Goal: Task Accomplishment & Management: Manage account settings

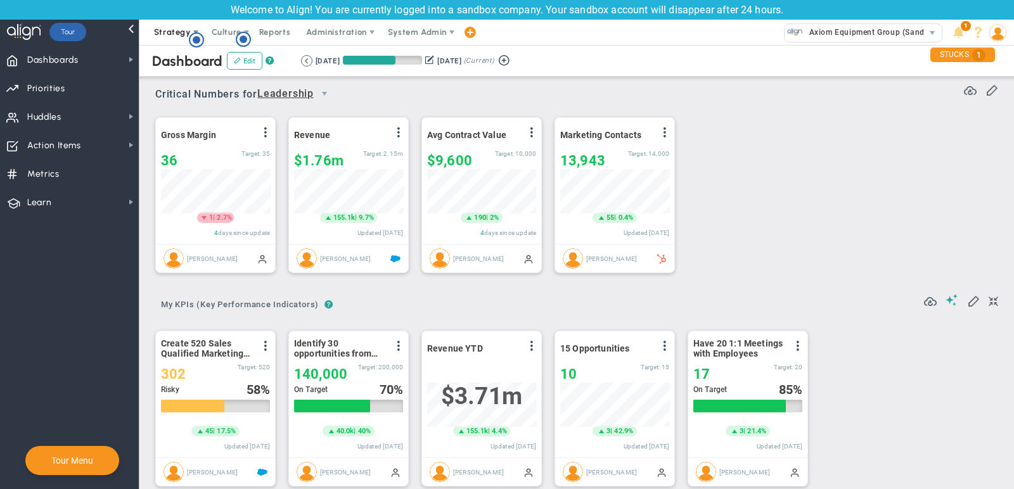
click at [167, 27] on span "Strategy" at bounding box center [172, 32] width 37 height 10
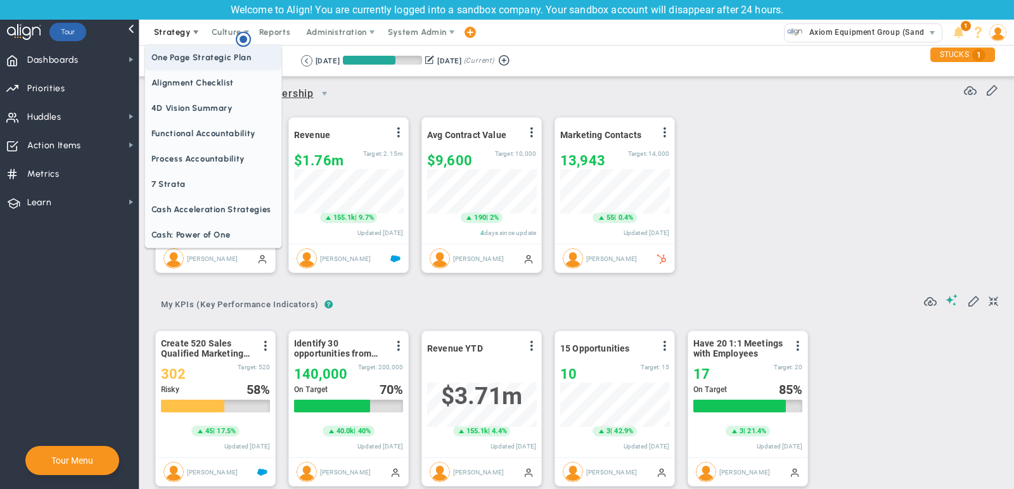
click at [200, 63] on span "One Page Strategic Plan" at bounding box center [213, 57] width 136 height 25
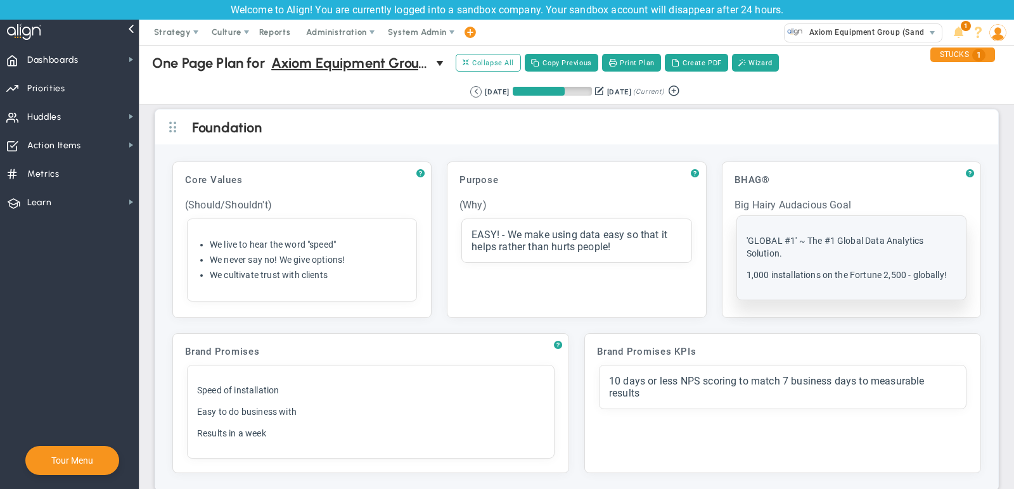
click at [872, 263] on div "'GLOBAL #1' ~ The #1 Global Data Analytics Solution. 1,000 installations on the…" at bounding box center [852, 258] width 210 height 47
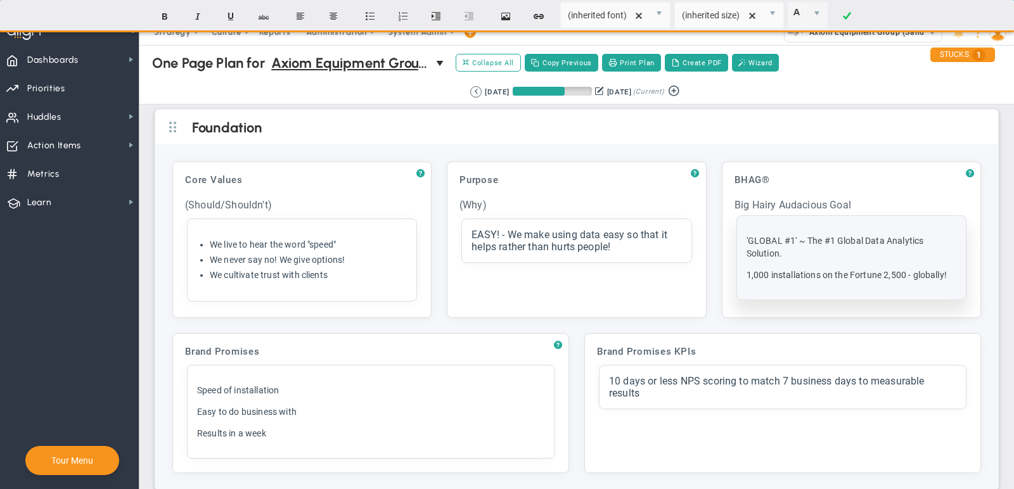
click at [928, 270] on p "1,000 installations on the Fortune 2,500 - globally!" at bounding box center [852, 275] width 210 height 13
click at [948, 273] on p "1,000 installations on the Fortune 2,500 - globally!" at bounding box center [852, 275] width 210 height 13
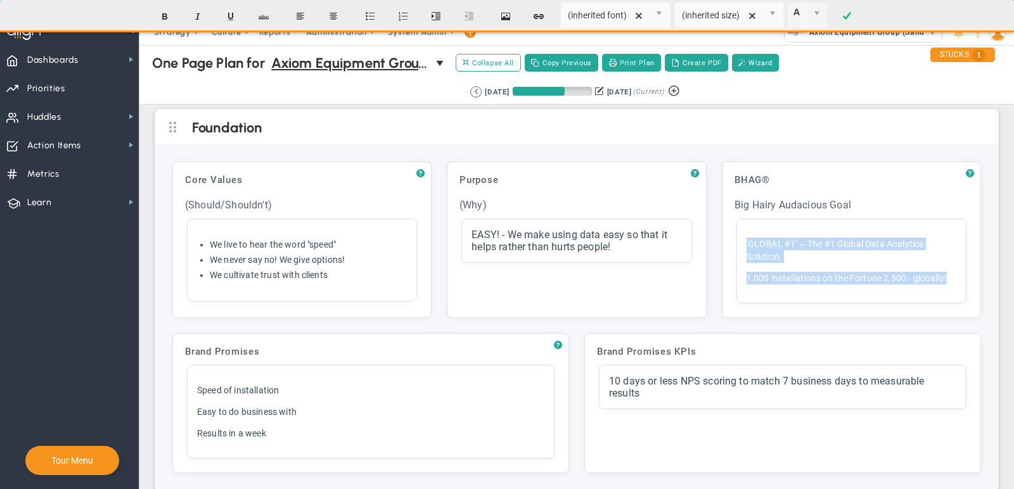
drag, startPoint x: 953, startPoint y: 273, endPoint x: 723, endPoint y: 225, distance: 235.0
click at [723, 225] on div "? BHAG® Click to add header BHAG® BHAG® No header added BHAG® Big Hairy Audacio…" at bounding box center [851, 240] width 259 height 157
paste div
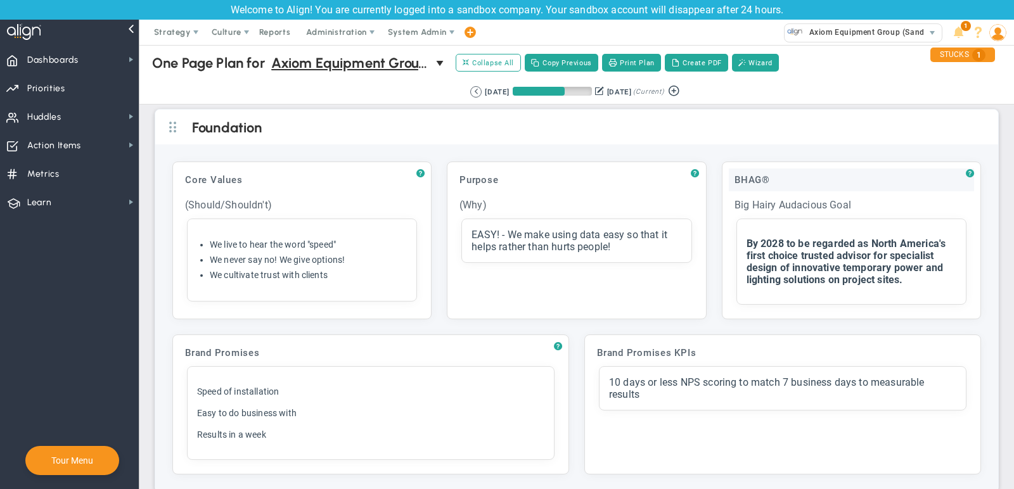
click at [814, 176] on div "BHAG®" at bounding box center [851, 180] width 245 height 23
click at [795, 177] on div "BHAG®" at bounding box center [851, 180] width 245 height 23
drag, startPoint x: 798, startPoint y: 180, endPoint x: 716, endPoint y: 180, distance: 82.4
click at [716, 180] on div "? Core Values Click to add header Core Values Core Values No header added Core …" at bounding box center [577, 240] width 824 height 173
paste input "Winning Aspiration"
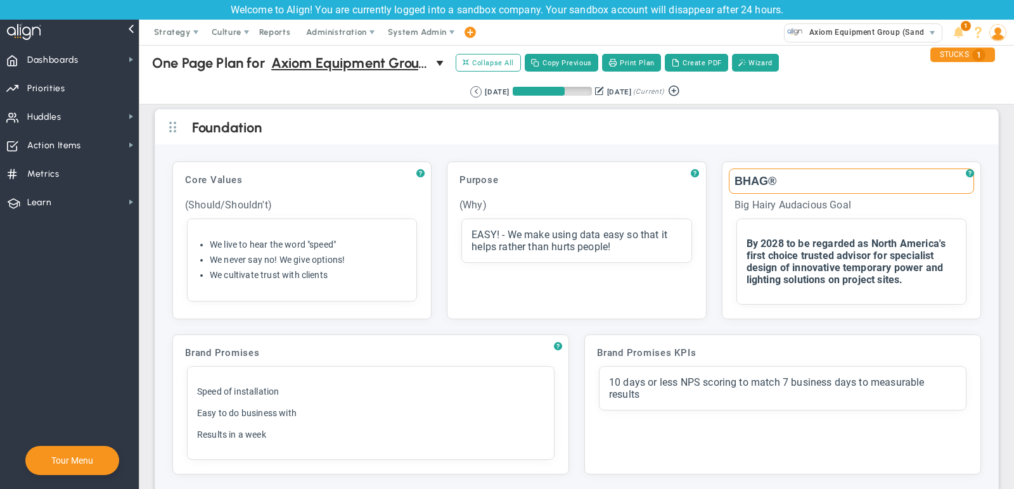
type input "Winning Aspiration"
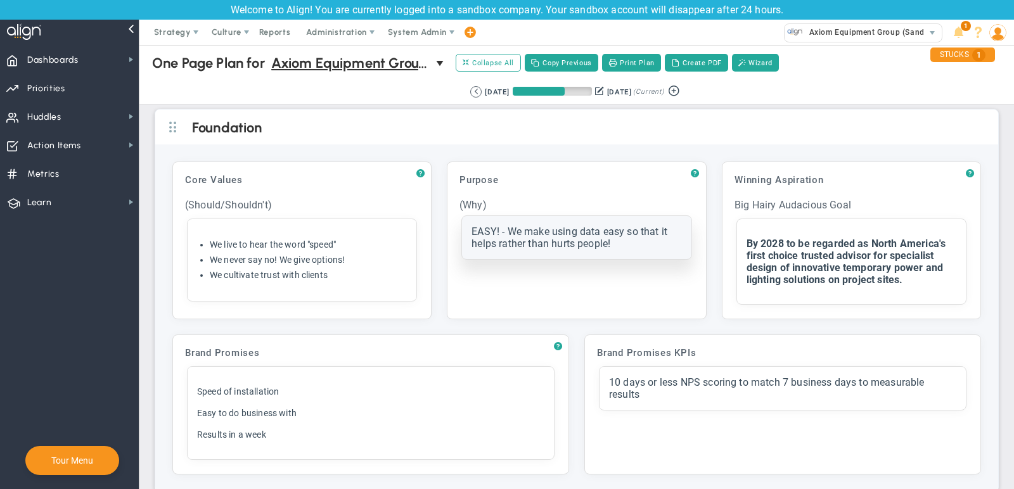
click at [621, 243] on div "EASY! - We make using data easy so that it helps rather than hurts people!" at bounding box center [577, 238] width 210 height 24
click at [621, 243] on div "EASY! - We make using data easy so that it helps rather than hurts people!" at bounding box center [576, 235] width 229 height 39
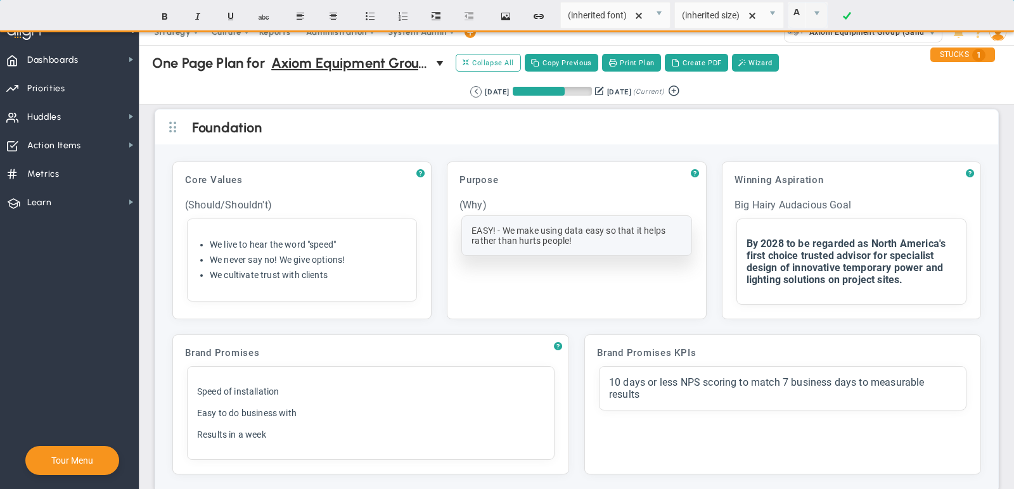
click at [580, 236] on div "EASY! - We make using data easy so that it helps rather than hurts people!" at bounding box center [577, 236] width 210 height 20
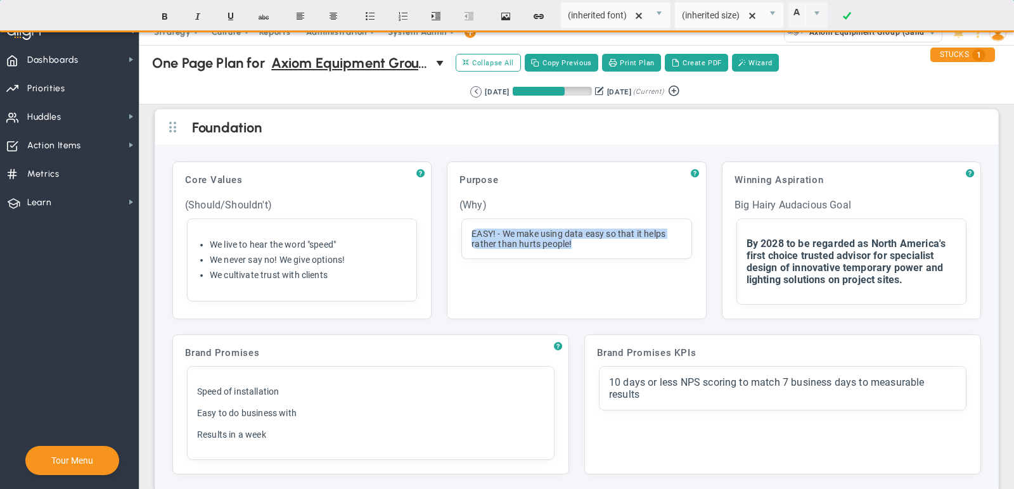
drag, startPoint x: 580, startPoint y: 236, endPoint x: 459, endPoint y: 224, distance: 121.7
click at [459, 224] on div "Purpose Click to add header Purpose Purpose No header added Purpose (Why) Click…" at bounding box center [576, 241] width 245 height 144
paste div
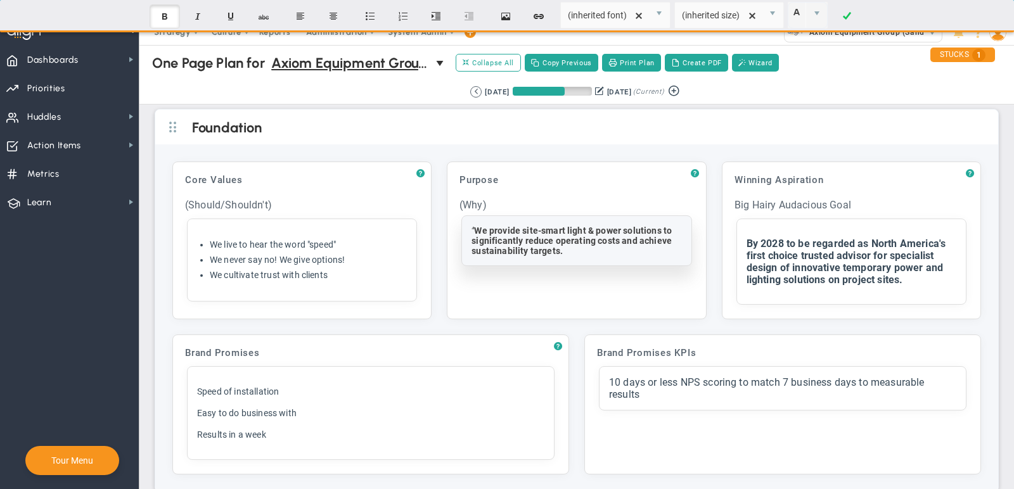
click at [477, 226] on span ""We provide site-smart light & power solutions to significantly reduce operatin…" at bounding box center [572, 241] width 200 height 30
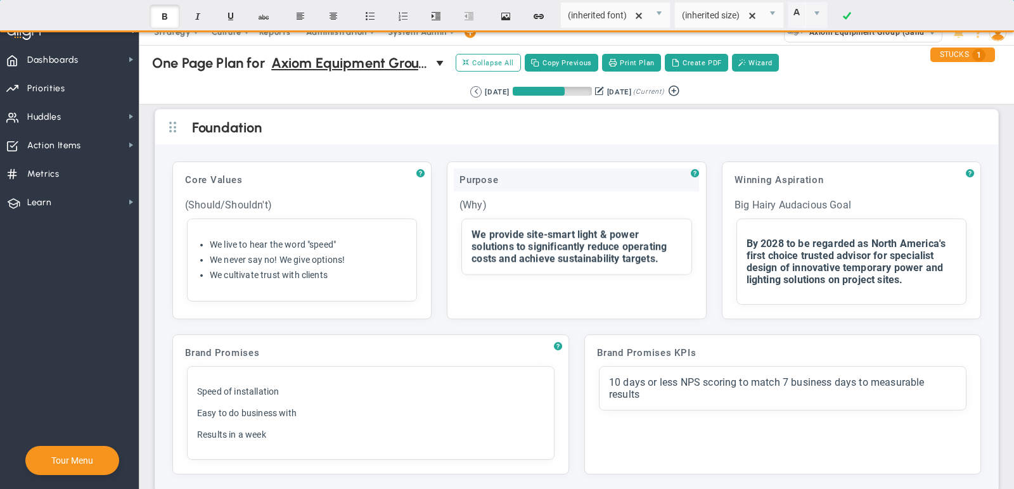
click at [531, 172] on div "Purpose" at bounding box center [576, 180] width 245 height 23
click at [522, 174] on input "Purpose" at bounding box center [576, 181] width 245 height 25
paste input "Value Proposition"
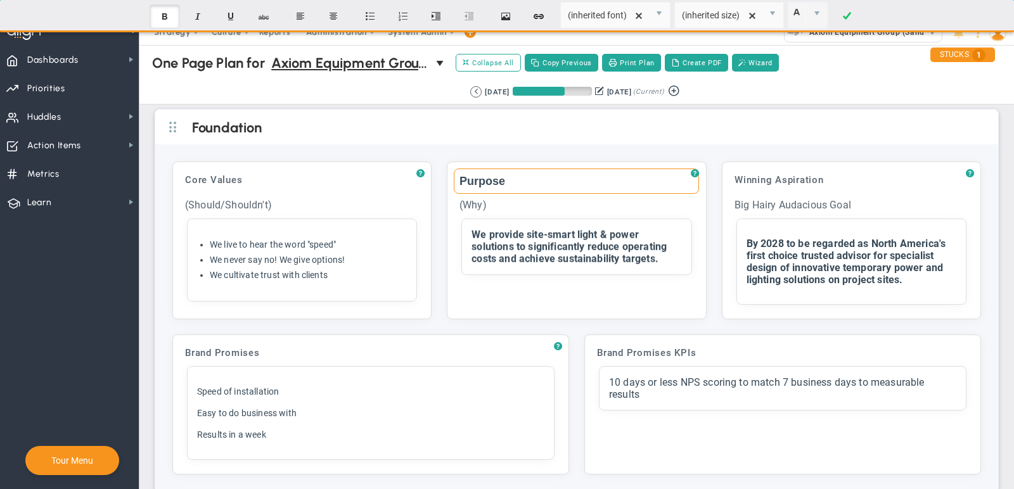
type input "Value Proposition"
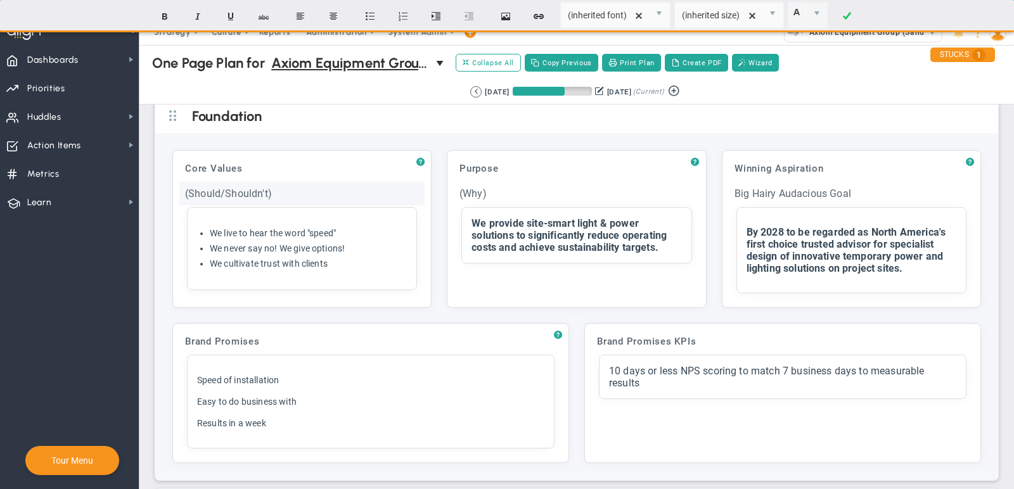
scroll to position [13, 0]
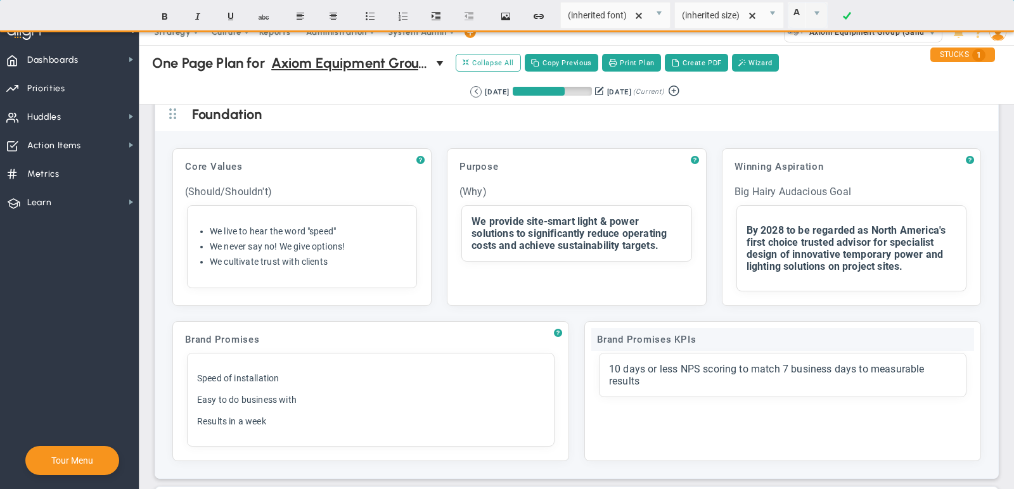
click at [671, 333] on div "Brand Promises KPIs" at bounding box center [782, 339] width 383 height 23
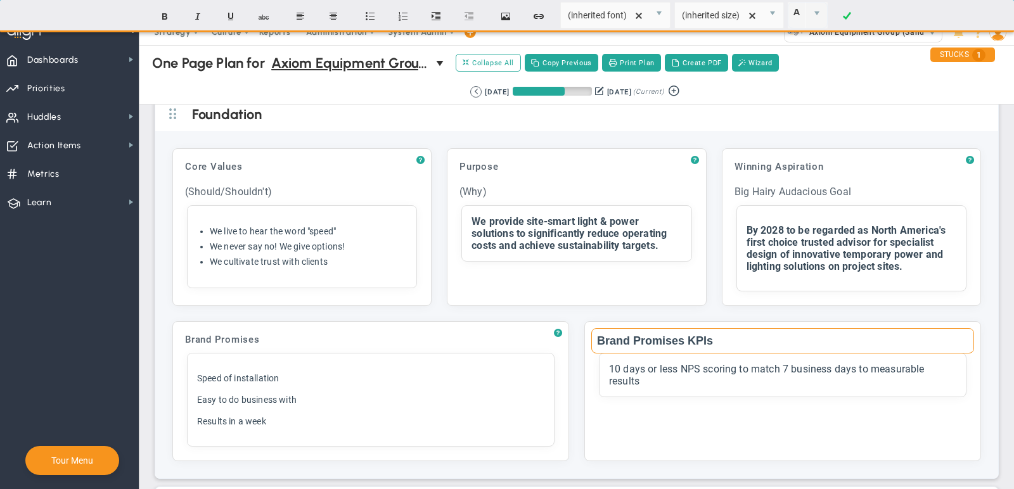
drag, startPoint x: 725, startPoint y: 337, endPoint x: 577, endPoint y: 335, distance: 147.7
click at [577, 335] on div "? Brand Promises Click to add header Brand Promises Brand Promises No header ad…" at bounding box center [577, 391] width 824 height 155
paste input "Guiding Policy"
type input "Guiding Policy"
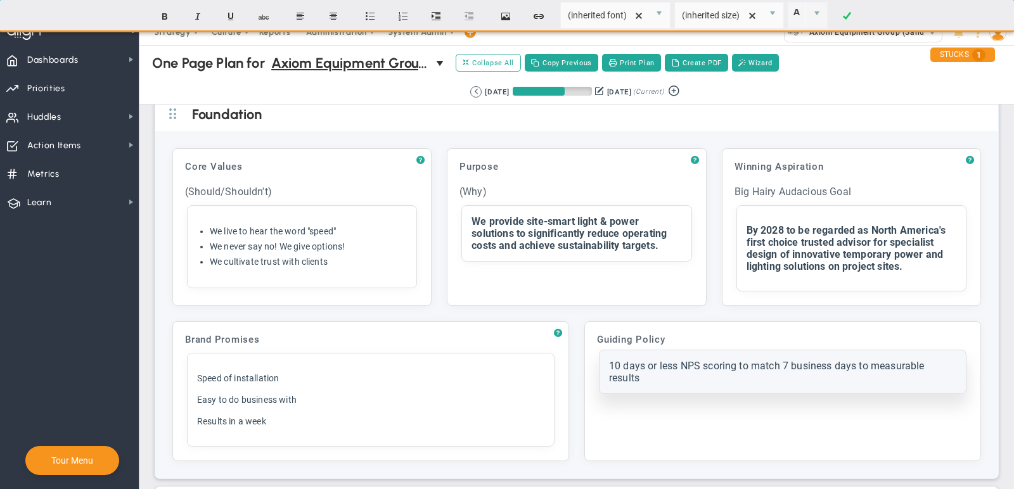
click at [668, 373] on div "10 days or less NPS scoring to match 7 business days to measurable results" at bounding box center [782, 372] width 347 height 24
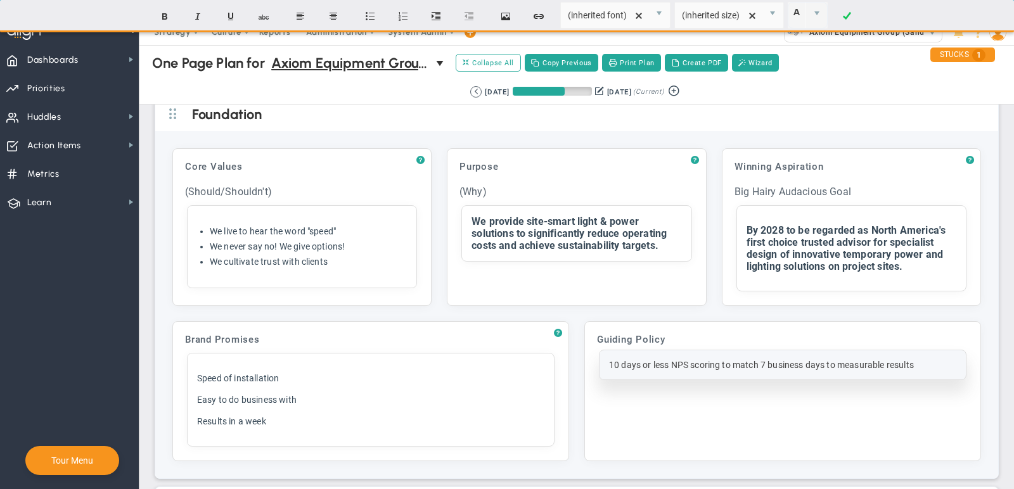
click at [714, 363] on div "10 days or less NPS scoring to match 7 business days to measurable results" at bounding box center [782, 365] width 347 height 10
paste div
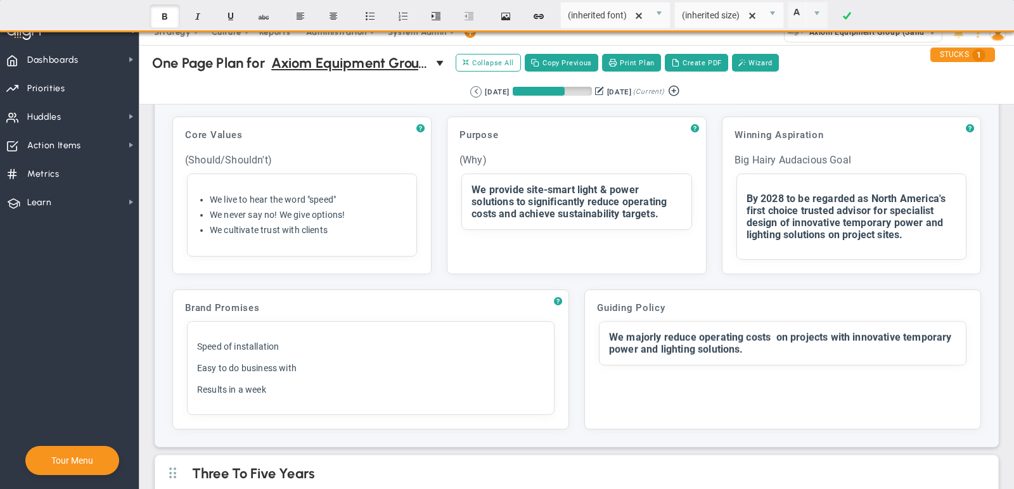
scroll to position [48, 0]
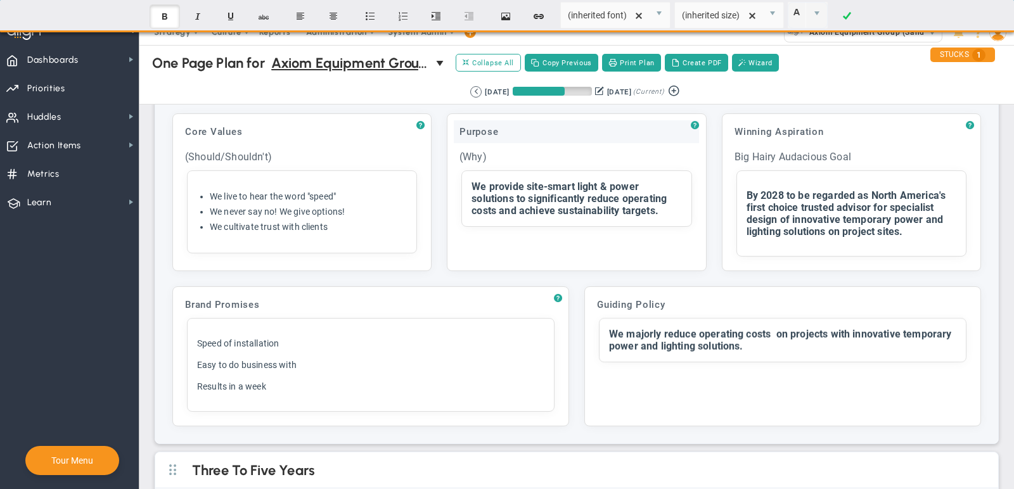
click at [498, 125] on div "Purpose" at bounding box center [576, 131] width 245 height 23
paste input "Value Proposition"
type input "Value Proposition"
click at [295, 300] on div "Brand Promises" at bounding box center [370, 305] width 383 height 23
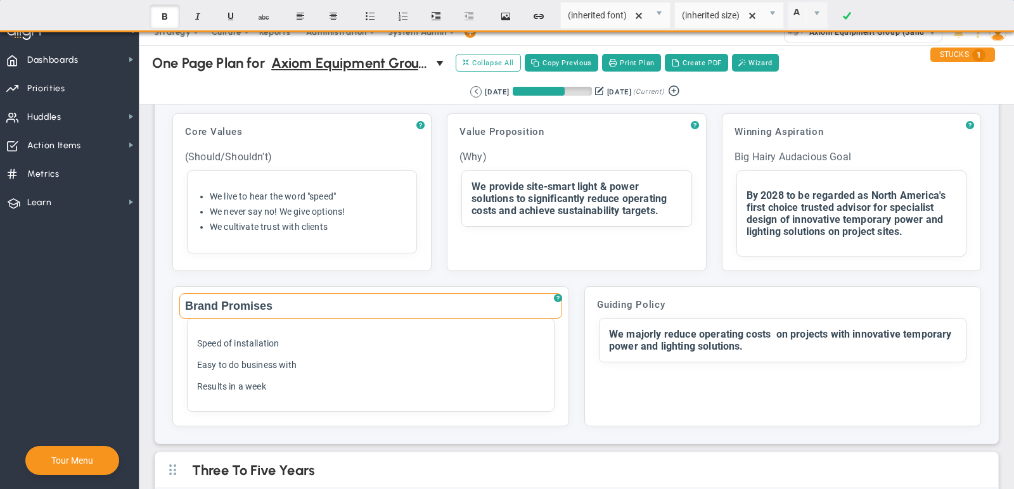
drag, startPoint x: 294, startPoint y: 300, endPoint x: 164, endPoint y: 294, distance: 130.8
click at [164, 294] on div "? Core Values Click to add header Core Values Core Values No header added Core …" at bounding box center [576, 269] width 843 height 347
paste input "Who Is Our Customer"
type input "Who Is Our Customer"
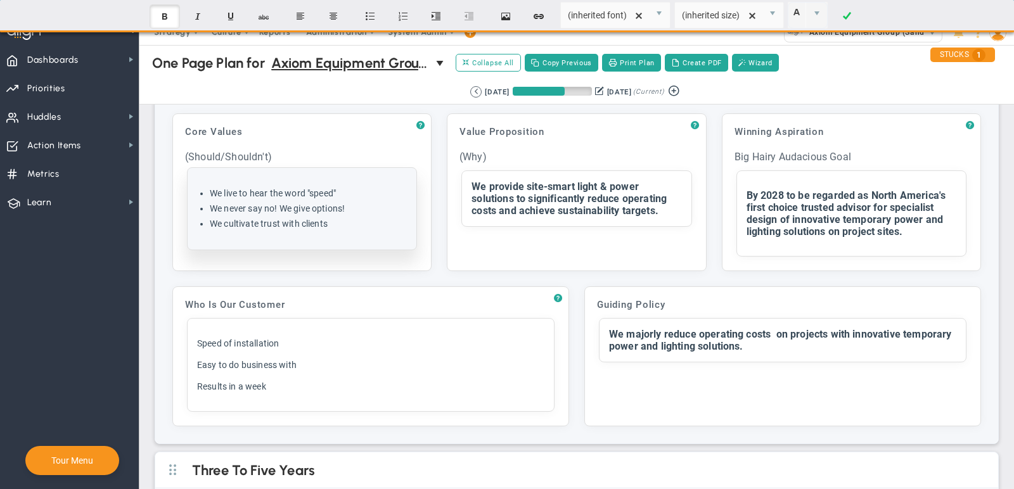
click at [290, 231] on div "Click here to add item We live to hear the word "speed" We never say no! We giv…" at bounding box center [302, 209] width 229 height 82
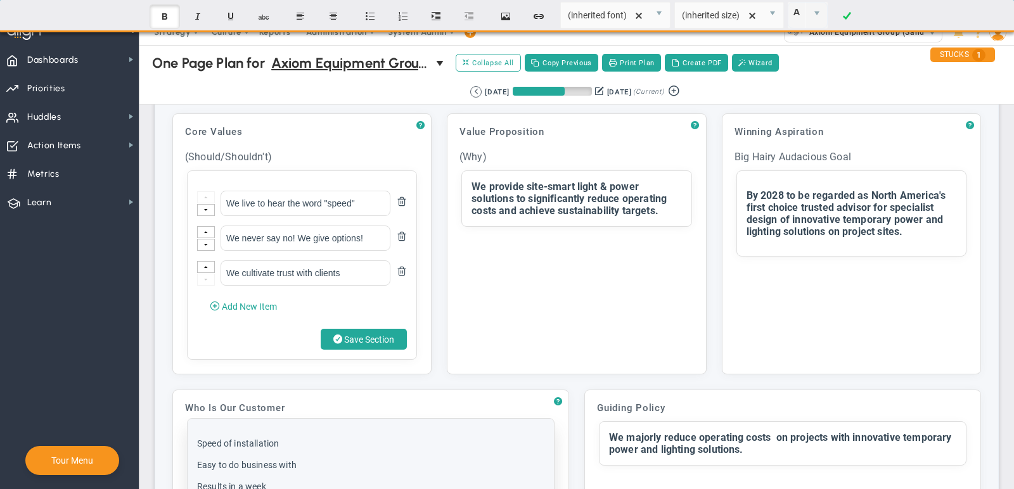
click at [295, 423] on div "Click here to add item Speed of installation Easy to do business with Results i…" at bounding box center [371, 465] width 366 height 93
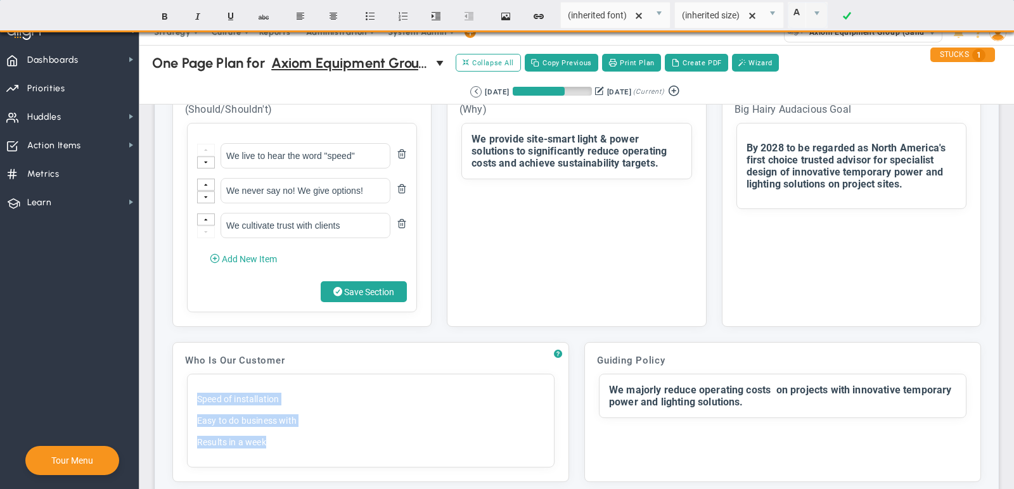
drag, startPoint x: 326, startPoint y: 440, endPoint x: 167, endPoint y: 368, distance: 174.8
click at [167, 367] on div "? Who Is Our Customer Click to add header Who Is Our Customer Who Is Our Custom…" at bounding box center [577, 412] width 824 height 155
paste div
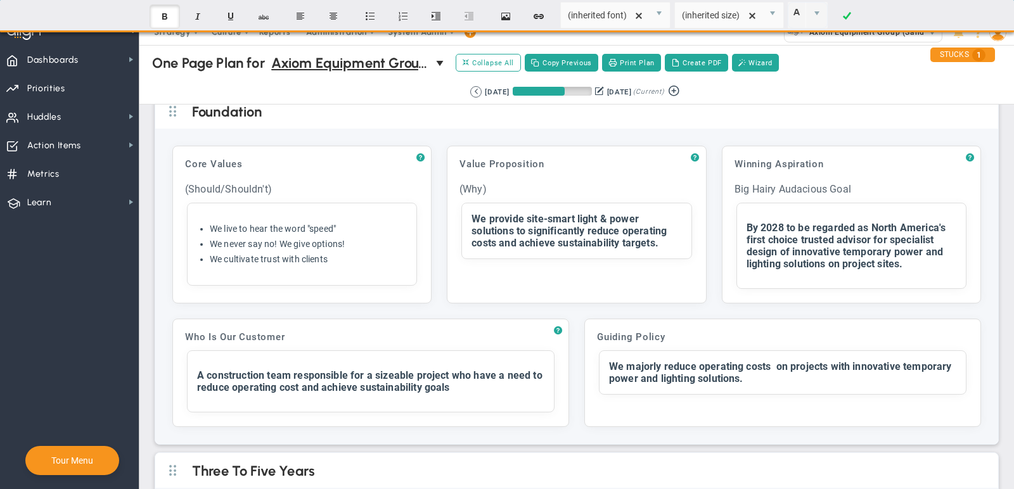
scroll to position [16, 0]
click at [704, 60] on button "Create PDF" at bounding box center [696, 63] width 63 height 18
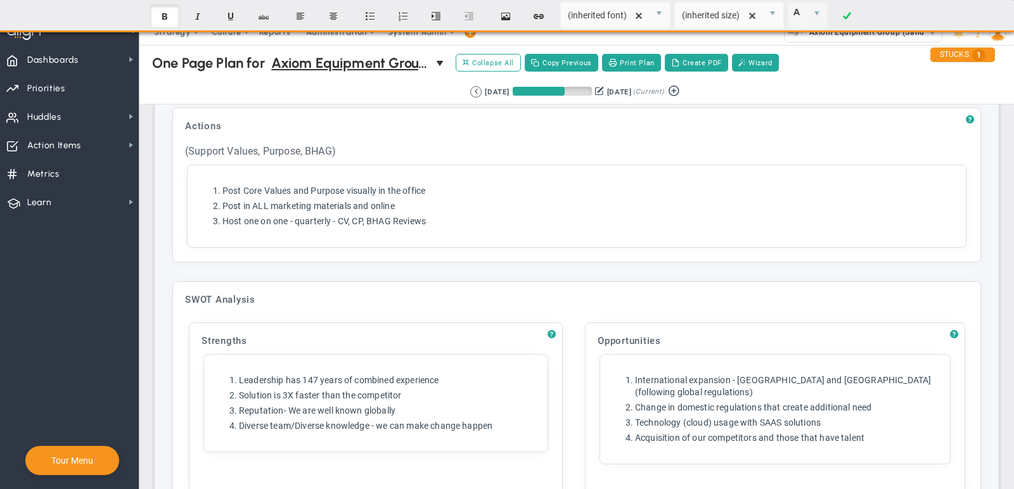
scroll to position [1887, 0]
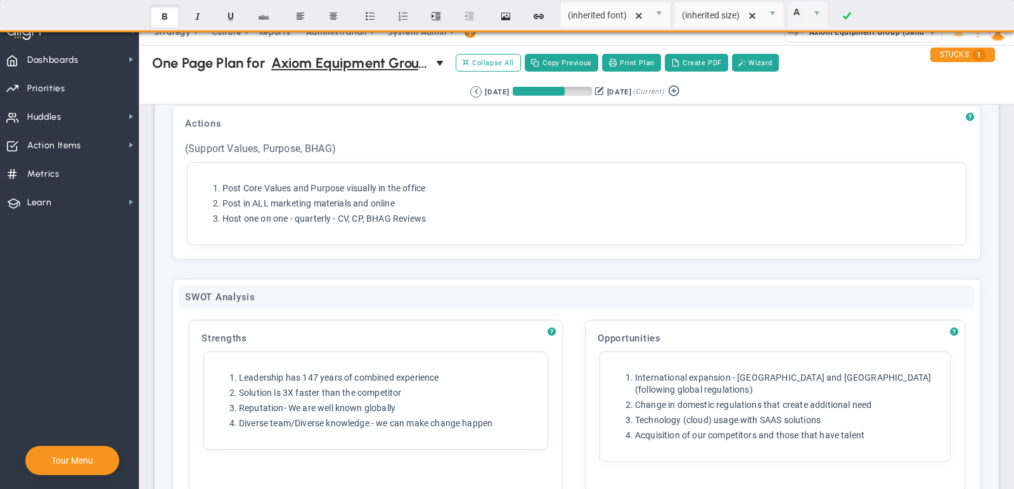
click at [273, 286] on div "SWOT Analysis" at bounding box center [576, 297] width 795 height 23
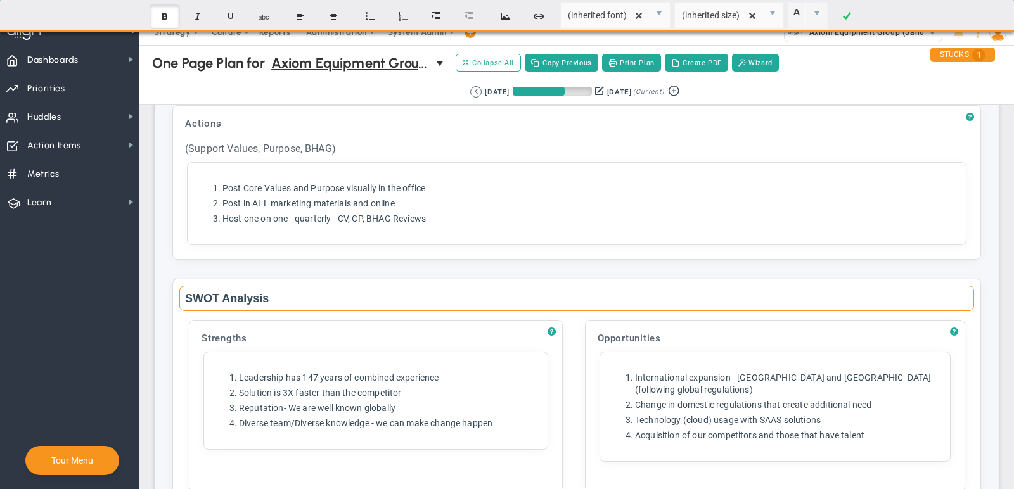
click at [283, 286] on input "SWOT Analysis" at bounding box center [576, 298] width 795 height 25
paste input "Challenges Confronting the Busines"
type input "Challenges Confronting the Business"
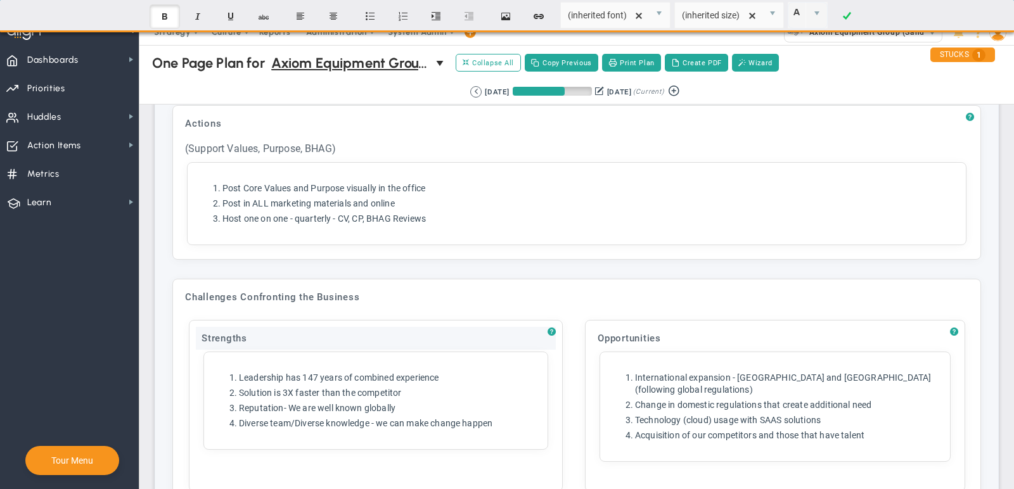
click at [246, 327] on div "Strengths" at bounding box center [376, 338] width 360 height 23
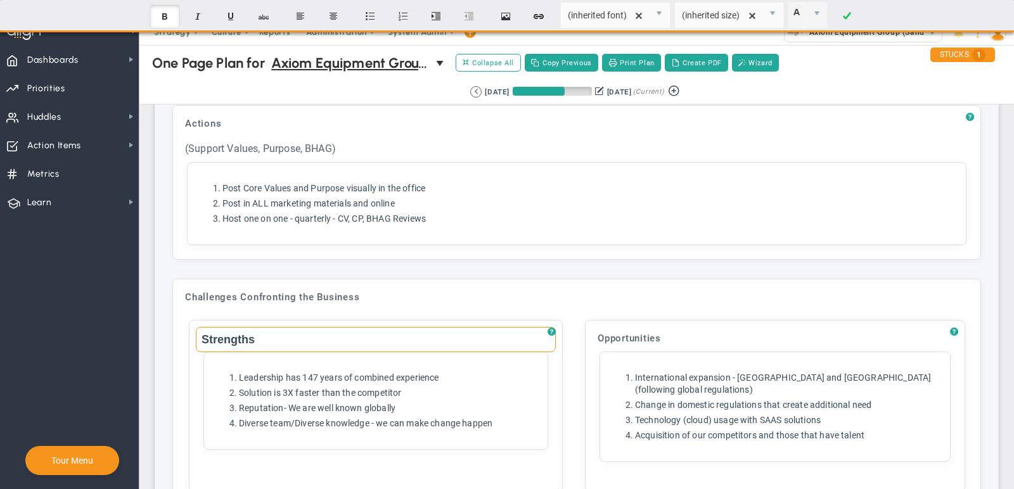
drag, startPoint x: 280, startPoint y: 311, endPoint x: 176, endPoint y: 311, distance: 103.3
click at [176, 311] on div "Challenges Confronting the Business Click to add header Challenges Confronting …" at bounding box center [576, 478] width 809 height 399
paste input "Financial"
type input "Financial"
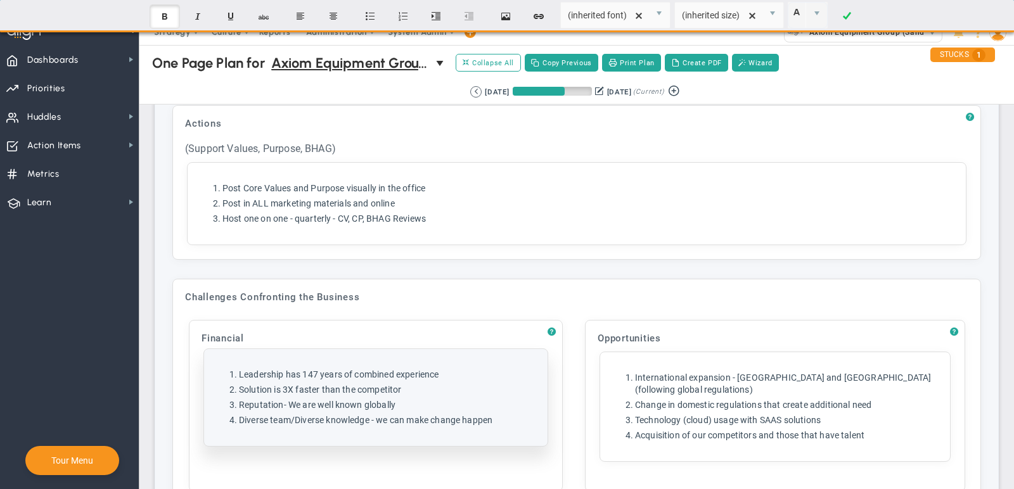
click at [458, 399] on li "Reputation- We are well known globally" at bounding box center [388, 405] width 299 height 12
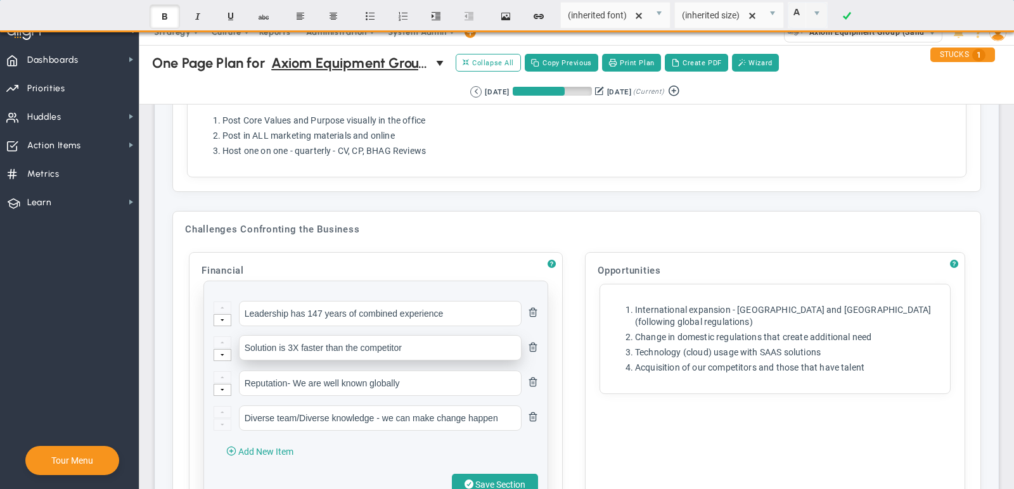
scroll to position [1955, 0]
click at [530, 411] on span at bounding box center [533, 416] width 10 height 10
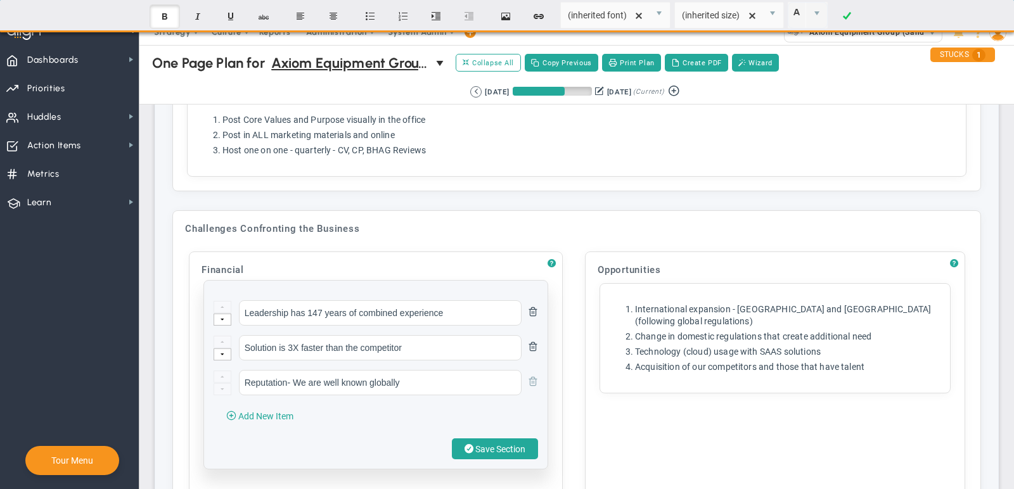
click at [531, 376] on span at bounding box center [533, 381] width 10 height 10
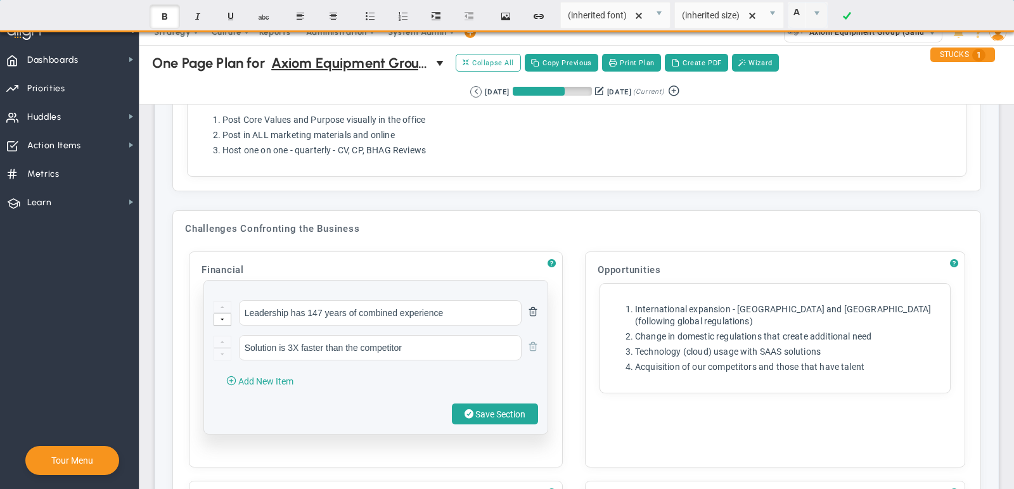
click at [532, 341] on span at bounding box center [533, 346] width 10 height 10
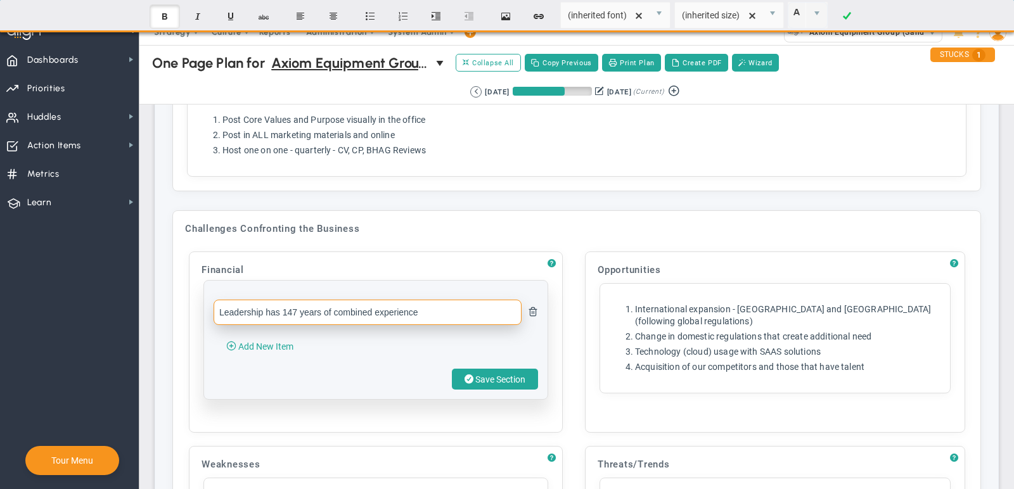
click at [462, 300] on input "Leadership has 147 years of combined experience" at bounding box center [368, 312] width 308 height 25
click at [461, 300] on input "Leadership has 147 years of combined experience" at bounding box center [368, 312] width 308 height 25
paste input "Off the back of a few very successful growth years the business in the current …"
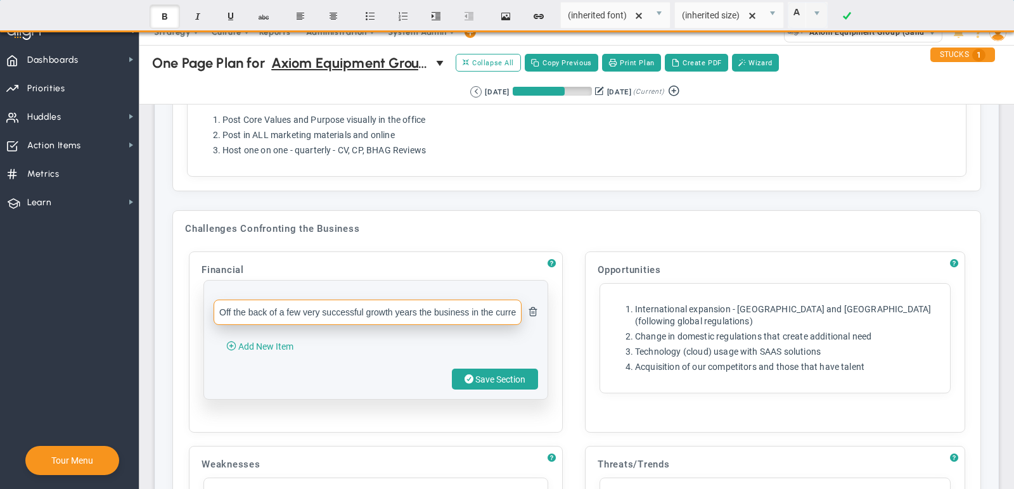
scroll to position [0, 474]
type input "Off the back of a few very successful growth years the business in the current …"
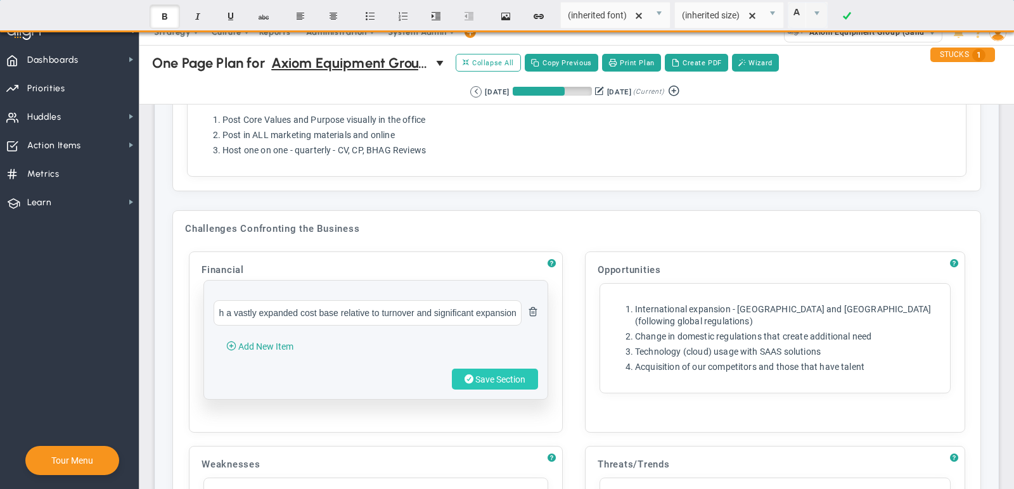
scroll to position [0, 0]
click at [489, 375] on span "Save Section" at bounding box center [500, 380] width 50 height 10
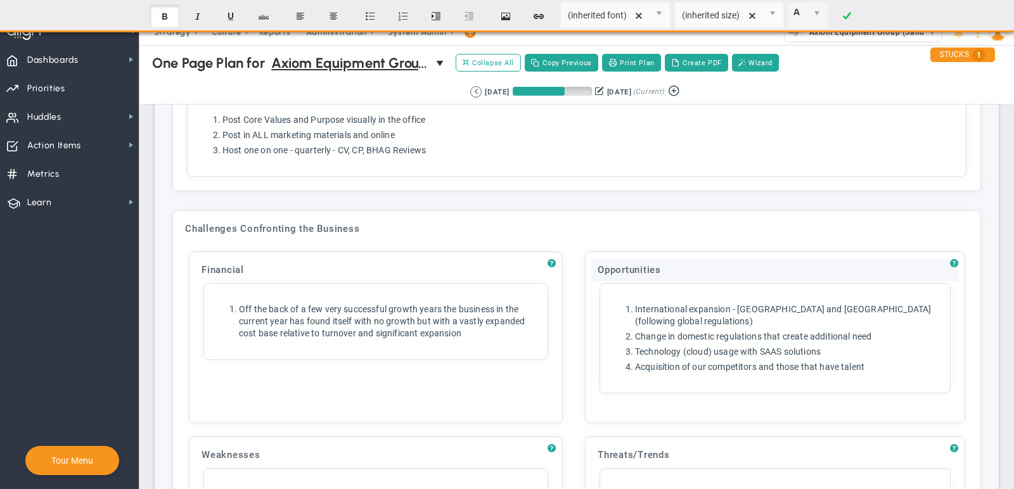
click at [629, 259] on div "Opportunities" at bounding box center [775, 270] width 366 height 23
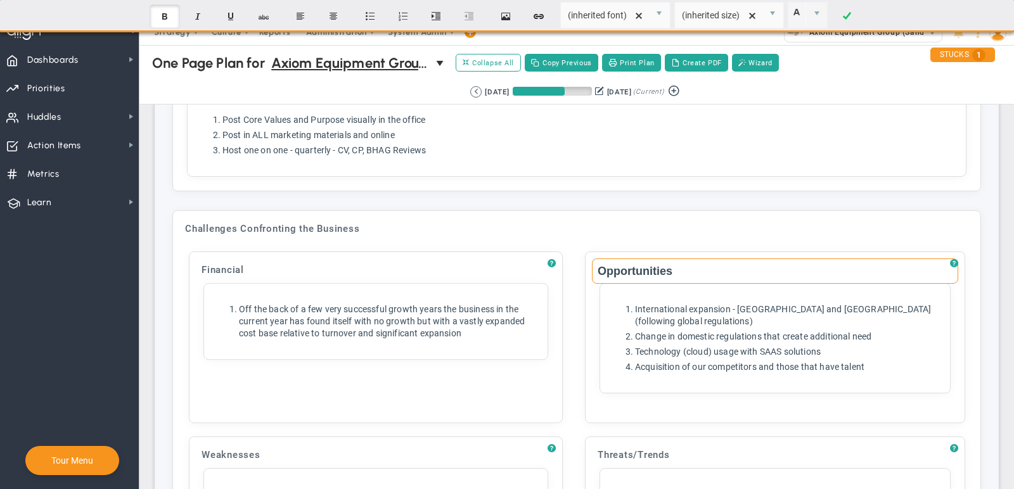
click at [629, 259] on input "Opportunities" at bounding box center [775, 271] width 366 height 25
paste input "People"
type input "People"
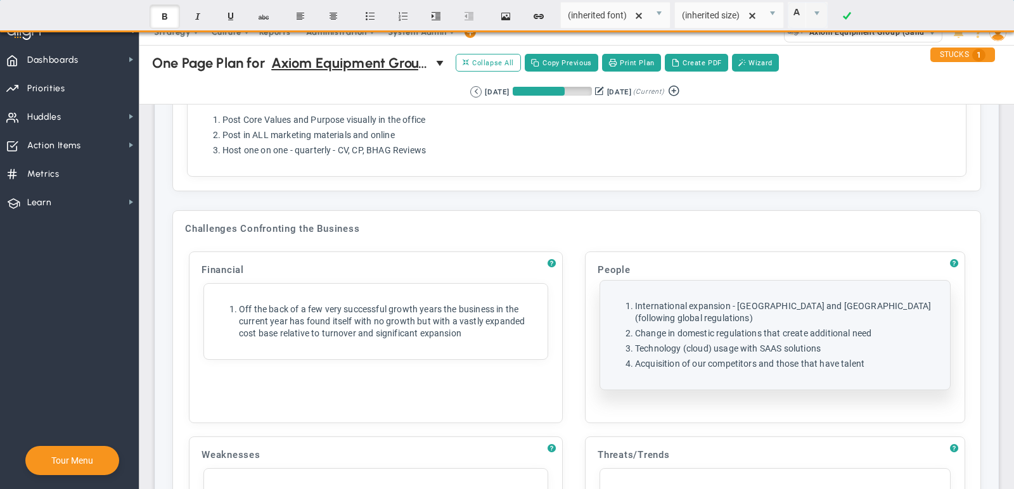
click at [699, 343] on li "Technology (cloud) usage with SAAS solutions" at bounding box center [788, 349] width 306 height 12
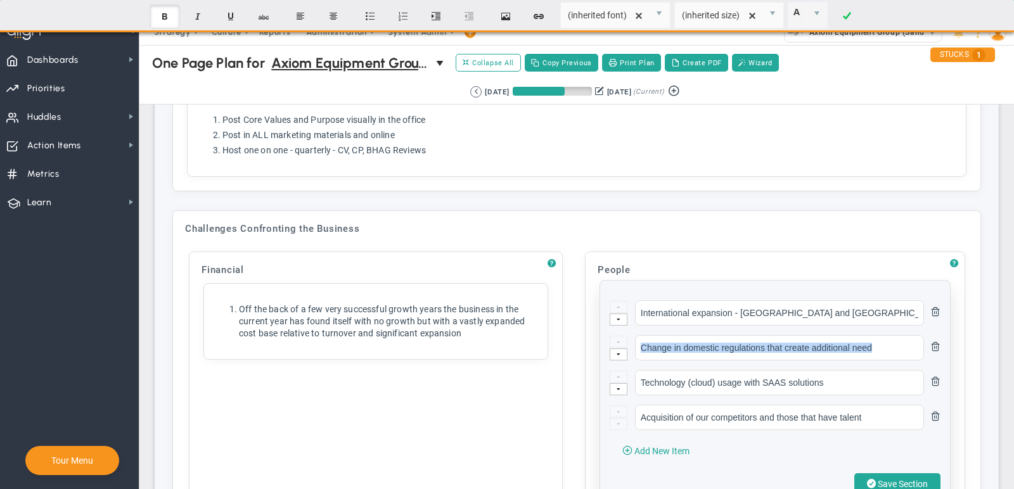
click at [699, 301] on ul "International expansion - Europe and Africa (following global regulations) Chan…" at bounding box center [775, 365] width 331 height 130
click at [938, 411] on span at bounding box center [936, 416] width 10 height 10
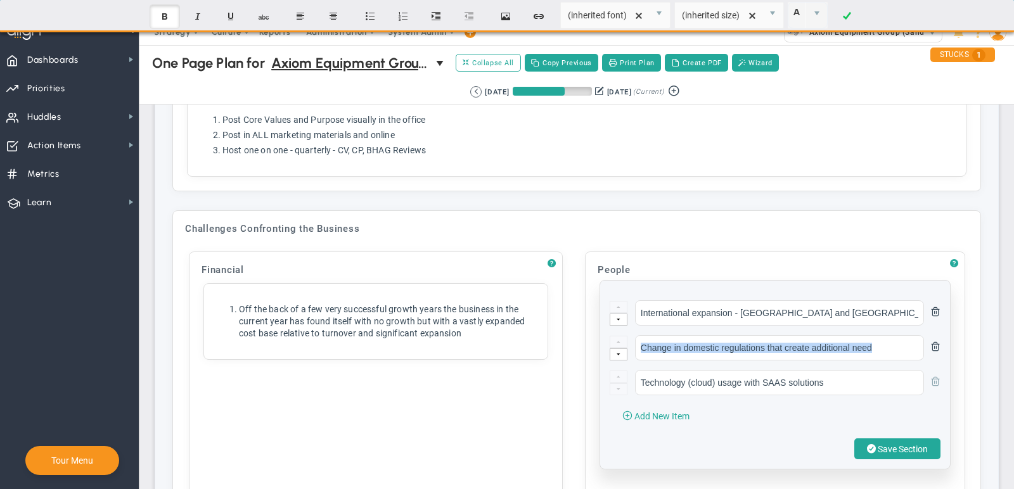
click at [938, 376] on span at bounding box center [936, 381] width 10 height 10
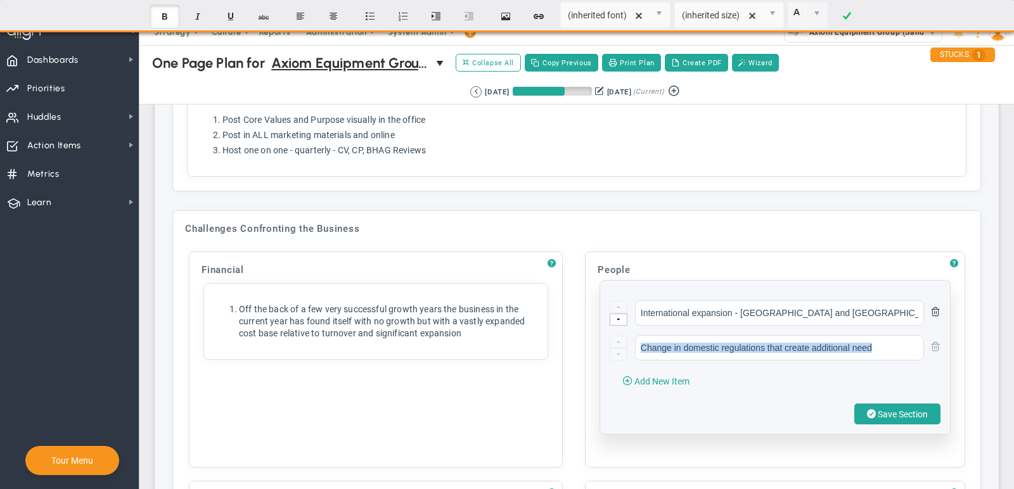
click at [938, 335] on button at bounding box center [932, 346] width 16 height 22
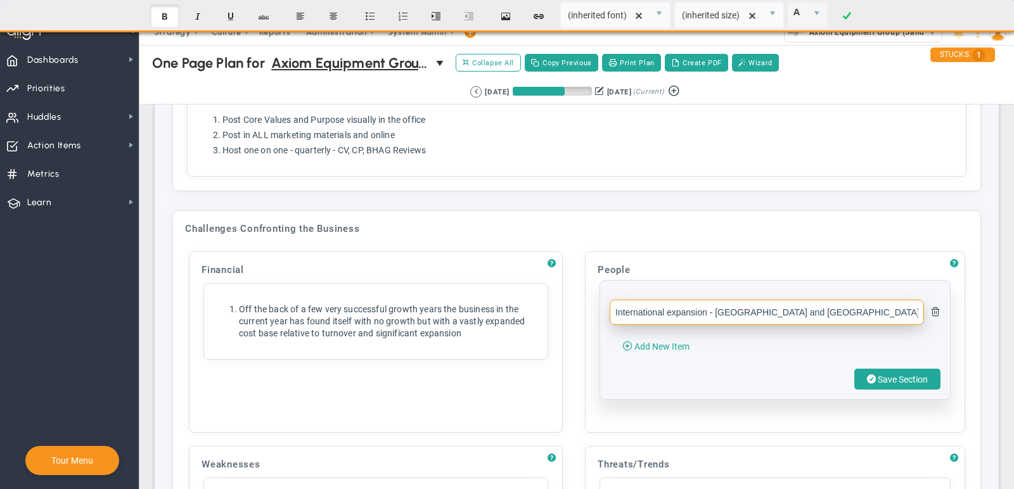
click at [877, 300] on input "International expansion - Europe and Africa (following global regulations)" at bounding box center [767, 312] width 314 height 25
paste input "Poor financial performance can often be the result of financial literacy skills…"
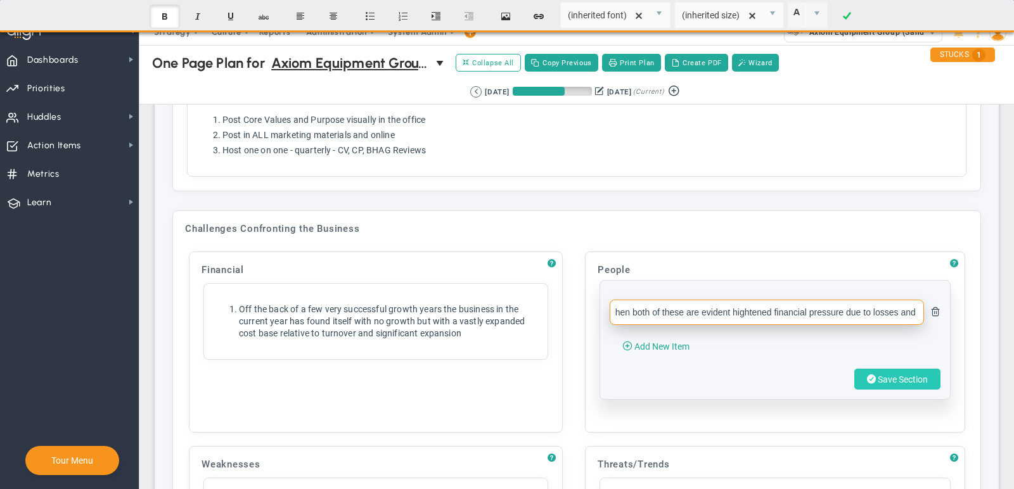
type input "Poor financial performance can often be the result of financial literacy skills…"
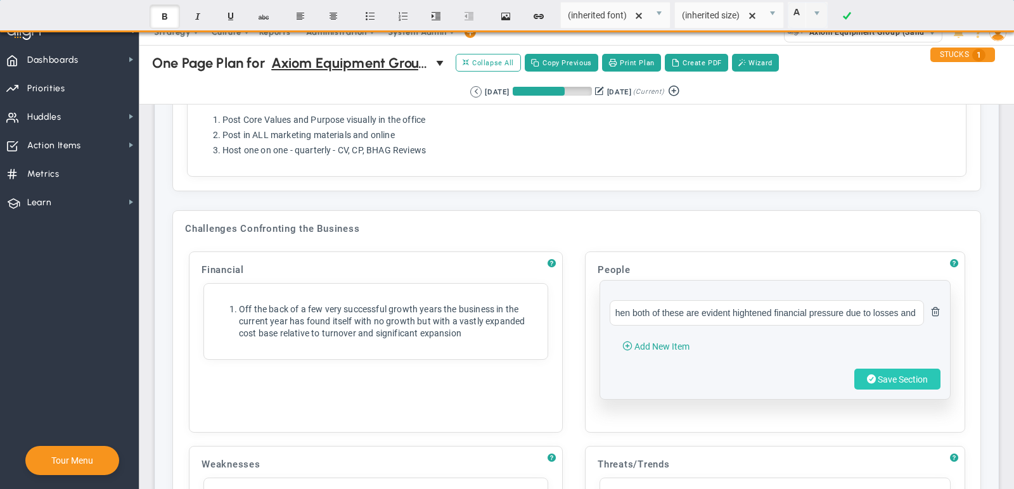
scroll to position [0, 0]
click at [905, 375] on span "Save Section" at bounding box center [903, 380] width 50 height 10
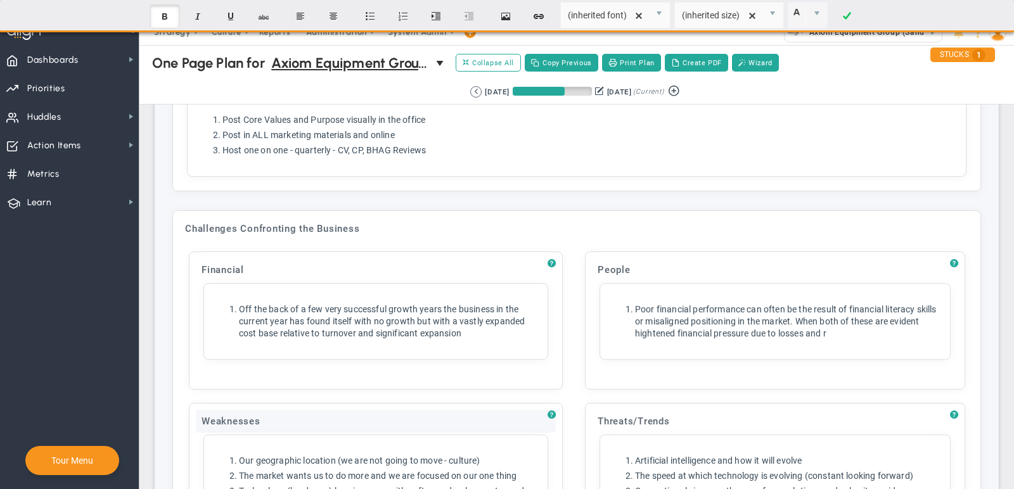
click at [240, 410] on div "Weaknesses" at bounding box center [376, 421] width 360 height 23
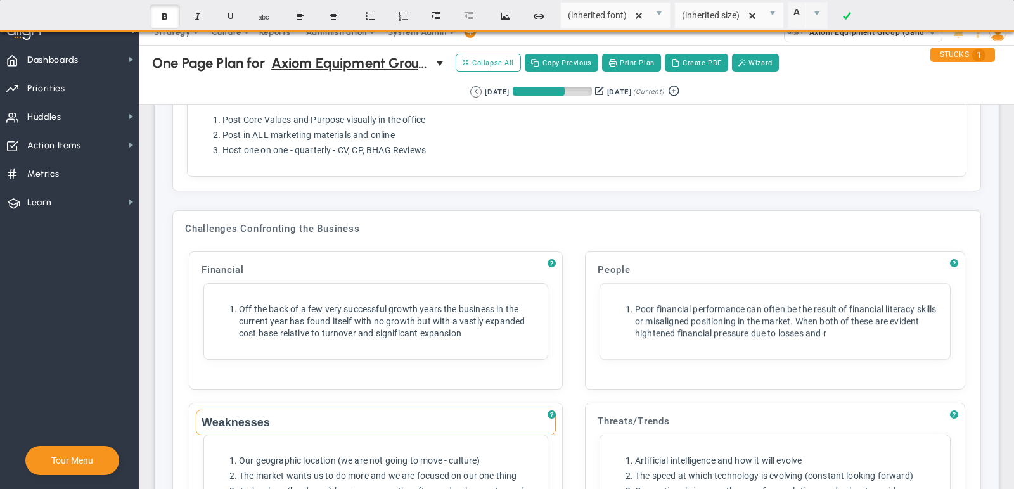
click at [250, 410] on input "Weaknesses" at bounding box center [376, 422] width 360 height 25
paste input "Customer"
type input "Customer"
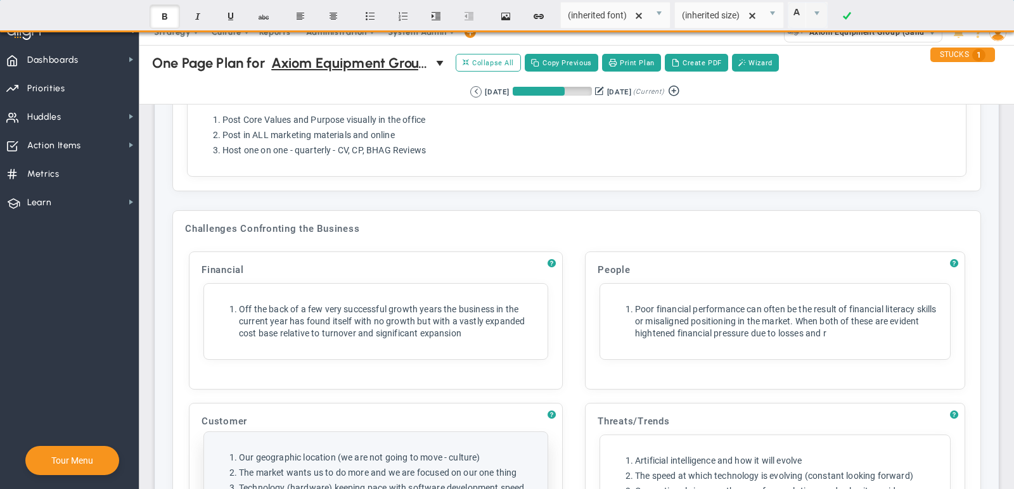
click at [391, 467] on li "The market wants us to do more and we are focused on our one thing" at bounding box center [388, 473] width 299 height 12
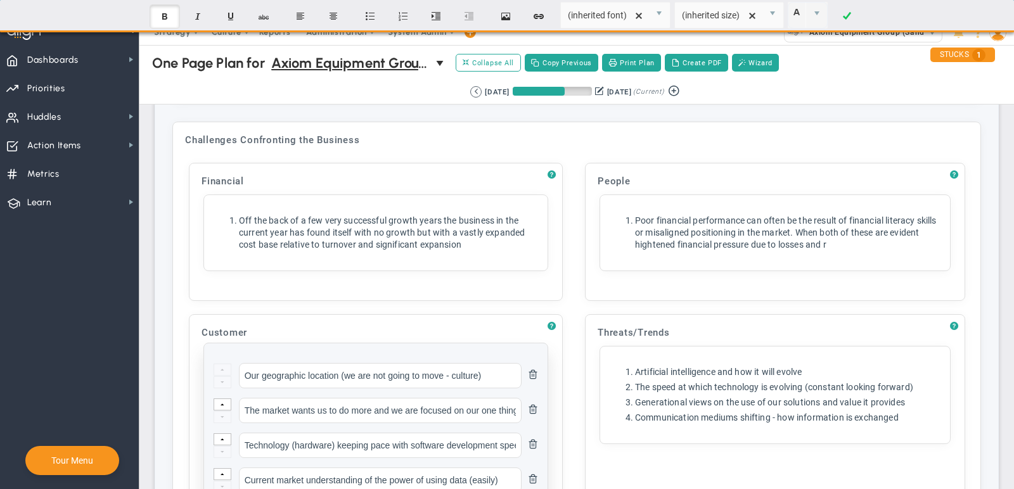
scroll to position [2048, 0]
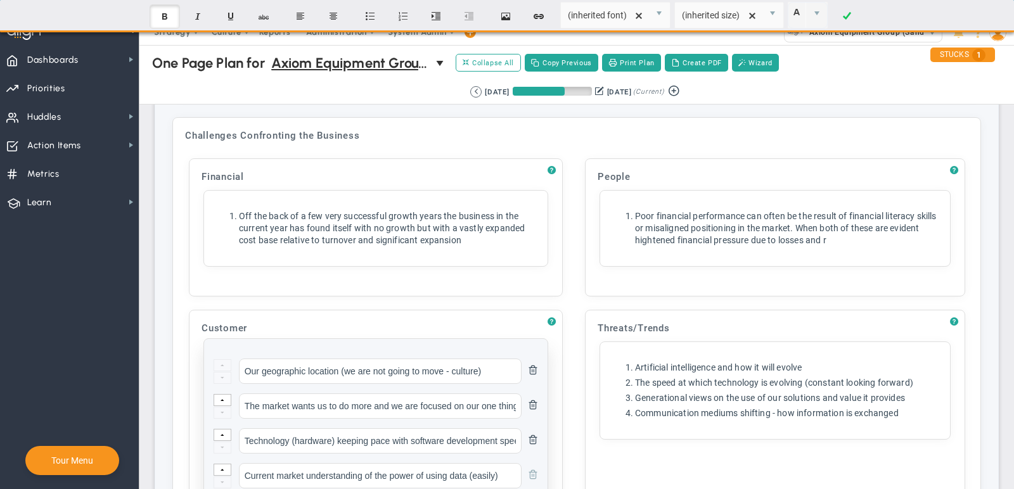
click at [538, 463] on li "Current market understanding of the power of using data (easily)" at bounding box center [376, 475] width 325 height 25
click at [537, 469] on span at bounding box center [533, 474] width 10 height 10
click at [537, 434] on span at bounding box center [533, 439] width 10 height 10
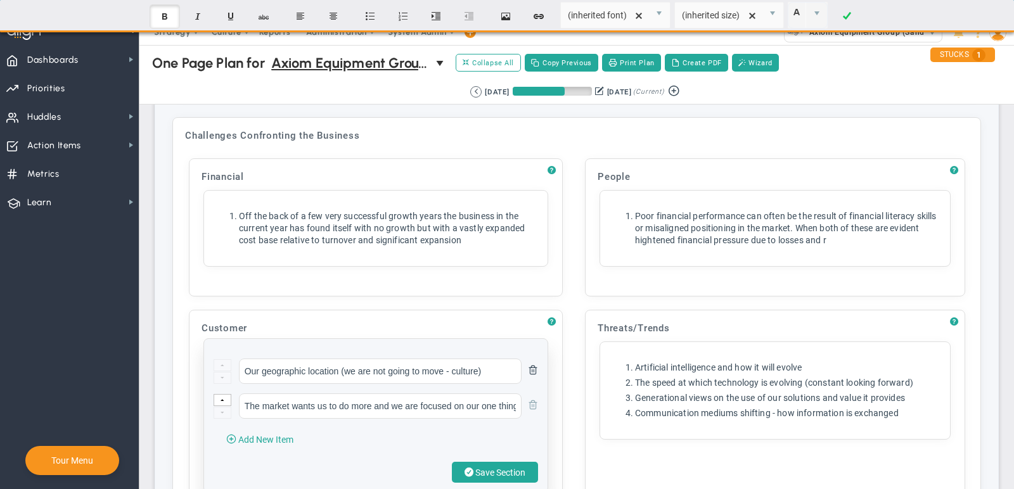
click at [534, 394] on button at bounding box center [530, 405] width 16 height 22
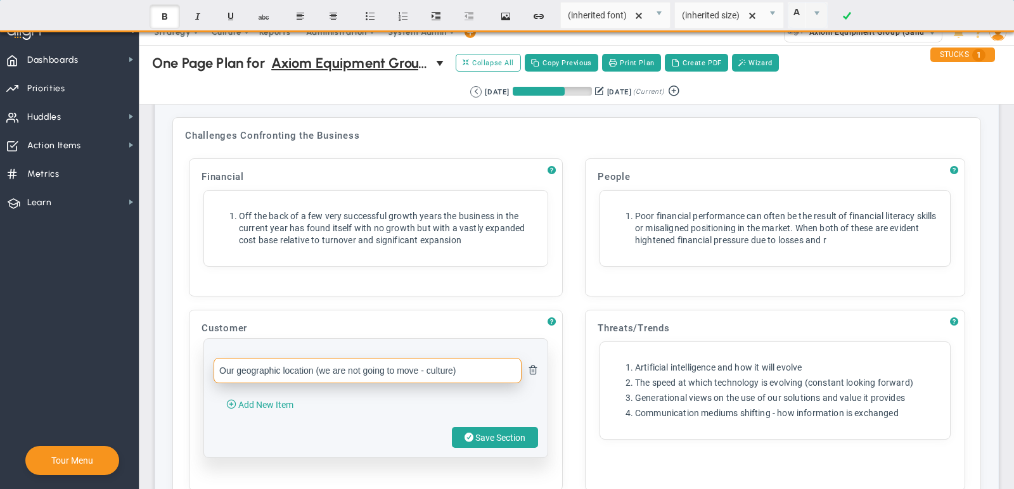
click at [434, 358] on input "Our geographic location (we are not going to move - culture)" at bounding box center [368, 370] width 308 height 25
click at [436, 358] on input "Our geographic location (we are not going to move - culture)" at bounding box center [368, 370] width 308 height 25
paste input "Moving from a rental company to a seller of equipment is a completely different…"
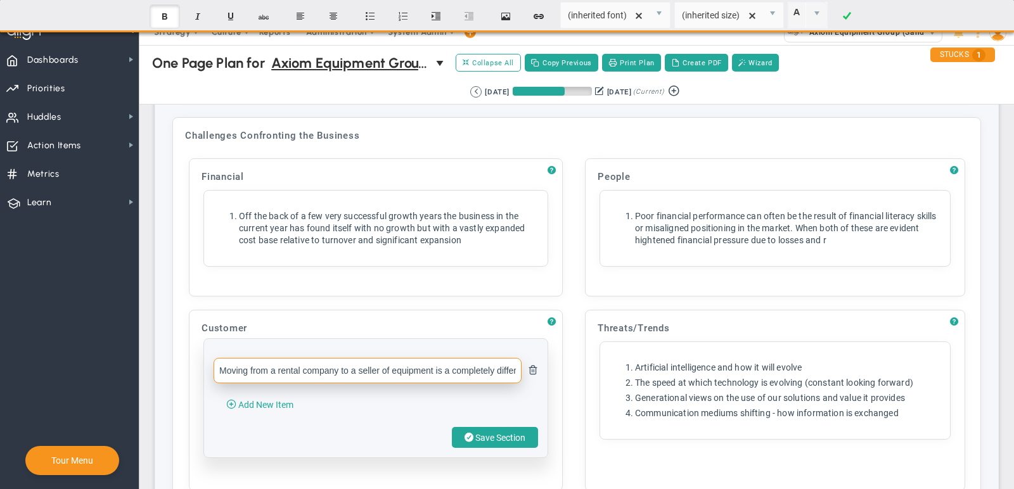
scroll to position [0, 491]
type input "Moving from a rental company to a seller of equipment is a completely different…"
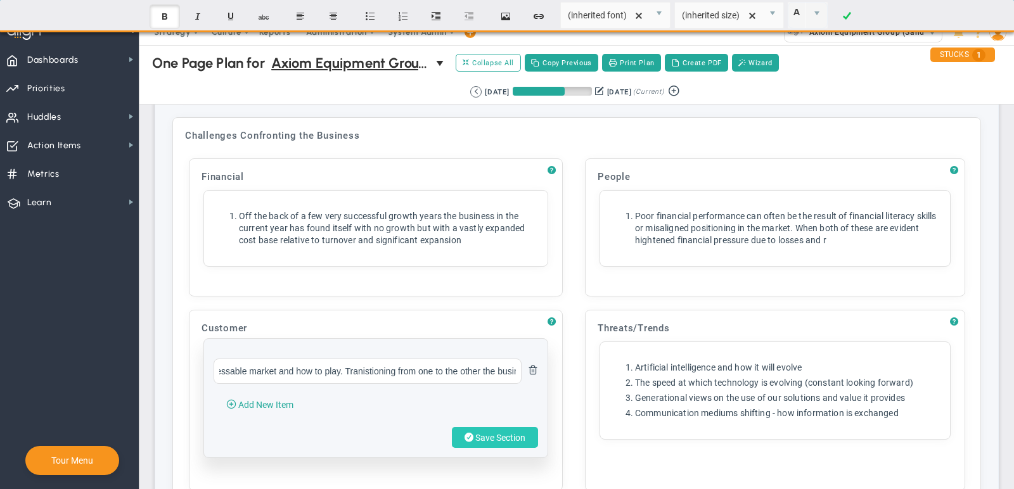
click at [493, 433] on span "Save Section" at bounding box center [500, 438] width 50 height 10
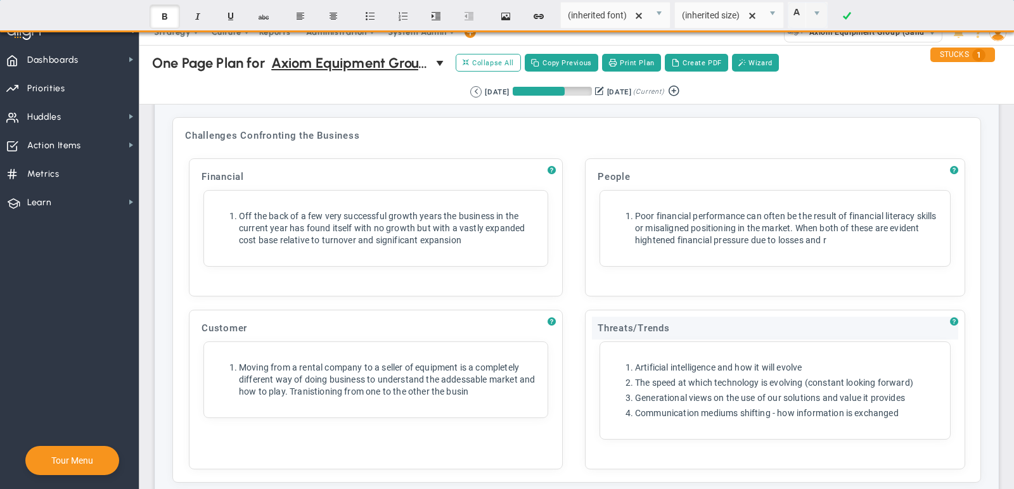
click at [649, 317] on div "Threats/Trends" at bounding box center [775, 328] width 366 height 23
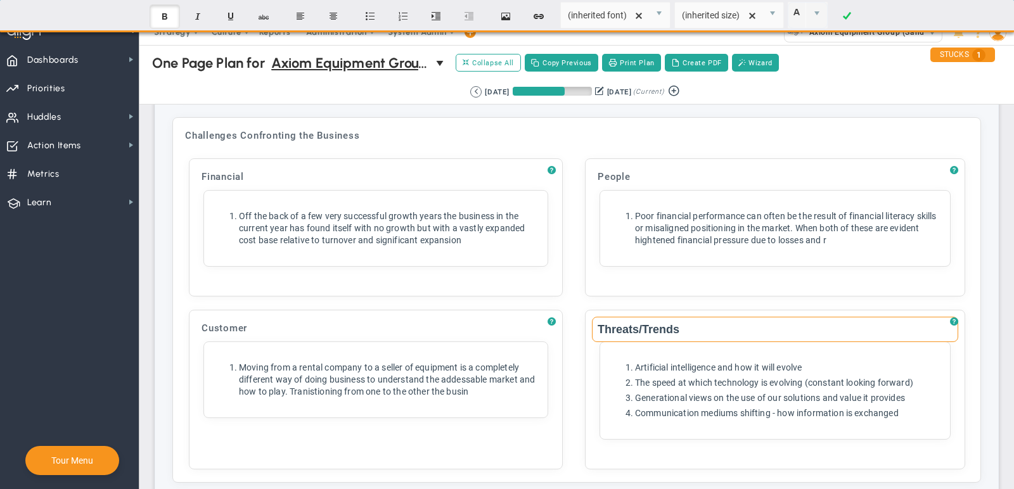
click at [657, 317] on input "Threats/Trends" at bounding box center [775, 329] width 366 height 25
paste input "Operation"
type input "Operation"
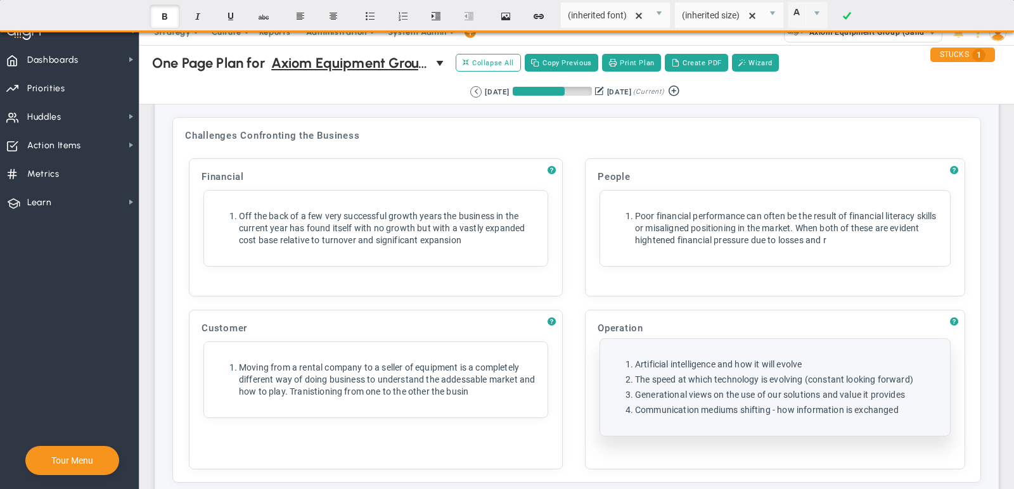
click at [702, 359] on ol "Artificial intelligence and how it will evolve The speed at which technology is…" at bounding box center [775, 388] width 331 height 58
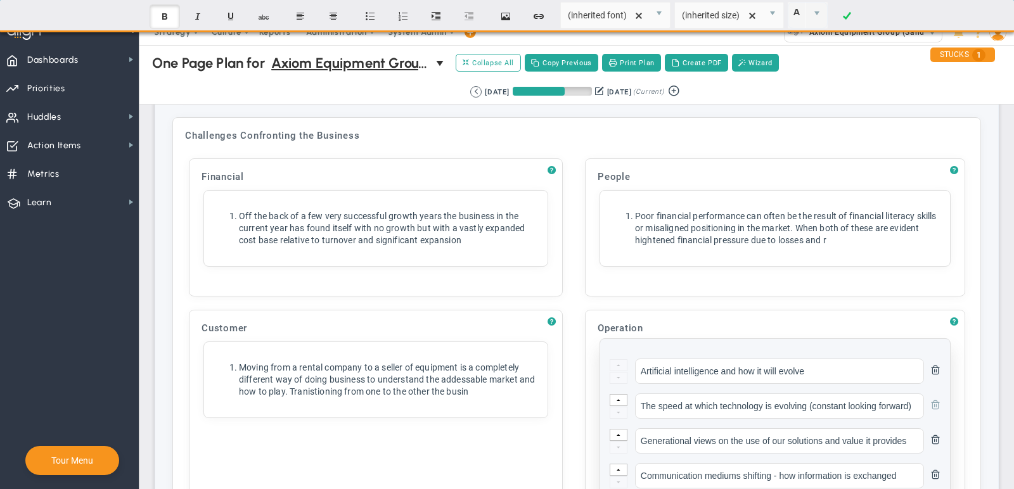
click at [935, 394] on button at bounding box center [932, 405] width 16 height 22
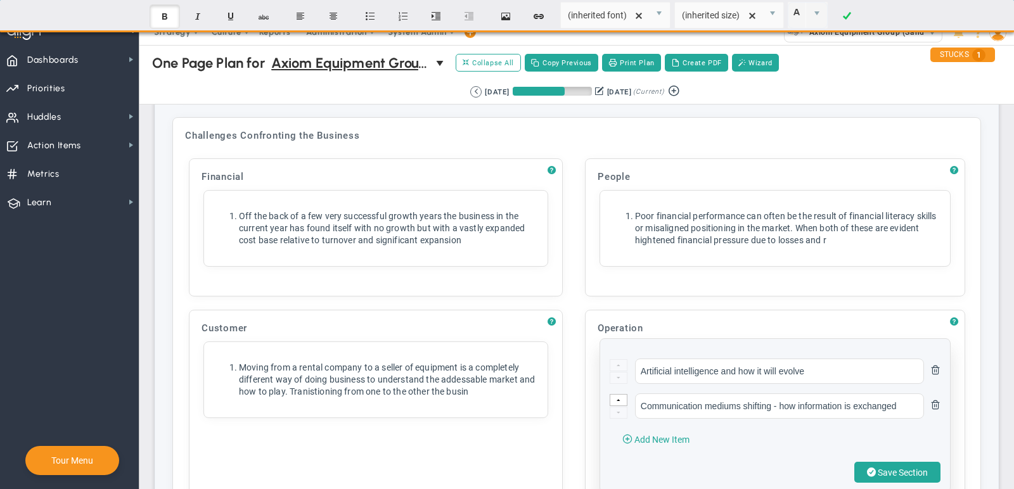
click at [935, 394] on button at bounding box center [932, 405] width 16 height 22
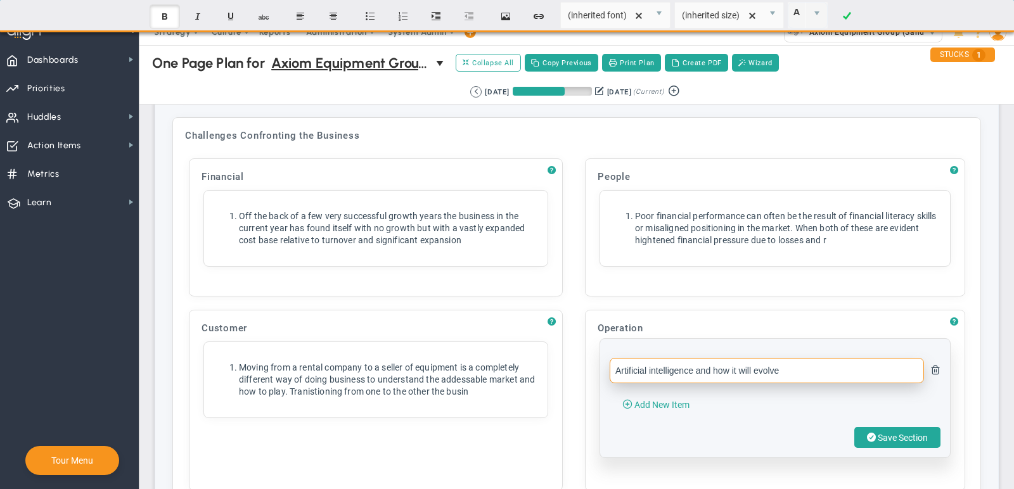
click at [875, 358] on input "Artificial intelligence and how it will evolve" at bounding box center [767, 370] width 314 height 25
paste input "Strategy to Execution gap is a common shortcoming when a business is not clear …"
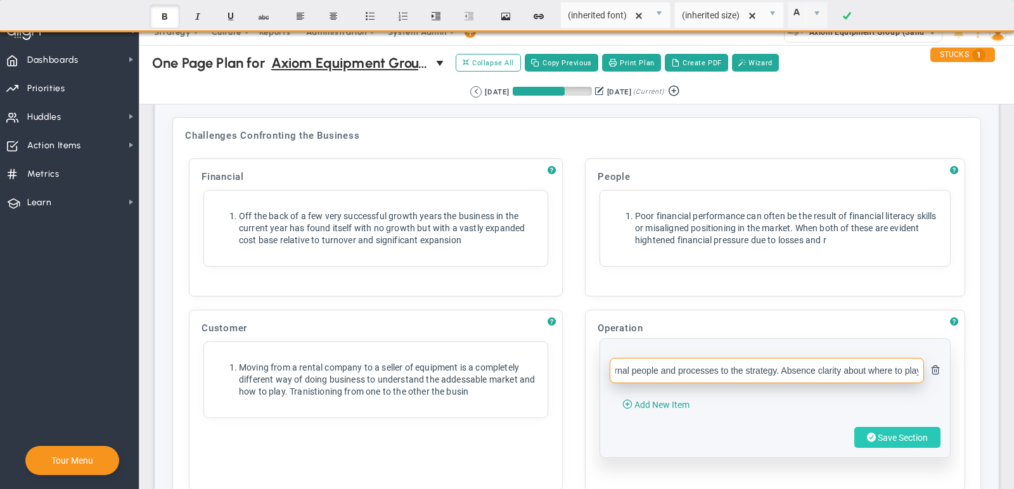
type input "A Strategy to Execution gap is a common shortcoming when a business is not clea…"
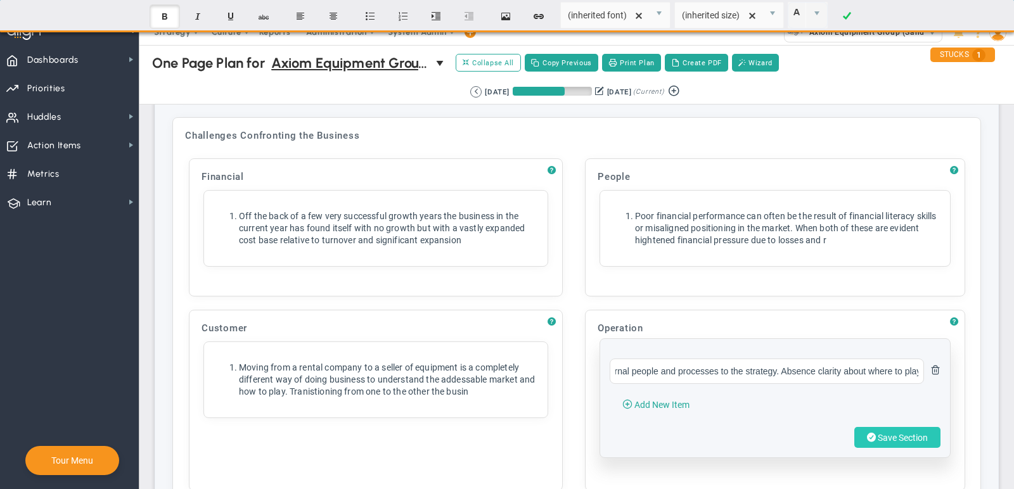
click at [888, 427] on button "Save Section" at bounding box center [898, 437] width 86 height 21
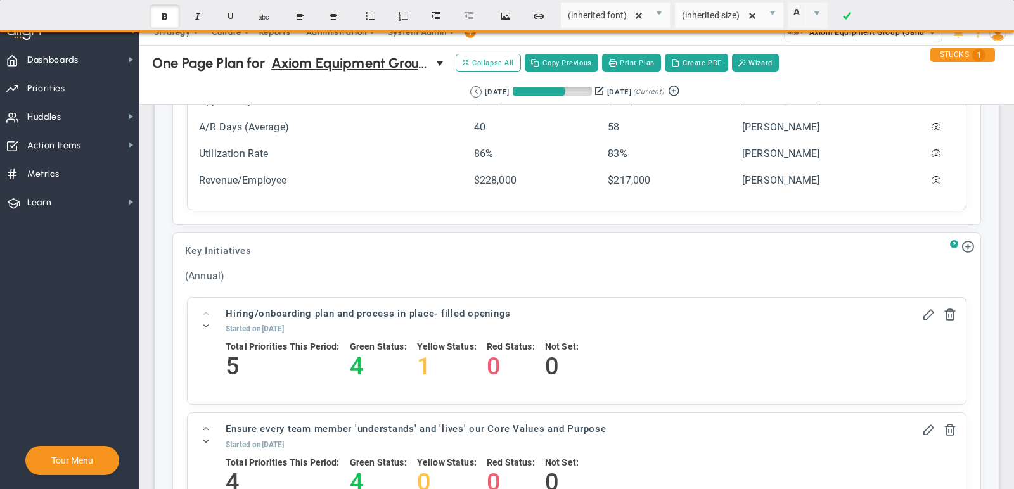
scroll to position [1334, 0]
click at [935, 307] on span at bounding box center [928, 313] width 13 height 13
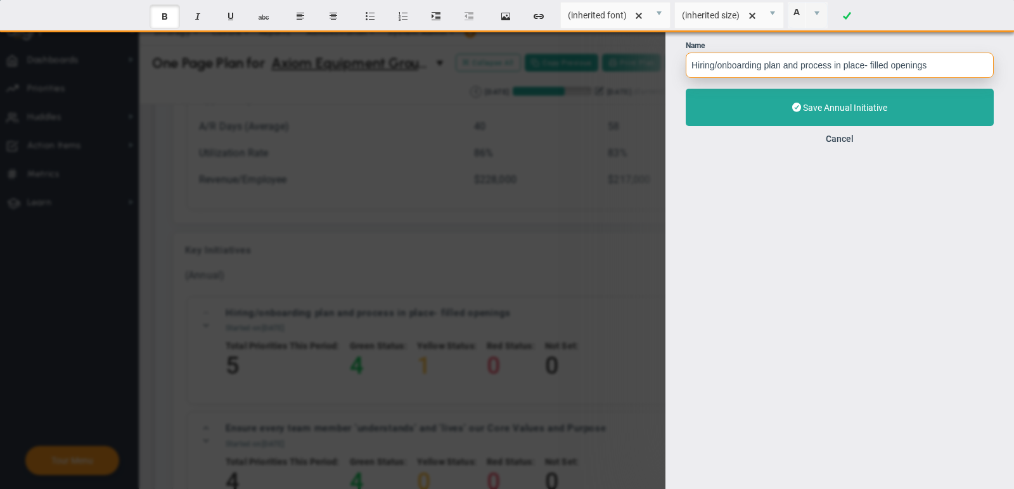
click at [797, 68] on input "Hiring/onboarding plan and process in place- filled openings" at bounding box center [840, 65] width 308 height 25
paste input "Build a strong pipeline"
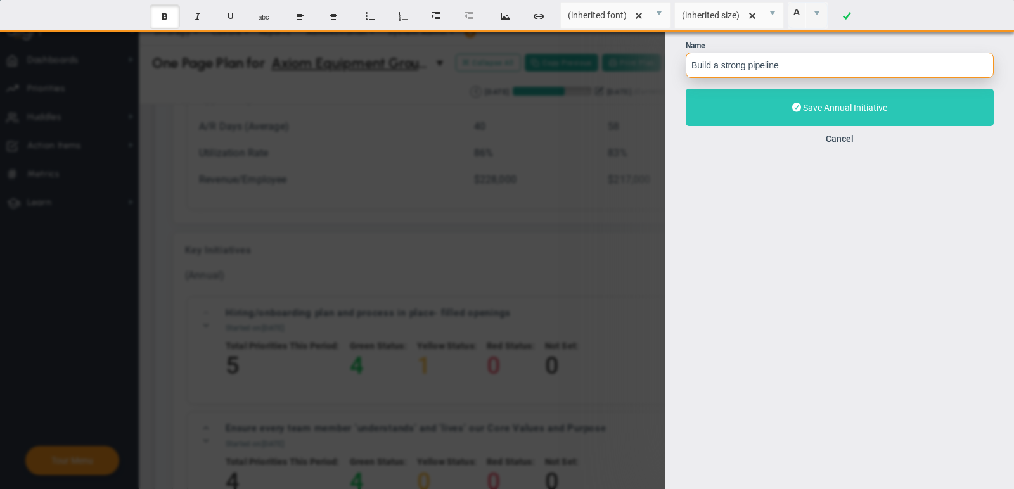
type input "Build a strong pipeline"
click at [803, 112] on span "Save Annual Initiative" at bounding box center [845, 108] width 84 height 10
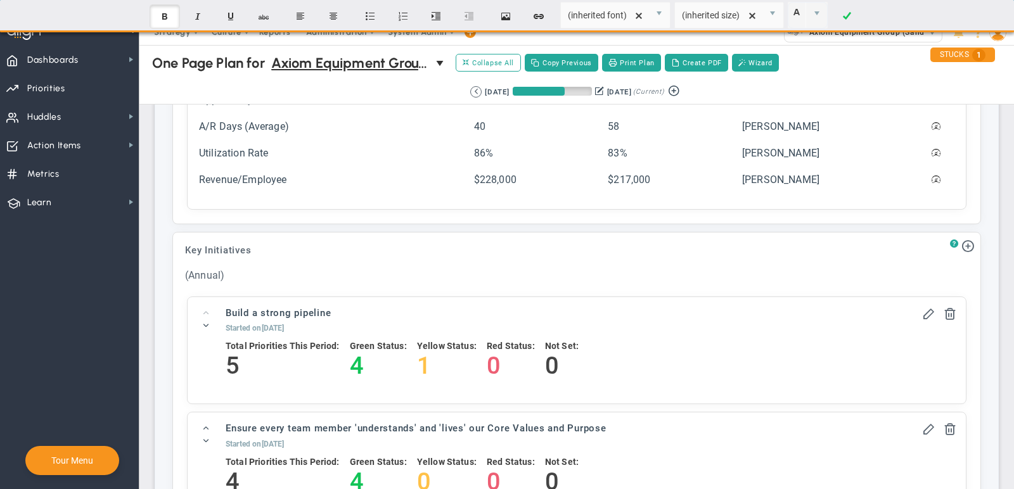
scroll to position [1370, 0]
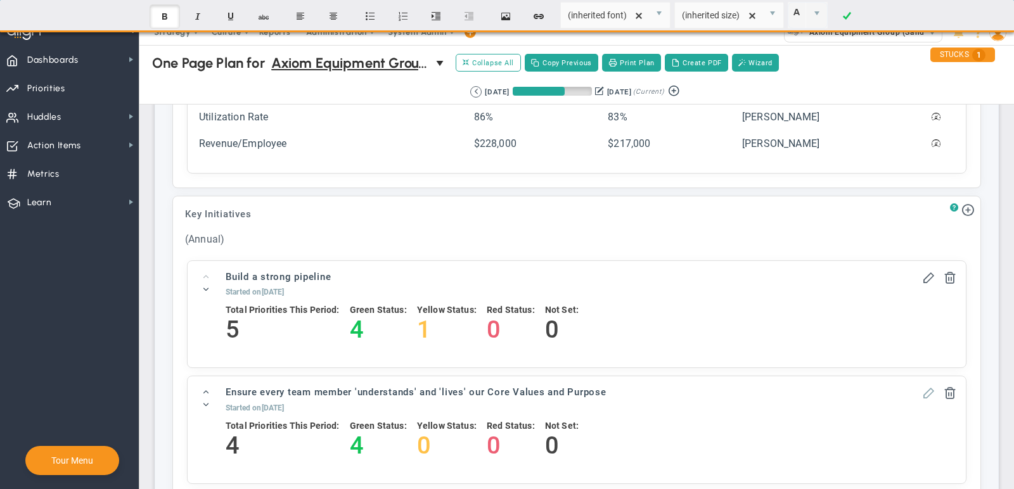
click at [927, 386] on span at bounding box center [928, 392] width 13 height 13
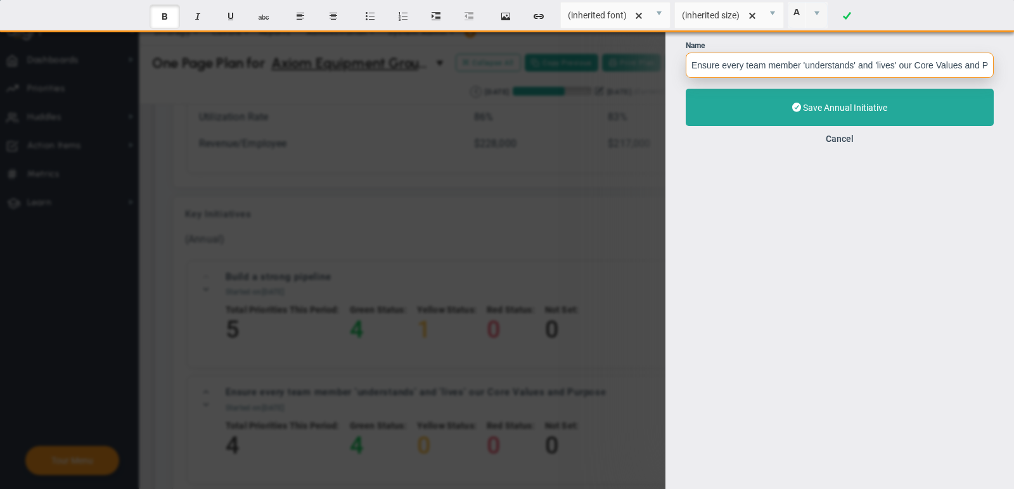
click at [771, 60] on input "Ensure every team member 'understands' and 'lives' our Core Values and Purpose" at bounding box center [840, 65] width 308 height 25
paste input "Build relationships within large construction companies"
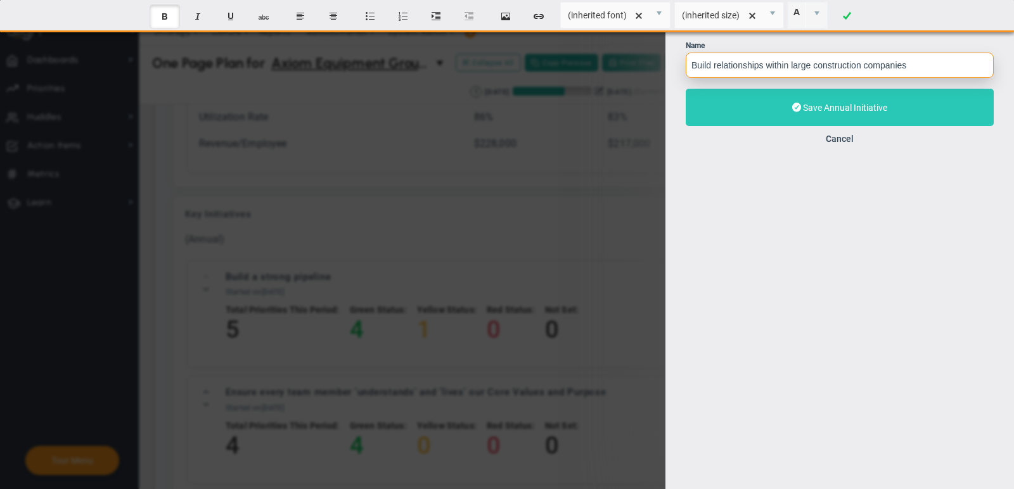
type input "Build relationships within large construction companies"
click at [777, 115] on button "Save Annual Initiative" at bounding box center [840, 107] width 308 height 37
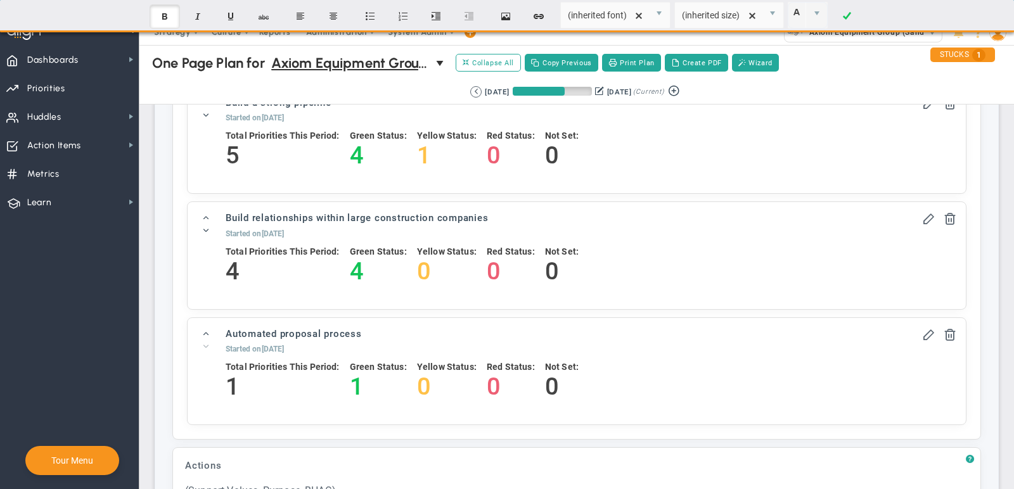
scroll to position [1544, 0]
click at [929, 328] on span at bounding box center [928, 334] width 13 height 13
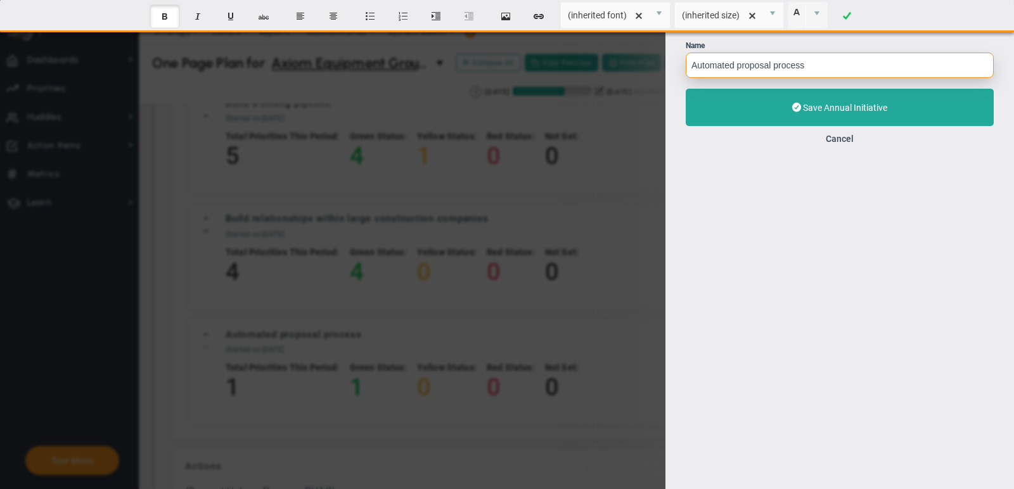
click at [772, 68] on input "Automated proposal process" at bounding box center [840, 65] width 308 height 25
paste input "Derisk and improve the product range to align with the guiding policy."
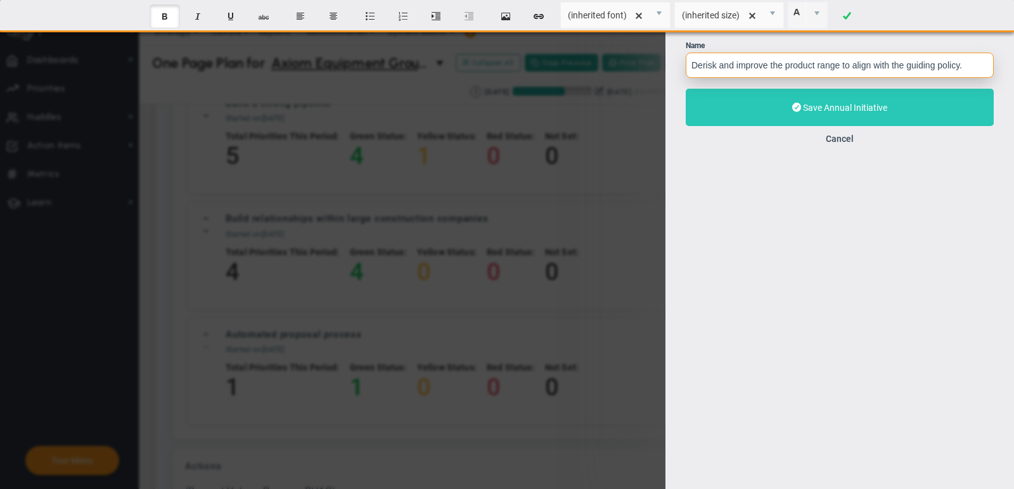
type input "Derisk and improve the product range to align with the guiding policy."
click at [792, 117] on button "Save Annual Initiative" at bounding box center [840, 107] width 308 height 37
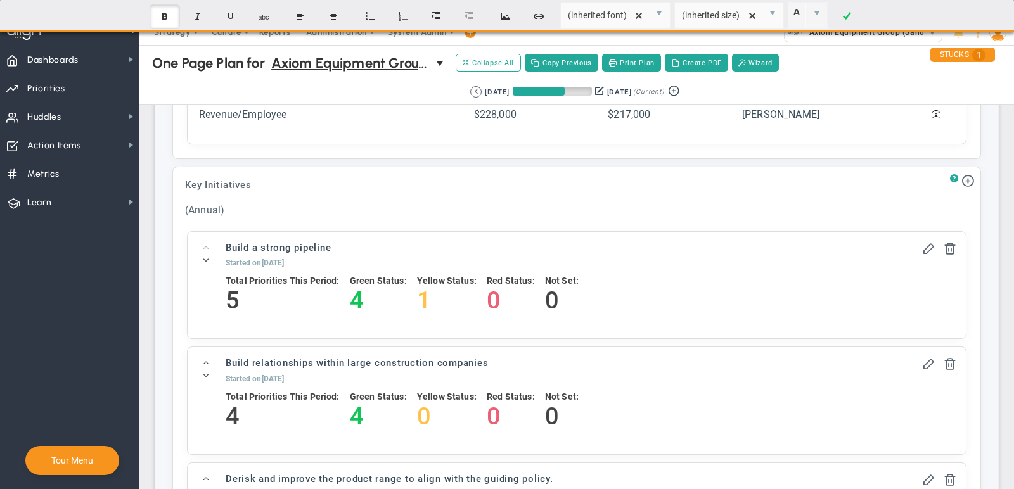
scroll to position [1397, 0]
click at [967, 176] on span at bounding box center [968, 182] width 13 height 13
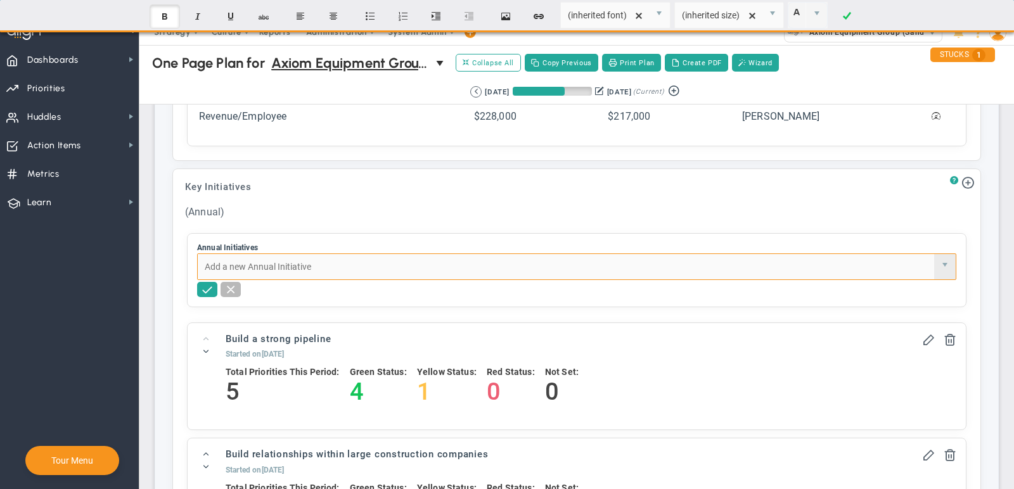
paste input "Get ownership of product design and IP"
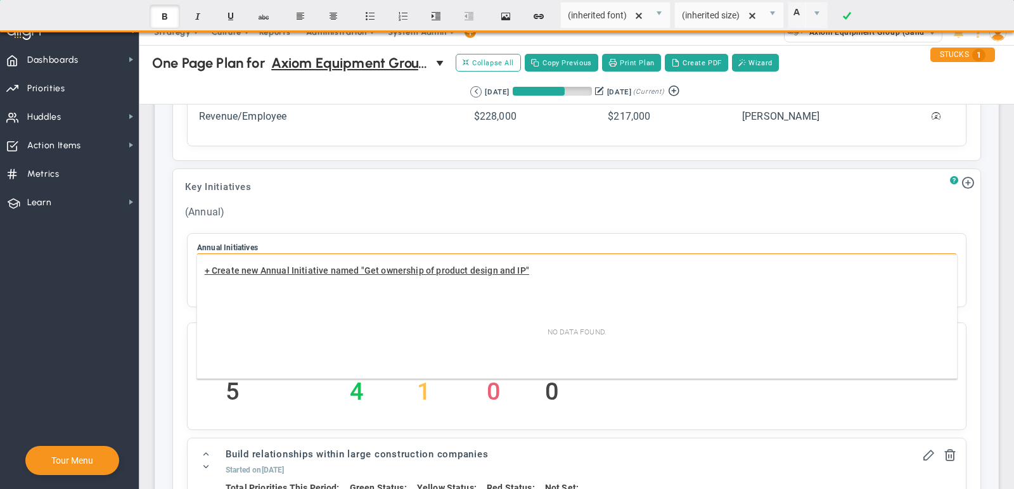
click at [381, 269] on span "+ Create new Annual Initiative named "Get ownership of product design and IP"" at bounding box center [367, 271] width 325 height 10
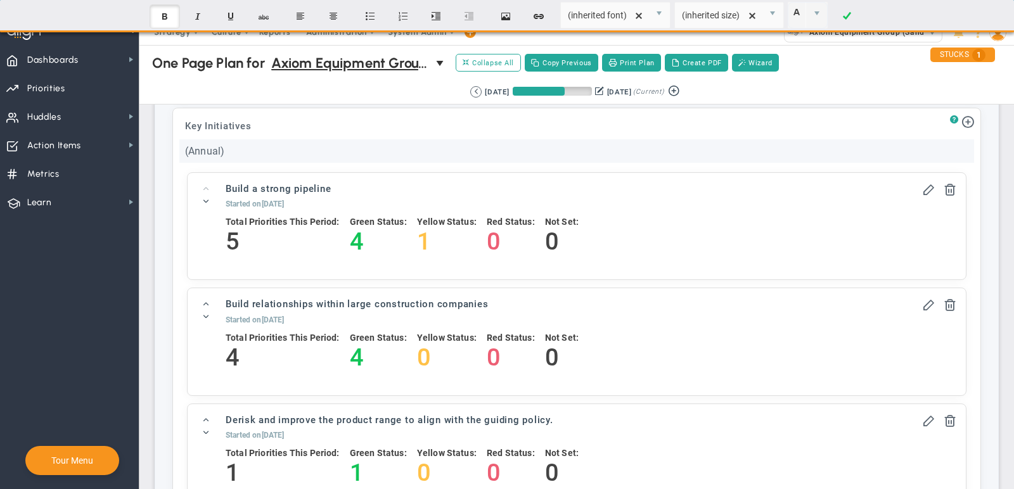
scroll to position [1417, 0]
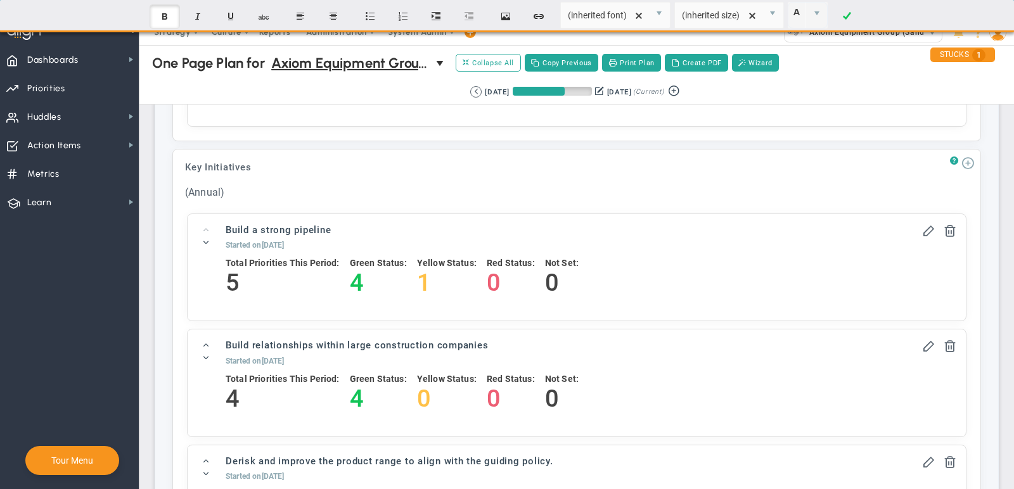
click at [969, 156] on span at bounding box center [968, 162] width 13 height 13
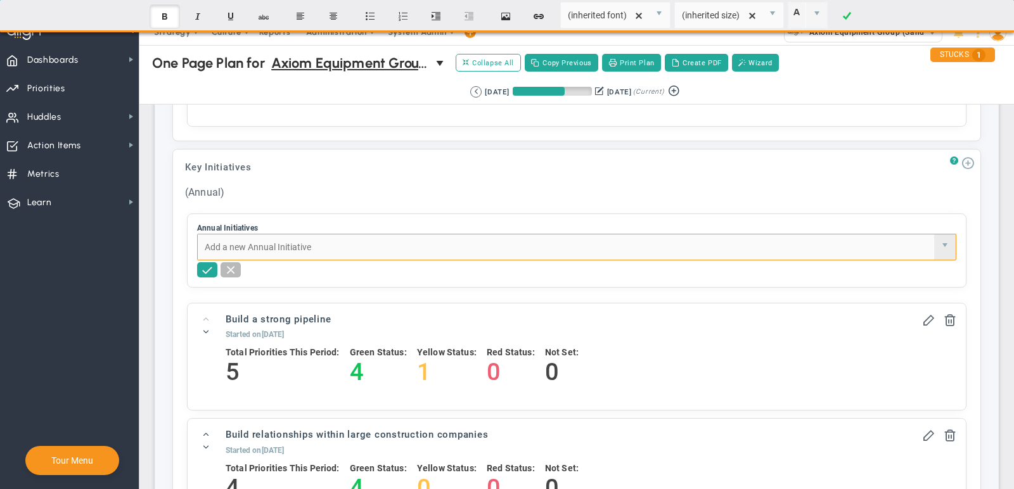
paste input "Align all marketing to the guiding policy"
type input "Align all marketing to the guiding policy"
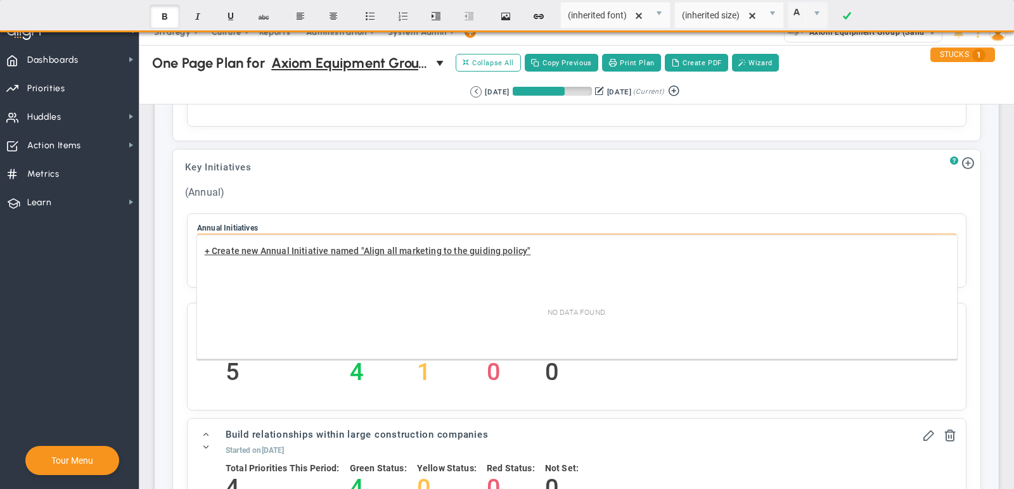
click at [573, 245] on div "+ Create new Annual Initiative named "Align all marketing to the guiding policy"" at bounding box center [577, 253] width 761 height 30
click at [474, 250] on span "+ Create new Annual Initiative named "Align all marketing to the guiding policy"" at bounding box center [368, 251] width 326 height 10
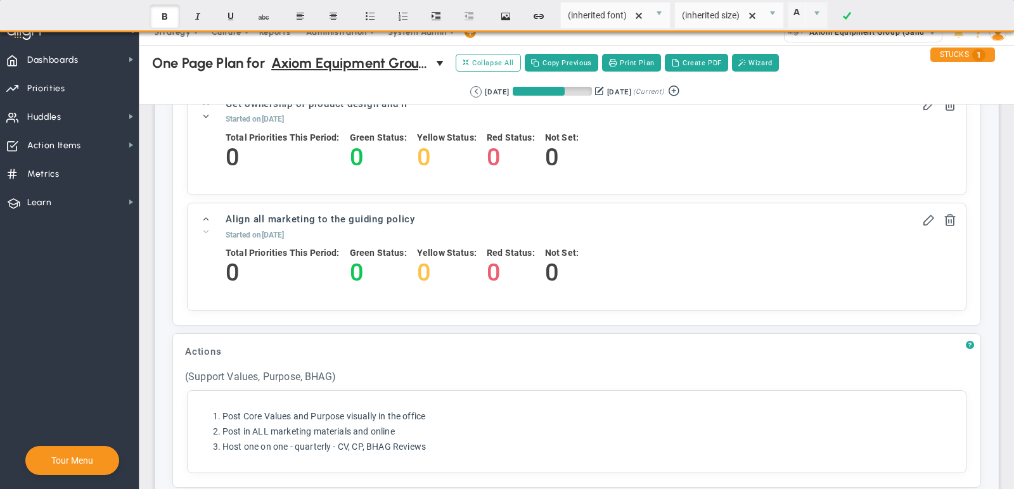
scroll to position [1921, 0]
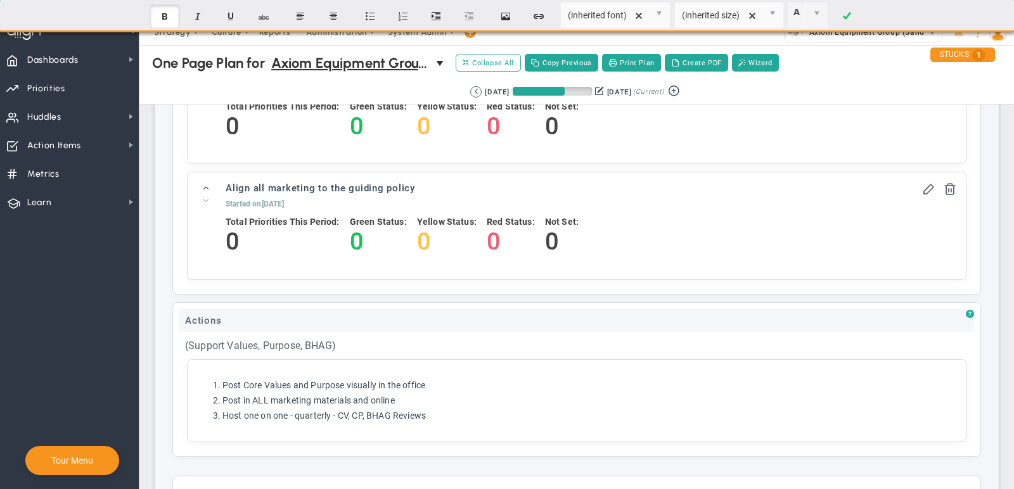
click at [280, 309] on div "Actions" at bounding box center [576, 320] width 795 height 23
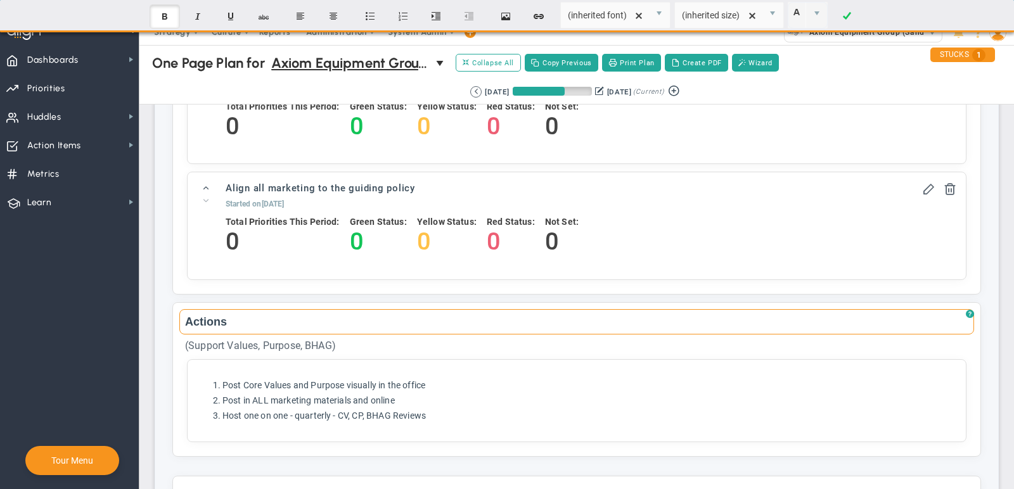
click at [272, 309] on input "Actions" at bounding box center [576, 321] width 795 height 25
paste input "Distinctive Capabilitie"
type input "Distinctive Capabilities"
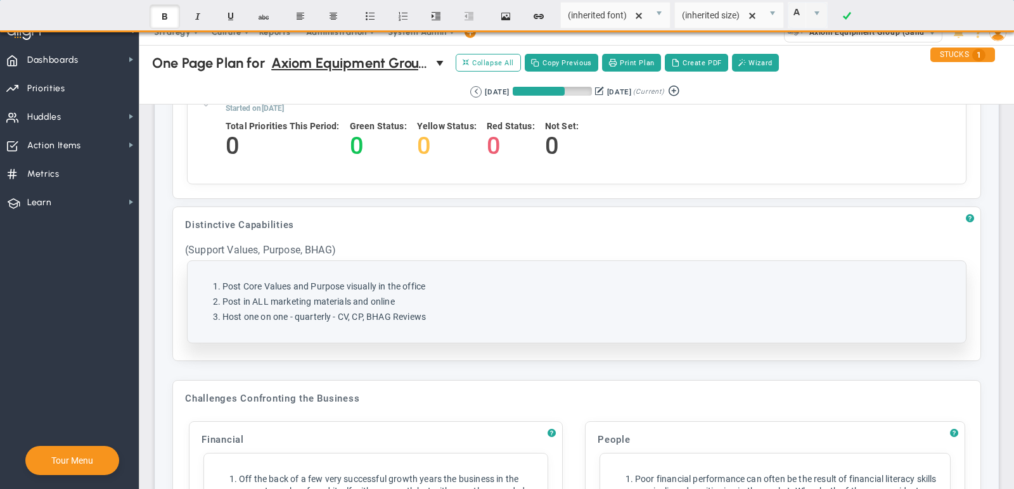
scroll to position [2020, 0]
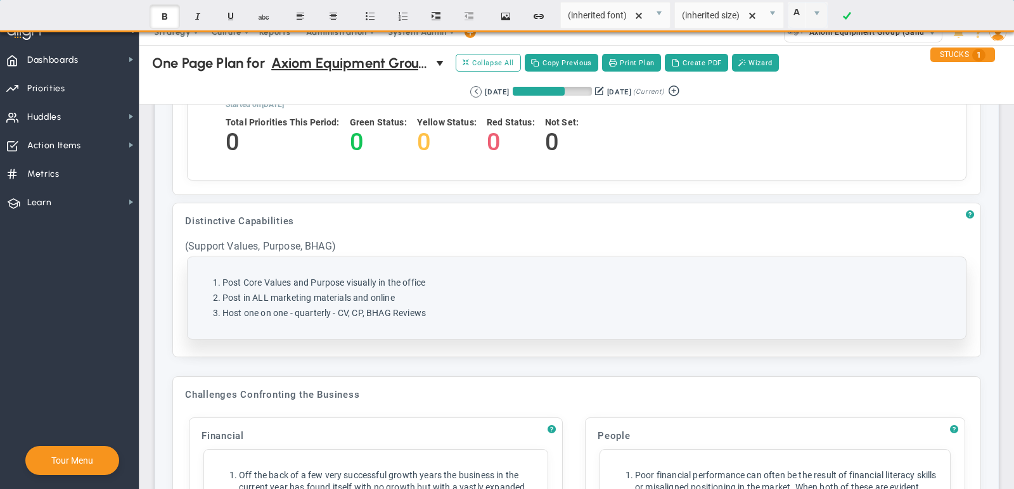
click at [357, 311] on div "Click here to add item Post Core Values and Purpose visually in the office Post…" at bounding box center [577, 298] width 779 height 82
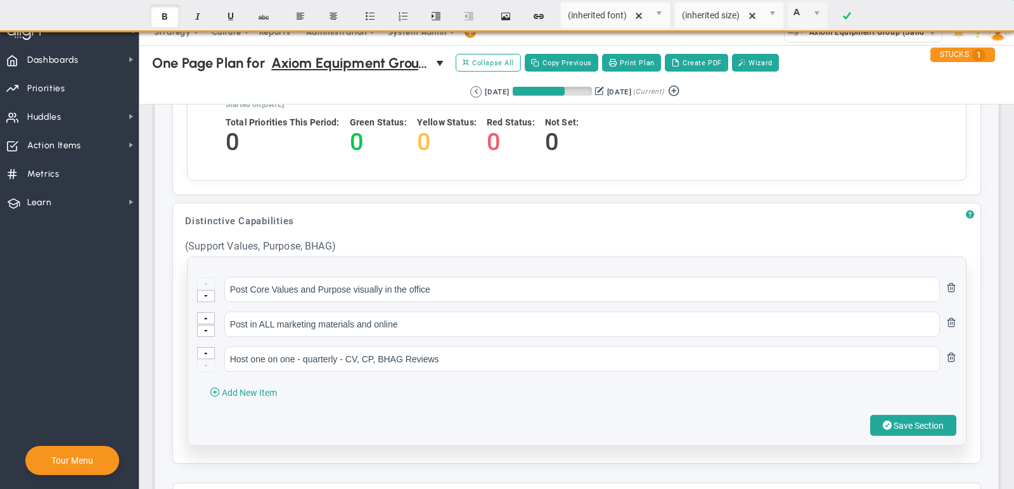
click at [351, 280] on ul "Post Core Values and Purpose visually in the office Post in ALL marketing mater…" at bounding box center [576, 324] width 759 height 95
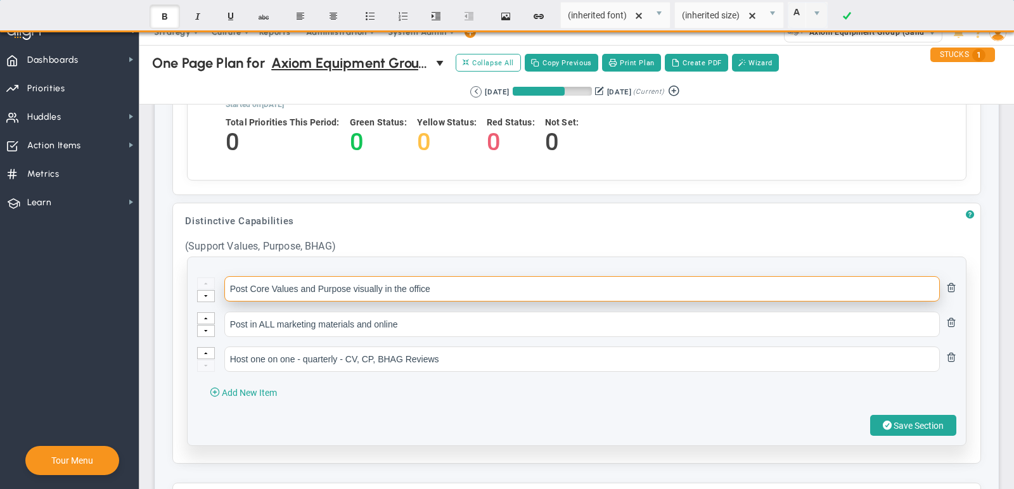
click at [394, 276] on input "Post Core Values and Purpose visually in the office" at bounding box center [582, 288] width 716 height 25
paste input "Design process that improves profitability"
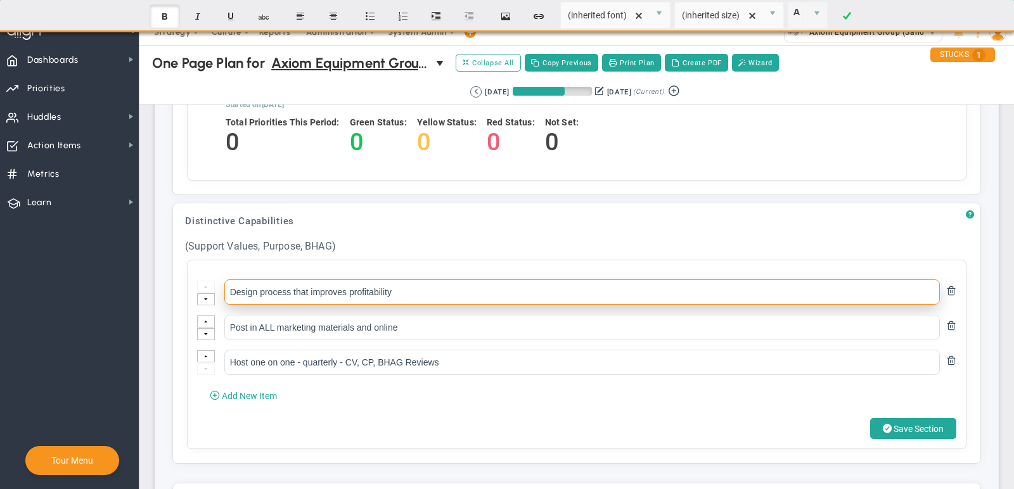
type input "Design process that improves profitability"
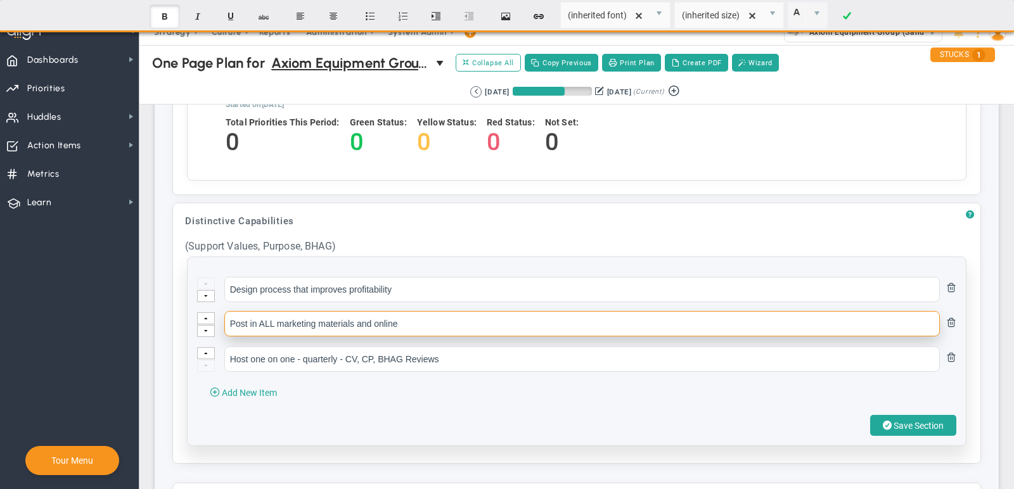
click at [359, 311] on input "Post in ALL marketing materials and online" at bounding box center [582, 323] width 716 height 25
paste input "Fit for purpose and efficient equipment"
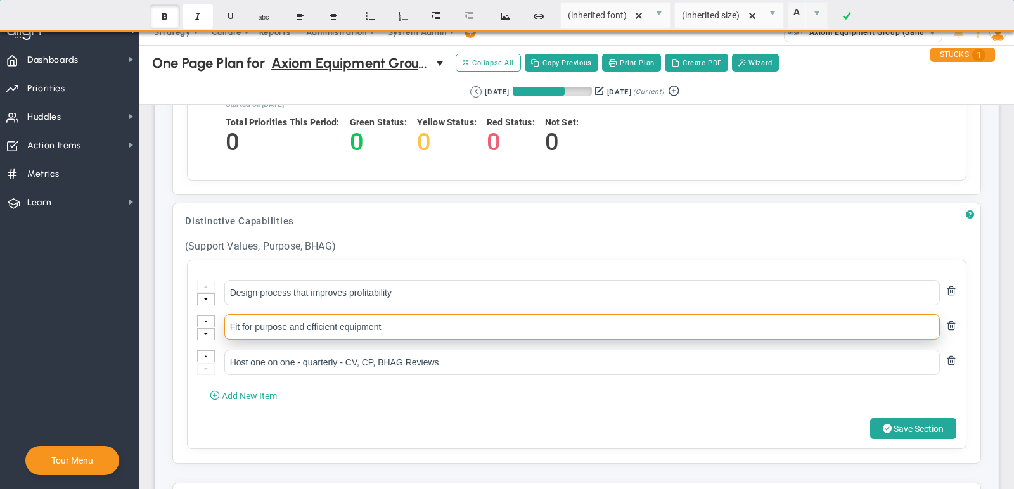
type input "Fit for purpose and efficient equipment"
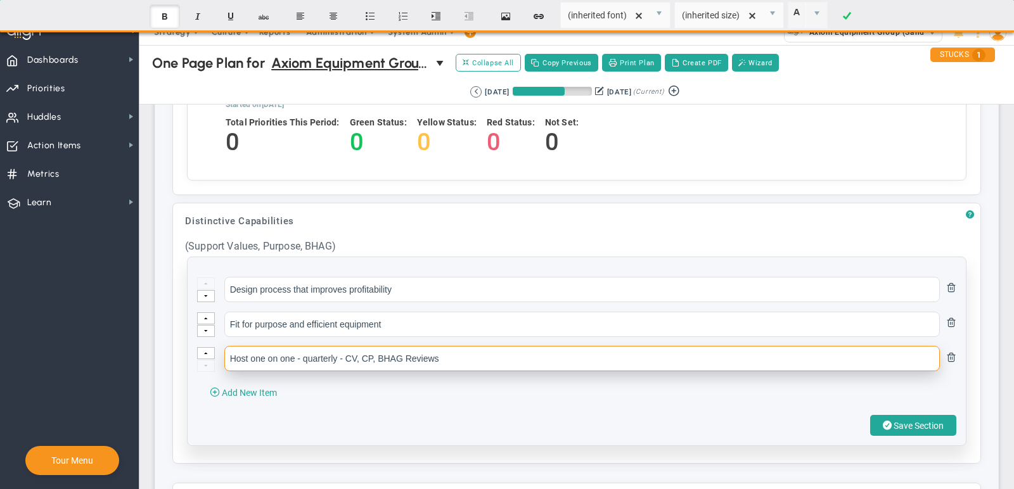
click at [286, 346] on input "Host one on one - quarterly - CV, CP, BHAG Reviews" at bounding box center [582, 358] width 716 height 25
paste input "The ability to drive sustainability iniative"
type input "The ability to drive sustainability iniatives"
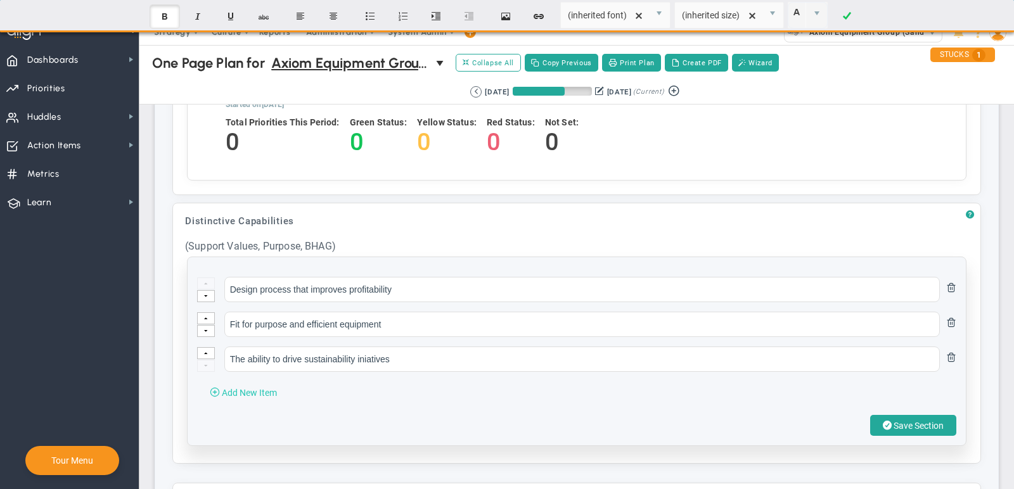
click at [257, 388] on span "Add New Item" at bounding box center [249, 393] width 55 height 10
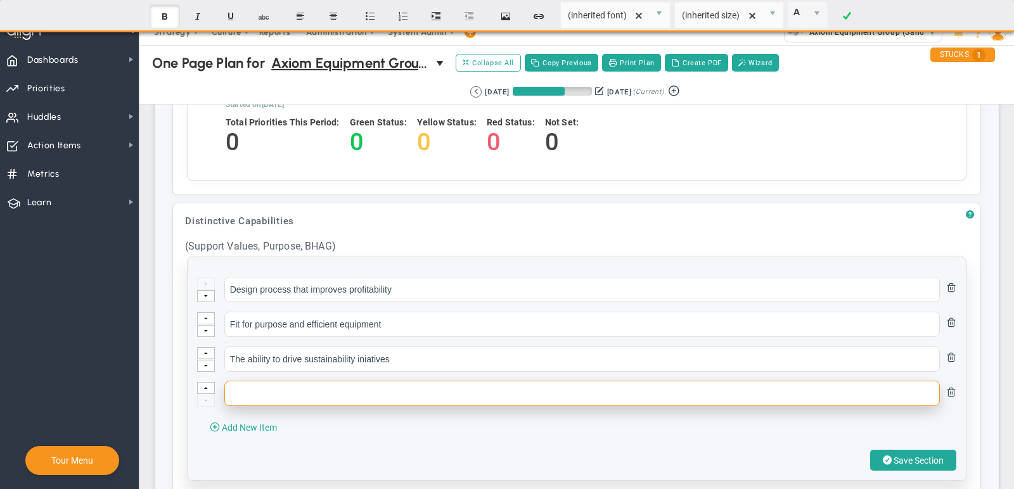
click at [346, 381] on input "text" at bounding box center [582, 393] width 716 height 25
paste input "Brand Mastery - how are we telling our story to the marketplace?"
type input "Brand Mastery - how are we telling our story to the marketplace?"
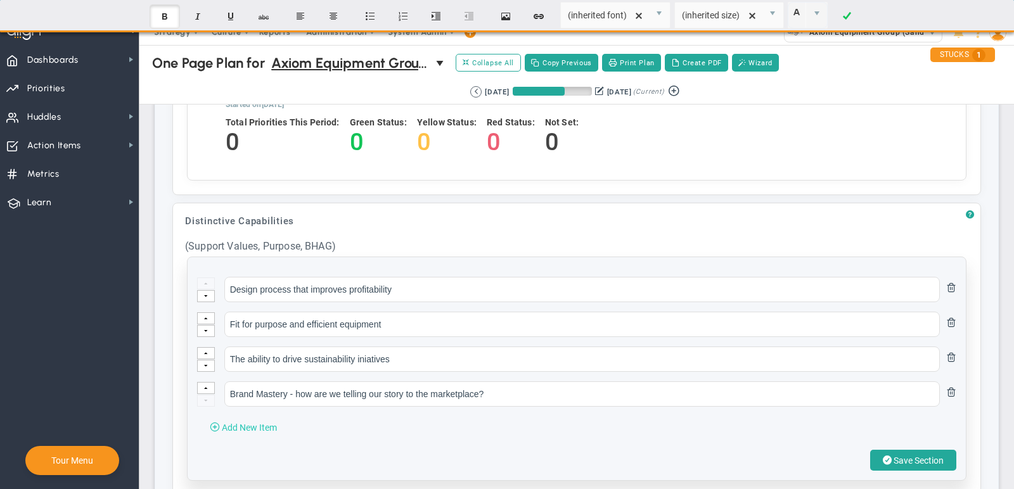
click at [272, 423] on span "Add New Item" at bounding box center [249, 428] width 55 height 10
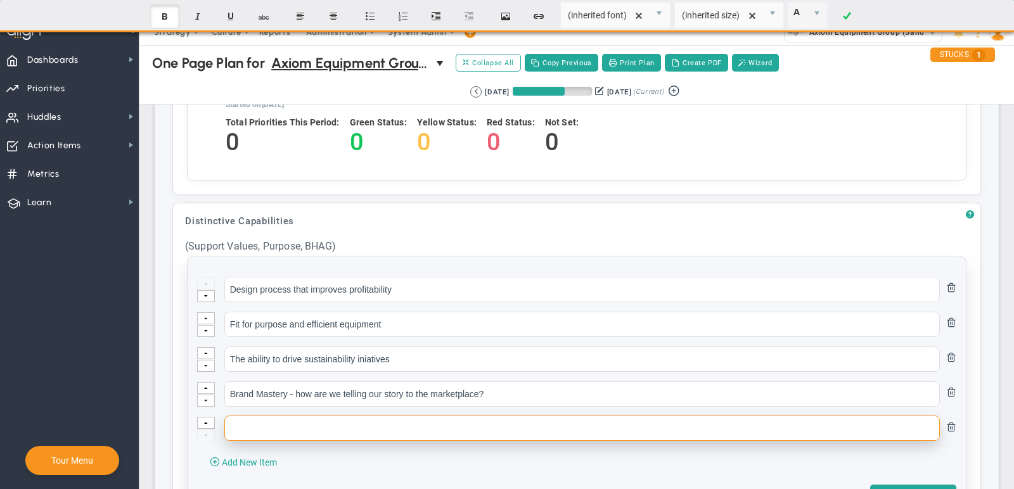
click at [328, 416] on input "text" at bounding box center [582, 428] width 716 height 25
paste input "Highly responsive service"
type input "Highly responsive service"
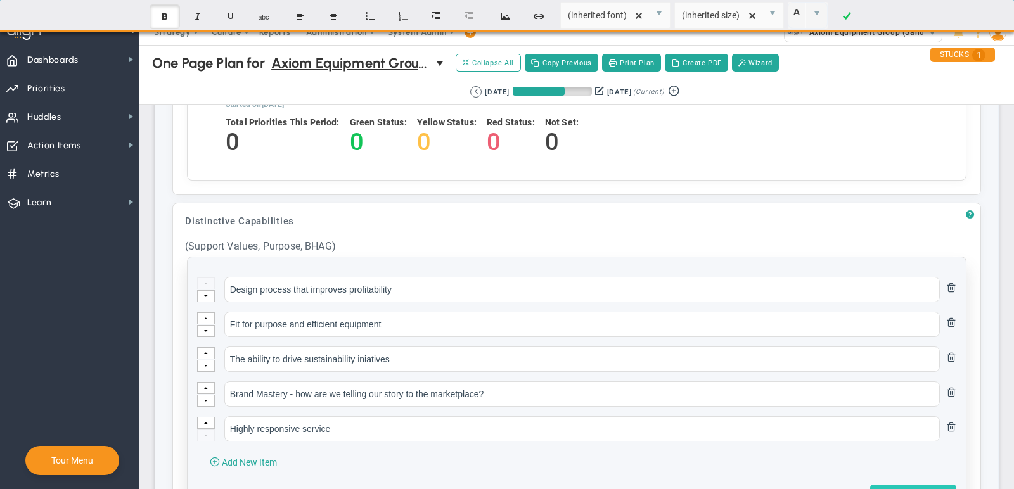
click at [887, 489] on span at bounding box center [887, 495] width 9 height 12
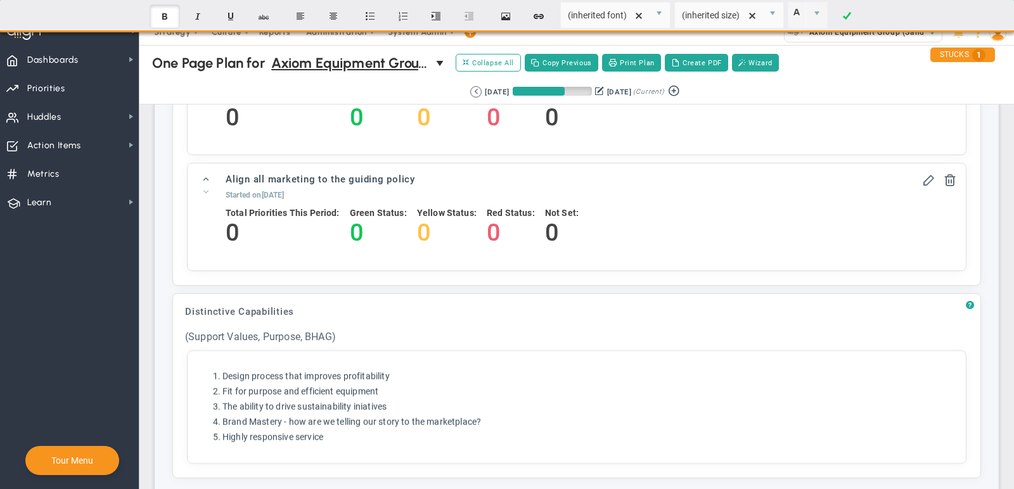
scroll to position [1911, 0]
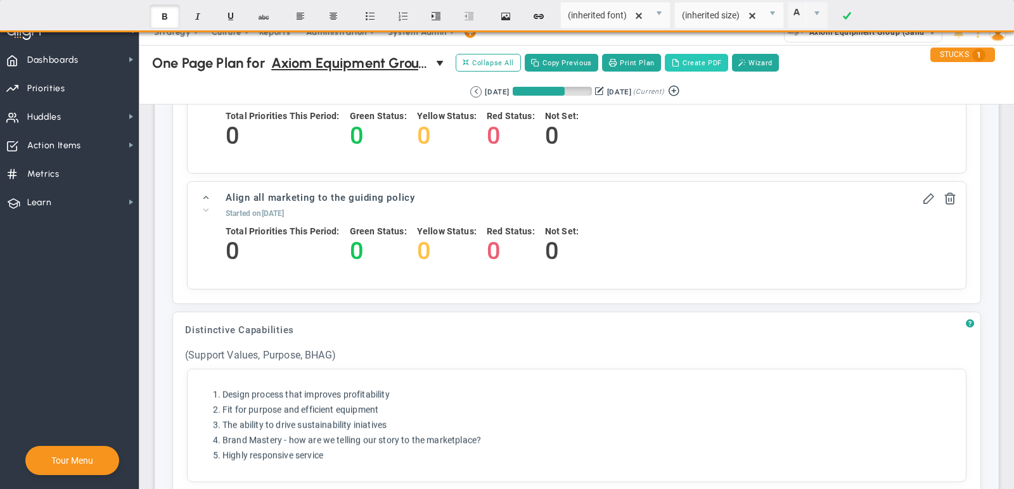
click at [693, 63] on button "Create PDF" at bounding box center [696, 63] width 63 height 18
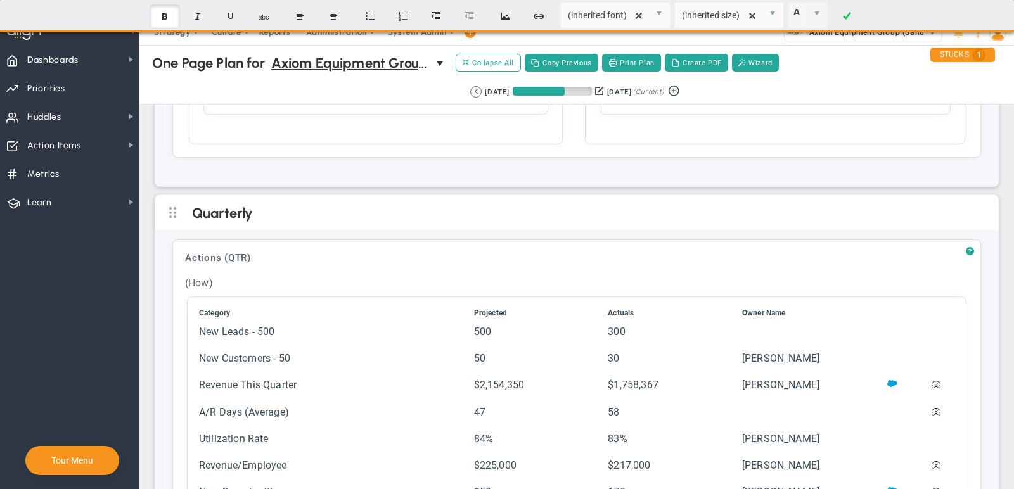
scroll to position [2611, 0]
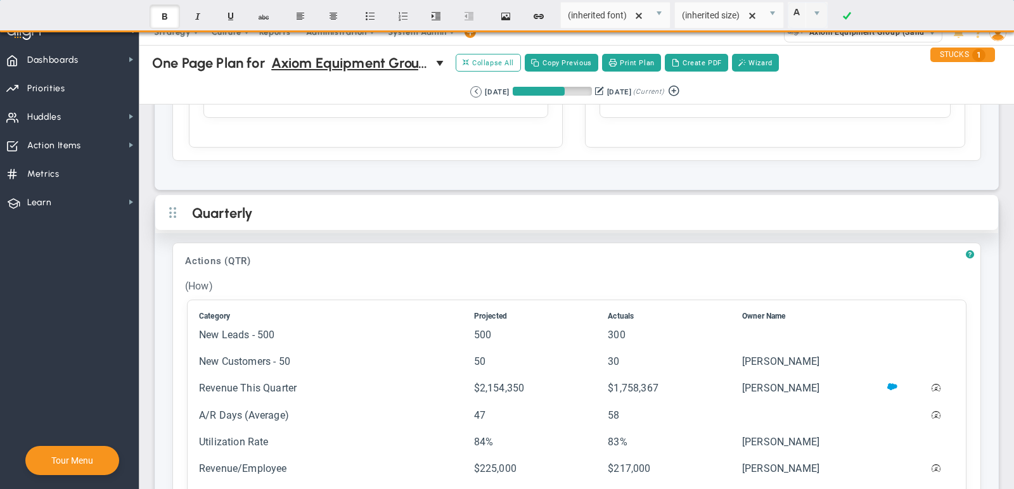
click at [248, 205] on h2 "Quarterly" at bounding box center [587, 214] width 791 height 19
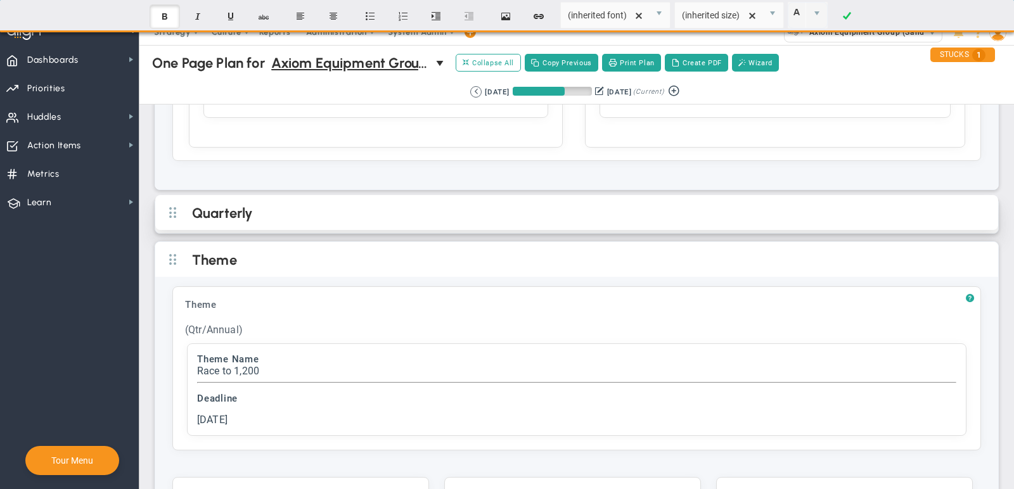
click at [249, 205] on h2 "Quarterly" at bounding box center [587, 214] width 791 height 19
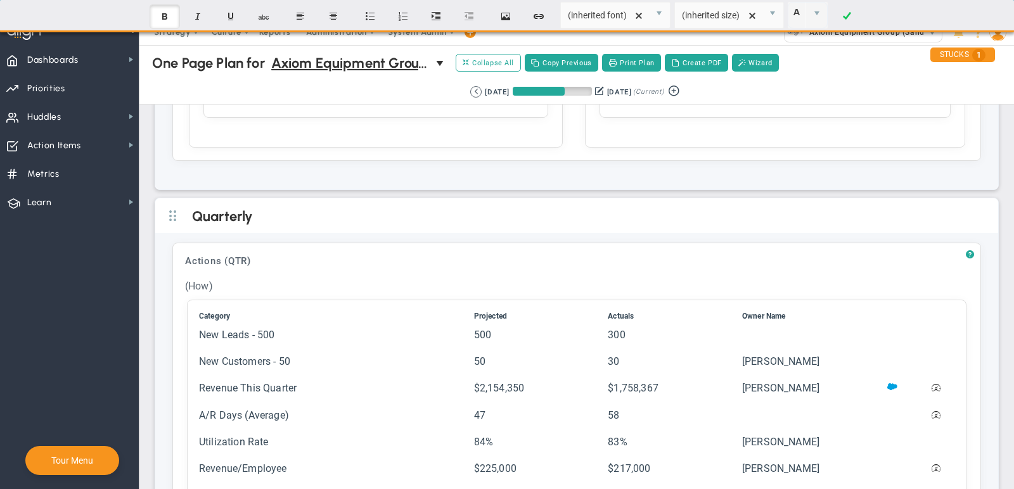
click at [312, 243] on div "? Actions (QTR) Click to add header Actions (QTR) Actions (QTR) No header added…" at bounding box center [576, 392] width 809 height 298
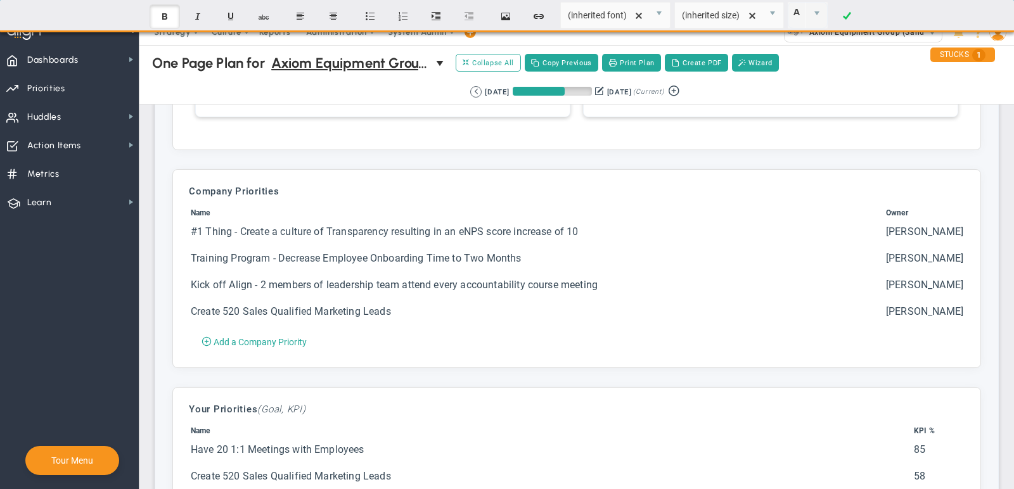
scroll to position [3287, 0]
click at [278, 306] on td "Create 520 Sales Qualified Marketing Leads" at bounding box center [537, 318] width 694 height 25
click at [283, 306] on td "Create 520 Sales Qualified Marketing Leads" at bounding box center [537, 318] width 694 height 25
click at [283, 332] on button "Add a Company Objective Add a Company Priority" at bounding box center [254, 342] width 131 height 20
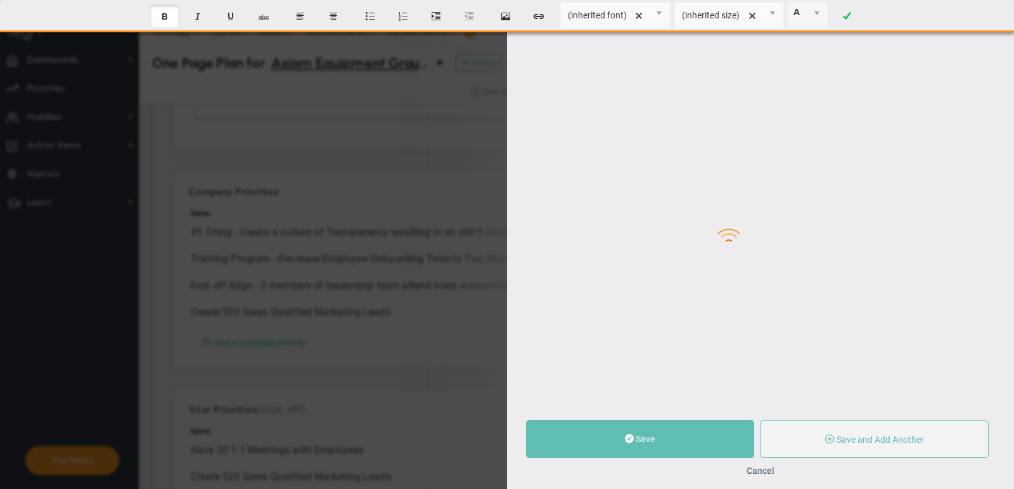
type input "0"
radio input "true"
type input "[PERSON_NAME]"
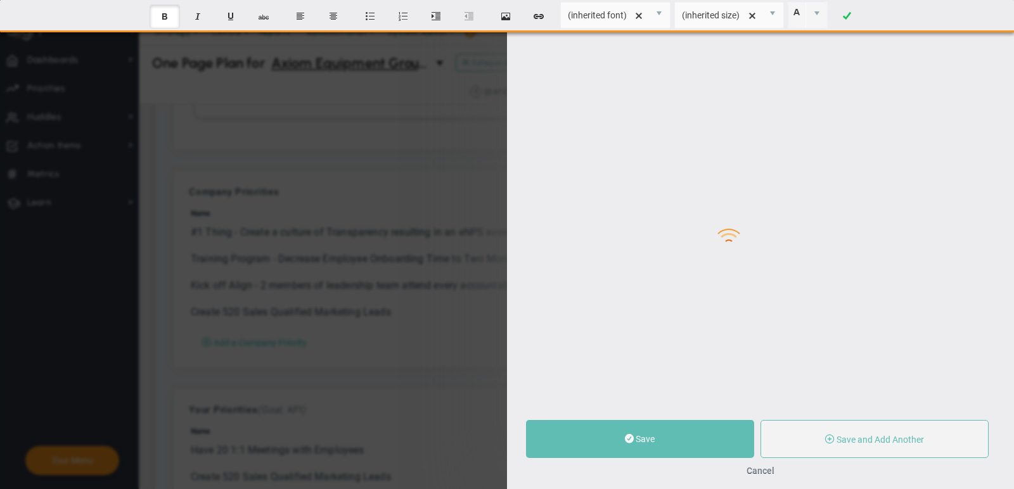
type input "0"
radio input "true"
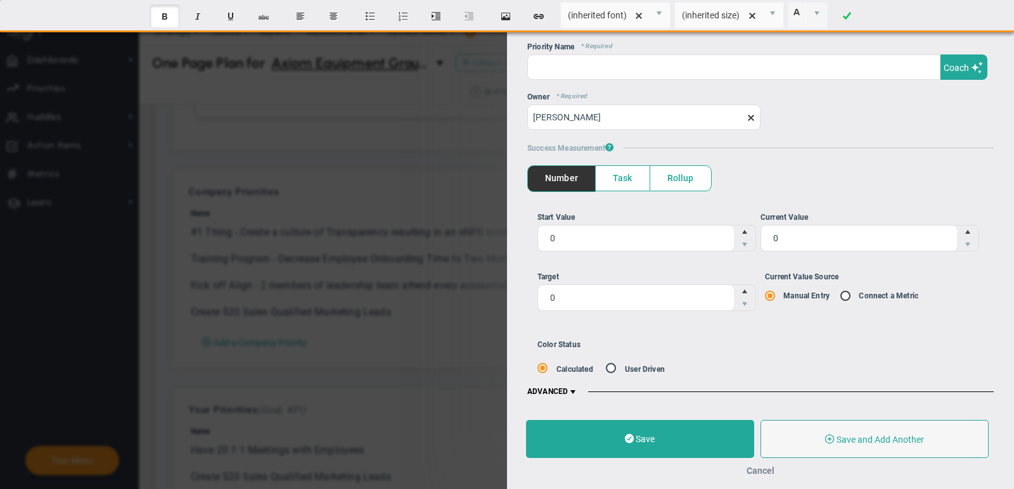
click at [756, 468] on button "Cancel" at bounding box center [761, 471] width 28 height 10
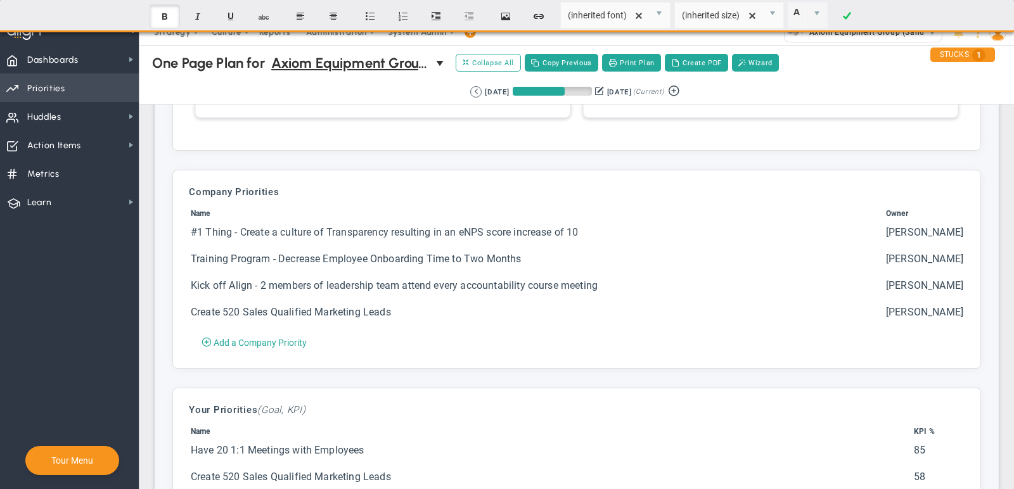
click at [65, 96] on span "Priorities OKR Tree Priorities OKRs" at bounding box center [69, 88] width 139 height 29
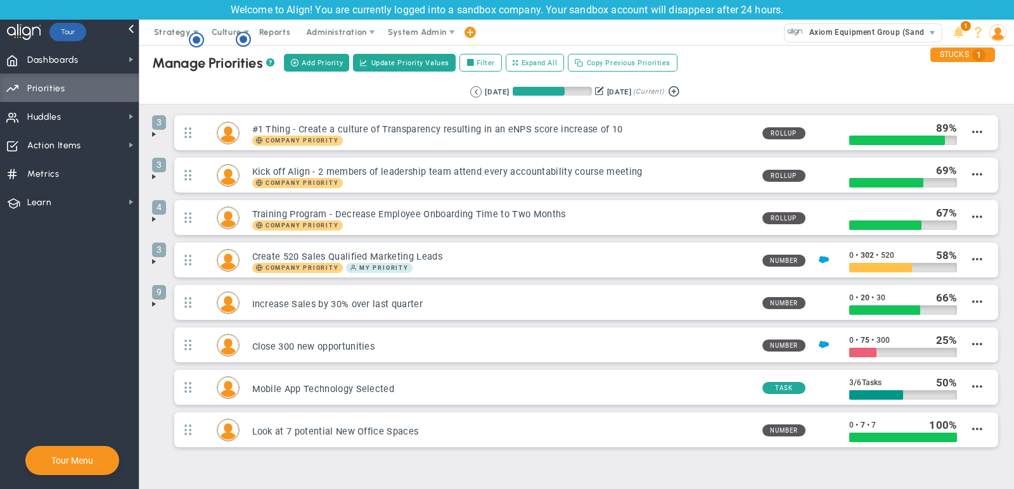
click at [600, 93] on button at bounding box center [599, 90] width 9 height 13
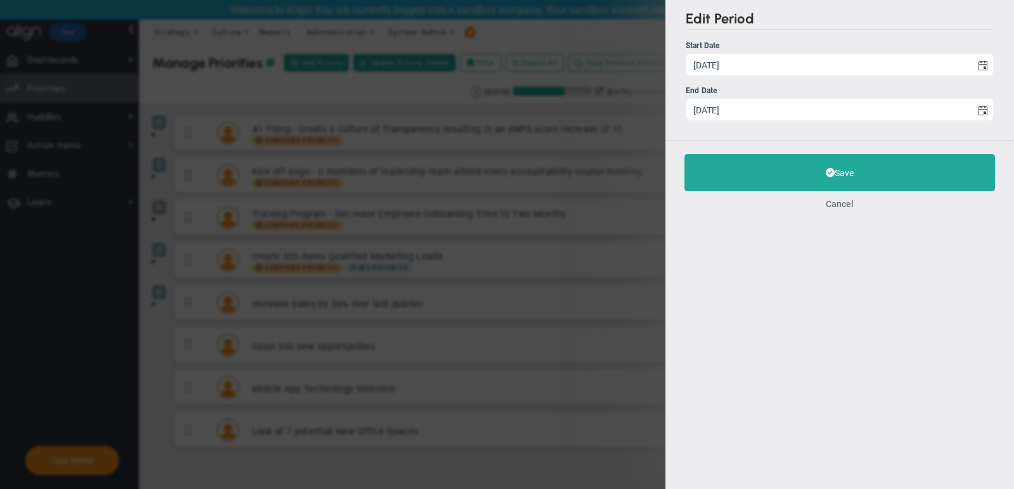
click at [839, 204] on button "Cancel" at bounding box center [840, 204] width 28 height 10
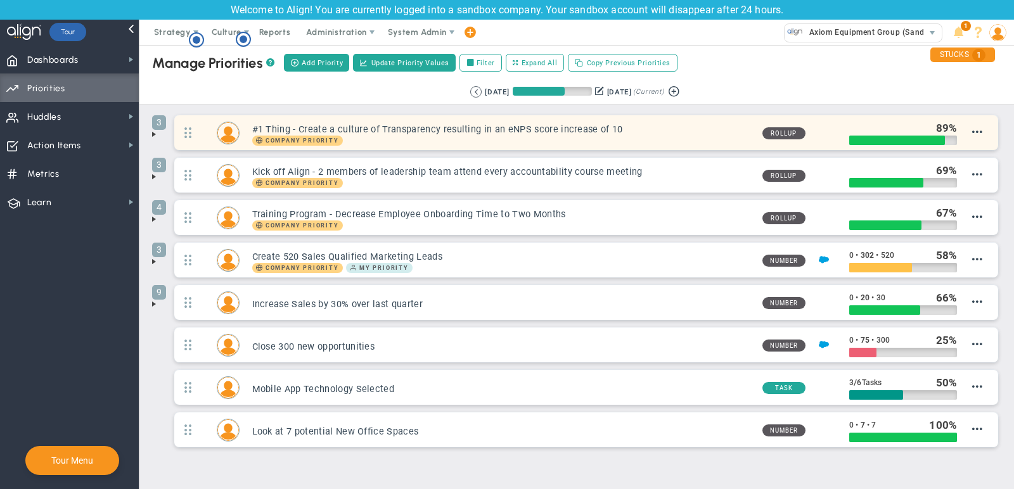
click at [983, 131] on div "3 #1 Thing - Create a culture of Transparency resulting in an eNPS score increa…" at bounding box center [586, 132] width 824 height 35
click at [967, 141] on span "Edit Priority" at bounding box center [961, 143] width 44 height 9
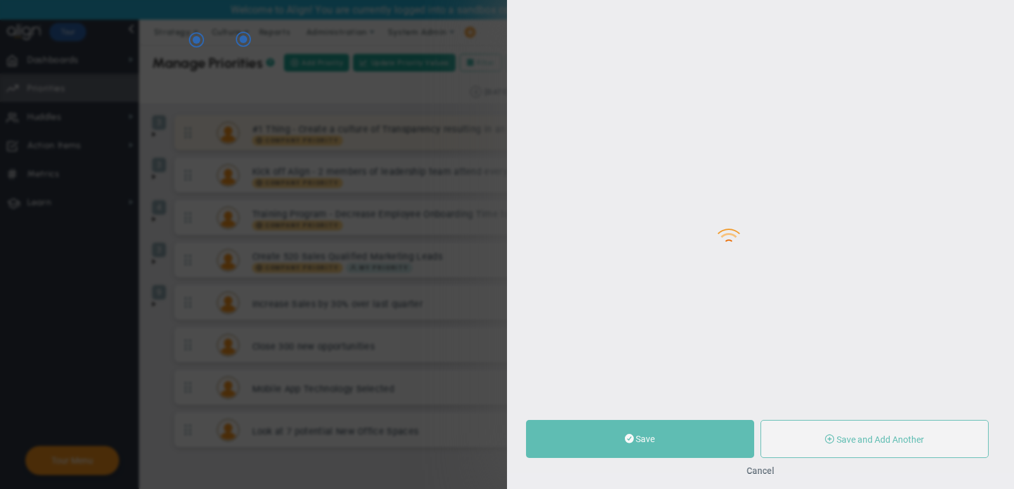
type input "#1 Thing - Create a culture of Transparency resulting in an eNPS score increase…"
type input "0"
type input "89"
type input "100"
radio input "true"
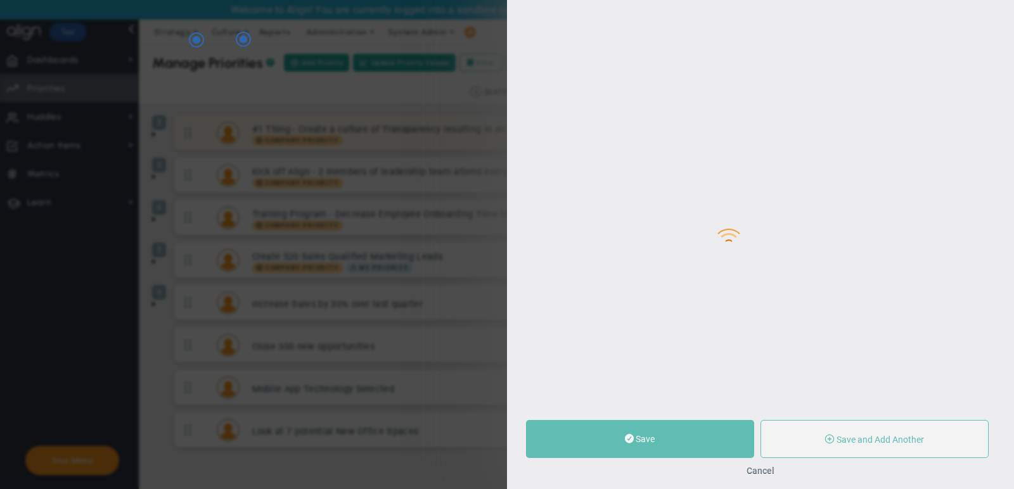
type input "[PERSON_NAME]"
type input "0"
type input "89"
type input "100"
radio input "true"
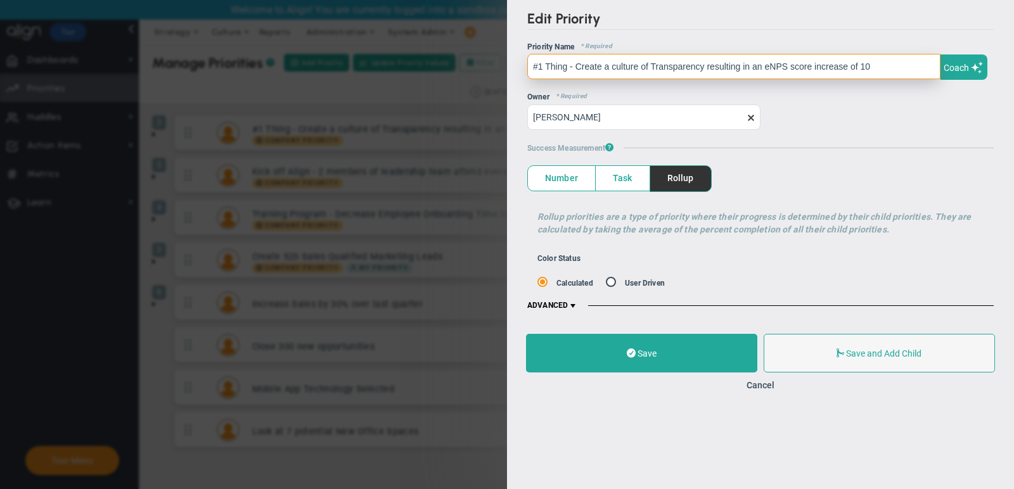
click at [687, 76] on input "#1 Thing - Create a culture of Transparency resulting in an eNPS score increase…" at bounding box center [733, 66] width 413 height 25
click at [685, 68] on input "#1 Thing - Create a culture of Transparency resulting in an eNPS score increase…" at bounding box center [733, 66] width 413 height 25
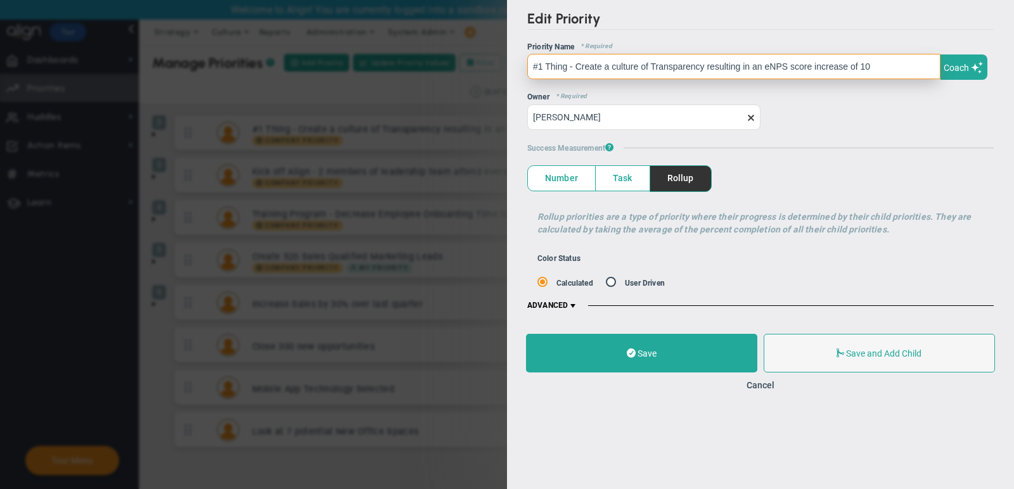
paste input "To have identified additional opportunities by Jul 31 to achieve $28M Weighted"
click at [846, 60] on input "To have identified additional opportunities by Jul 31 to achieve $28M Weighted" at bounding box center [733, 66] width 413 height 25
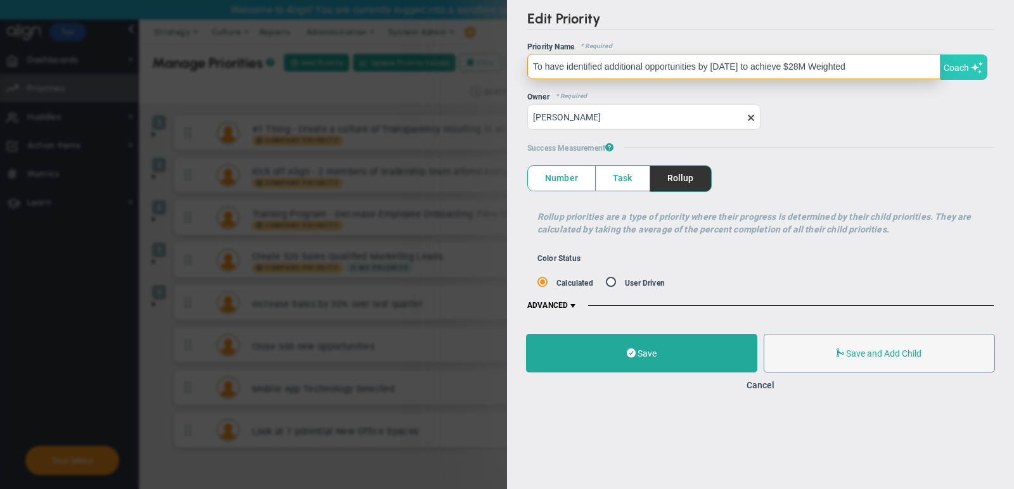
type input "To have identified additional opportunities by Jul 31 to achieve $28M Weighted"
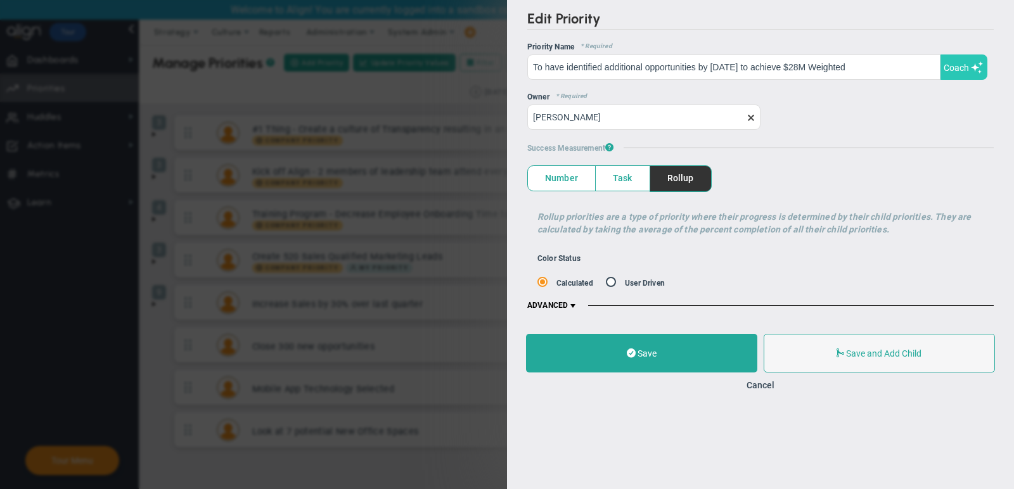
click at [979, 64] on span at bounding box center [977, 67] width 13 height 12
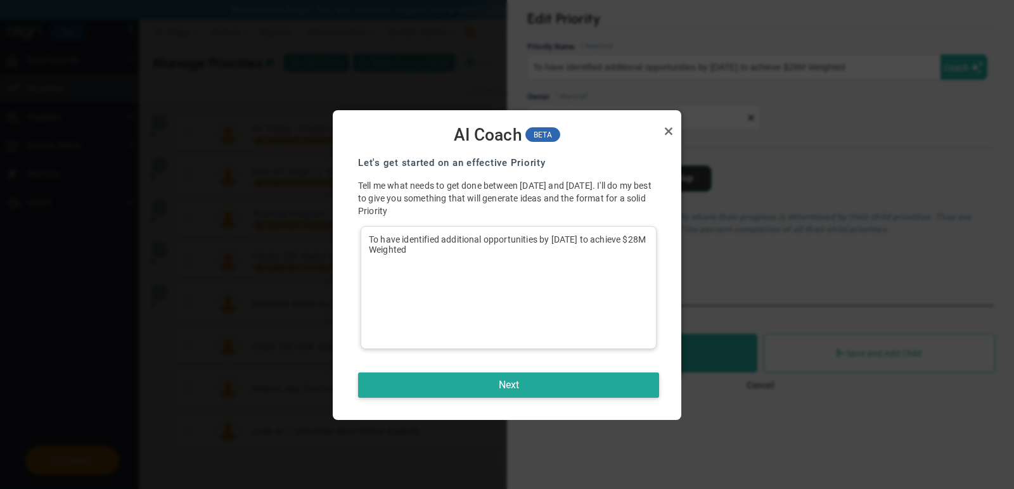
click at [543, 298] on div "To have identified additional opportunities by Jul 31 to achieve $28M Weighted" at bounding box center [509, 287] width 296 height 123
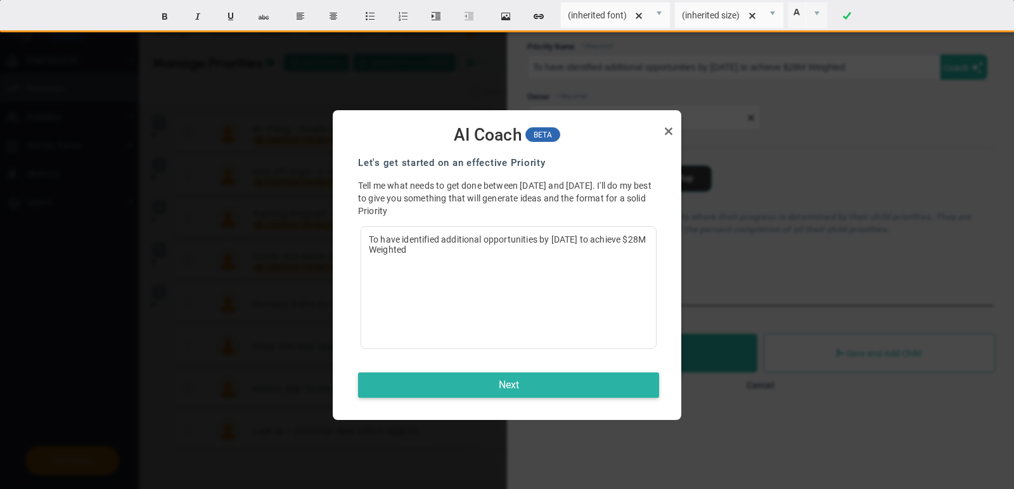
click at [564, 380] on button "Next" at bounding box center [508, 385] width 301 height 25
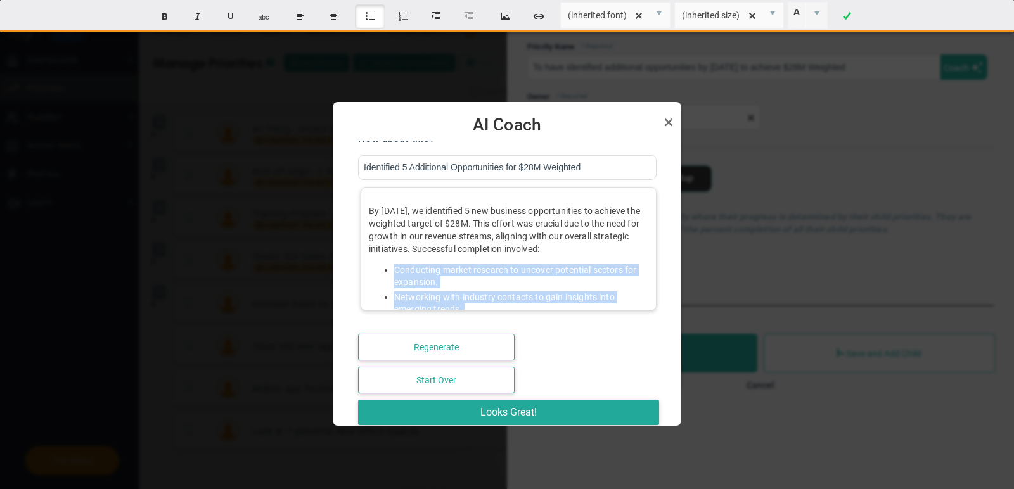
drag, startPoint x: 642, startPoint y: 291, endPoint x: 393, endPoint y: 268, distance: 249.6
click at [392, 268] on ul "Conducting market research to uncover potential sectors for expansion. Networki…" at bounding box center [509, 324] width 280 height 121
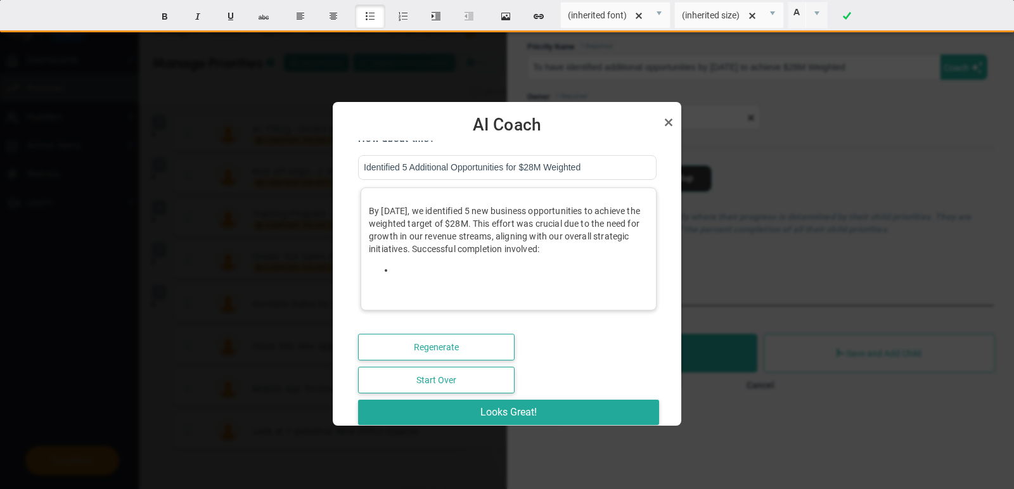
click at [444, 269] on li at bounding box center [521, 270] width 254 height 12
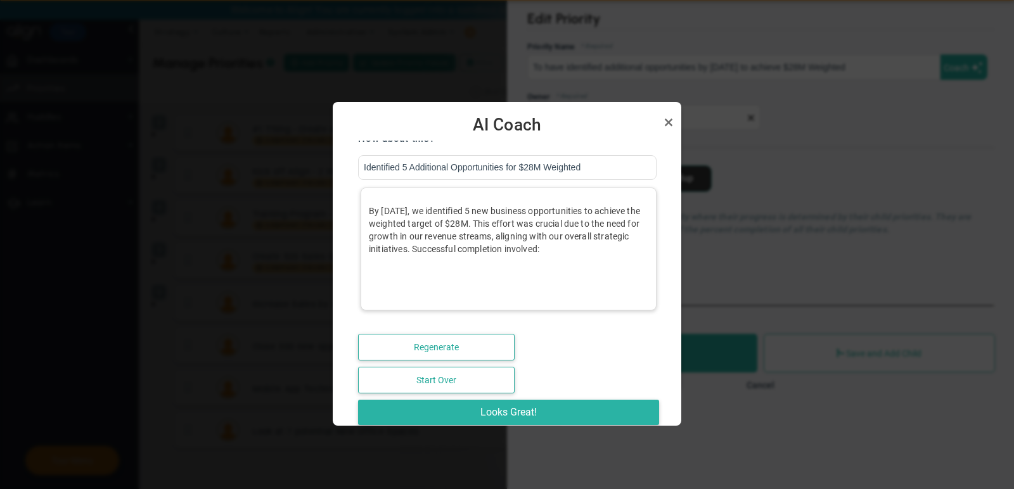
click at [568, 407] on button "Looks Great!" at bounding box center [508, 412] width 301 height 25
type input "Identified 5 Additional Opportunities for $28M Weighted"
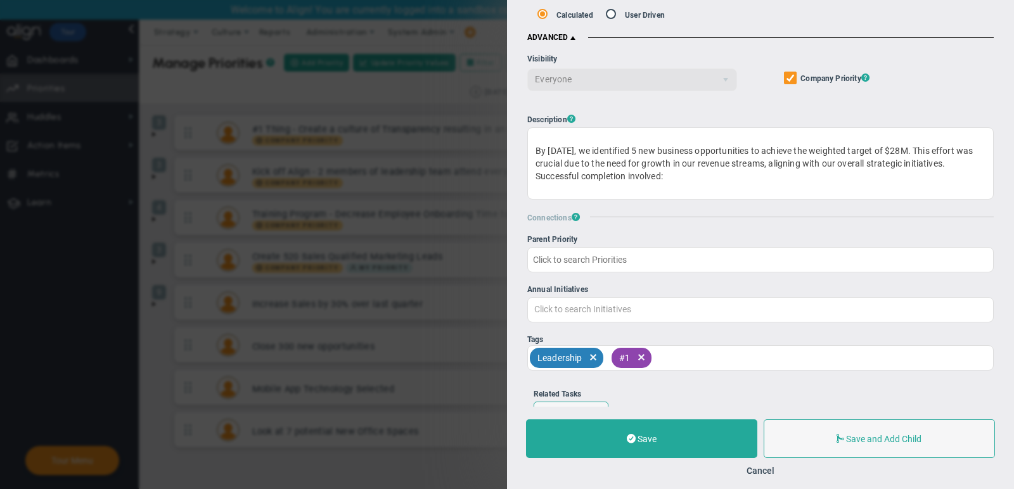
scroll to position [264, 0]
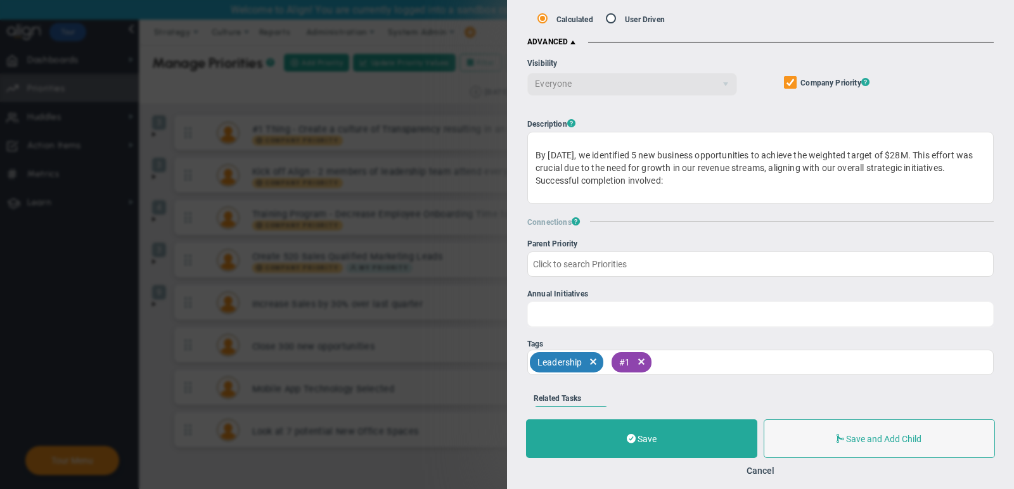
click at [689, 311] on input "Annual Initiatives Click to search Initiatives" at bounding box center [760, 313] width 465 height 23
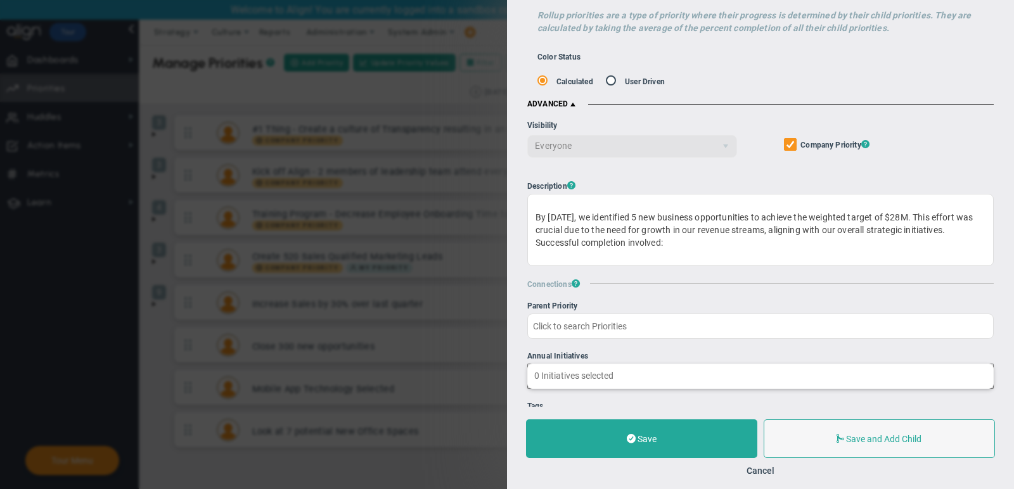
scroll to position [202, 0]
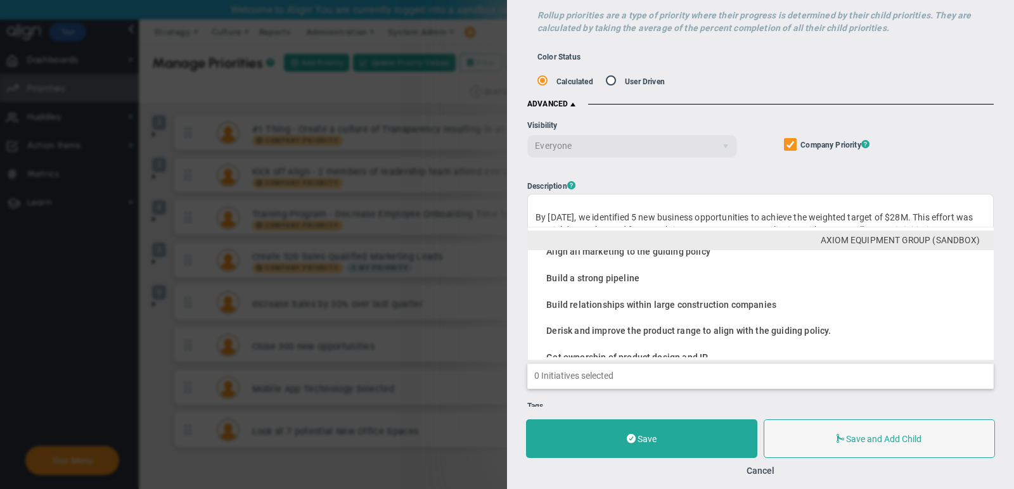
click at [657, 381] on input "Annual Initiatives Align all marketing to the guiding policy Build a strong pip…" at bounding box center [760, 376] width 465 height 23
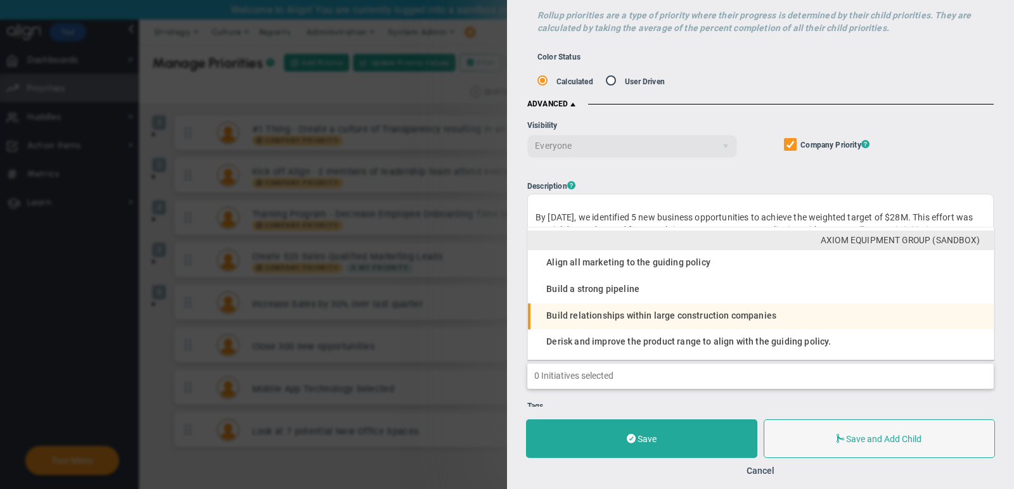
scroll to position [1, 0]
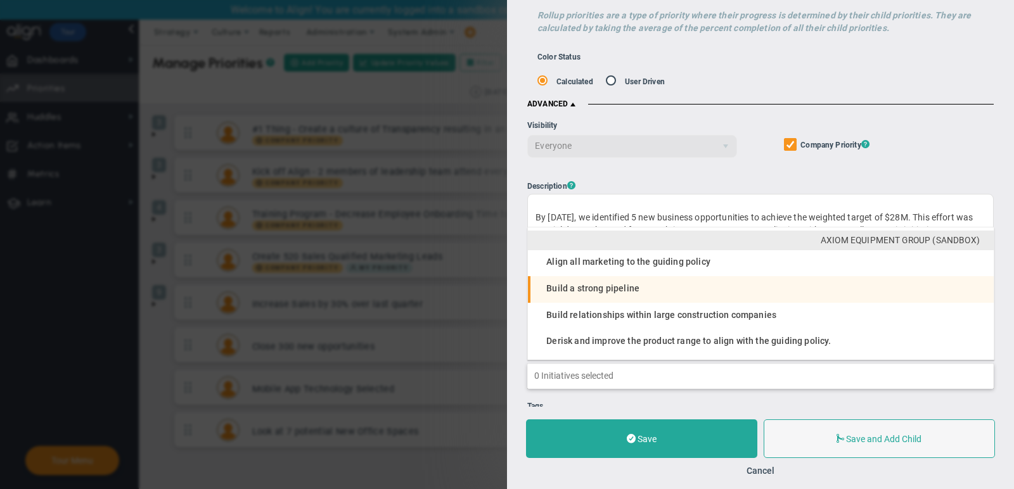
click at [656, 290] on li "Build a strong pipeline" at bounding box center [761, 289] width 466 height 27
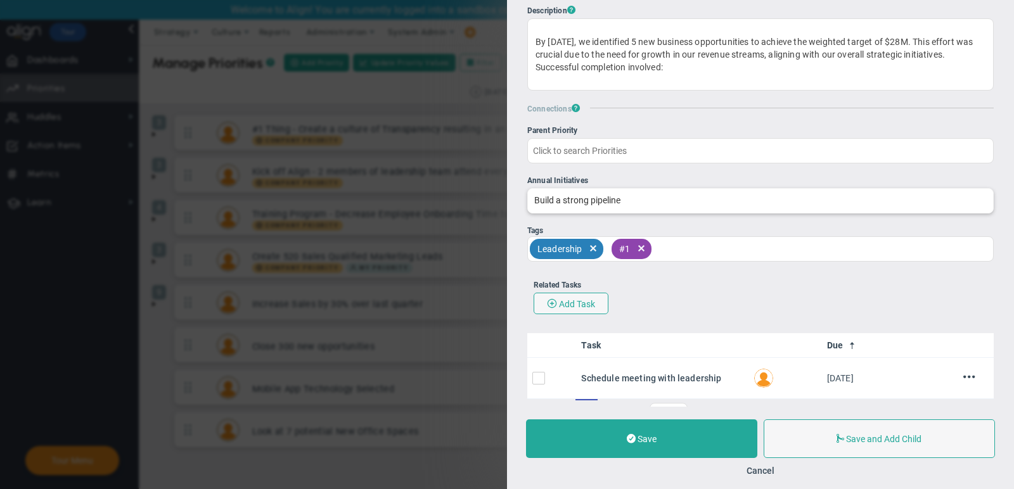
scroll to position [400, 0]
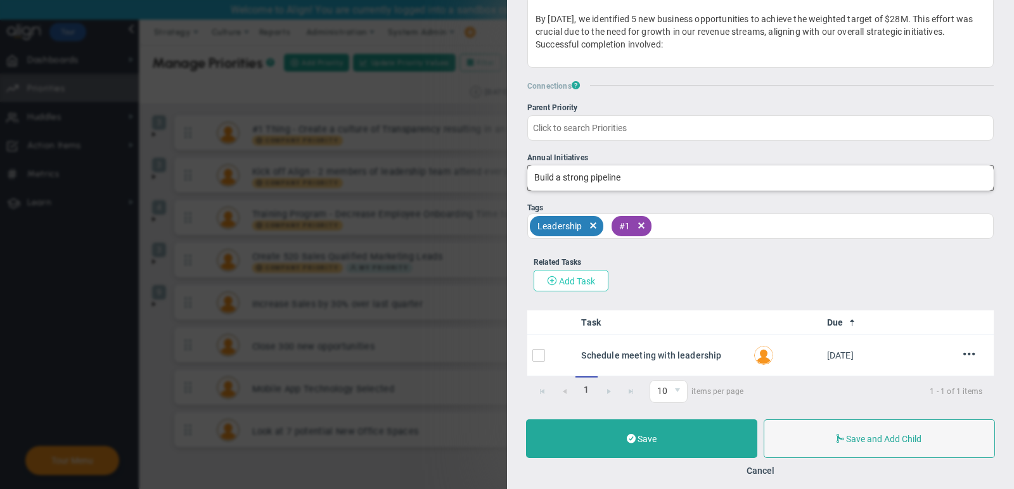
click at [585, 280] on span "Add Task" at bounding box center [577, 281] width 36 height 10
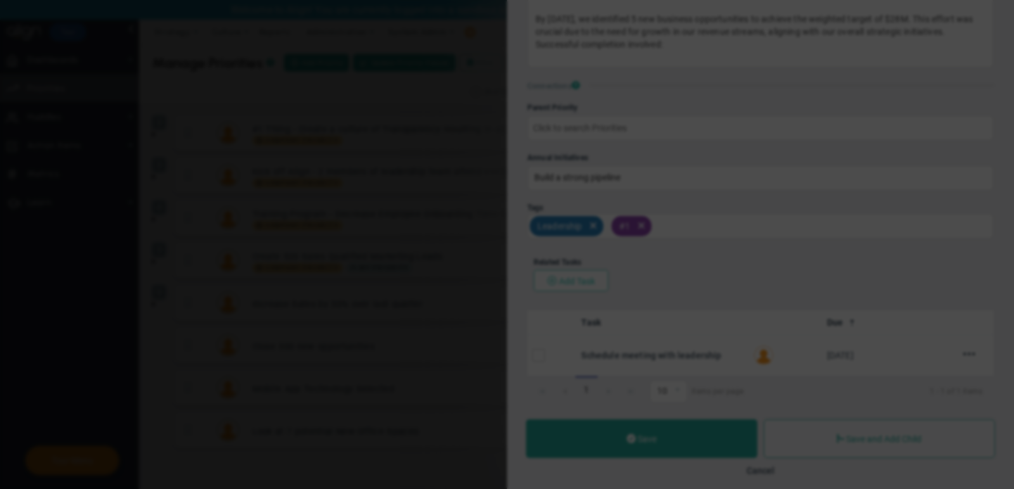
checkbox input "false"
type input "[DATE]"
checkbox input "false"
type input "Identified 5 Additional Opportunities for $28M Weighted"
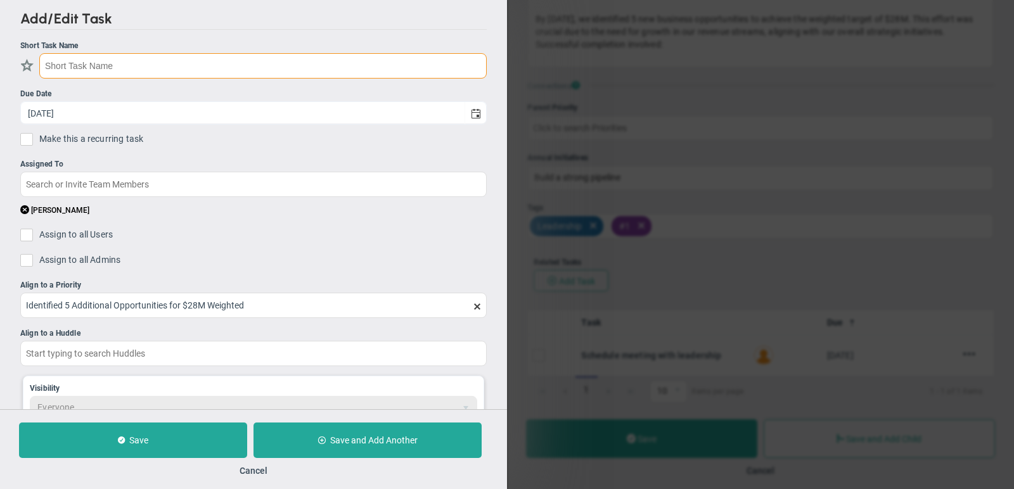
paste input "* Conducting market research to uncover potential sectors for expansion."
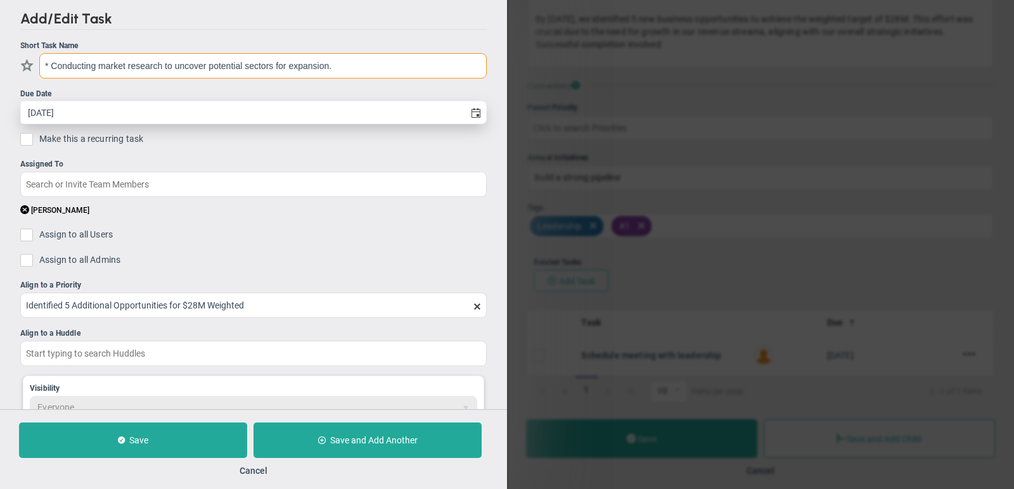
type input "* Conducting market research to uncover potential sectors for expansion."
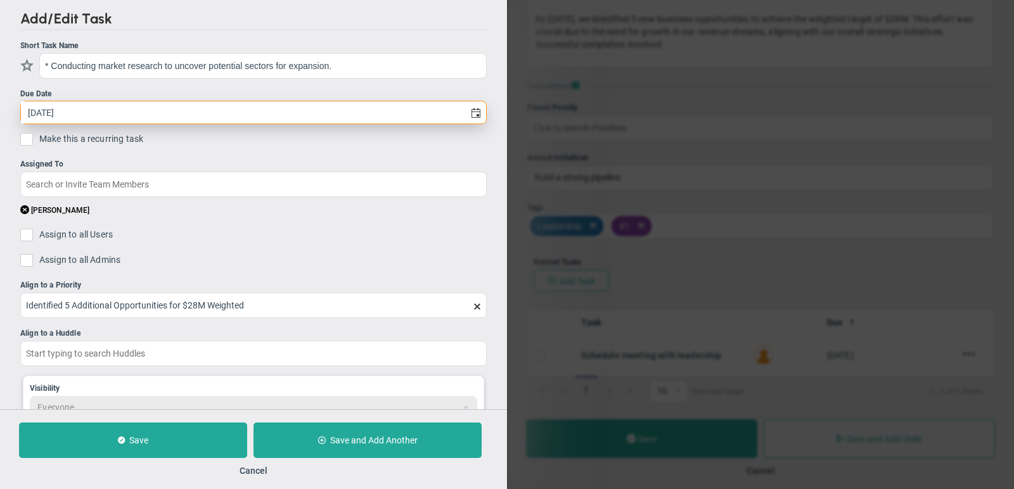
click at [179, 109] on input "[DATE]" at bounding box center [243, 112] width 444 height 22
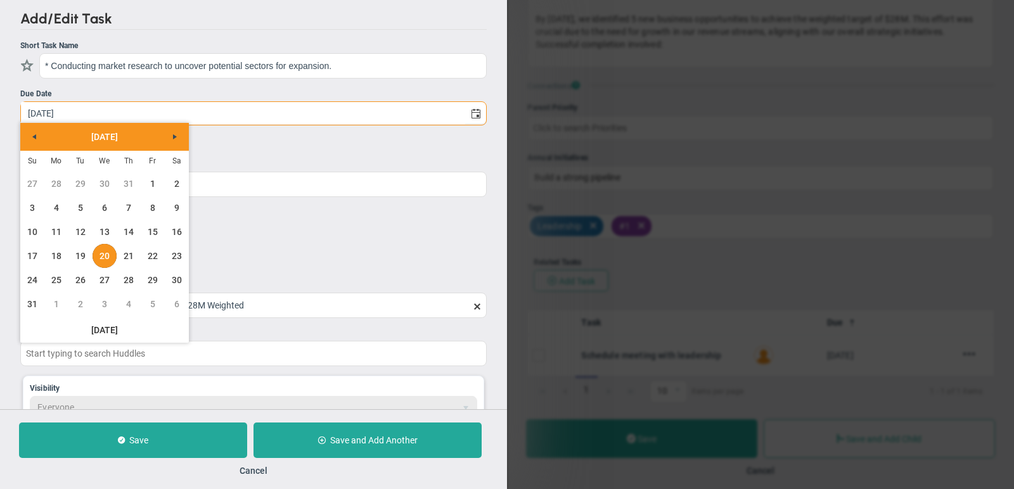
click at [271, 207] on ul "[PERSON_NAME]" at bounding box center [253, 212] width 467 height 16
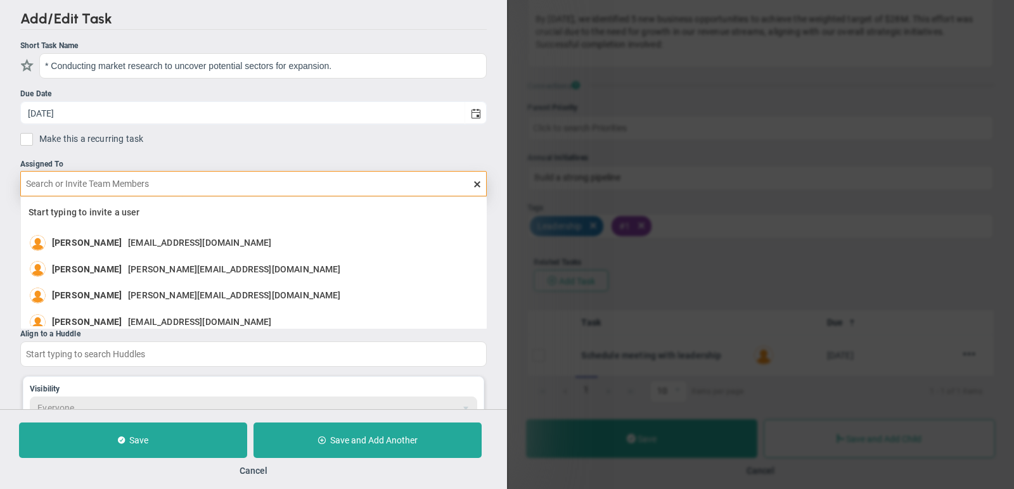
click at [242, 186] on input "text" at bounding box center [253, 183] width 467 height 25
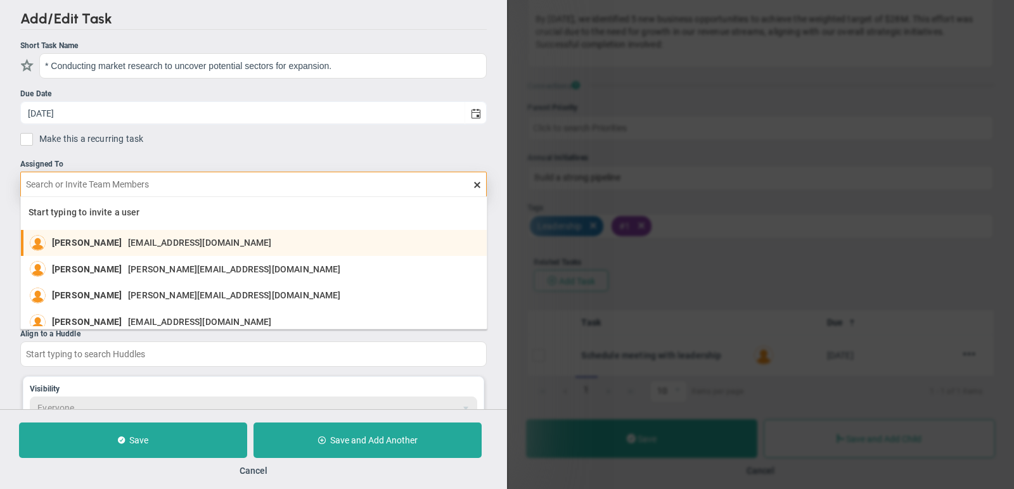
click at [214, 242] on span "hdogru@aligntoday.com" at bounding box center [199, 242] width 143 height 9
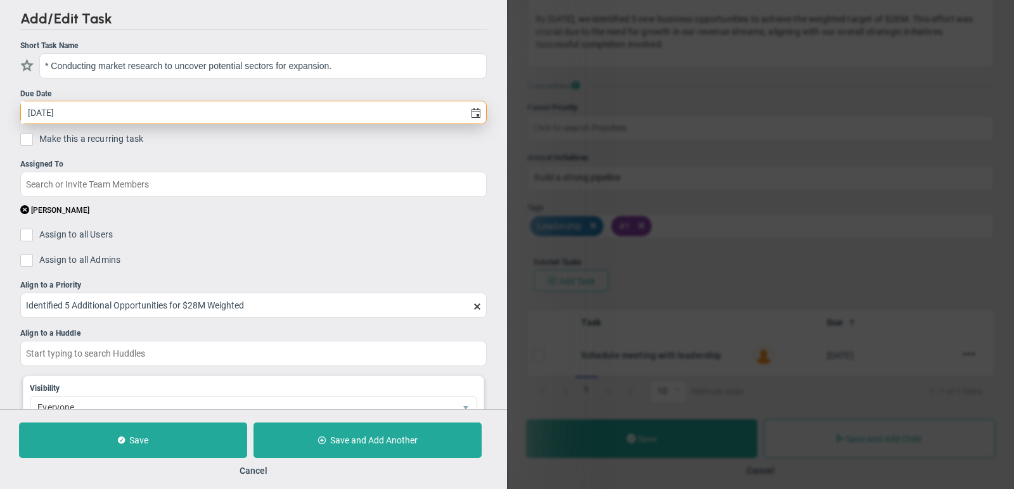
click at [318, 108] on input "[DATE]" at bounding box center [243, 112] width 444 height 22
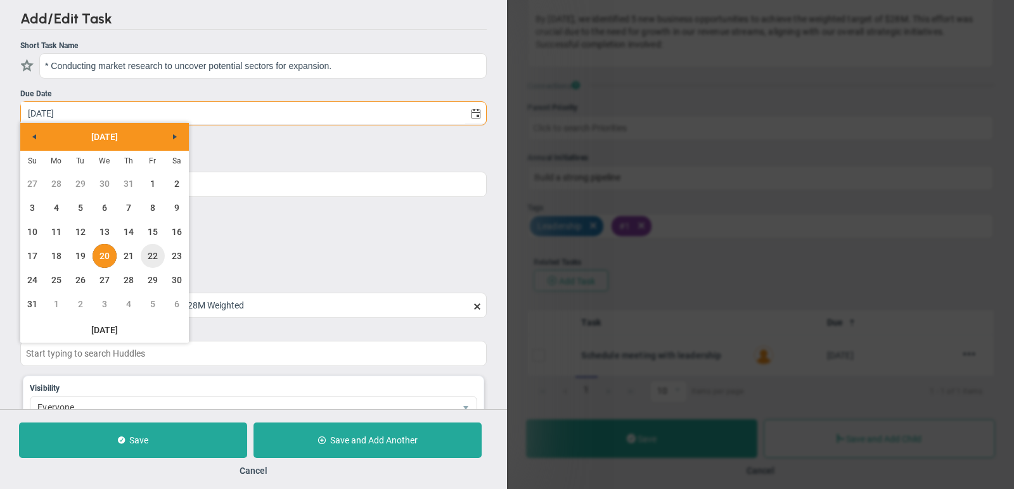
click at [155, 252] on link "22" at bounding box center [153, 256] width 24 height 24
type input "[DATE]"
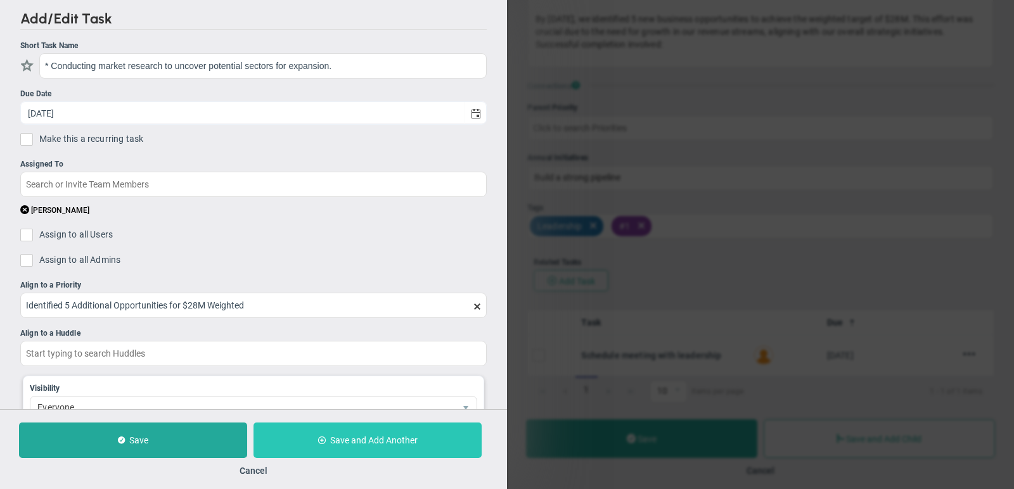
click at [370, 428] on button "Save and Add Another" at bounding box center [368, 441] width 228 height 36
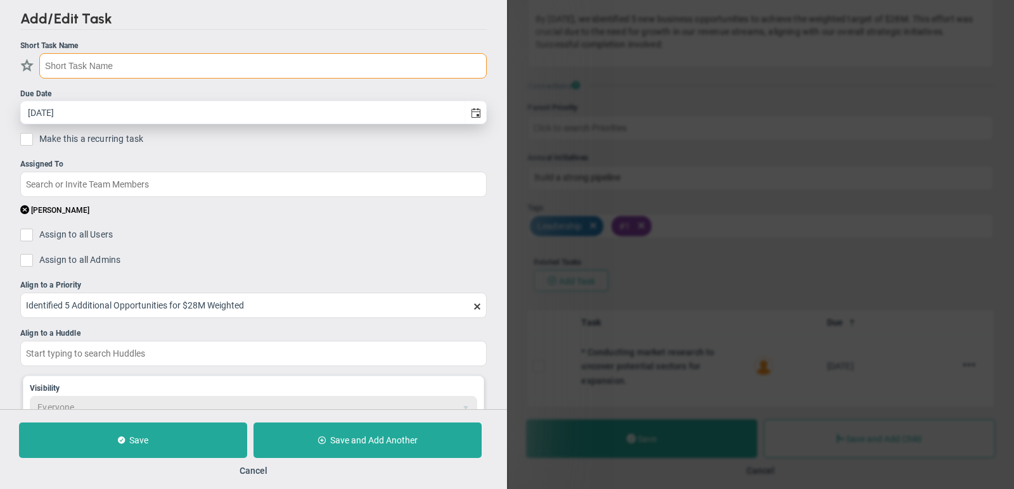
paste input "* Networking with industry contacts to gain insights into emerging trends."
type input "* Networking with industry contacts to gain insights into emerging trends."
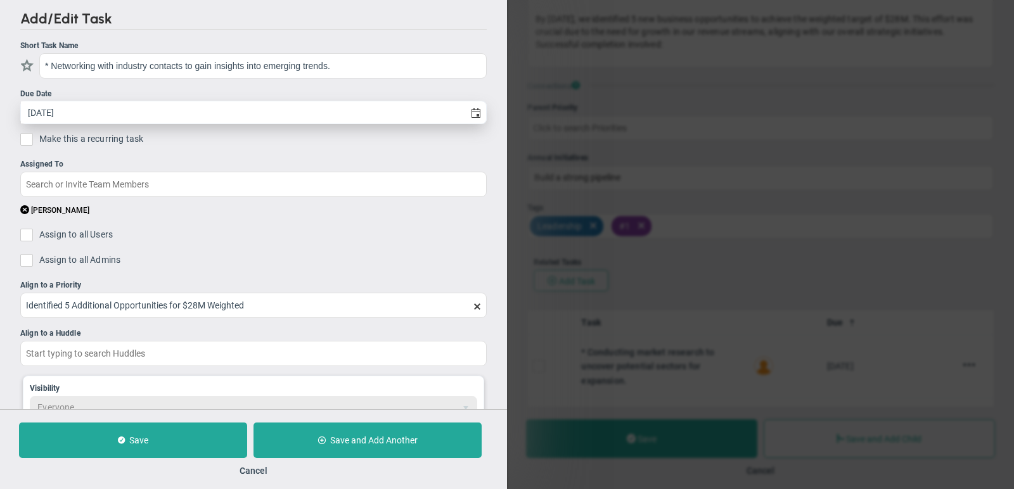
click at [153, 105] on input "[DATE]" at bounding box center [243, 112] width 444 height 22
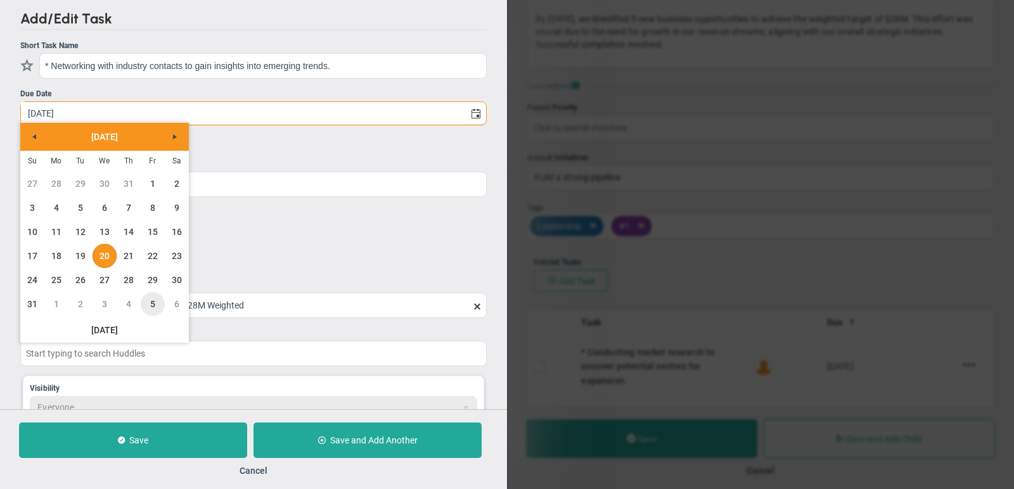
click at [156, 303] on link "5" at bounding box center [153, 304] width 24 height 24
type input "9/5/2025"
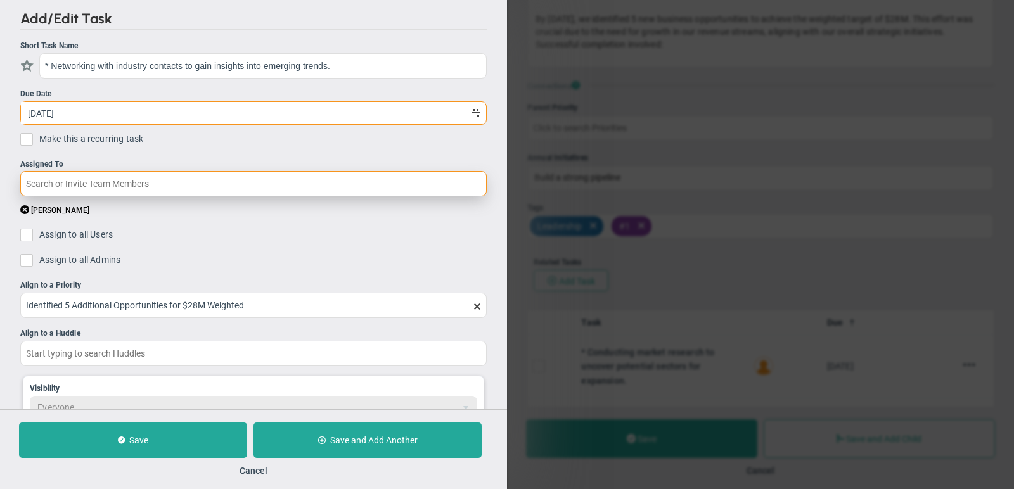
click at [141, 176] on input "text" at bounding box center [253, 183] width 467 height 25
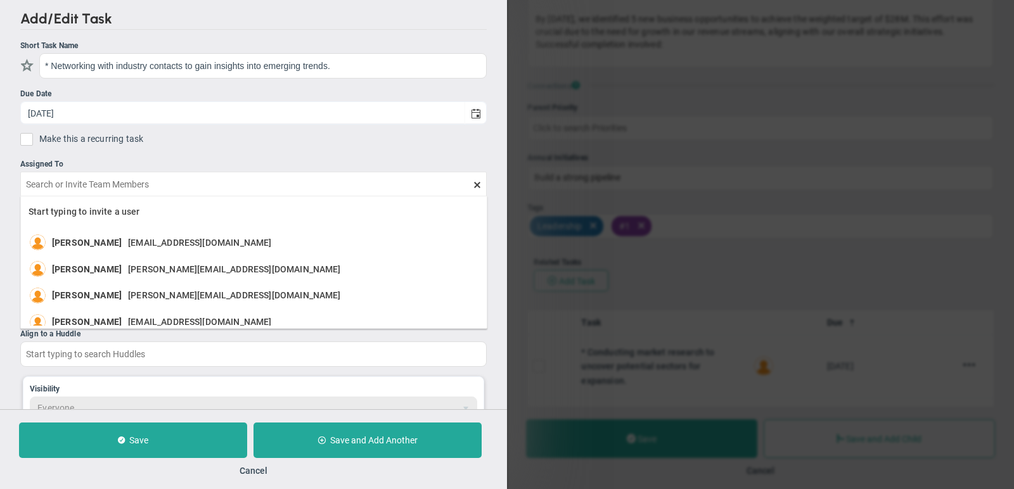
click at [157, 156] on ul "Short Task Name * Networking with industry contacts to gain insights into emerg…" at bounding box center [253, 267] width 467 height 455
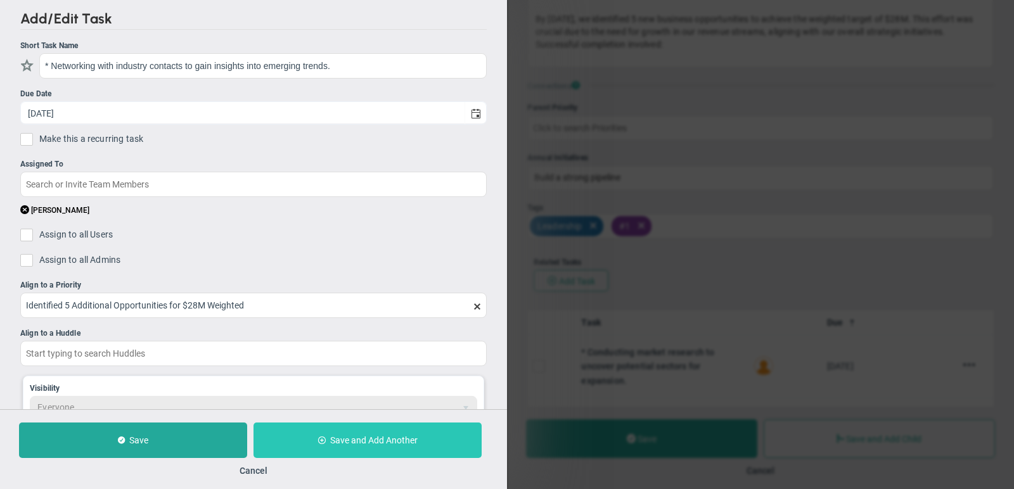
click at [311, 435] on button "Save and Add Another" at bounding box center [368, 441] width 228 height 36
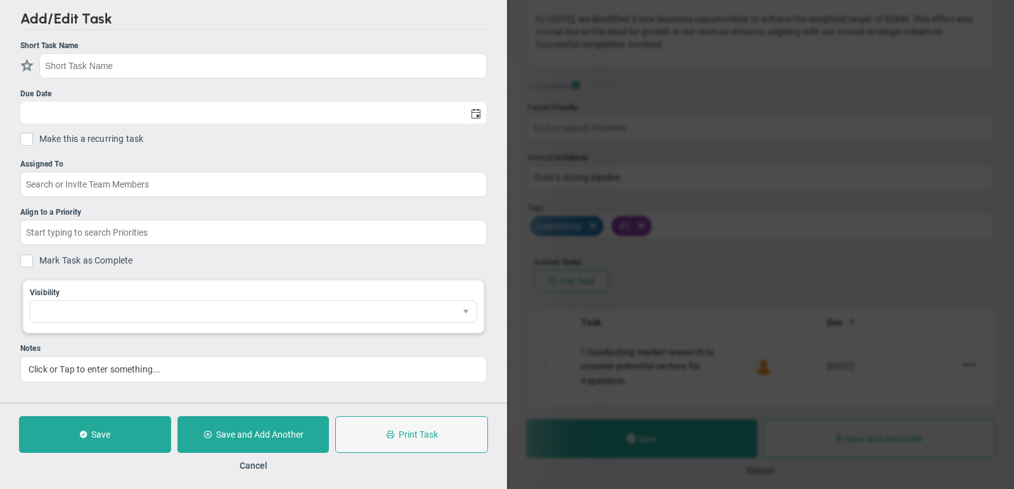
checkbox input "false"
type input "[DATE]"
checkbox input "false"
type input "Identified 5 Additional Opportunities for $28M Weighted"
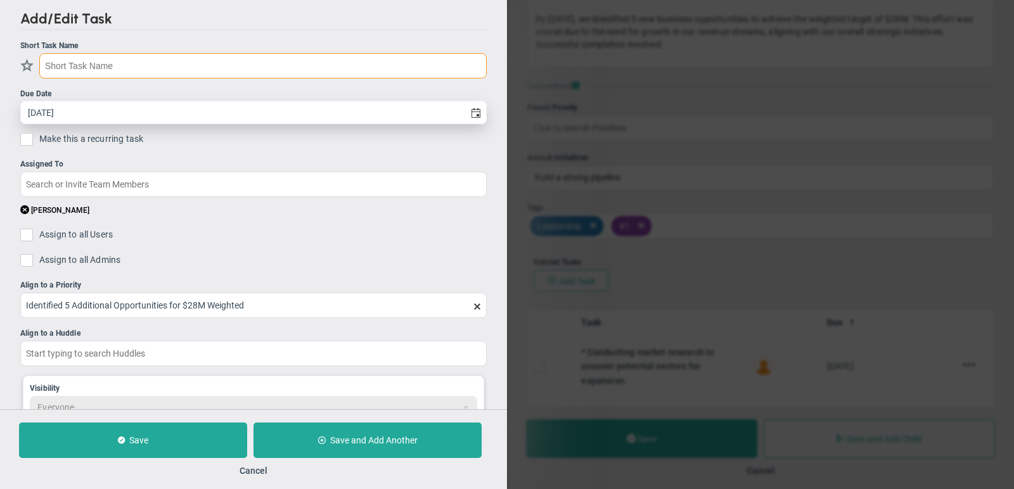
paste input "* Analyzing existing client data to identify upsell or cross-sell opportunities."
type input "* Analyzing existing client data to identify upsell or cross-sell opportunities."
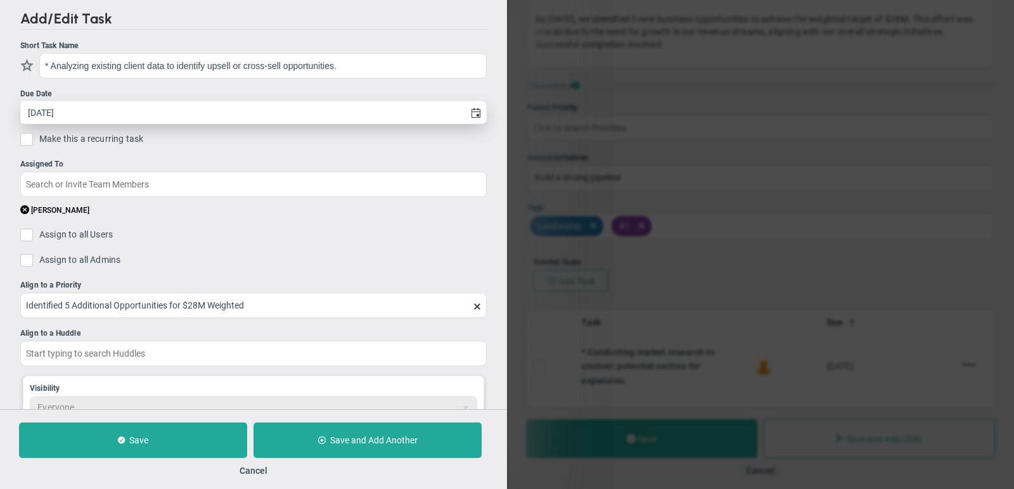
click at [137, 113] on input "[DATE]" at bounding box center [243, 112] width 444 height 22
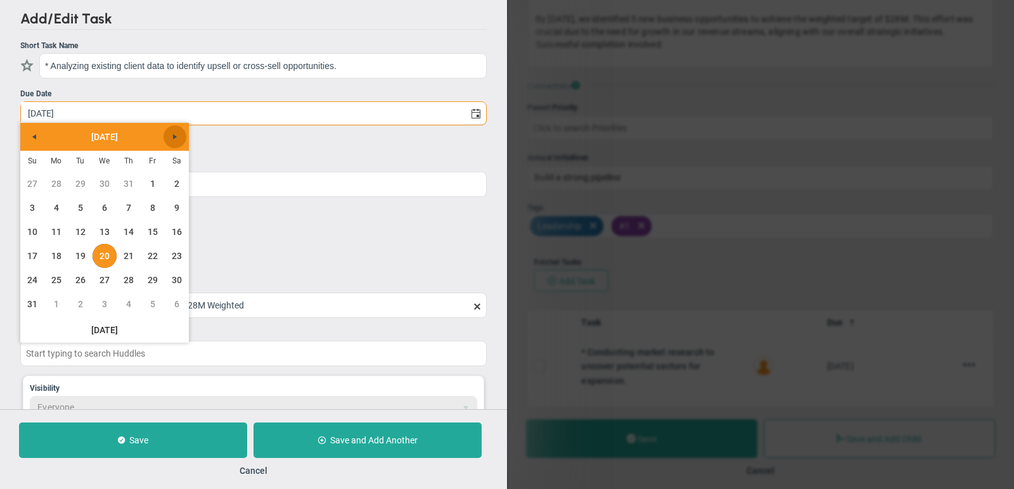
click at [171, 138] on span "Next" at bounding box center [175, 137] width 10 height 10
click at [155, 223] on link "19" at bounding box center [153, 232] width 24 height 24
type input "[DATE]"
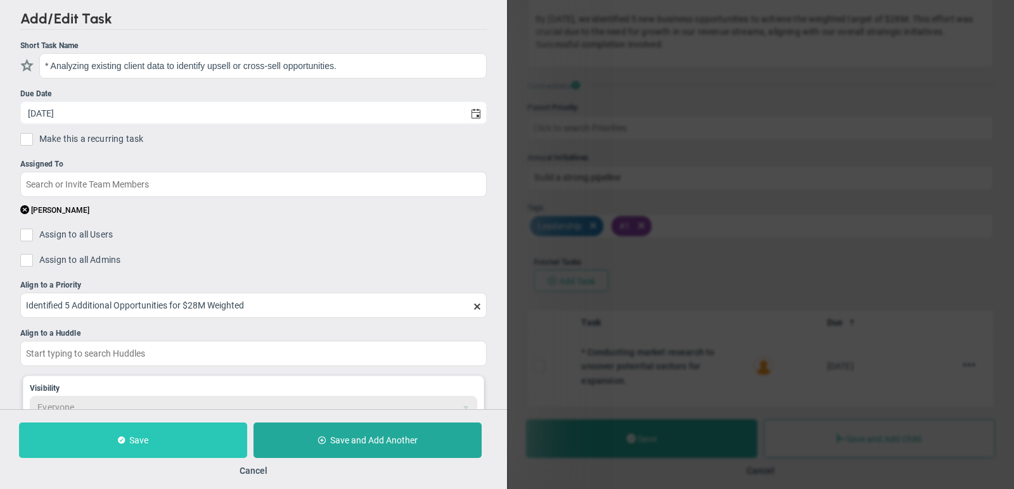
click at [125, 448] on button "Save" at bounding box center [133, 441] width 228 height 36
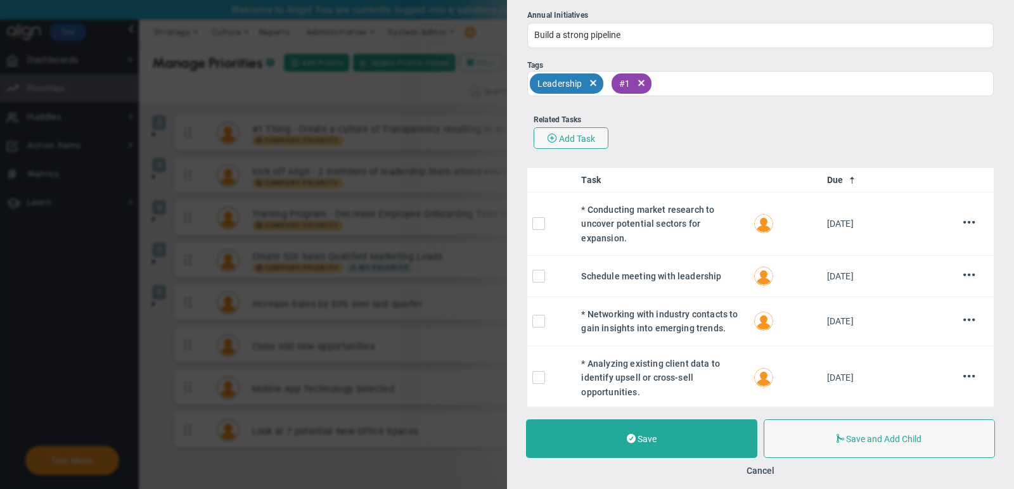
scroll to position [541, 0]
click at [568, 135] on span "Add Task" at bounding box center [577, 140] width 36 height 10
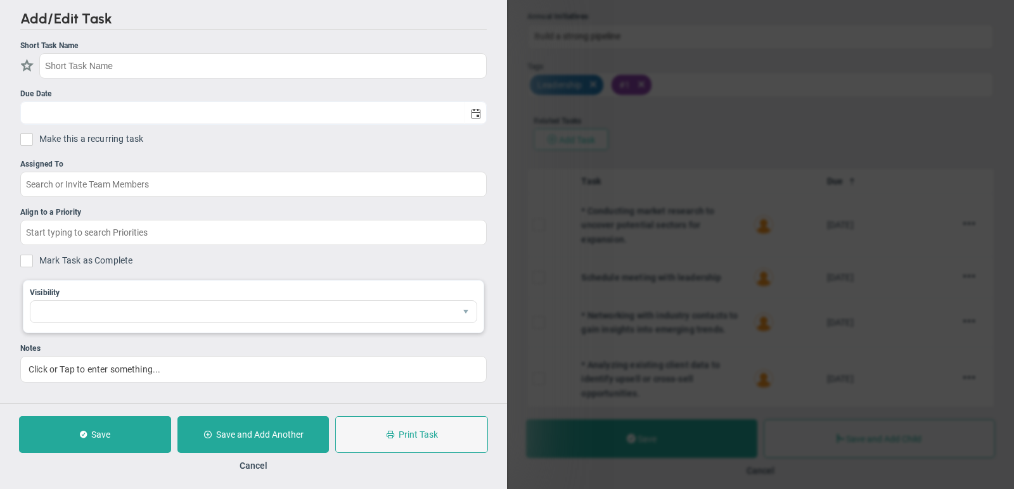
checkbox input "false"
type input "[DATE]"
checkbox input "false"
type input "Identified 5 Additional Opportunities for $28M Weighted"
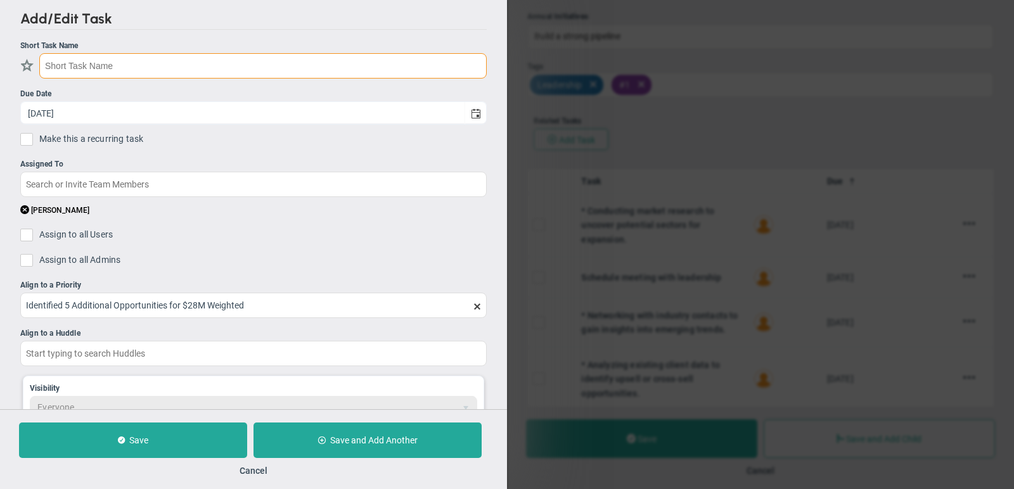
paste input "* Developing a proposal for each identified opportunity with projected financia…"
click at [50, 62] on input "* Developing a proposal for each identified opportunity with projected financia…" at bounding box center [263, 65] width 448 height 25
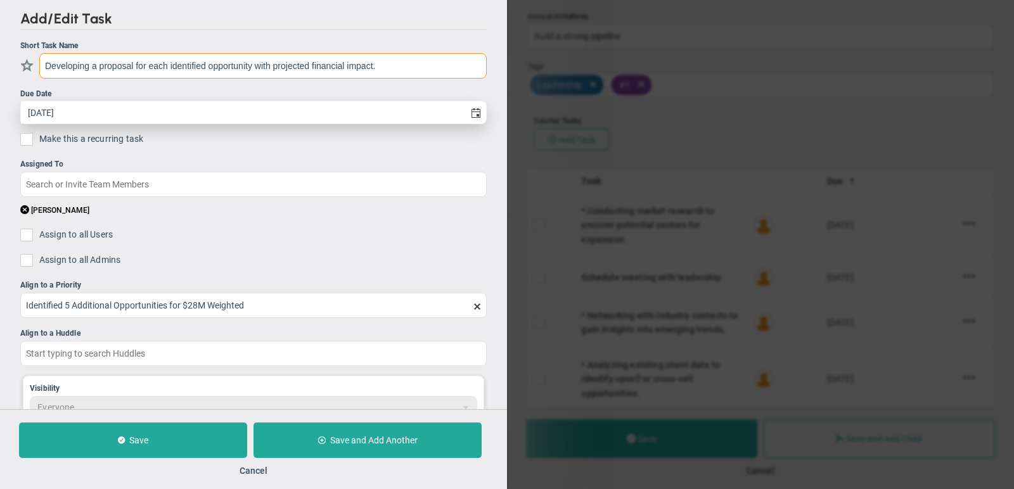
type input "Developing a proposal for each identified opportunity with projected financial …"
click at [96, 107] on input "[DATE]" at bounding box center [243, 112] width 444 height 22
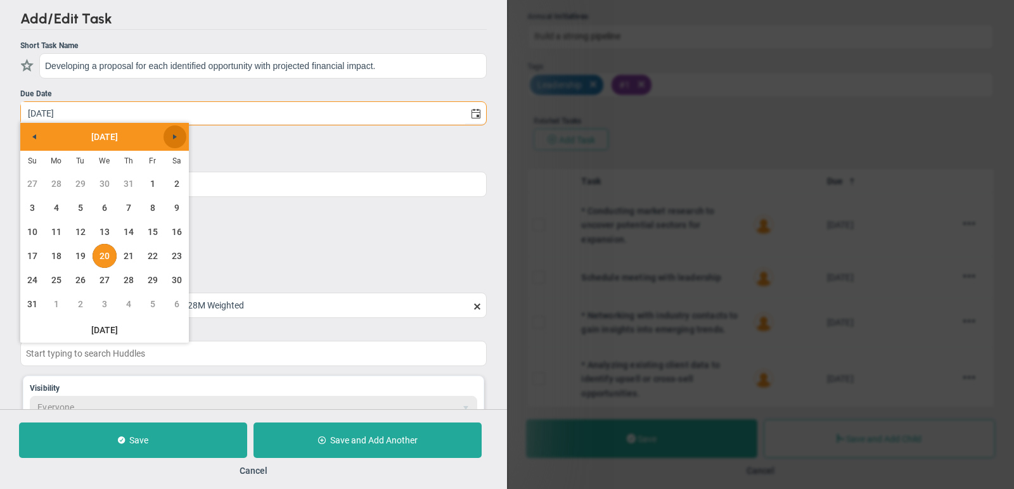
click at [175, 134] on span "Next" at bounding box center [175, 137] width 10 height 10
click at [152, 274] on link "3" at bounding box center [153, 280] width 24 height 24
type input "10/3/2025"
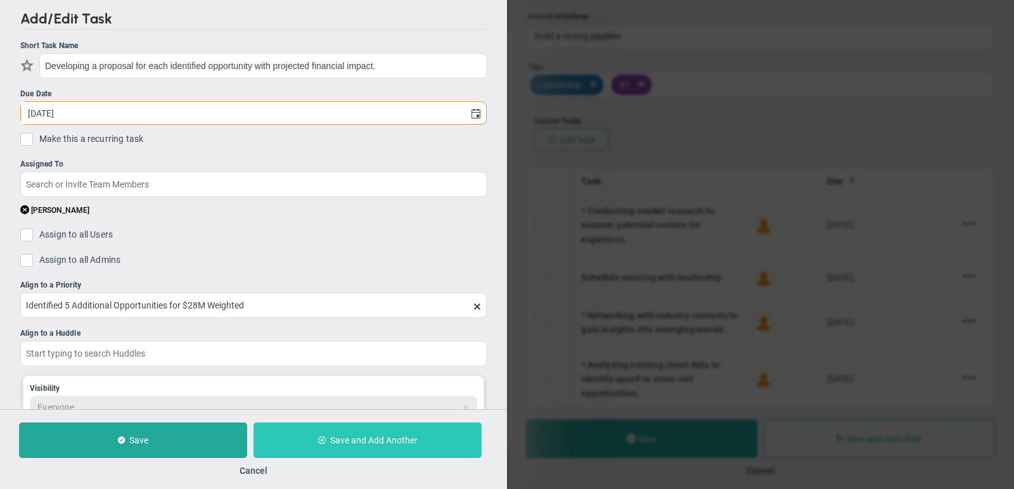
click at [319, 436] on span at bounding box center [322, 440] width 8 height 8
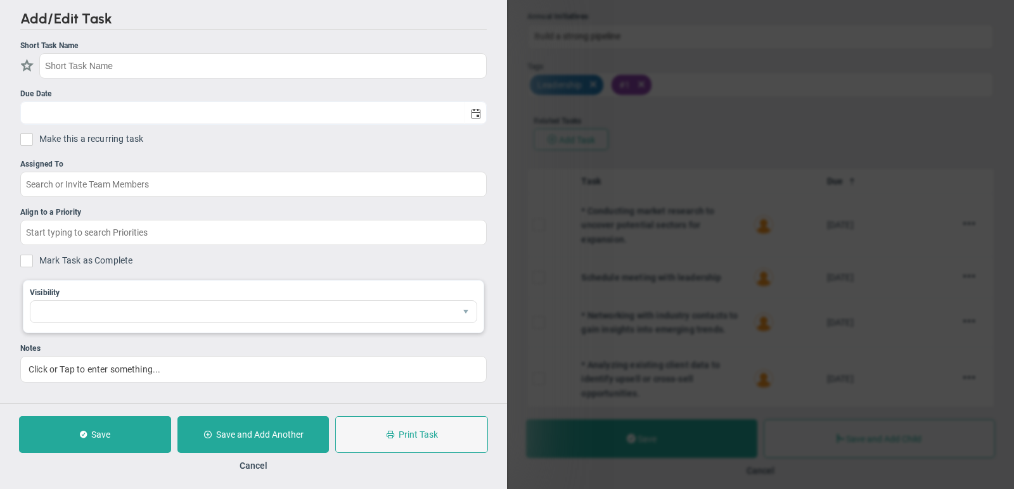
checkbox input "false"
type input "[DATE]"
checkbox input "false"
type input "Identified 5 Additional Opportunities for $28M Weighted"
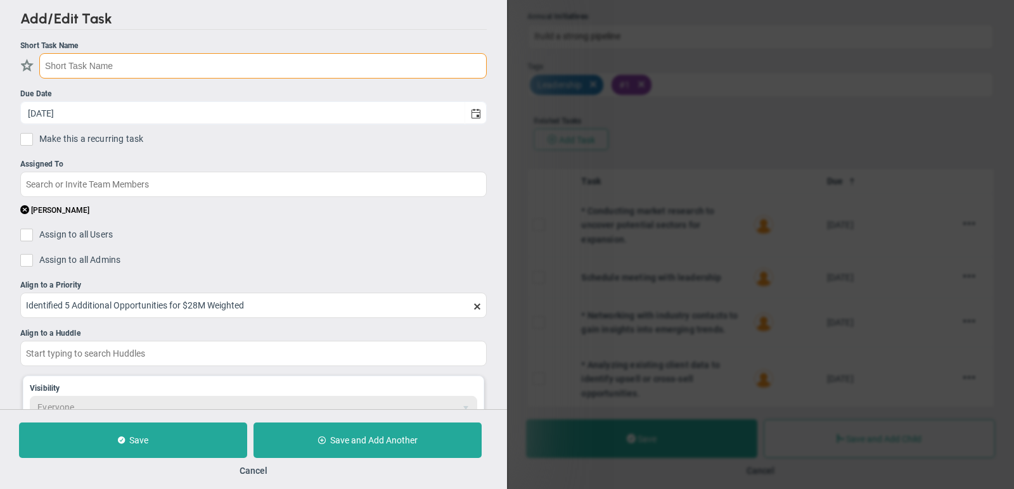
paste input "* Presenting findings to stakeholders for feedback and buy-in."
drag, startPoint x: 48, startPoint y: 61, endPoint x: 35, endPoint y: 61, distance: 12.7
click at [35, 61] on div "* Presenting findings to stakeholders for feedback and buy-in." at bounding box center [253, 65] width 467 height 25
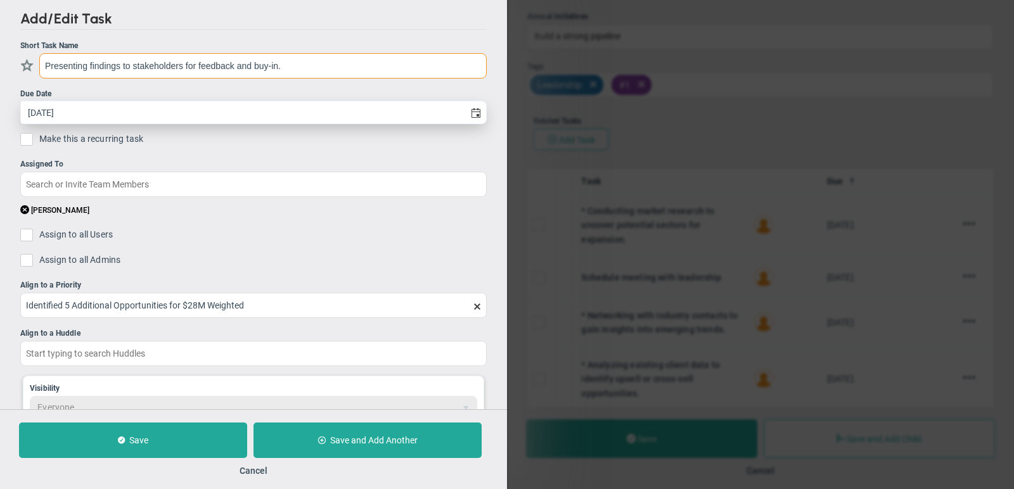
type input "Presenting findings to stakeholders for feedback and buy-in."
click at [75, 109] on input "[DATE]" at bounding box center [243, 112] width 444 height 22
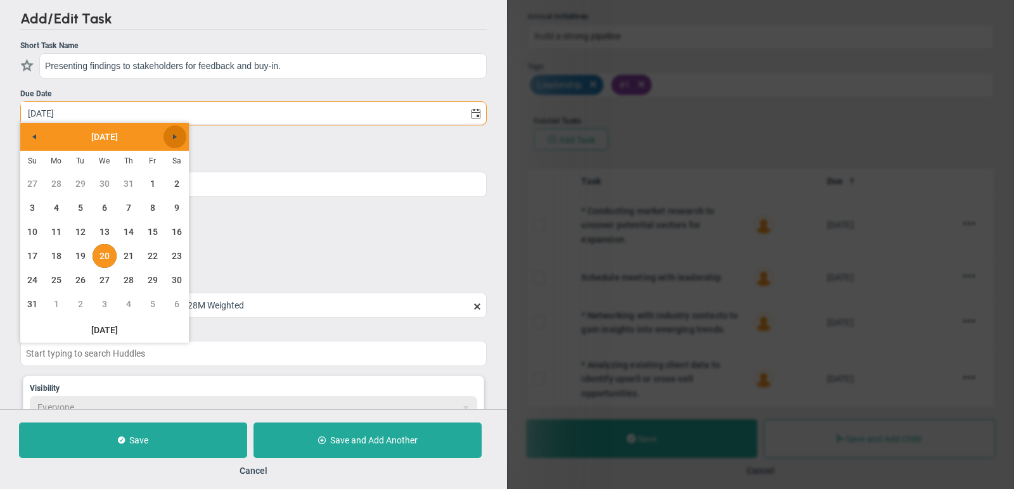
click at [178, 137] on span "Next" at bounding box center [175, 137] width 10 height 10
click at [154, 255] on link "24" at bounding box center [153, 256] width 24 height 24
type input "10/24/2025"
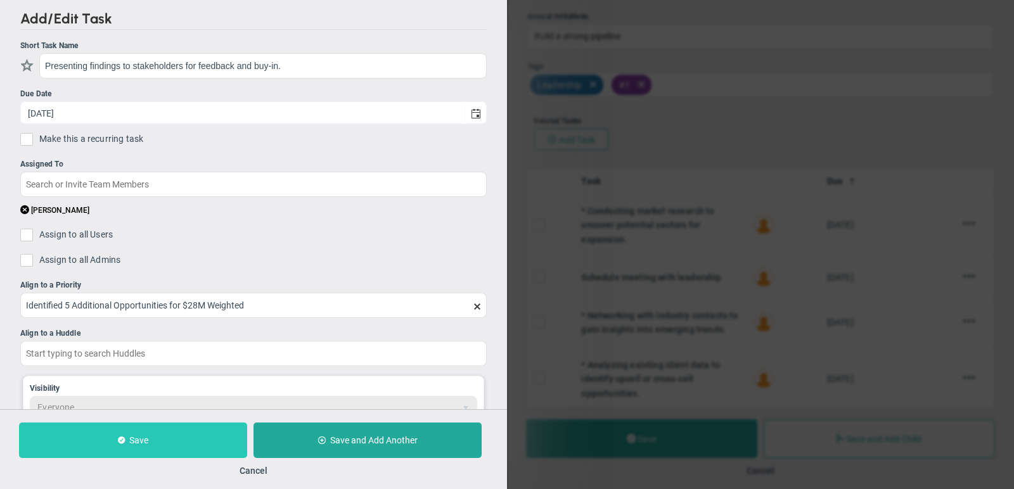
click at [150, 442] on button "Save" at bounding box center [133, 441] width 228 height 36
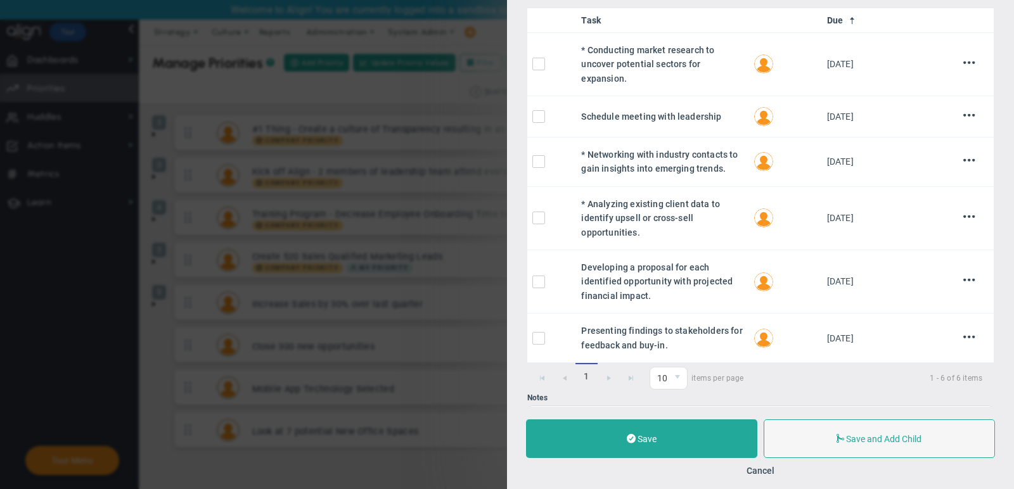
scroll to position [701, 0]
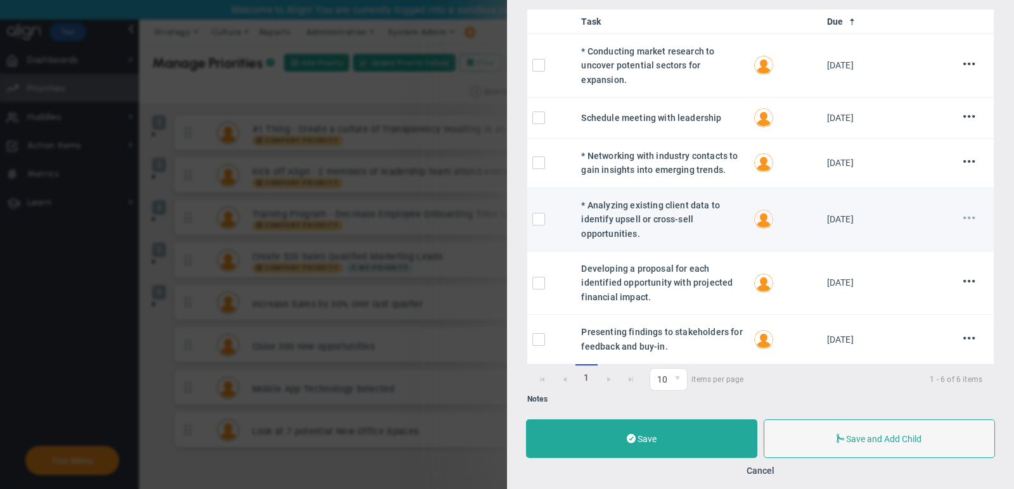
click at [971, 212] on span at bounding box center [970, 218] width 12 height 12
click at [950, 235] on li "Edit" at bounding box center [956, 243] width 51 height 16
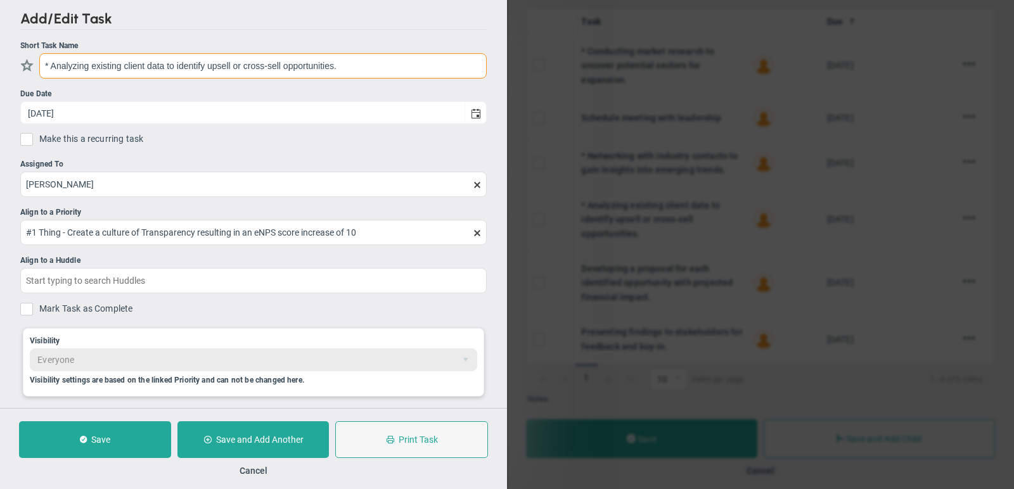
click at [50, 62] on input "* Analyzing existing client data to identify upsell or cross-sell opportunities." at bounding box center [263, 65] width 448 height 25
type input "Analyzing existing client data to identify upsell or cross-sell opportunities."
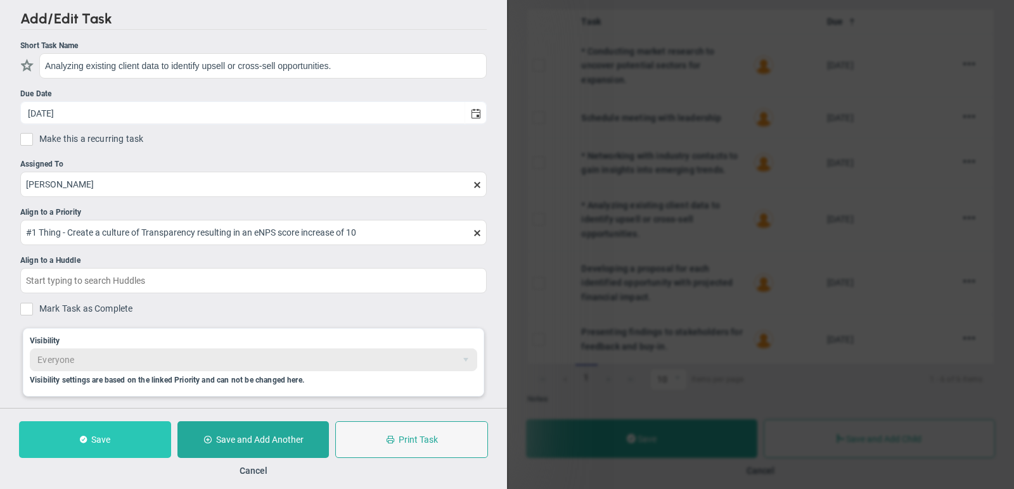
click at [98, 444] on span "Save" at bounding box center [100, 440] width 19 height 10
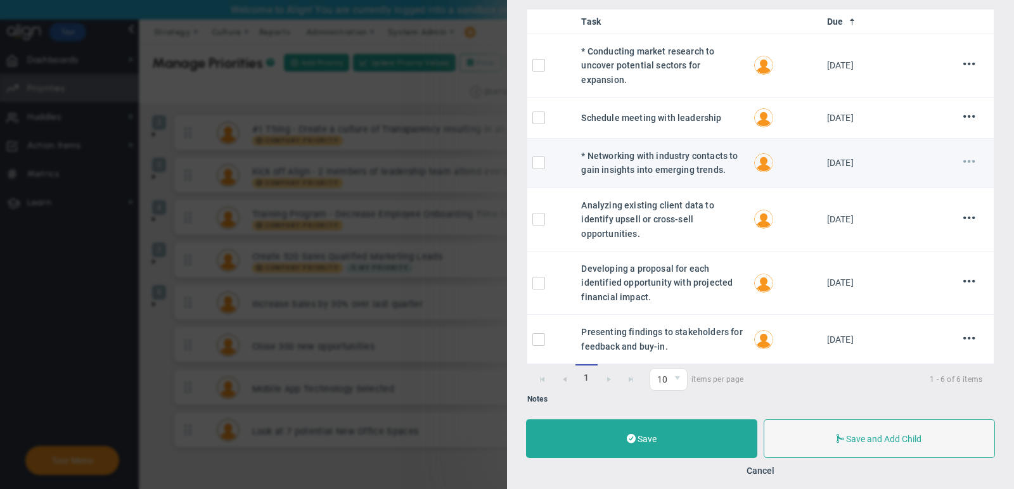
click at [967, 155] on span at bounding box center [970, 161] width 12 height 12
click at [957, 179] on li "Edit" at bounding box center [956, 187] width 51 height 16
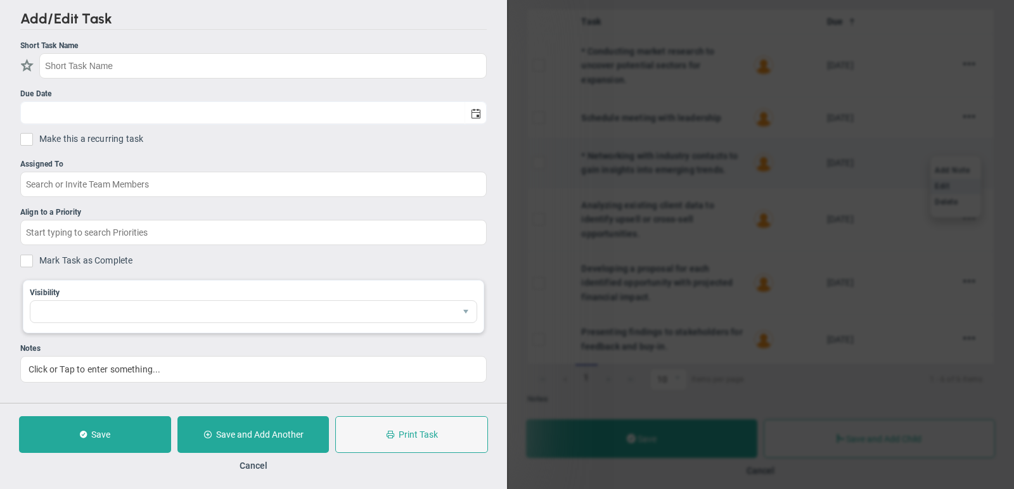
type input "* Networking with industry contacts to gain insights into emerging trends."
type input "9/5/2025"
type input "[PERSON_NAME]"
type input "#1 Thing - Create a culture of Transparency resulting in an eNPS score increase…"
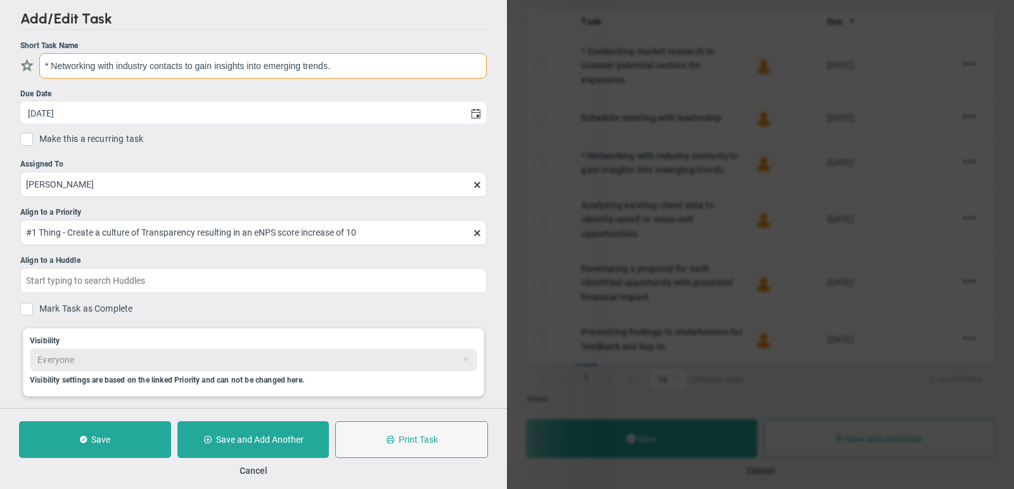
click at [51, 59] on input "* Networking with industry contacts to gain insights into emerging trends." at bounding box center [263, 65] width 448 height 25
type input "Networking with industry contacts to gain insights into emerging trends."
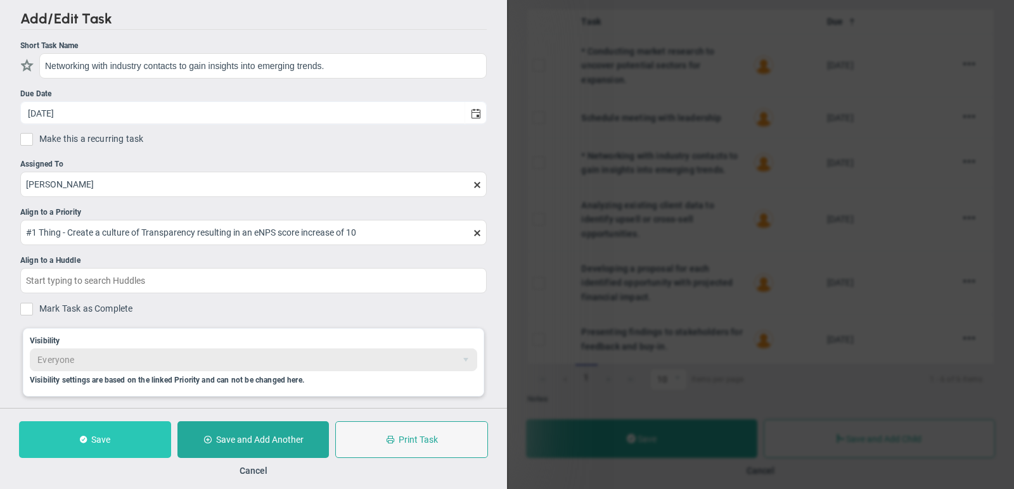
click at [89, 446] on button "Save" at bounding box center [95, 440] width 152 height 37
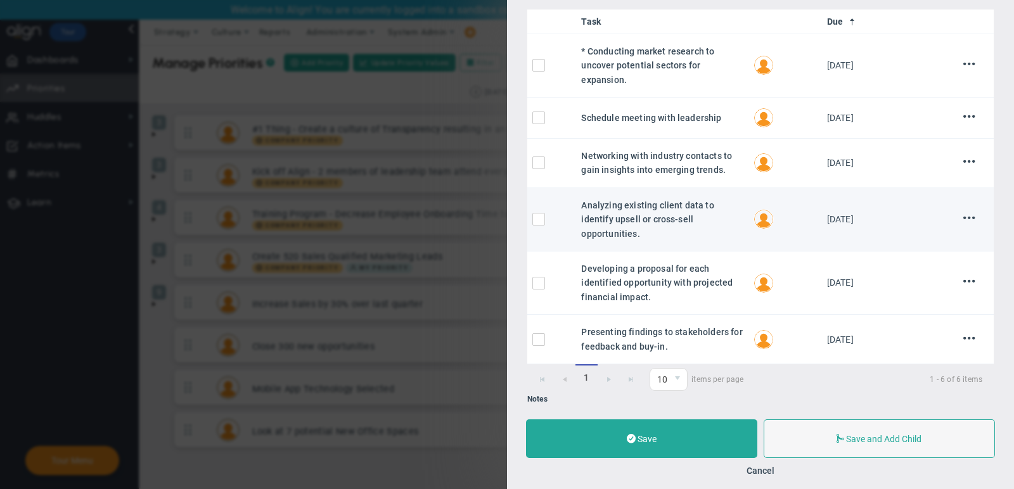
scroll to position [648, 0]
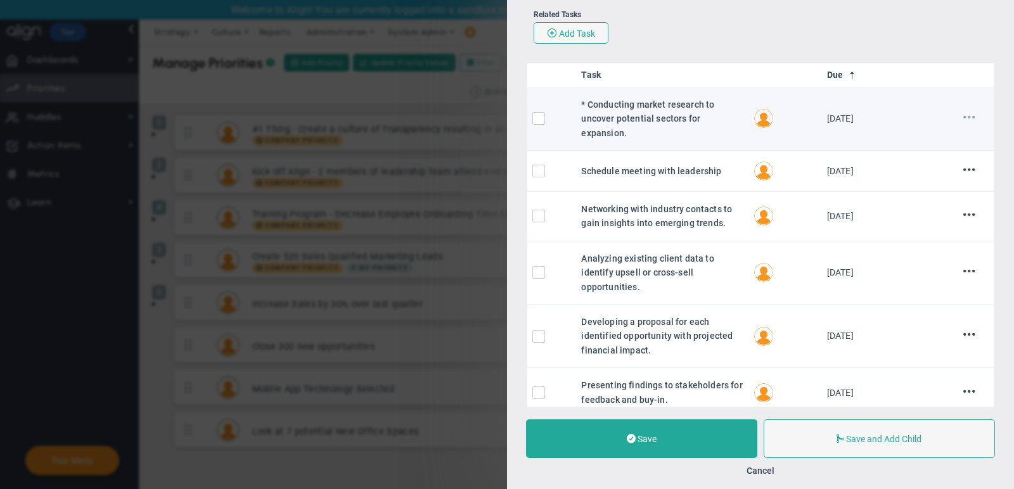
click at [972, 116] on span at bounding box center [970, 117] width 12 height 12
click at [962, 134] on li "Edit" at bounding box center [956, 142] width 51 height 16
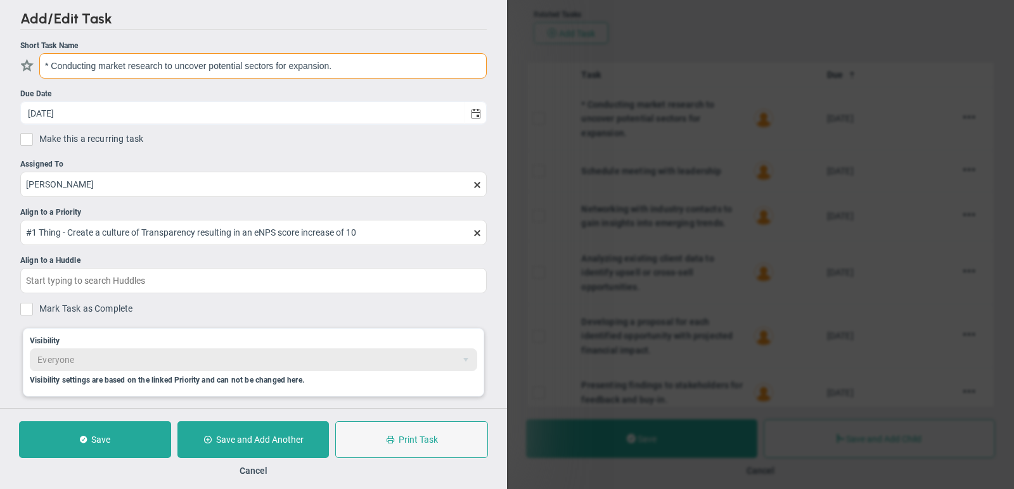
click at [51, 61] on input "* Conducting market research to uncover potential sectors for expansion." at bounding box center [263, 65] width 448 height 25
type input "Conducting market research to uncover potential sectors for expansion."
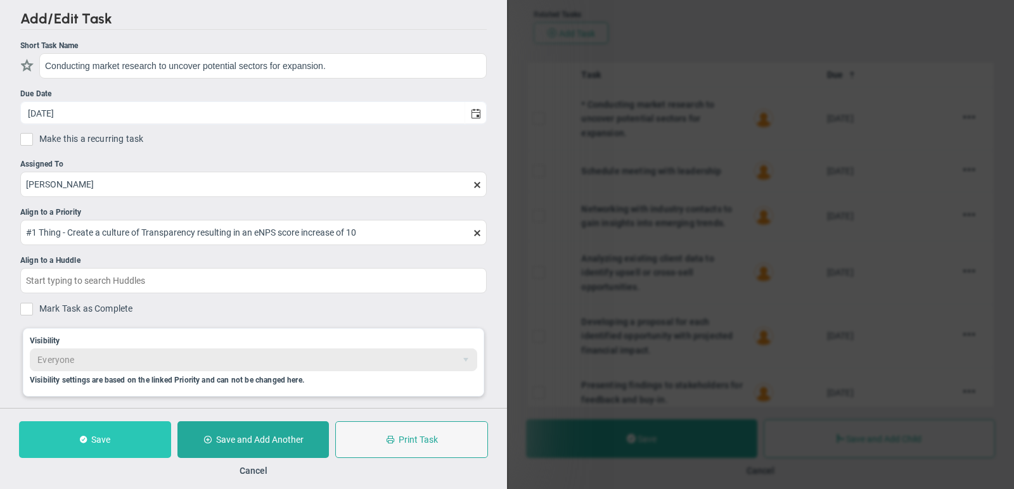
click at [148, 437] on button "Save" at bounding box center [95, 440] width 152 height 37
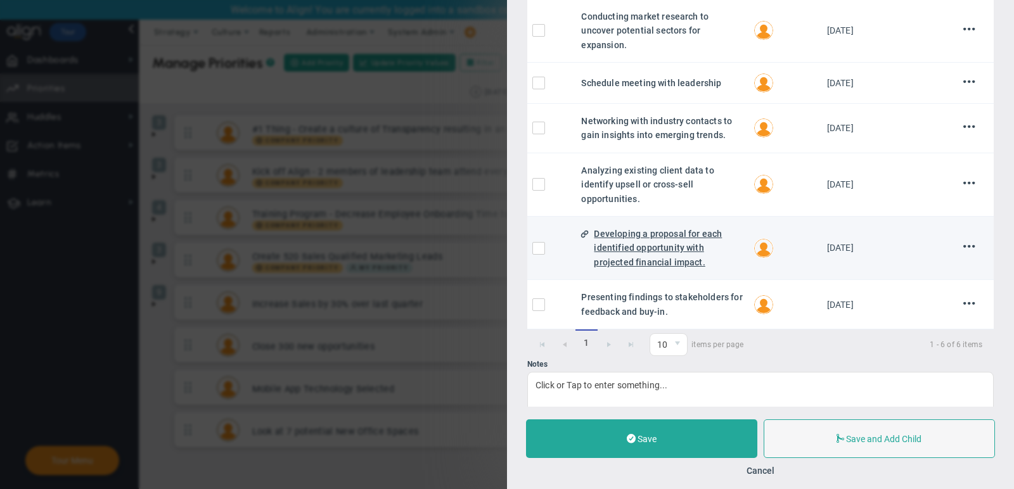
scroll to position [737, 0]
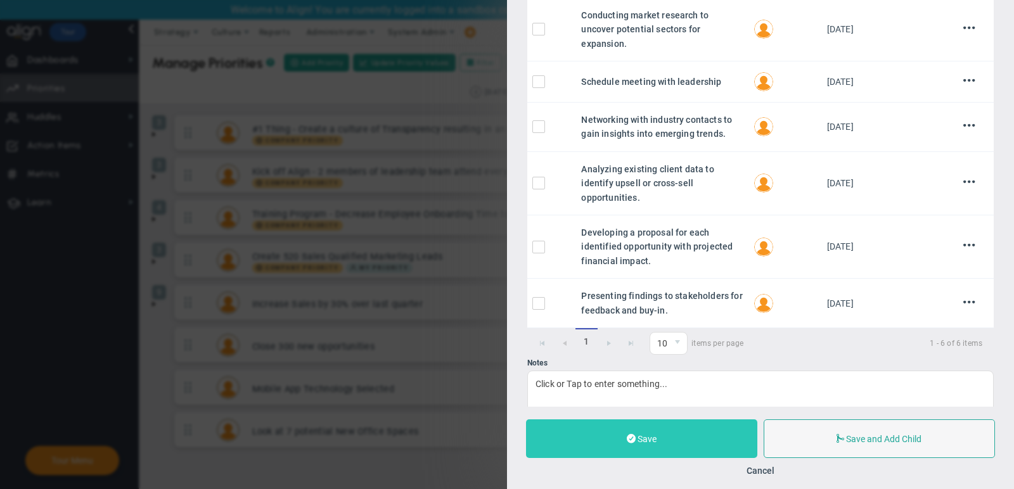
click at [732, 436] on button "Save" at bounding box center [641, 439] width 231 height 39
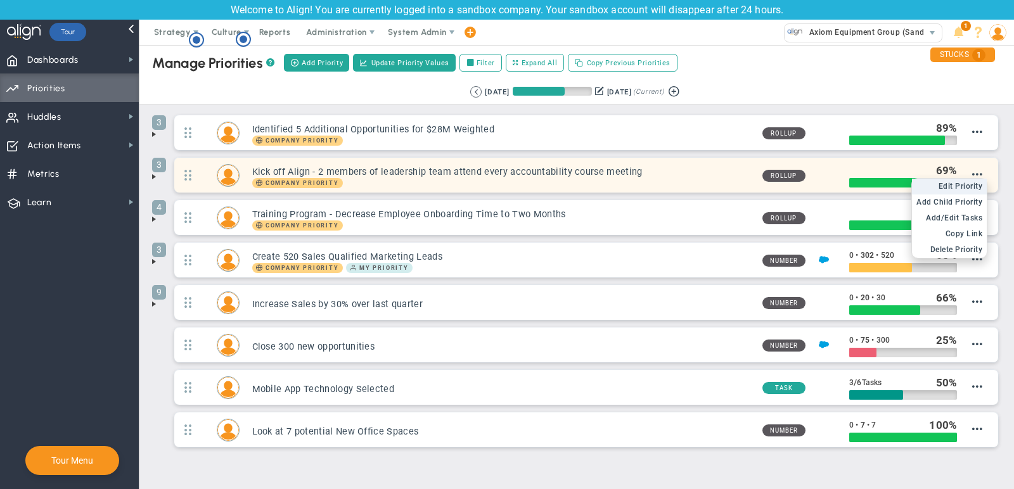
click at [974, 182] on span "Edit Priority" at bounding box center [961, 186] width 44 height 9
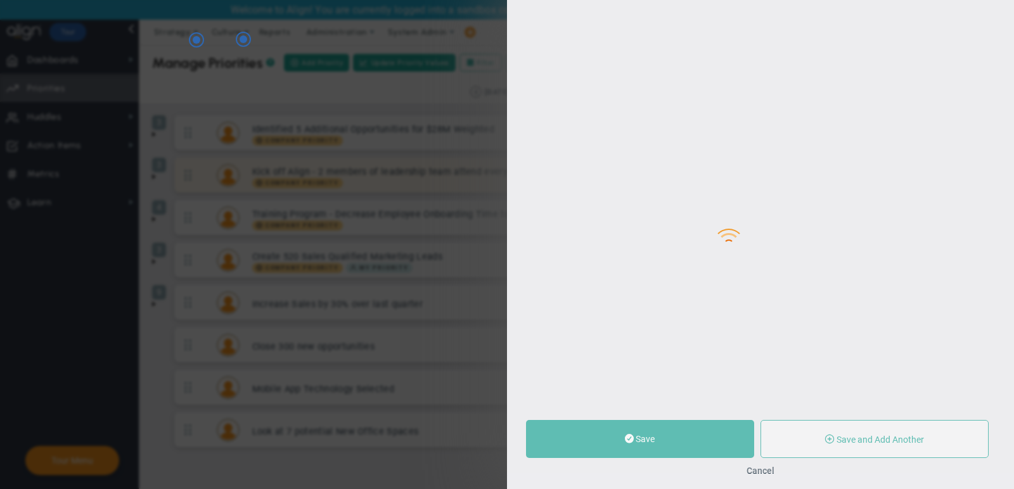
type input "Kick off Align - 2 members of leadership team attend every accountability cours…"
type input "0"
type input "69"
type input "100"
radio input "true"
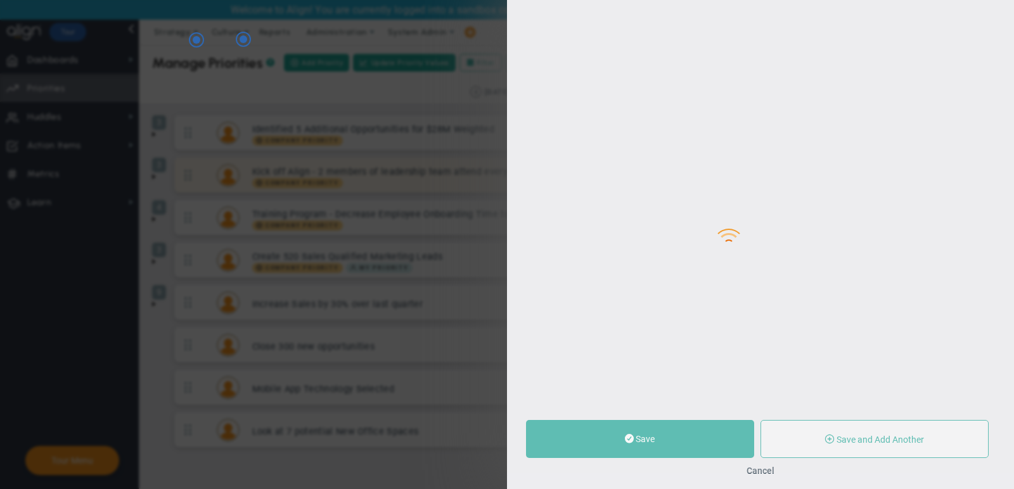
type input "[PERSON_NAME]"
type input "0"
type input "69"
type input "100"
radio input "true"
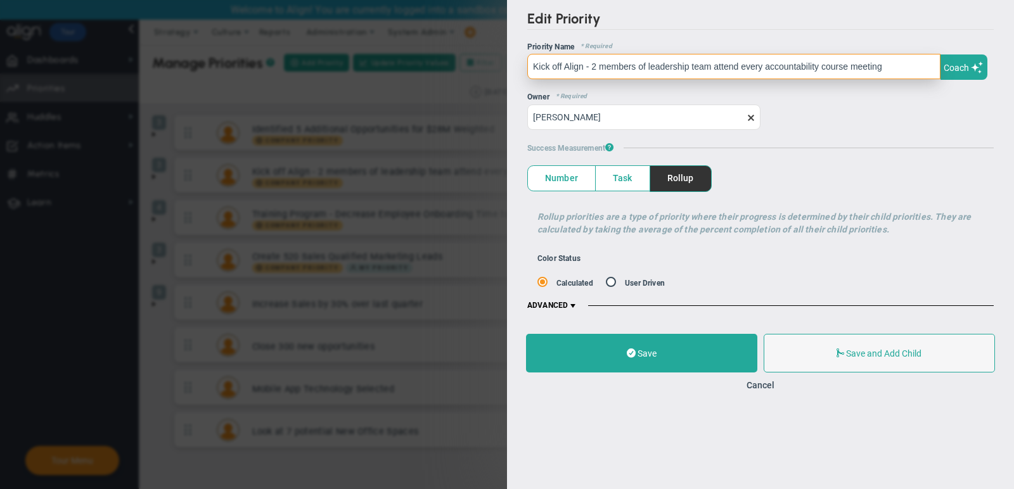
click at [656, 60] on input "Kick off Align - 2 members of leadership team attend every accountability cours…" at bounding box center [733, 66] width 413 height 25
paste input "To have 'killed the red' with x top construction companies in North America (F2…"
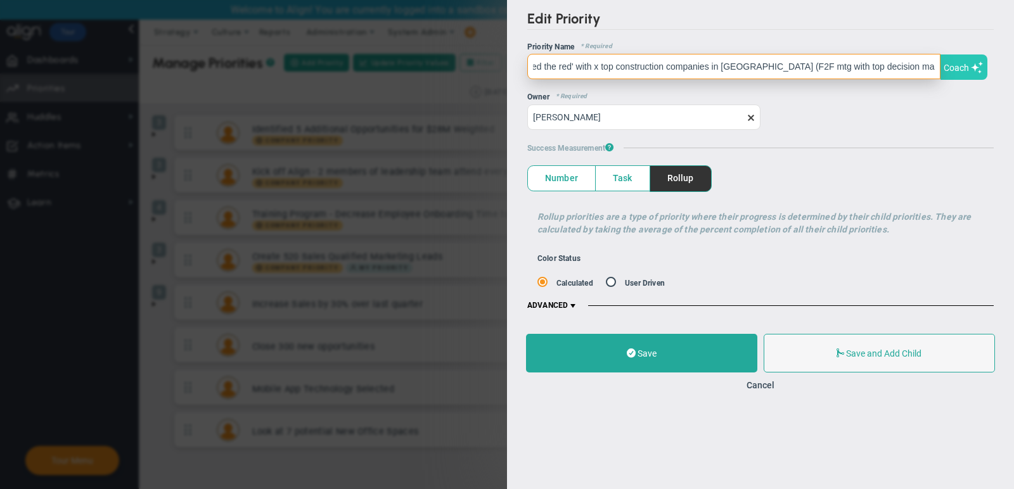
scroll to position [0, 187]
drag, startPoint x: 826, startPoint y: 65, endPoint x: 981, endPoint y: 68, distance: 155.3
click at [981, 68] on span "To have 'killed the red' with x top construction companies in North America (F2…" at bounding box center [760, 65] width 467 height 29
type input "To have 'killed the red' with x top construction companies in [GEOGRAPHIC_DATA]"
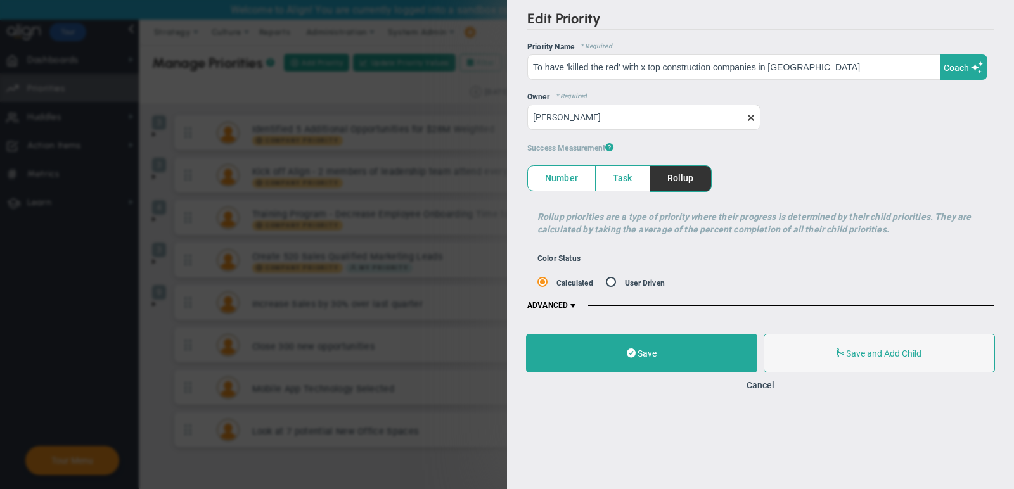
click at [557, 301] on span "ADVANCED" at bounding box center [552, 306] width 51 height 10
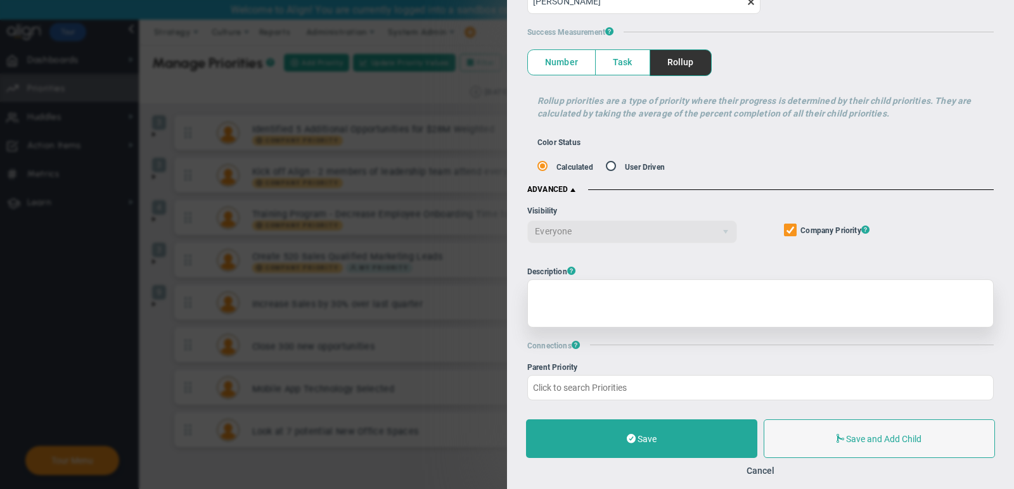
scroll to position [124, 0]
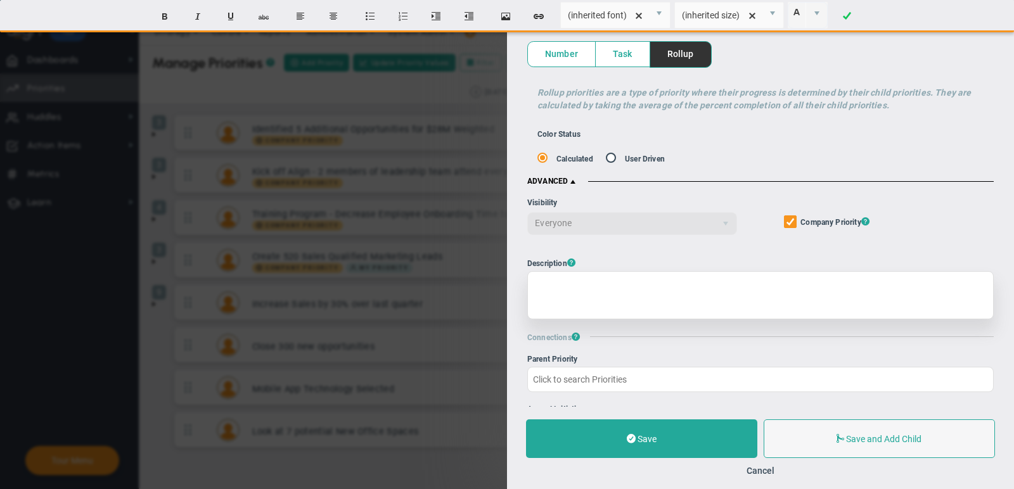
click at [604, 283] on div at bounding box center [760, 295] width 467 height 48
paste div
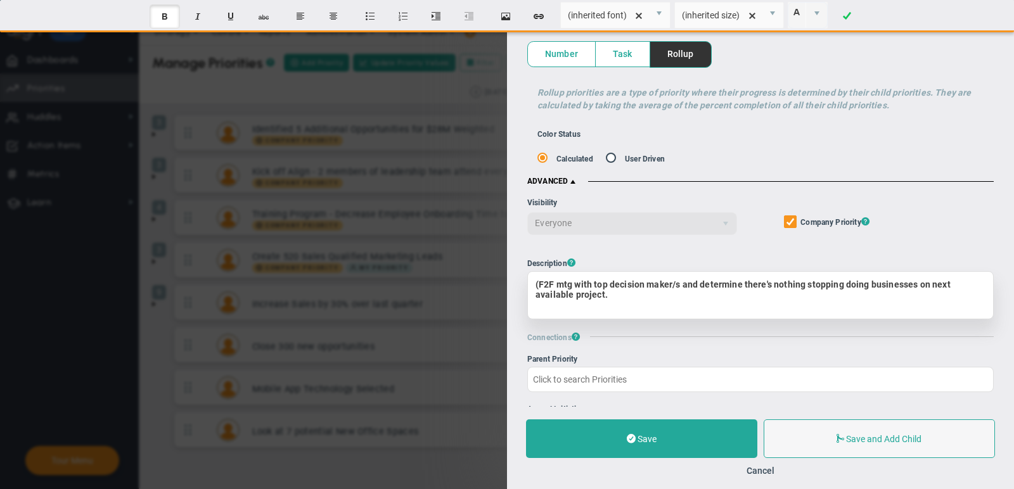
click at [539, 280] on span "(F2F mtg with top decision maker/s and determine there's nothing stopping doing…" at bounding box center [743, 290] width 415 height 20
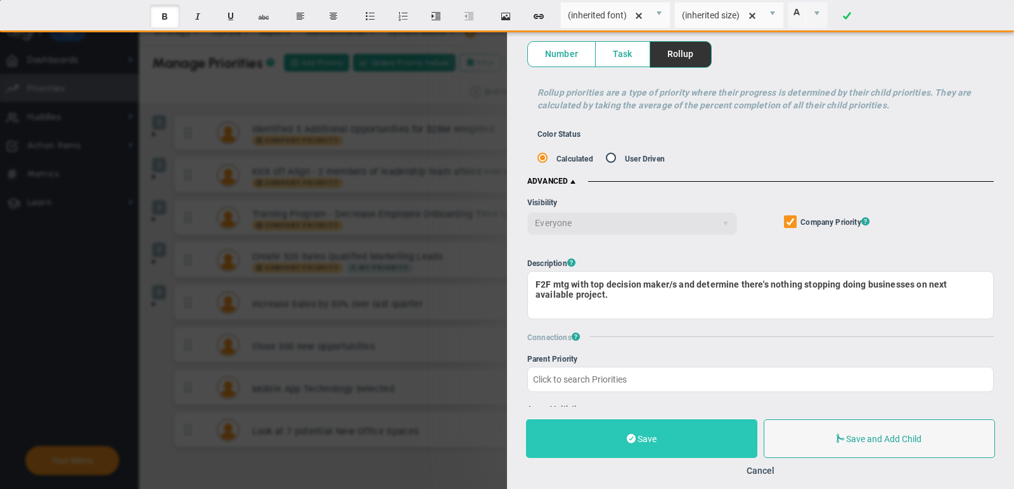
click at [647, 432] on button "Save" at bounding box center [641, 439] width 231 height 39
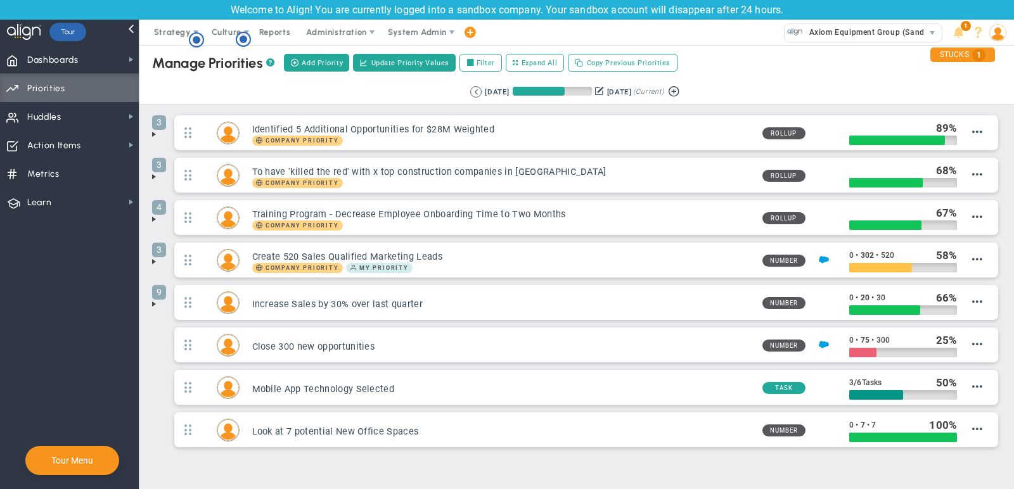
click at [152, 134] on span at bounding box center [154, 134] width 10 height 10
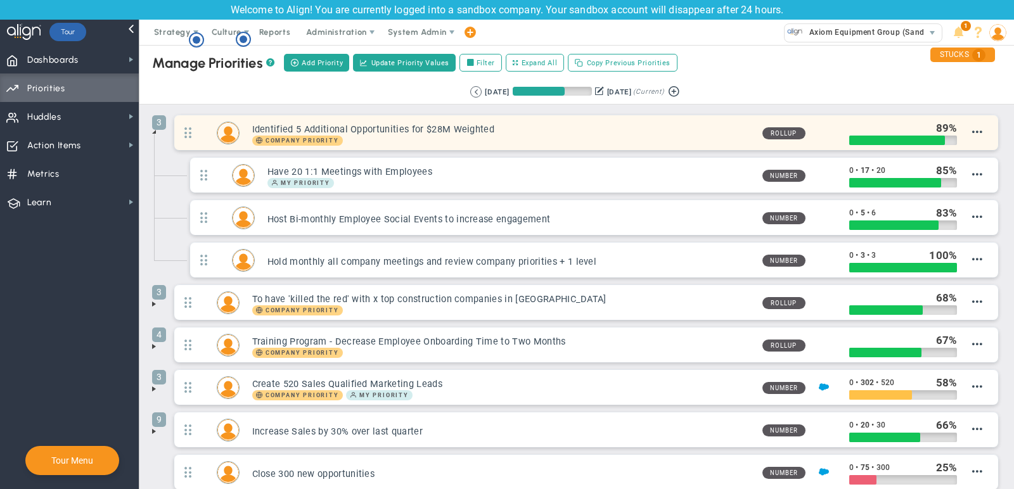
click at [391, 120] on div "Identified 5 Additional Opportunities for $28M Weighted Company Priority" at bounding box center [496, 132] width 513 height 25
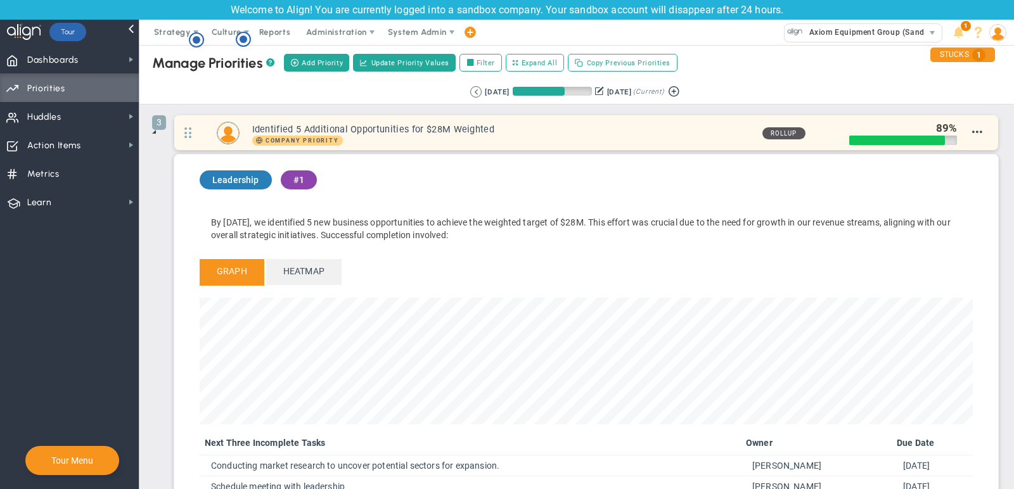
click at [526, 142] on div "Company Priority" at bounding box center [502, 141] width 500 height 10
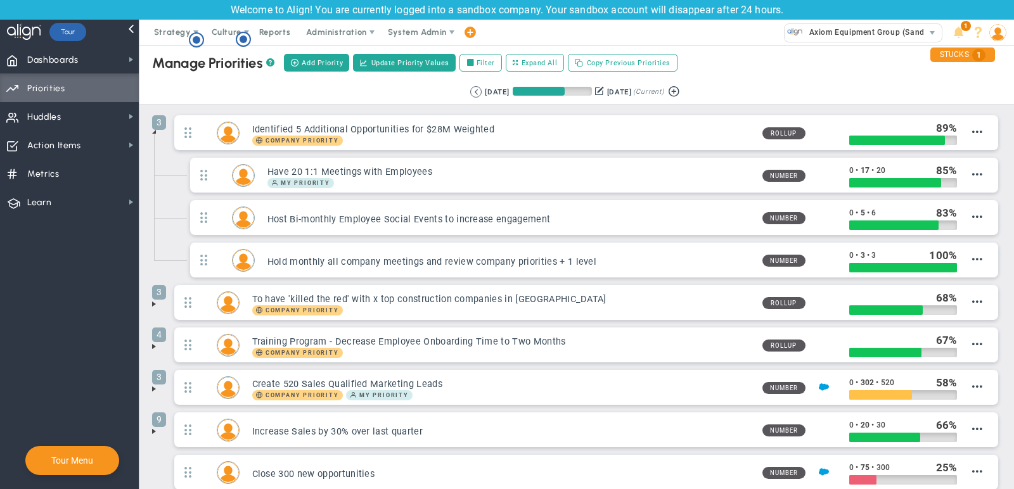
click at [155, 132] on span at bounding box center [154, 132] width 10 height 10
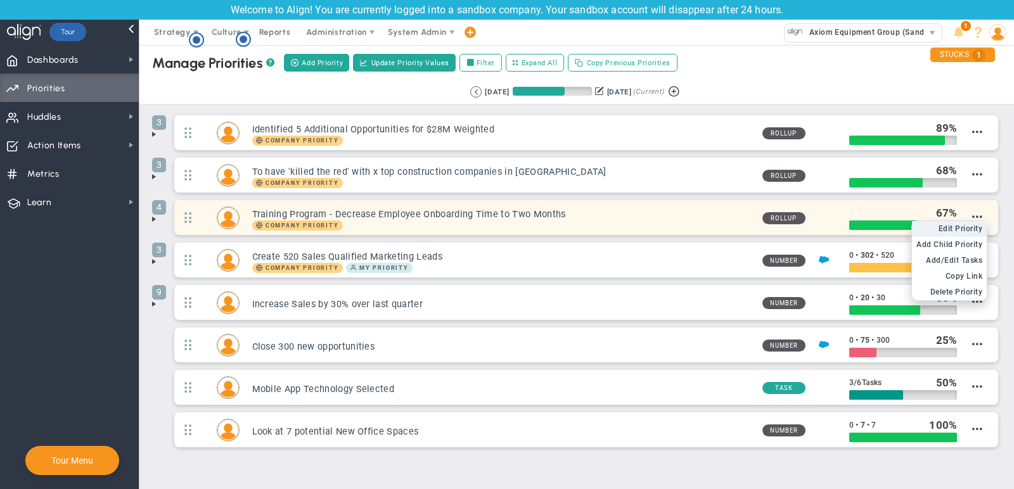
click at [971, 224] on span "Edit Priority" at bounding box center [961, 228] width 44 height 9
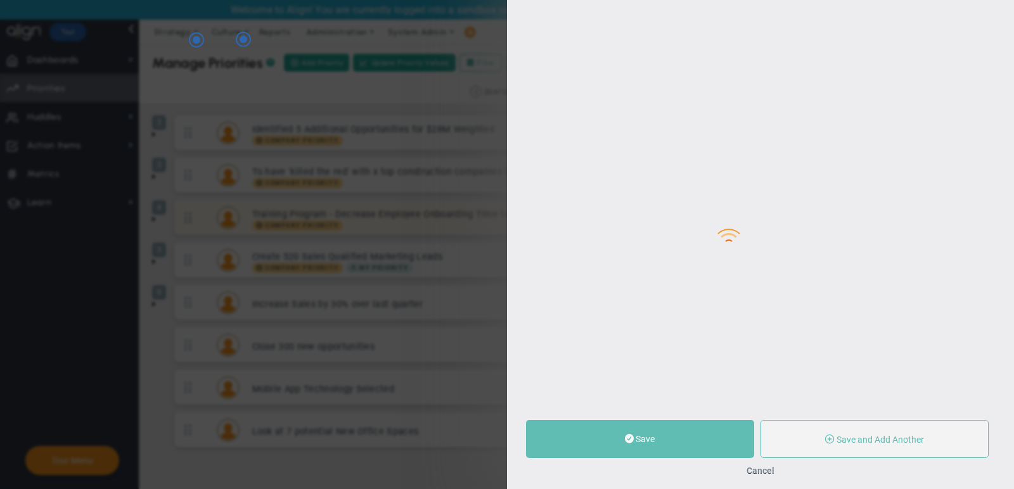
type input "Training Program - Decrease Employee Onboarding Time to Two Months"
type input "0"
type input "67"
type input "100"
radio input "true"
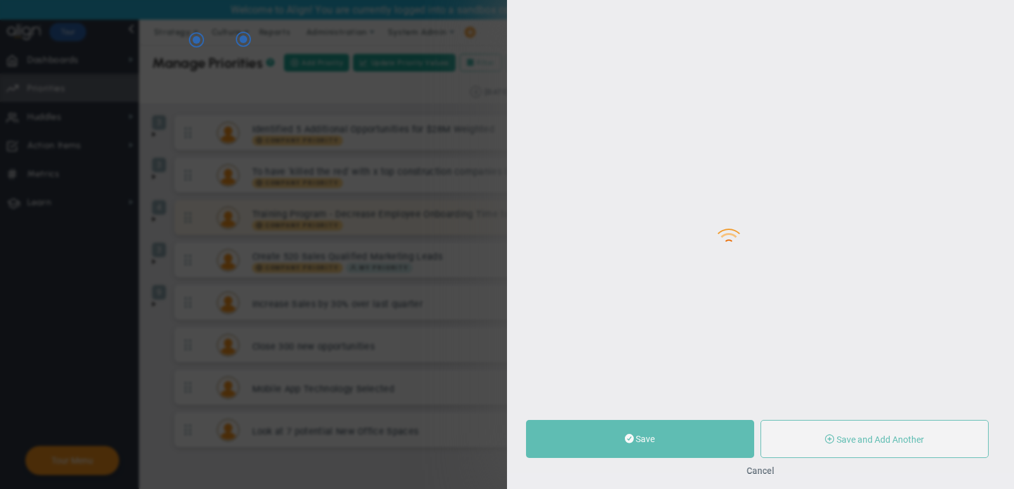
type input "Lisa Jenkins"
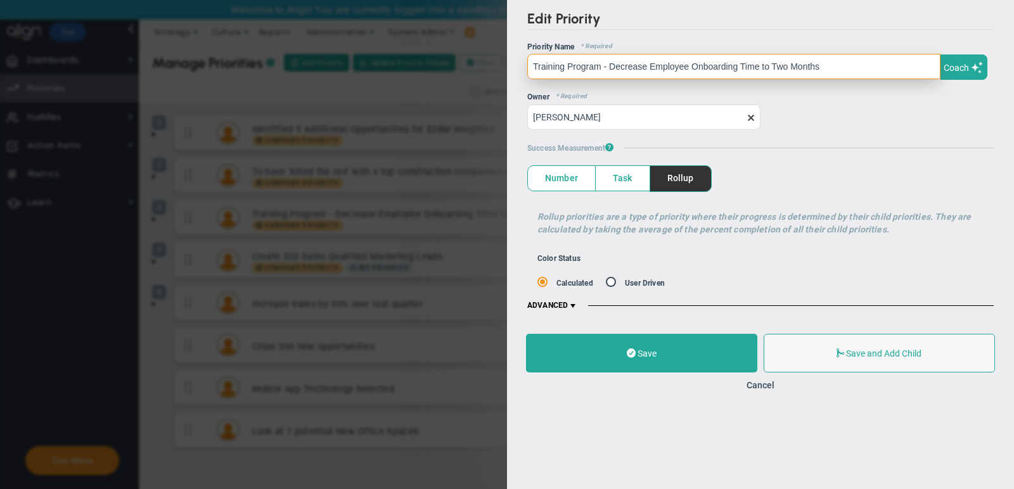
click at [627, 74] on input "Training Program - Decrease Employee Onboarding Time to Two Months" at bounding box center [733, 66] width 413 height 25
paste input "o have defined features and target costs/pricing for all future models, with No…"
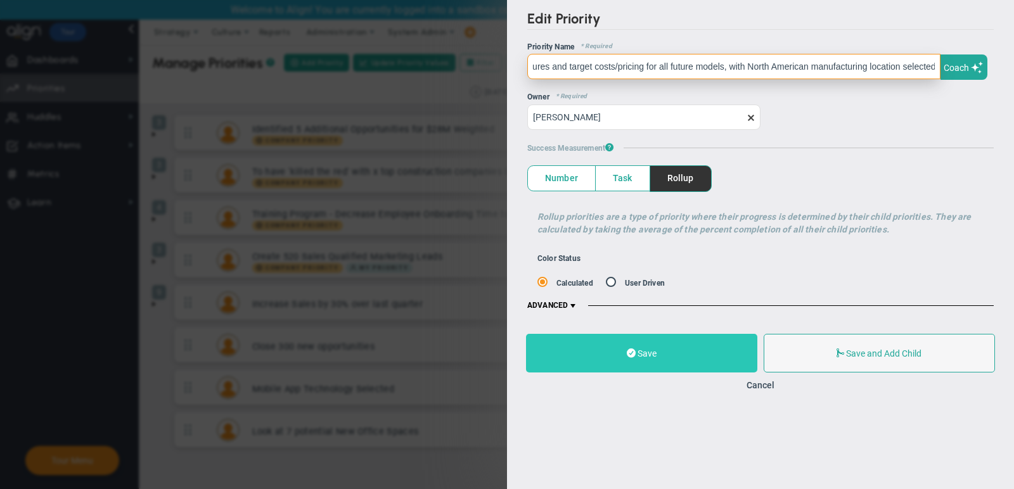
type input "To have defined features and target costs/pricing for all future models, with N…"
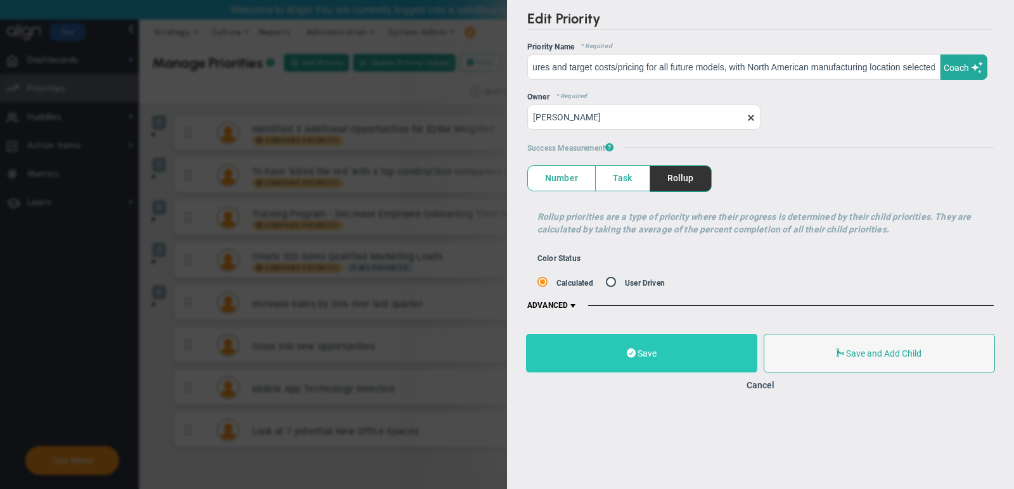
click at [672, 342] on button "Save" at bounding box center [641, 353] width 231 height 39
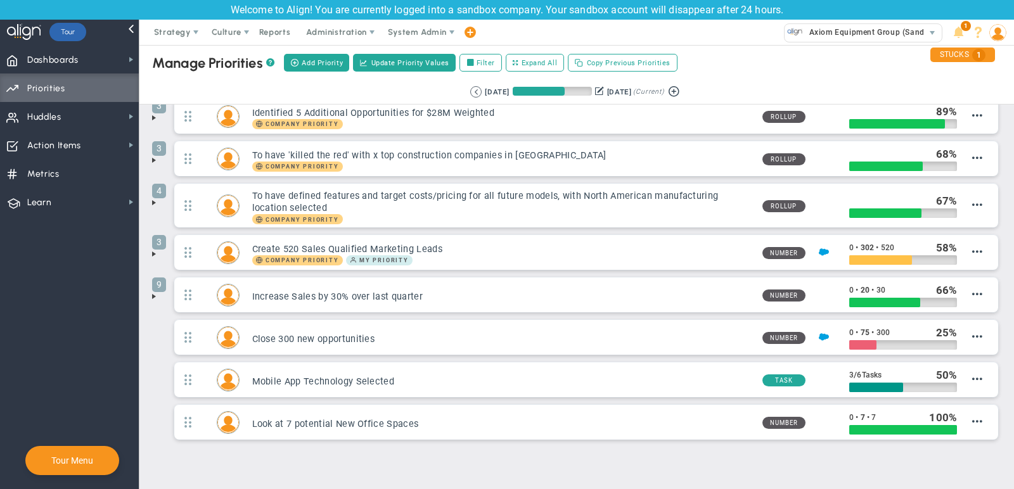
scroll to position [41, 0]
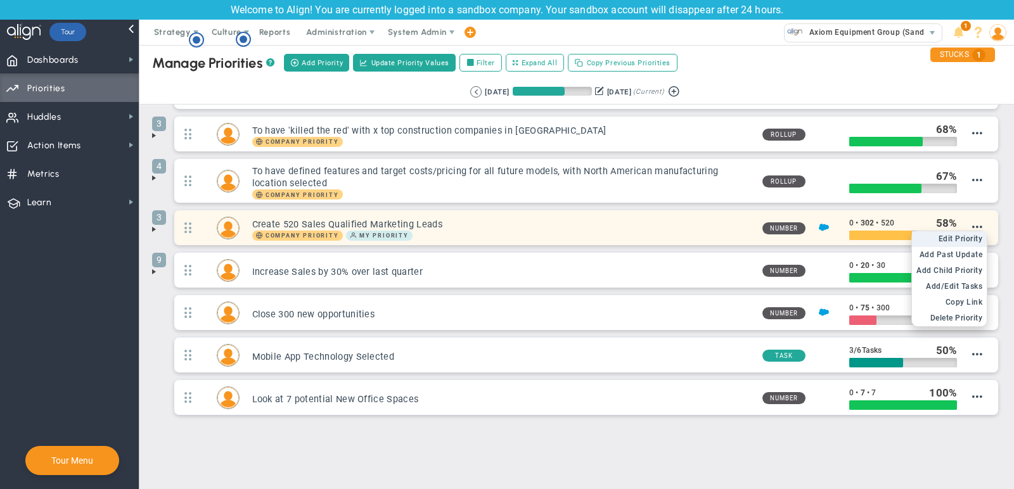
click at [962, 235] on span "Edit Priority" at bounding box center [961, 239] width 44 height 9
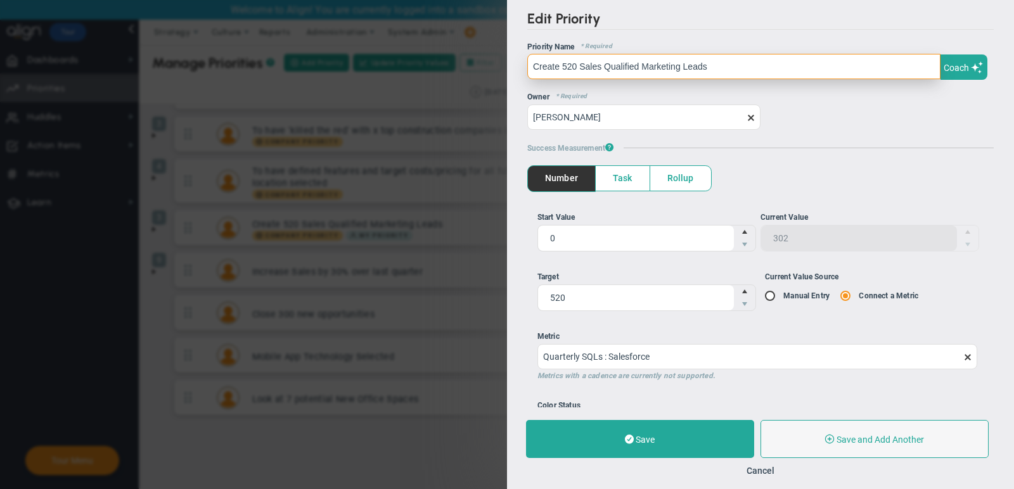
click at [668, 65] on input "Create 520 Sales Qualified Marketing Leads" at bounding box center [733, 66] width 413 height 25
paste input "To have North American prototype construction underway for 4+ models with Axiom…"
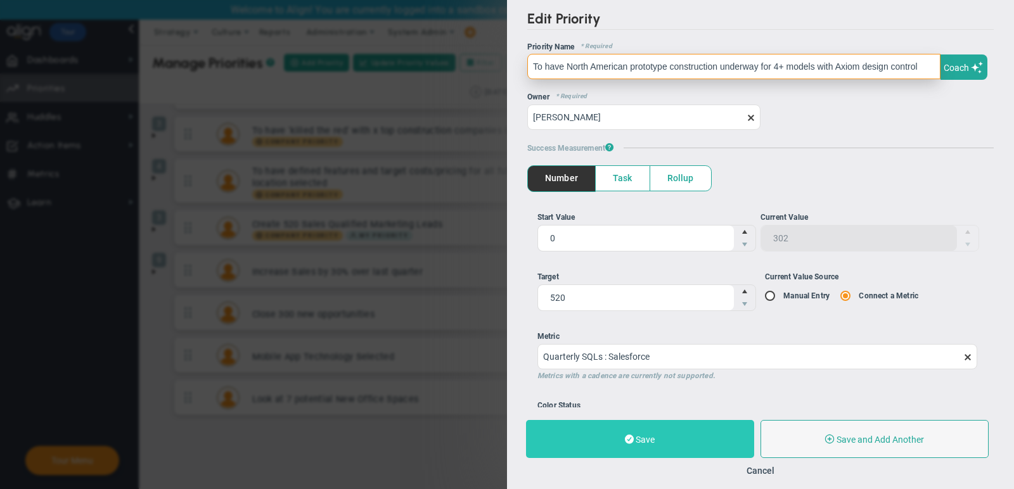
type input "To have North American prototype construction underway for 4+ models with Axiom…"
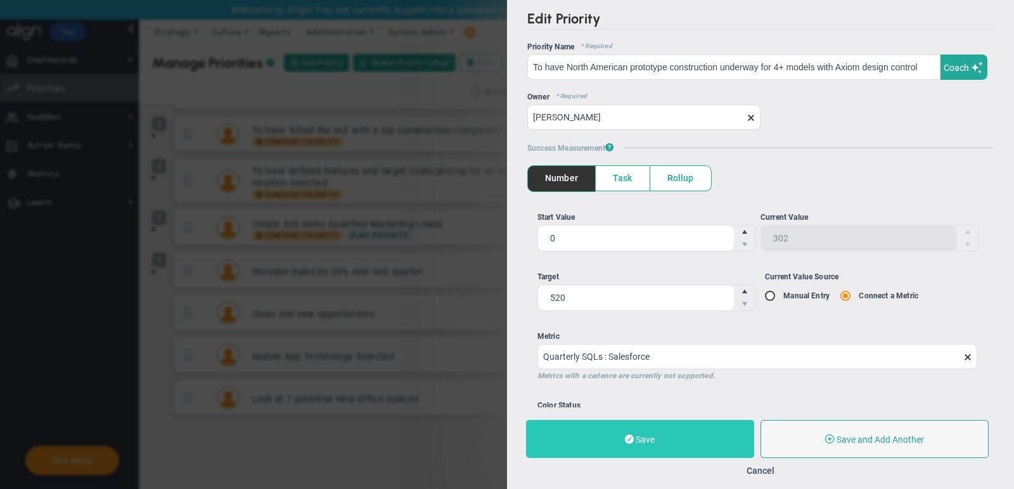
click at [688, 439] on button "Save" at bounding box center [640, 439] width 228 height 38
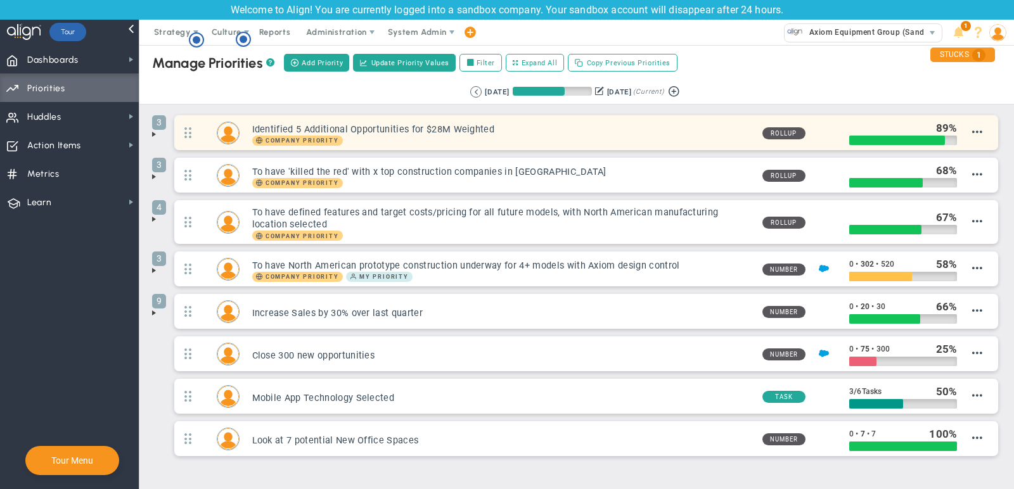
click at [399, 143] on div "Company Priority" at bounding box center [502, 141] width 500 height 10
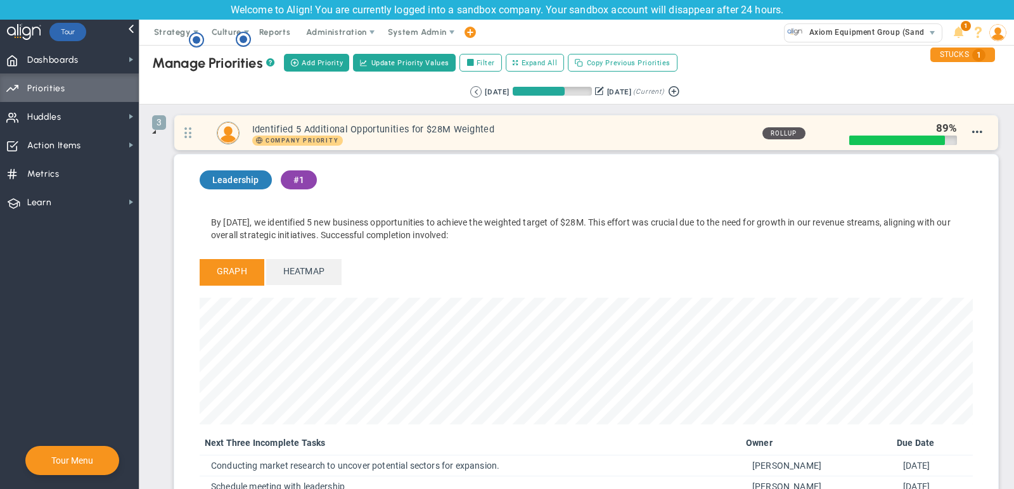
scroll to position [146, 773]
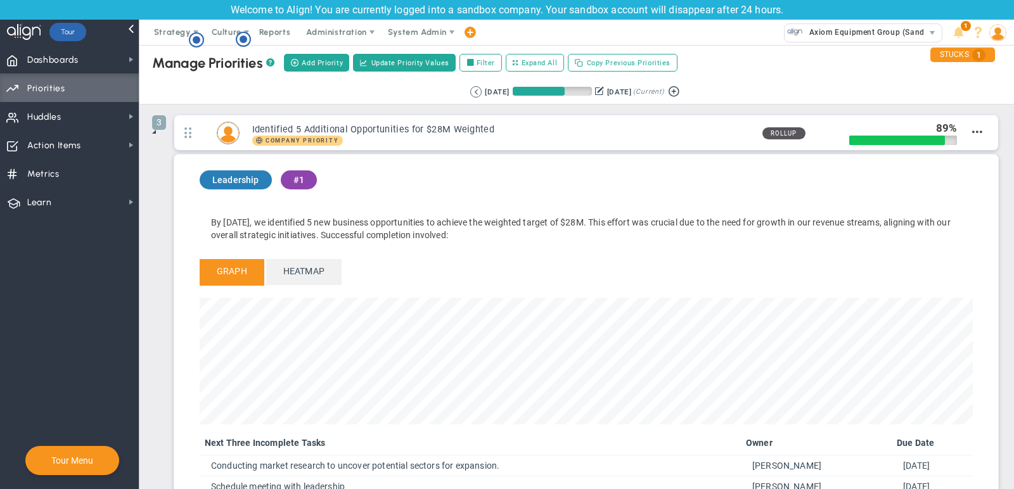
click at [153, 133] on span at bounding box center [154, 132] width 10 height 10
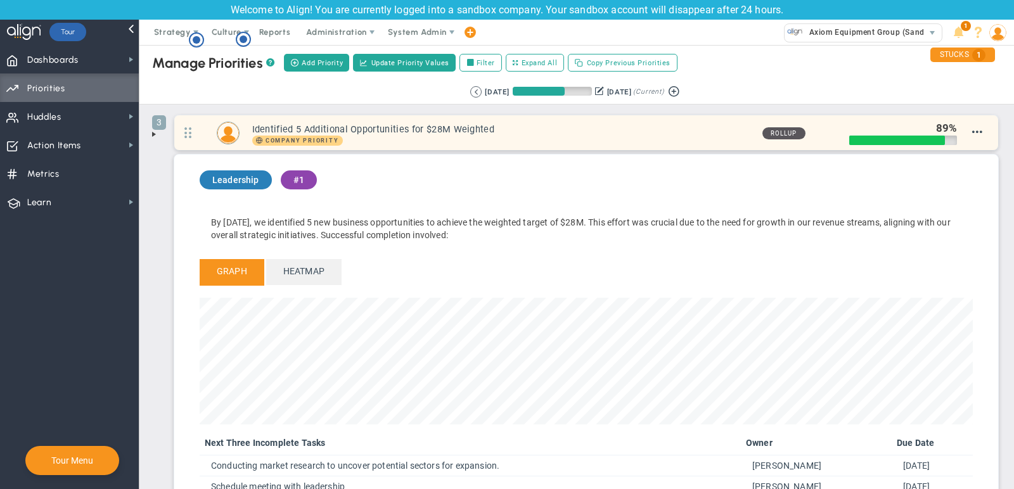
click at [386, 124] on h3 "Identified 5 Additional Opportunities for $28M Weighted" at bounding box center [502, 130] width 500 height 12
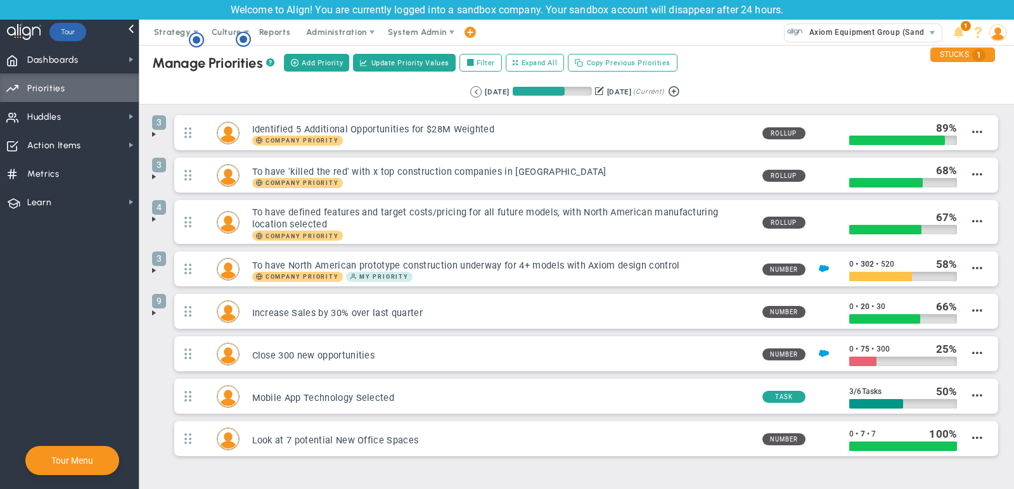
click at [155, 133] on span at bounding box center [154, 134] width 10 height 10
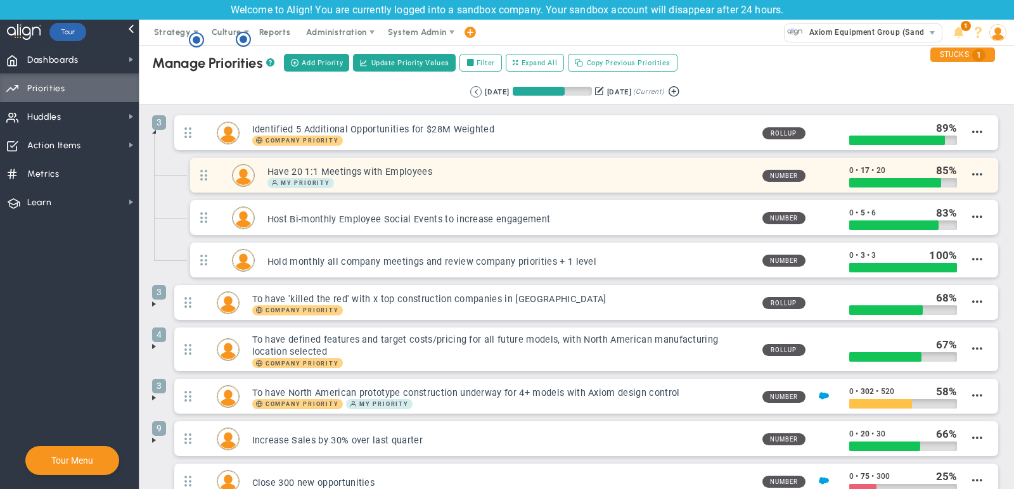
click at [493, 174] on h3 "Have 20 1:1 Meetings with Employees" at bounding box center [510, 172] width 485 height 12
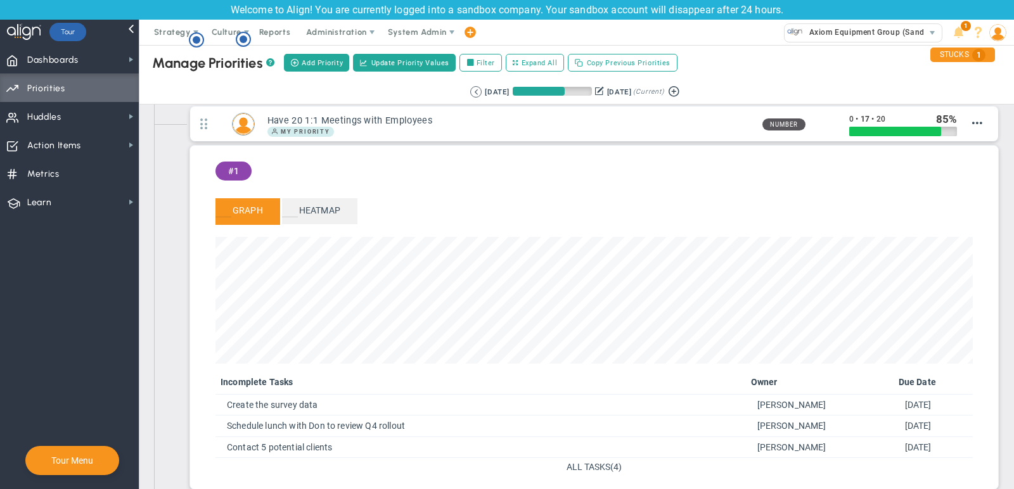
scroll to position [54, 0]
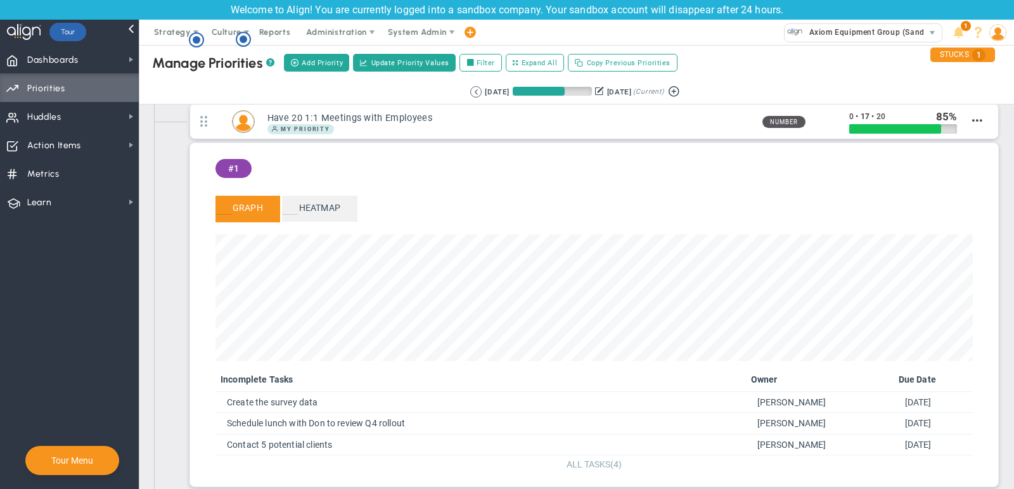
click at [597, 460] on span "ALL TASKS" at bounding box center [589, 465] width 44 height 10
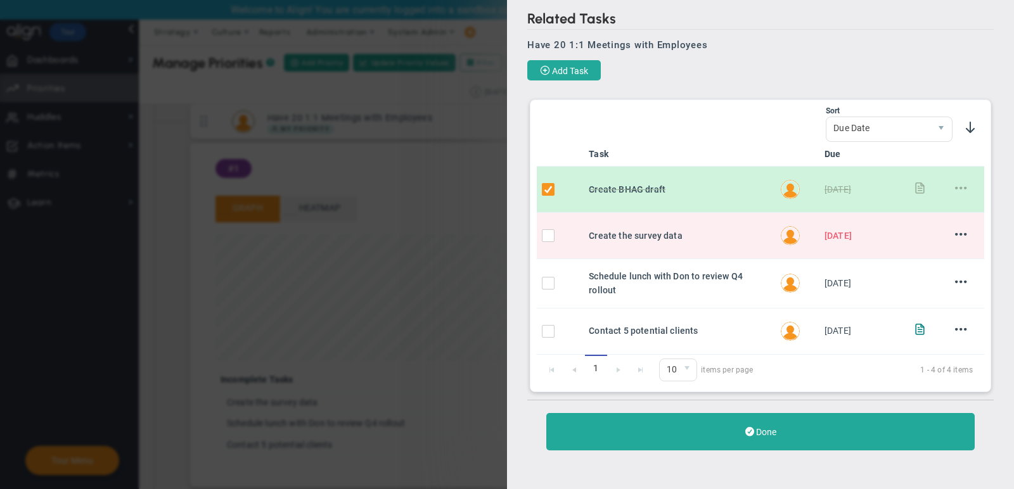
click at [545, 191] on input "checkbox" at bounding box center [551, 192] width 13 height 13
checkbox input "false"
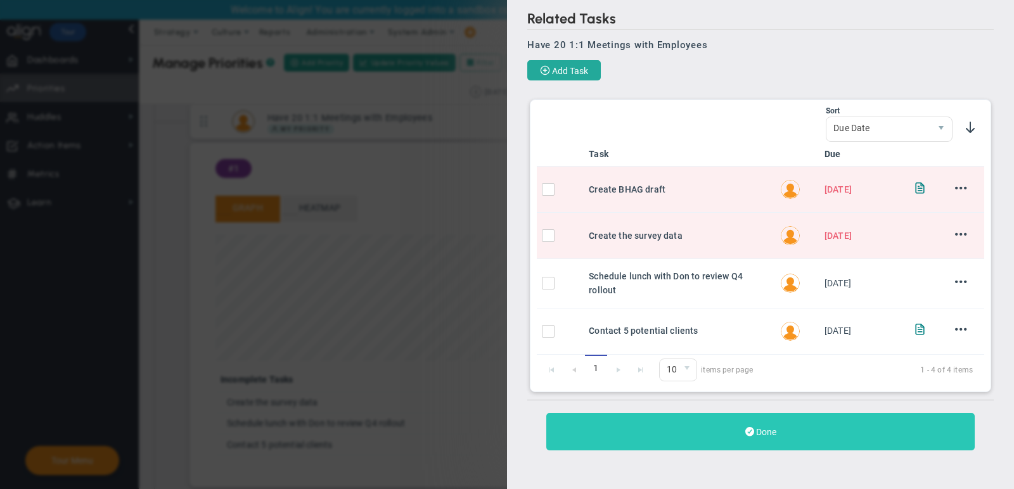
click at [724, 420] on button "Done" at bounding box center [760, 431] width 429 height 37
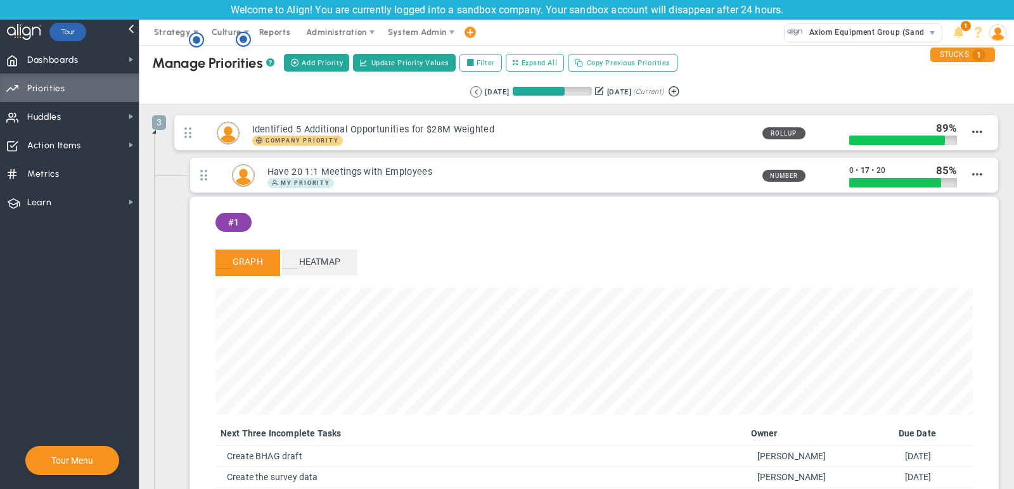
scroll to position [146, 758]
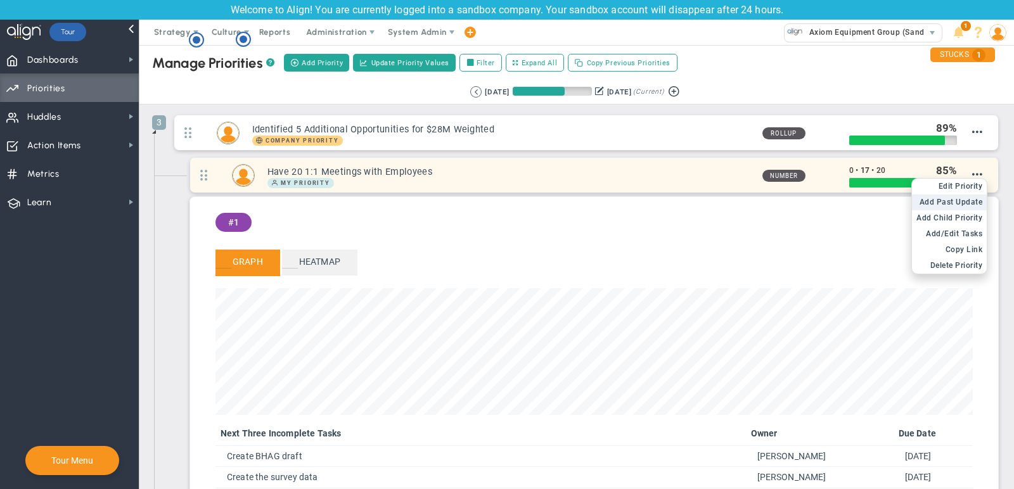
click at [967, 201] on span "Add Past Update" at bounding box center [951, 202] width 63 height 9
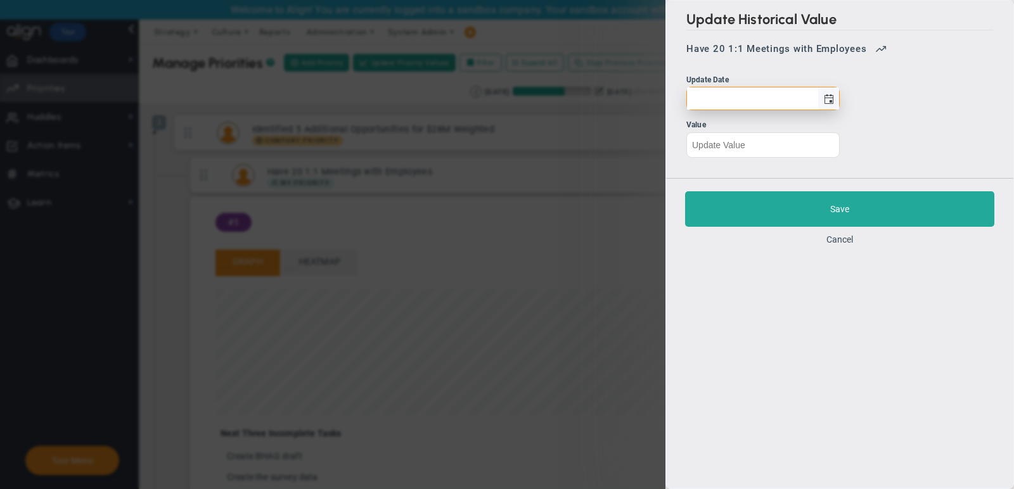
click at [827, 94] on span "select" at bounding box center [829, 99] width 10 height 10
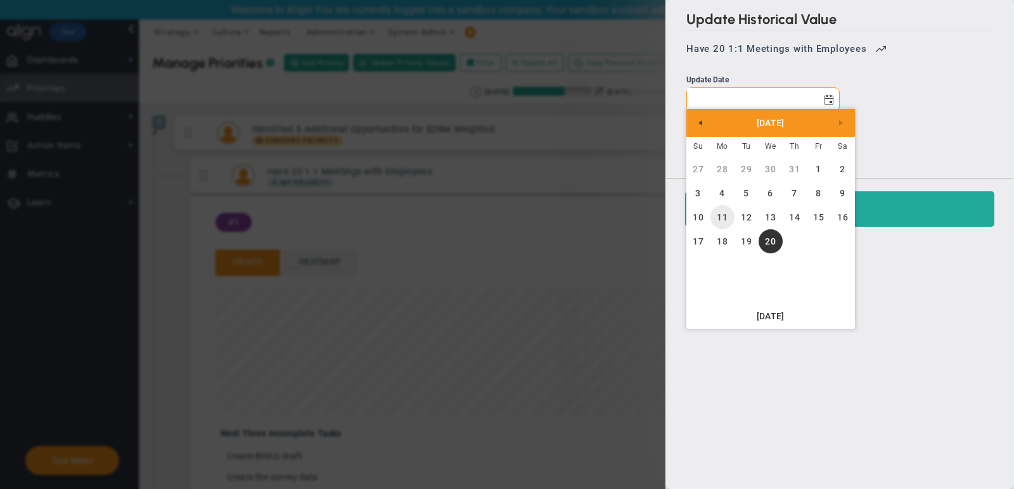
click at [720, 211] on link "11" at bounding box center [723, 217] width 24 height 24
type input "Monday, August 11, 2025"
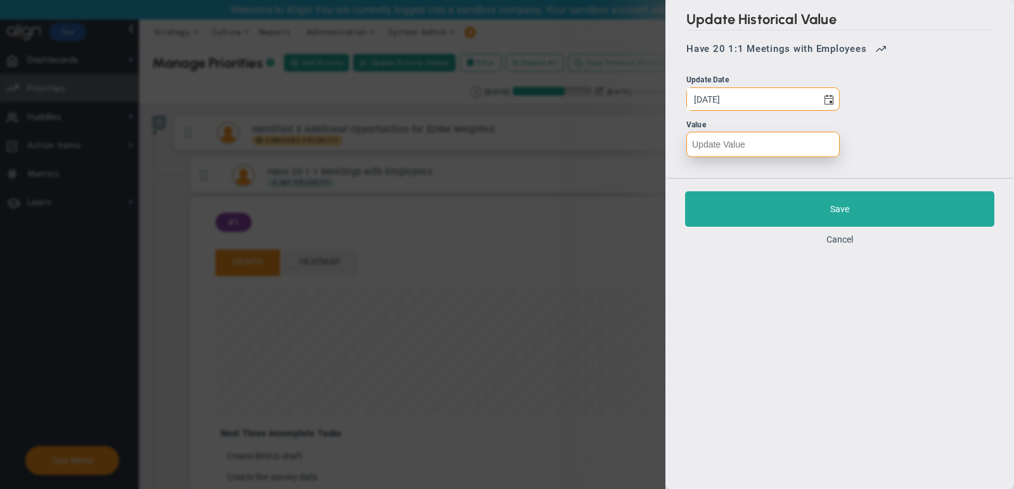
click at [714, 138] on input "number" at bounding box center [763, 144] width 153 height 25
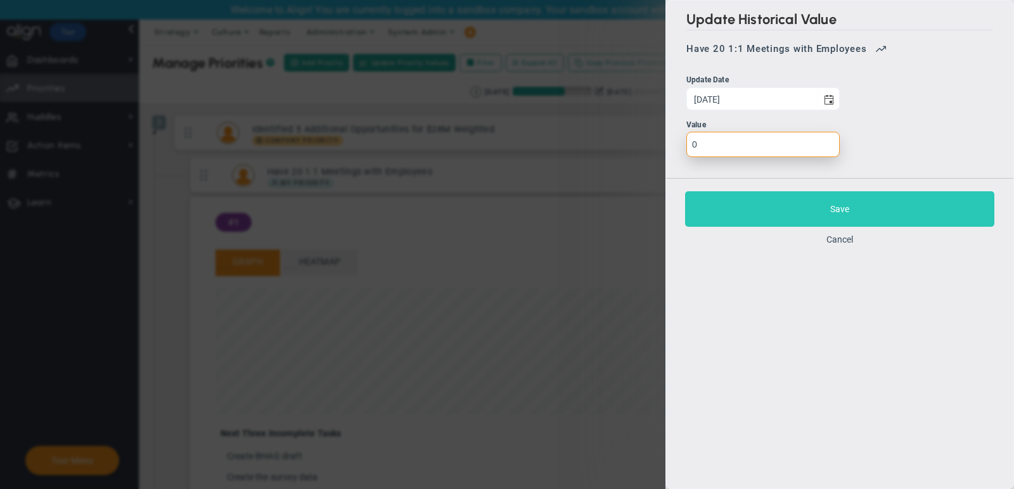
type input "0"
click at [758, 205] on button "Save" at bounding box center [839, 209] width 309 height 36
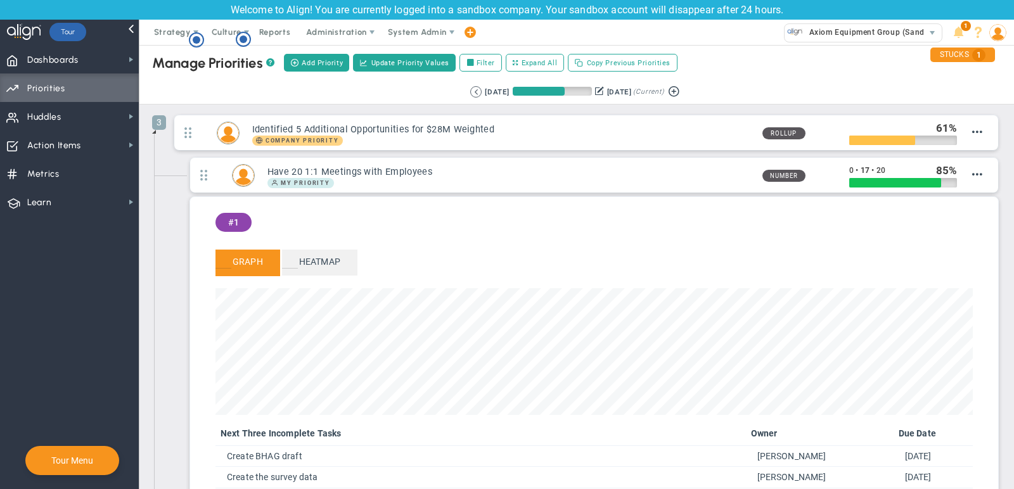
scroll to position [146, 758]
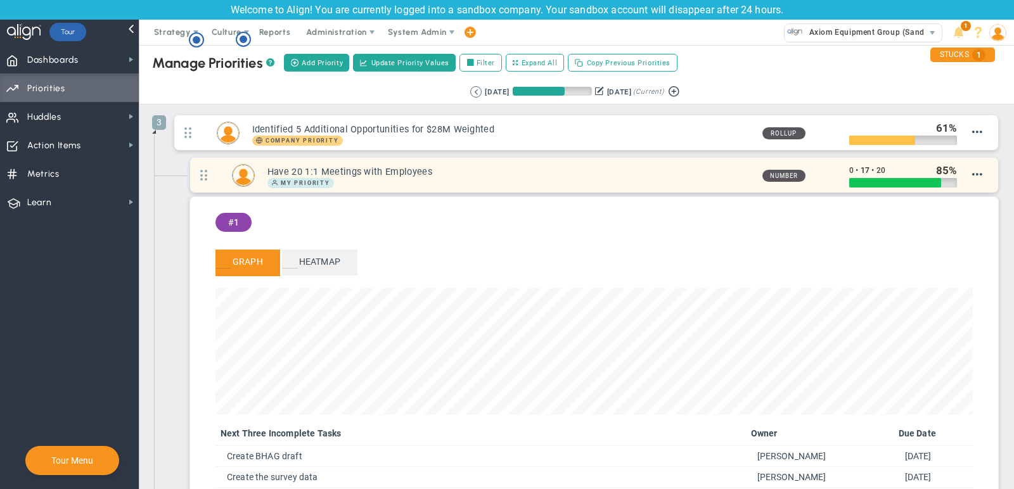
click at [662, 166] on h3 "Have 20 1:1 Meetings with Employees" at bounding box center [510, 172] width 485 height 12
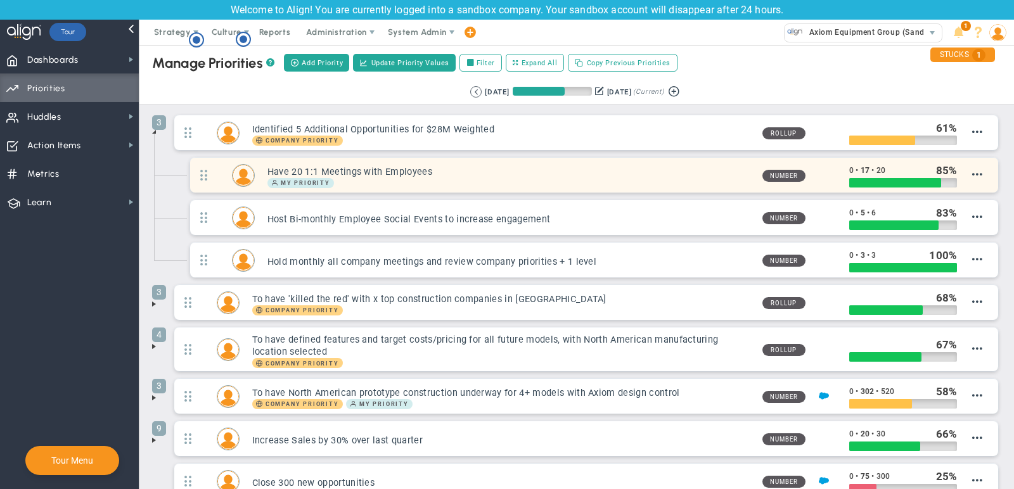
click at [664, 178] on div "My Priority" at bounding box center [510, 183] width 485 height 10
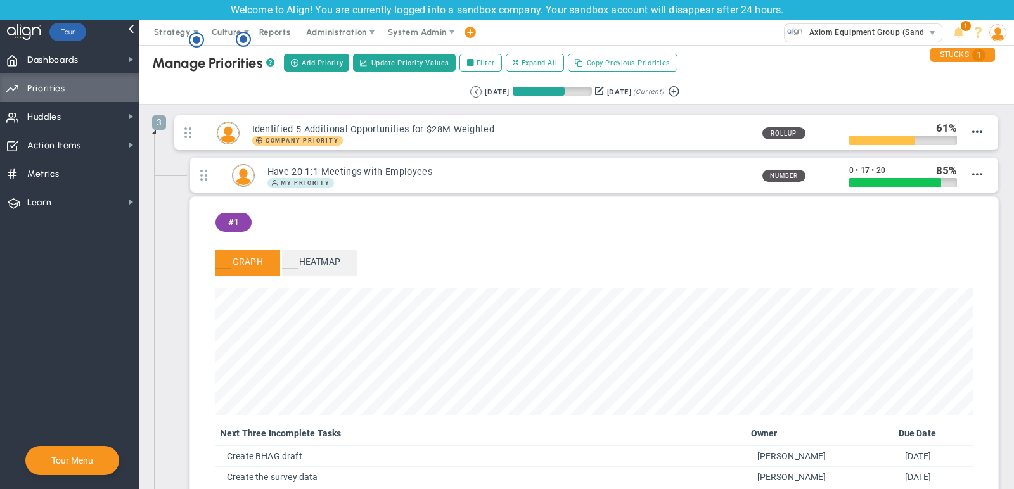
scroll to position [0, 0]
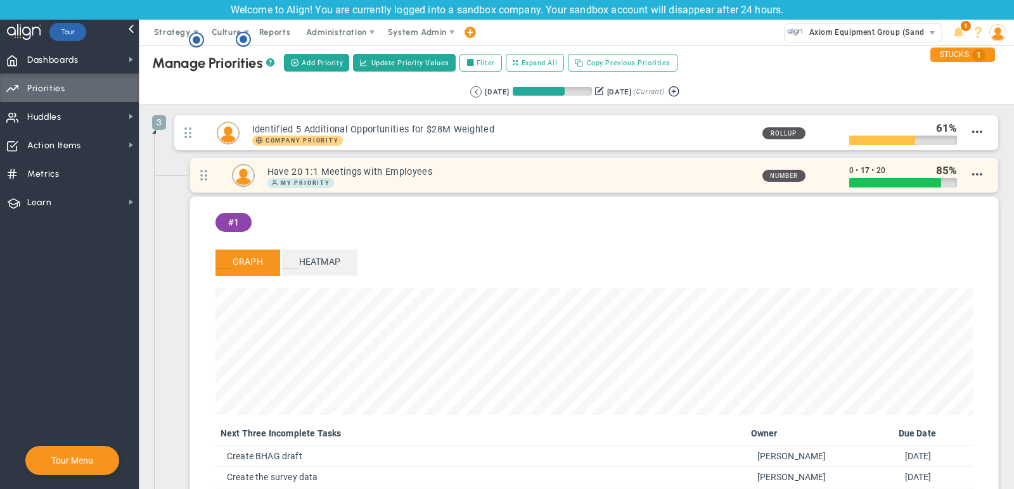
click at [746, 178] on div "My Priority" at bounding box center [510, 183] width 485 height 10
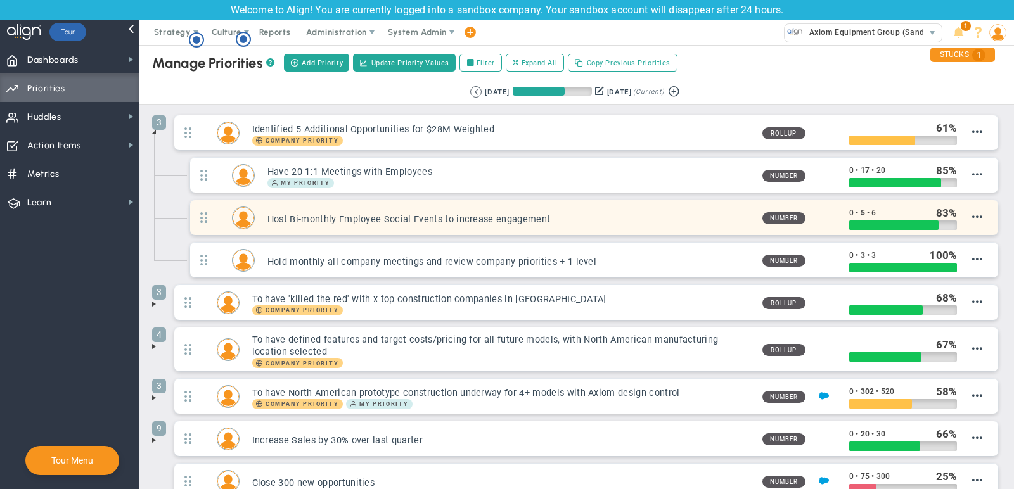
click at [688, 221] on h3 "Host Bi-monthly Employee Social Events to increase engagement" at bounding box center [510, 220] width 485 height 12
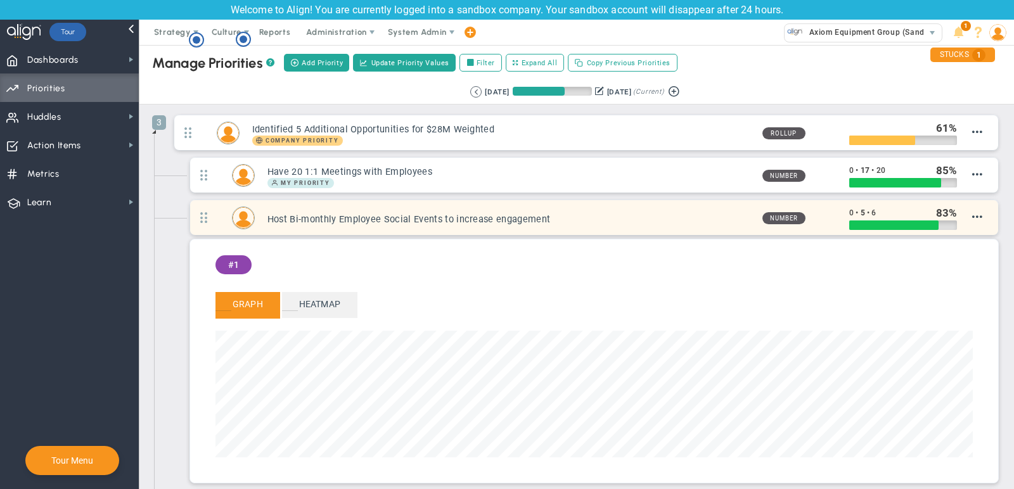
scroll to position [3, 0]
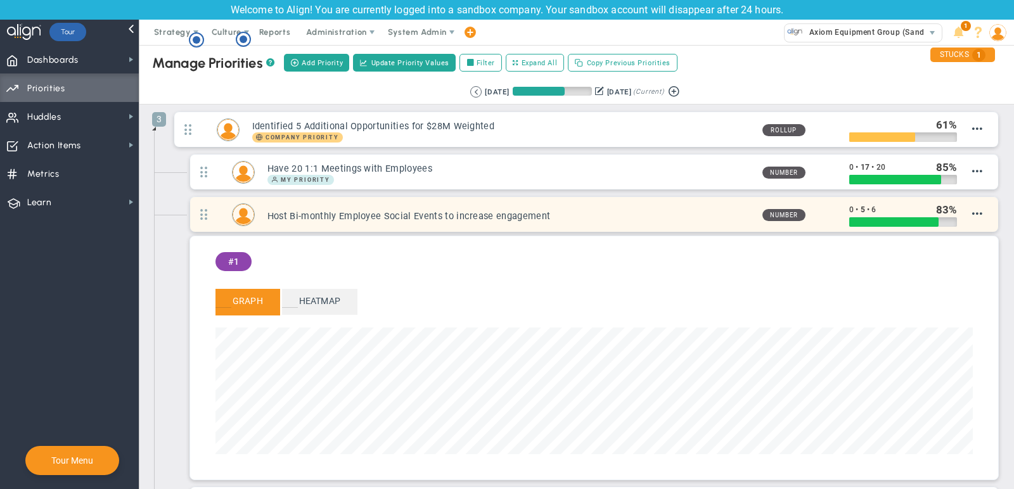
click at [721, 210] on h3 "Host Bi-monthly Employee Social Events to increase engagement" at bounding box center [510, 216] width 485 height 12
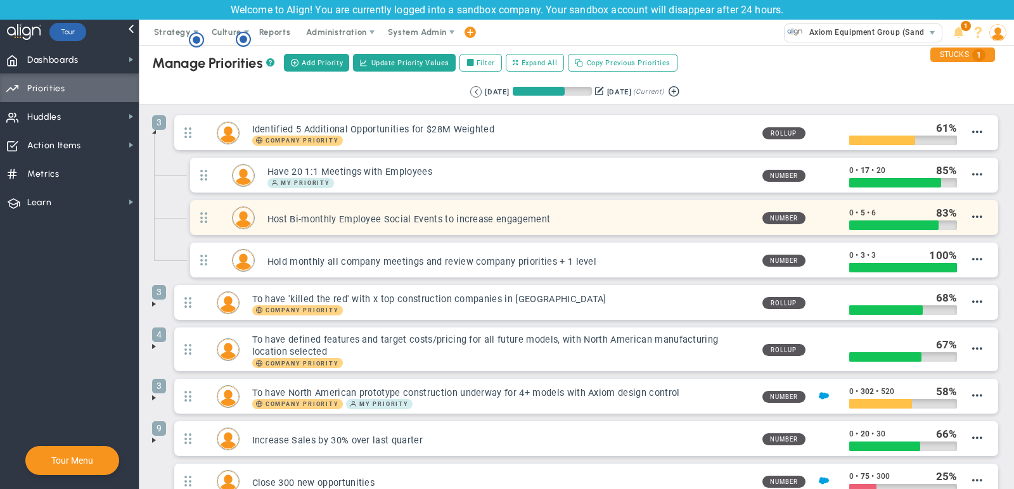
scroll to position [1, 0]
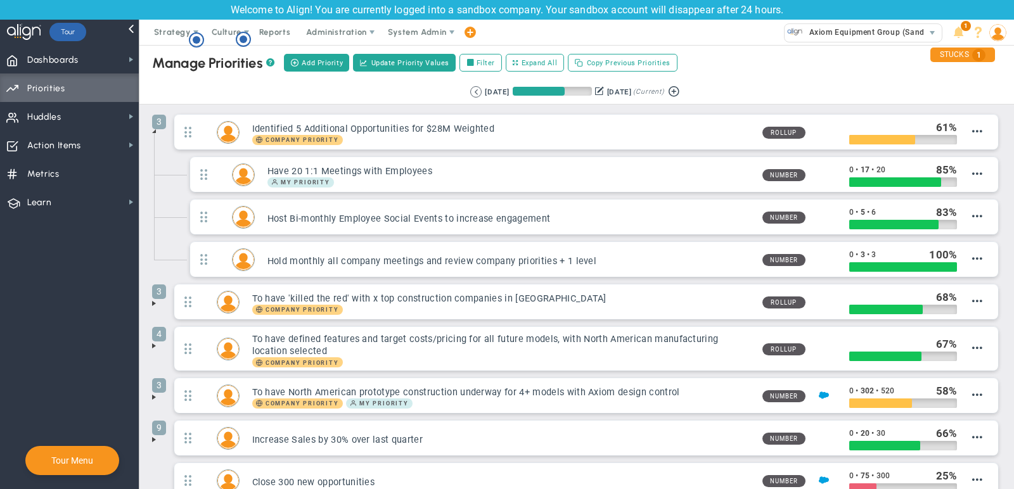
click at [152, 131] on span at bounding box center [154, 131] width 10 height 10
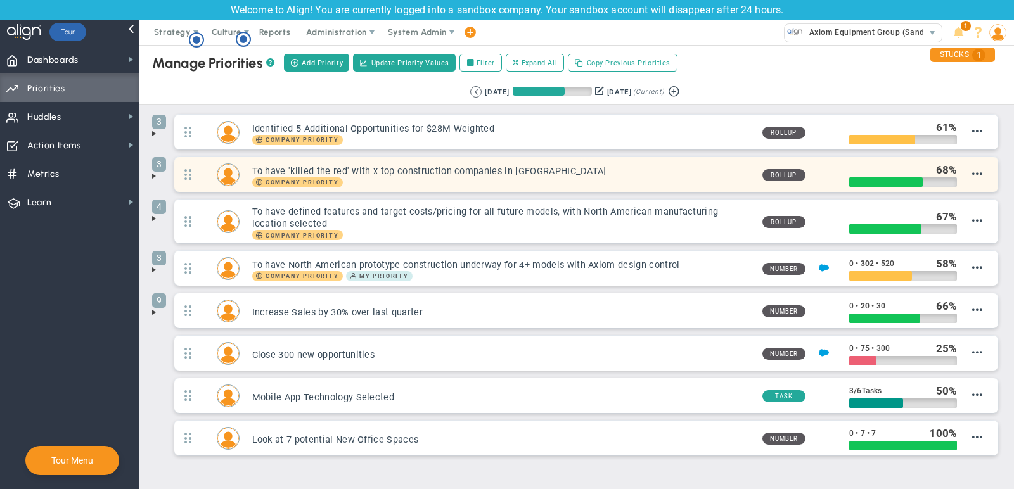
click at [444, 175] on h3 "To have 'killed the red' with x top construction companies in [GEOGRAPHIC_DATA]" at bounding box center [502, 171] width 500 height 12
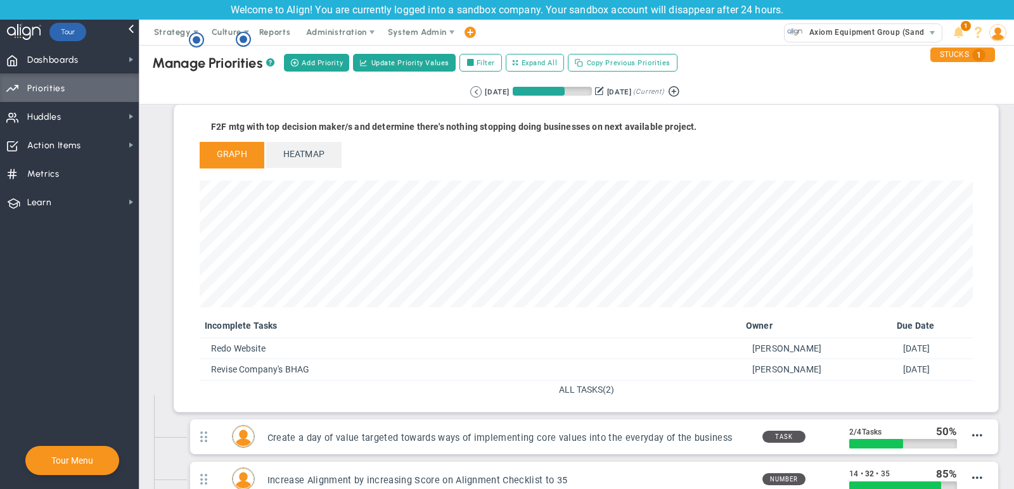
scroll to position [93, 0]
click at [585, 389] on span "ALL TASKS" at bounding box center [581, 389] width 44 height 10
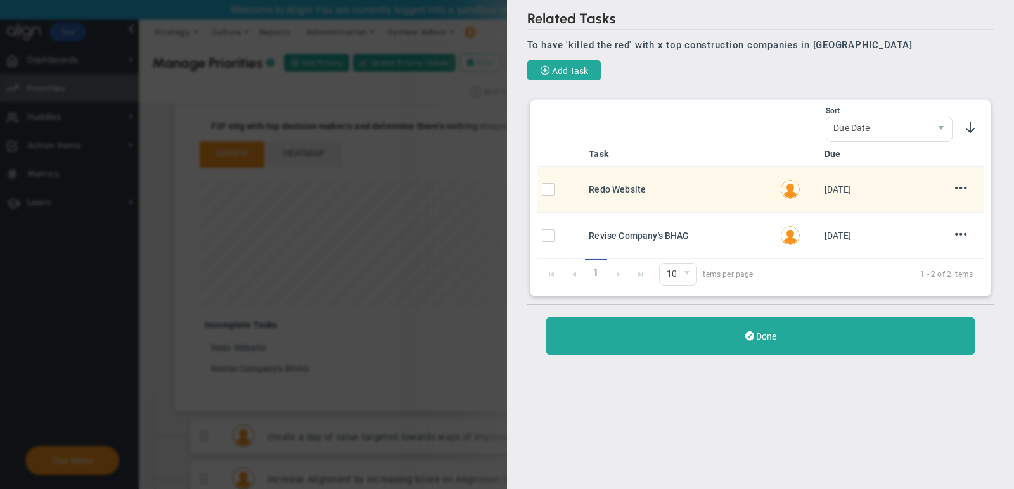
click at [719, 352] on div "Done" at bounding box center [760, 335] width 467 height 63
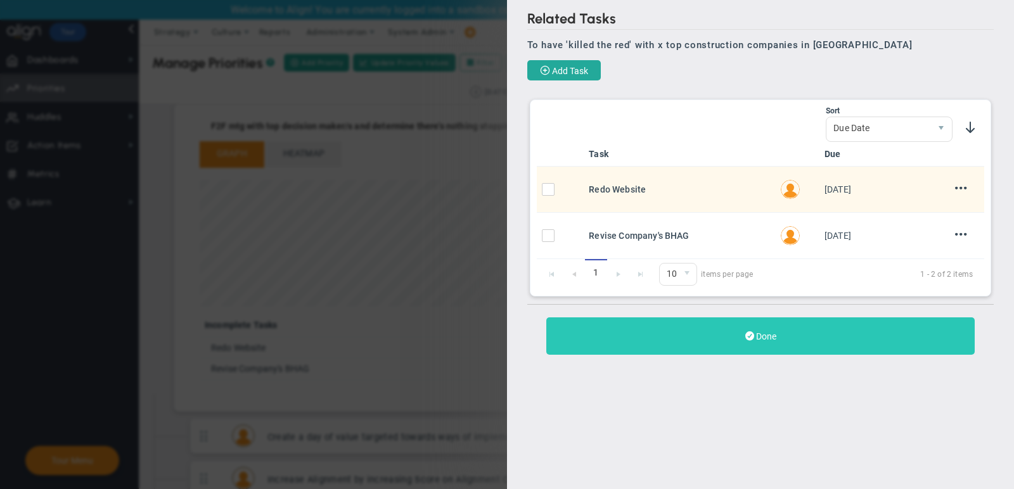
click at [712, 342] on button "Done" at bounding box center [760, 336] width 429 height 37
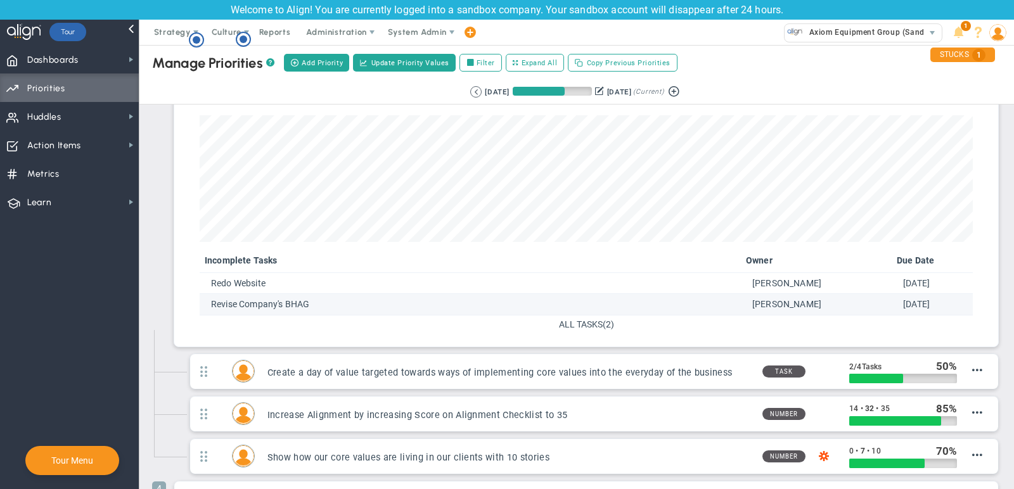
scroll to position [160, 0]
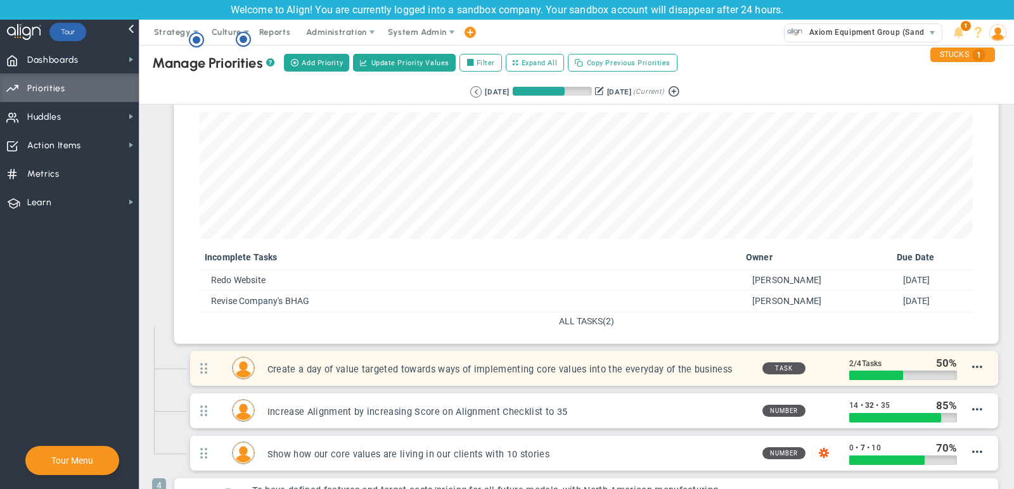
click at [536, 355] on div "Create a day of value targeted towards ways of implementing core values into th…" at bounding box center [594, 368] width 808 height 35
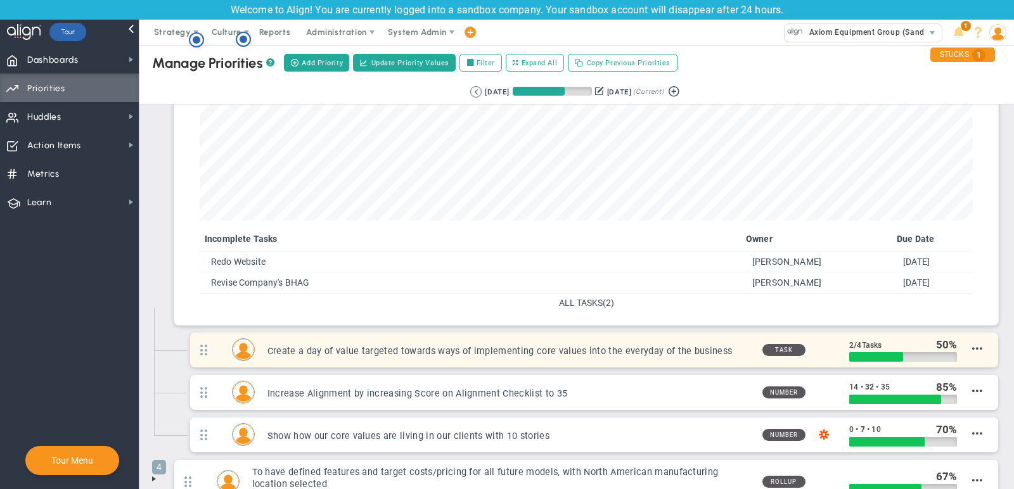
click at [595, 356] on div "Create a day of value targeted towards ways of implementing core values into th…" at bounding box center [594, 350] width 808 height 35
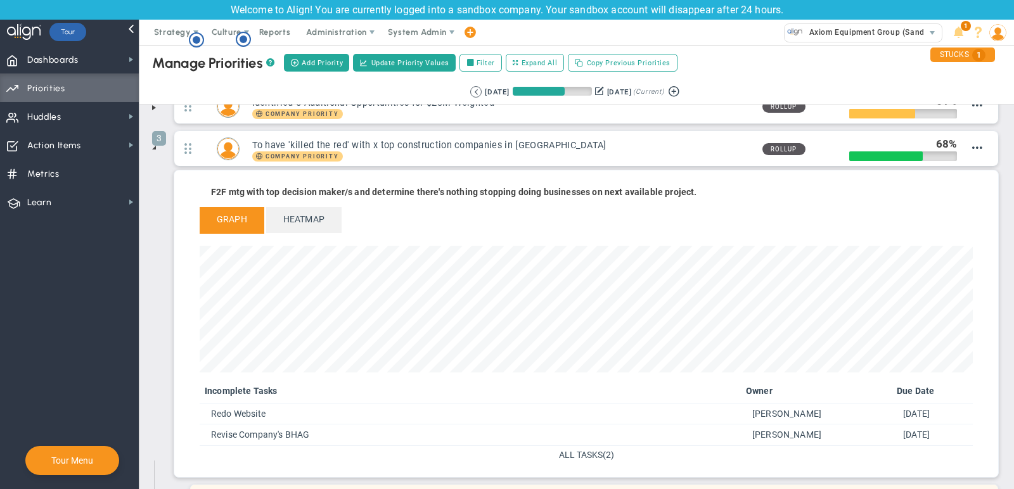
scroll to position [0, 0]
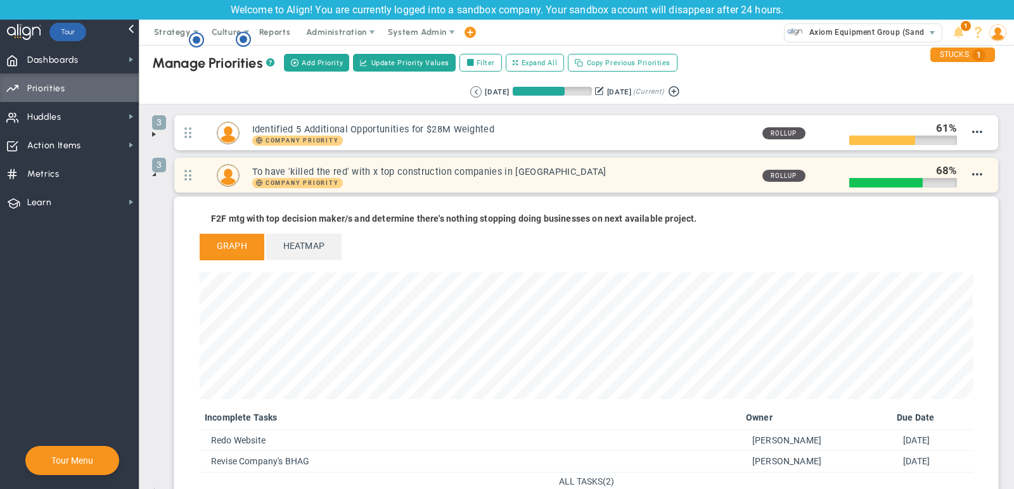
click at [408, 178] on div "Company Priority" at bounding box center [502, 183] width 500 height 10
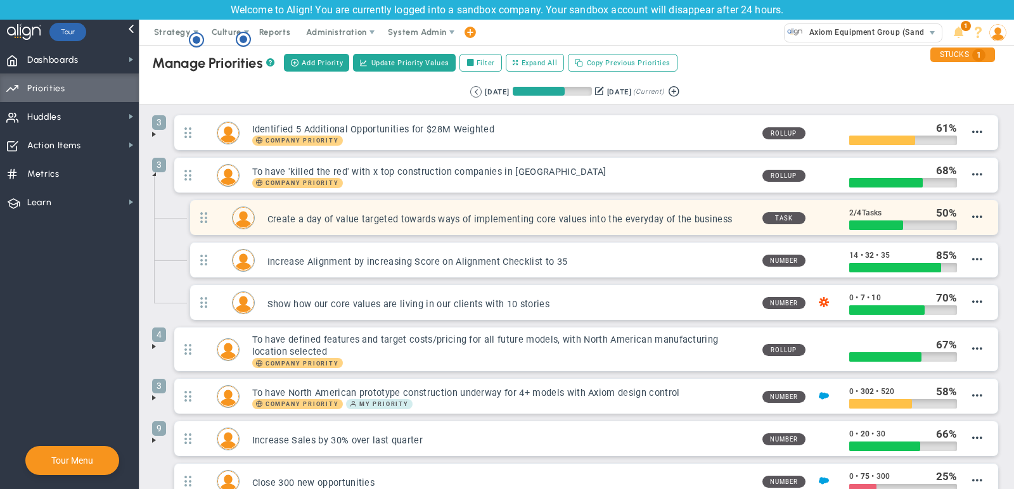
click at [409, 214] on h3 "Create a day of value targeted towards ways of implementing core values into th…" at bounding box center [510, 220] width 485 height 12
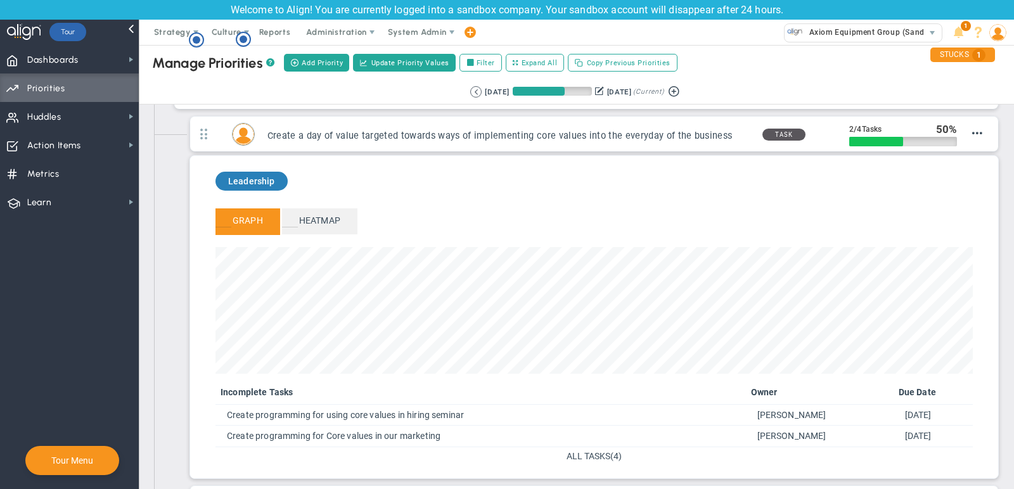
scroll to position [102, 0]
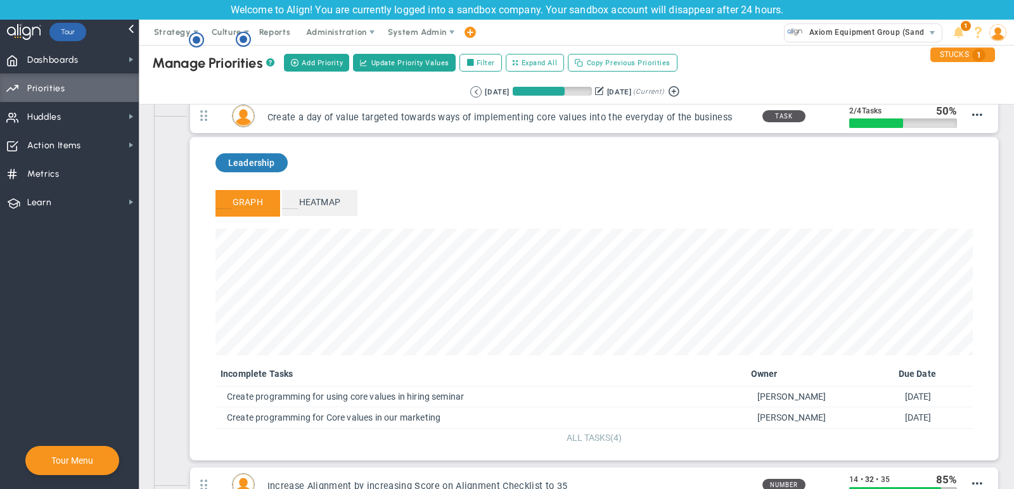
click at [589, 433] on span "ALL TASKS" at bounding box center [589, 438] width 44 height 10
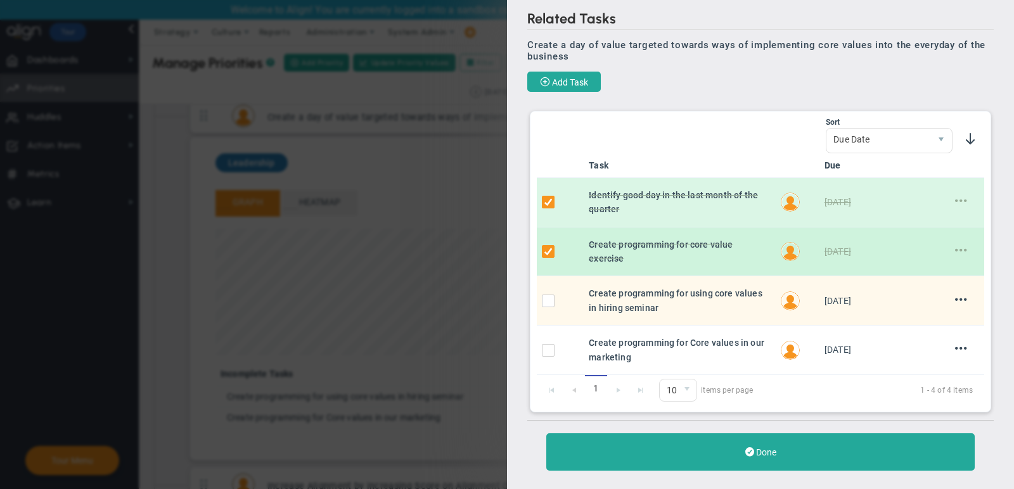
click at [550, 248] on input "checkbox" at bounding box center [551, 254] width 13 height 13
checkbox input "false"
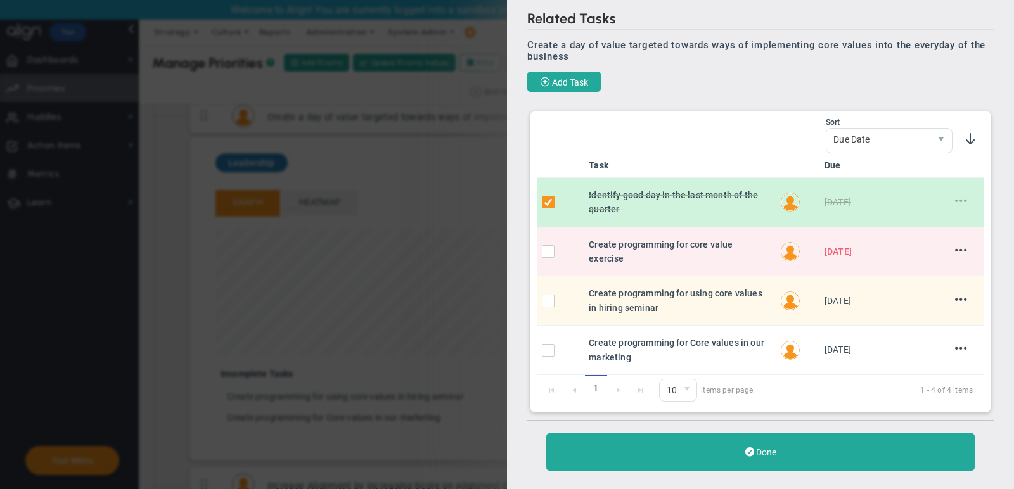
click at [550, 211] on td at bounding box center [560, 202] width 47 height 49
click at [549, 196] on span at bounding box center [548, 202] width 13 height 13
click at [549, 199] on input "checkbox" at bounding box center [551, 204] width 13 height 13
checkbox input "false"
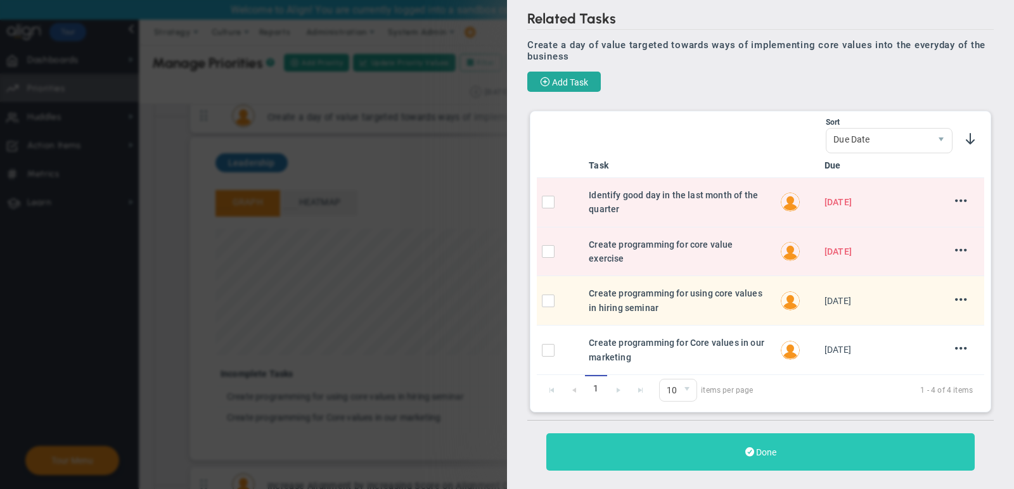
click at [610, 434] on button "Done" at bounding box center [760, 452] width 429 height 37
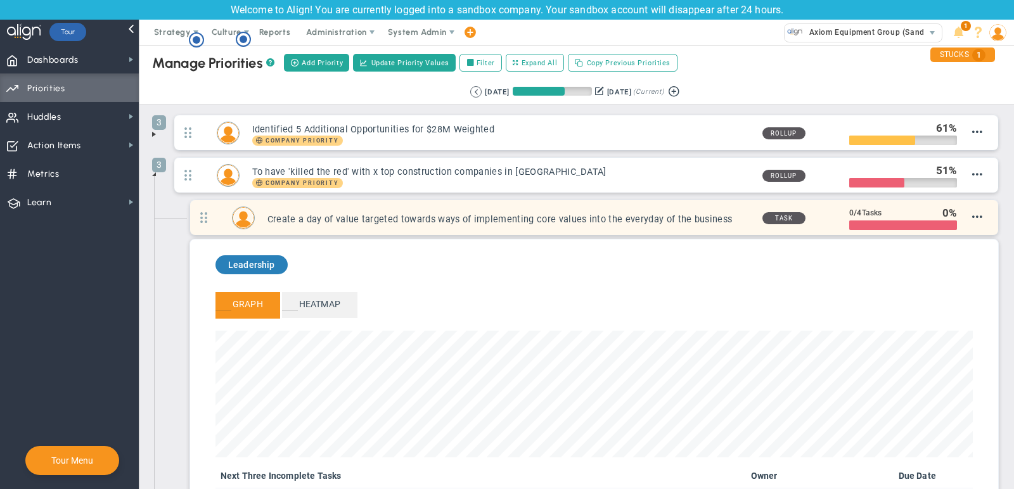
click at [577, 221] on h3 "Create a day of value targeted towards ways of implementing core values into th…" at bounding box center [510, 220] width 485 height 12
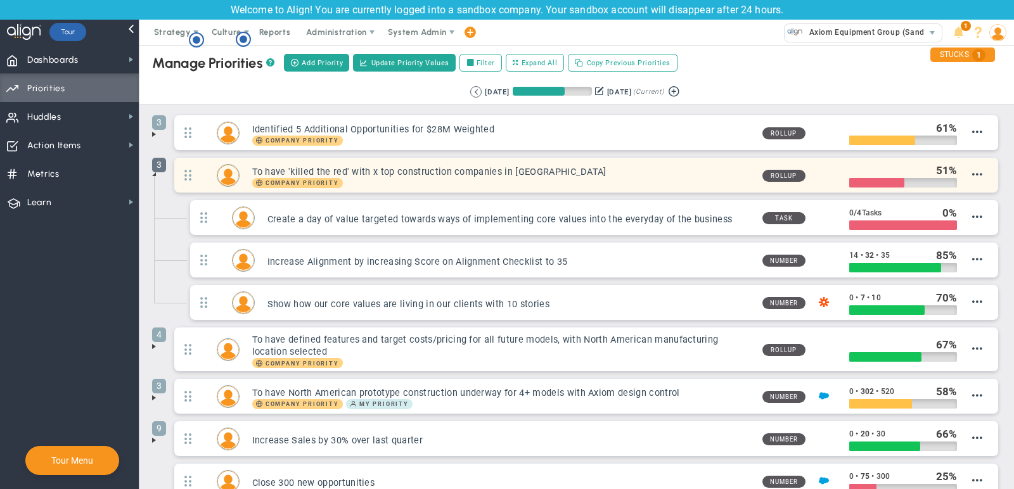
click at [155, 170] on span "3" at bounding box center [159, 165] width 14 height 15
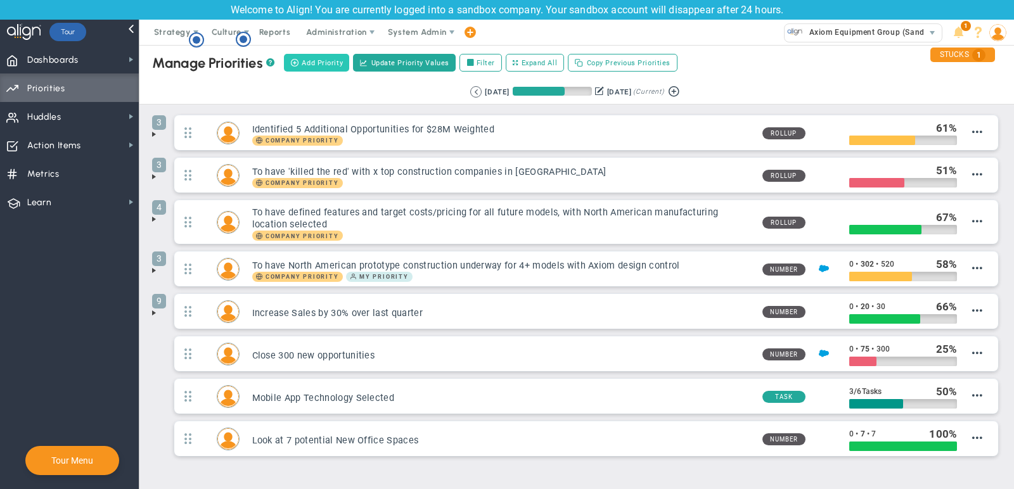
click at [313, 63] on span "Add Priority" at bounding box center [322, 63] width 41 height 11
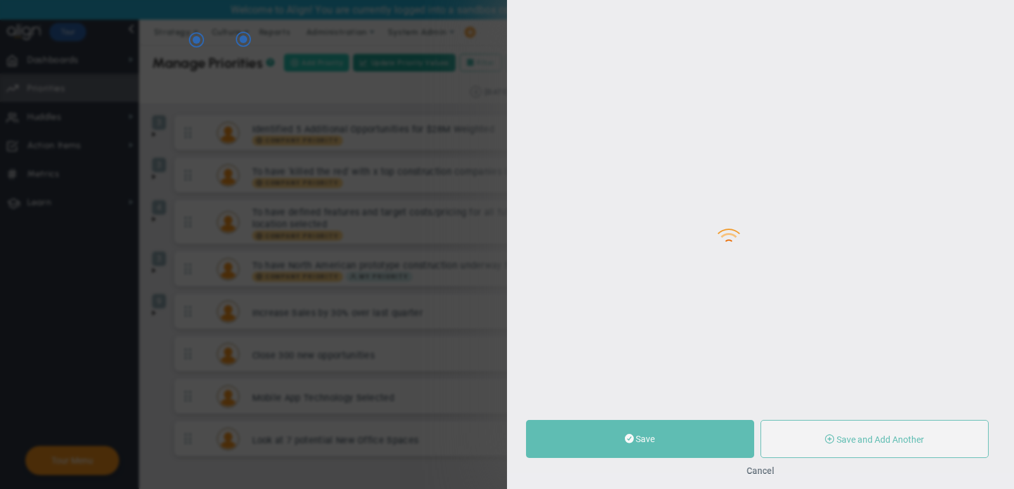
type input "0"
radio input "true"
type input "[PERSON_NAME]"
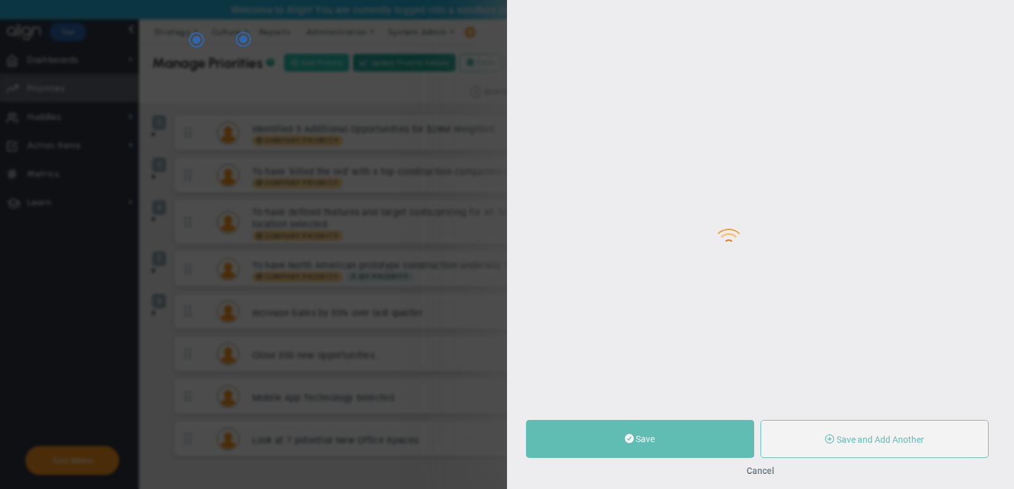
type input "0"
radio input "true"
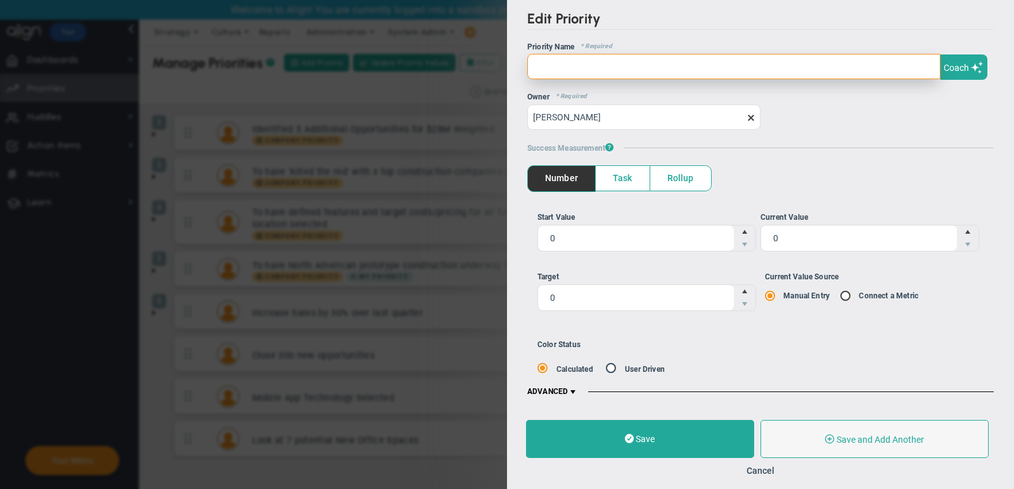
click at [586, 67] on input "text" at bounding box center [733, 66] width 413 height 25
paste input "To have clear reporting of ROI on marketing spend."
type input "To have clear reporting of ROI on marketing spend."
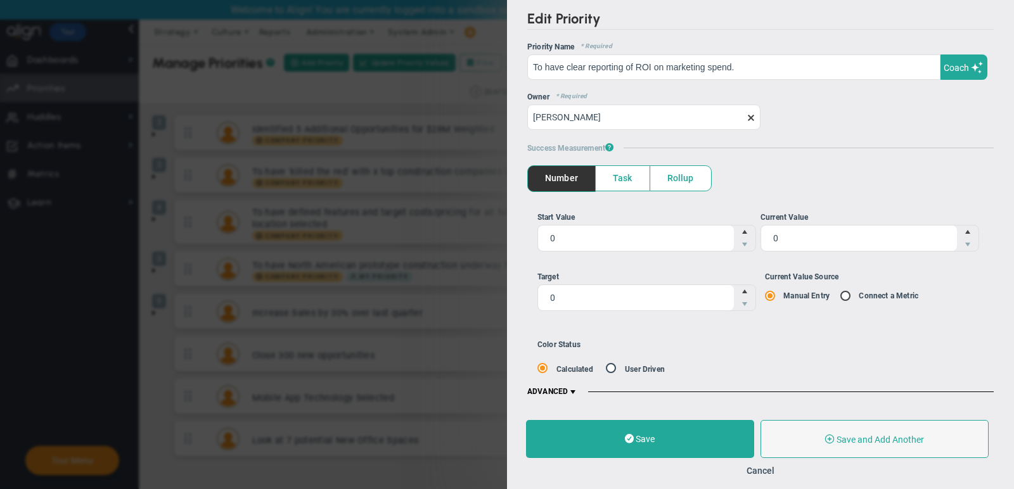
click at [572, 387] on span at bounding box center [573, 392] width 10 height 10
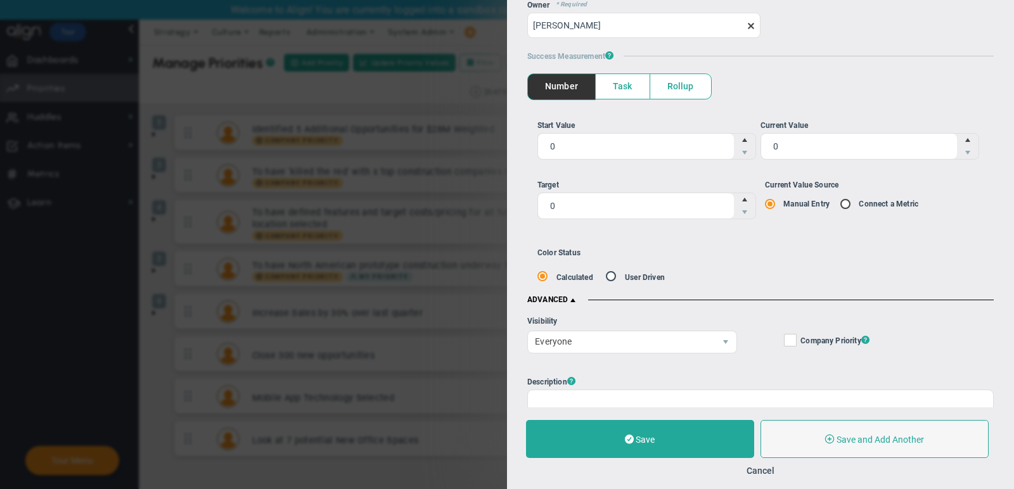
scroll to position [98, 0]
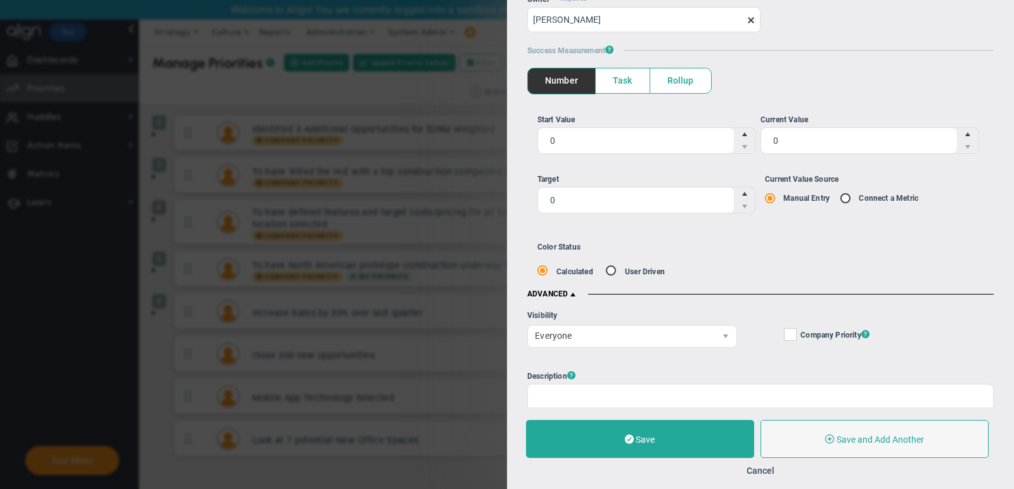
click at [802, 334] on span "Company Priority ?" at bounding box center [835, 335] width 69 height 15
click at [796, 334] on input "Company Objective ? Company Priority ?" at bounding box center [791, 337] width 8 height 13
checkbox input "true"
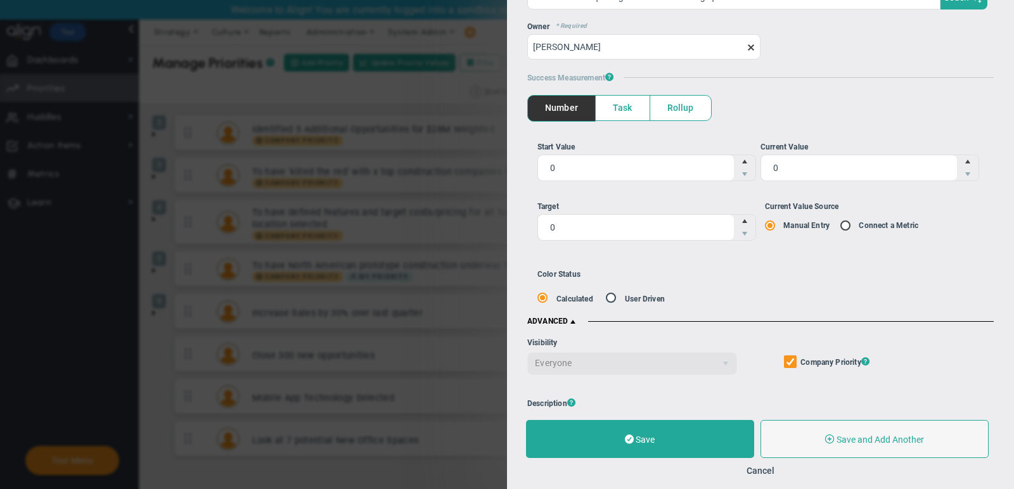
scroll to position [26, 0]
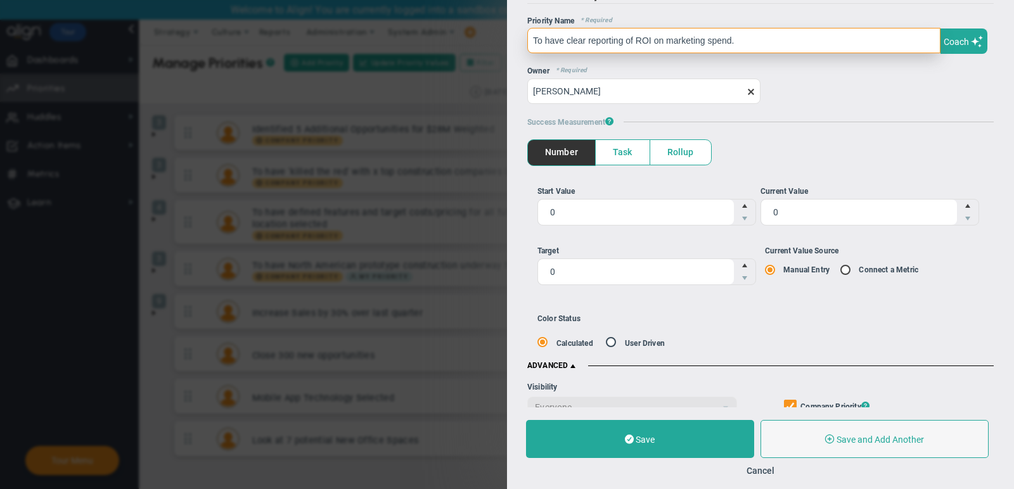
click at [751, 45] on input "To have clear reporting of ROI on marketing spend." at bounding box center [733, 40] width 413 height 25
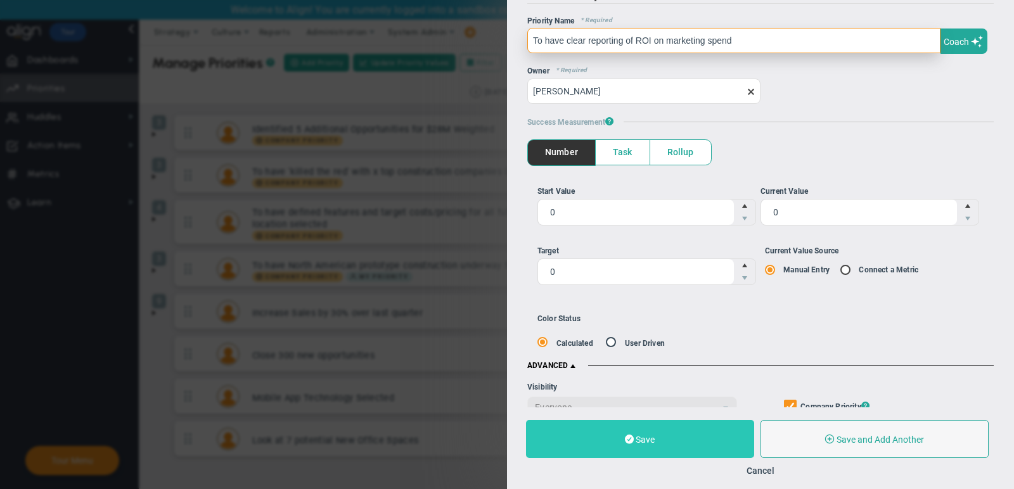
type input "To have clear reporting of ROI on marketing spend"
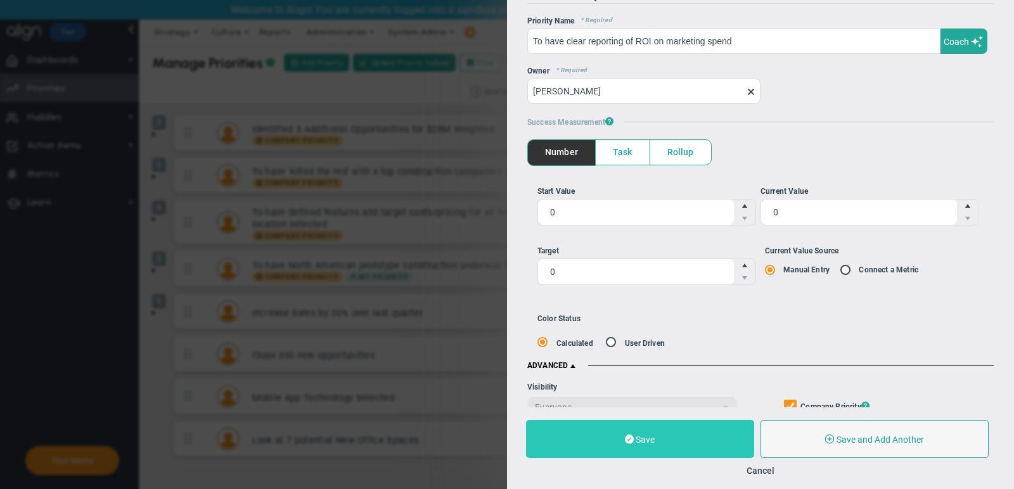
click at [600, 451] on button "Save" at bounding box center [640, 439] width 228 height 38
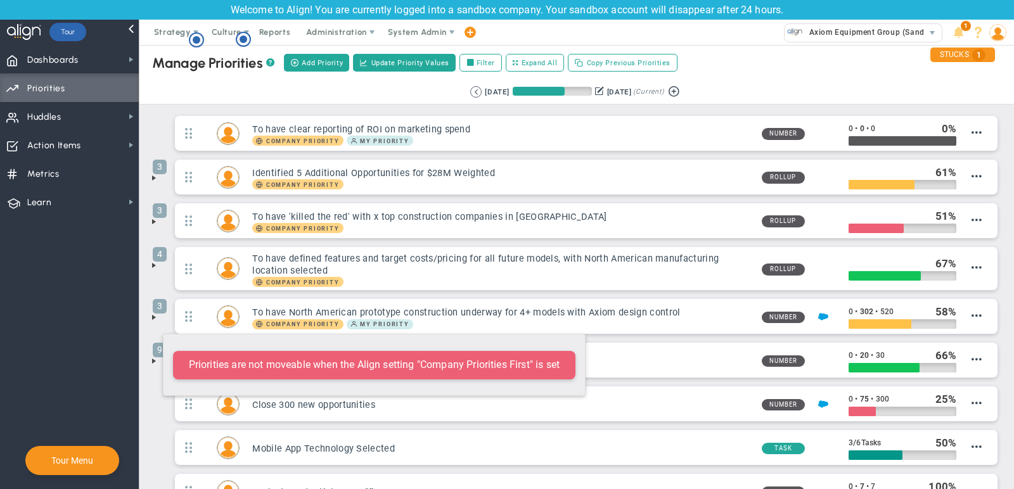
drag, startPoint x: 183, startPoint y: 131, endPoint x: 158, endPoint y: 326, distance: 196.8
click at [157, 326] on ul "To have clear reporting of ROI on marketing spend Company Priority My Priority 0" at bounding box center [577, 316] width 850 height 402
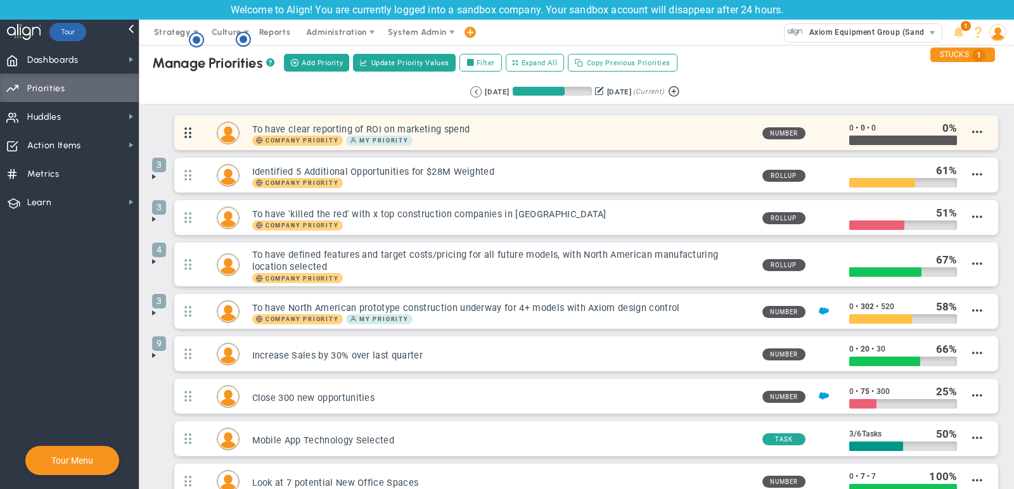
click at [190, 132] on span at bounding box center [187, 133] width 27 height 32
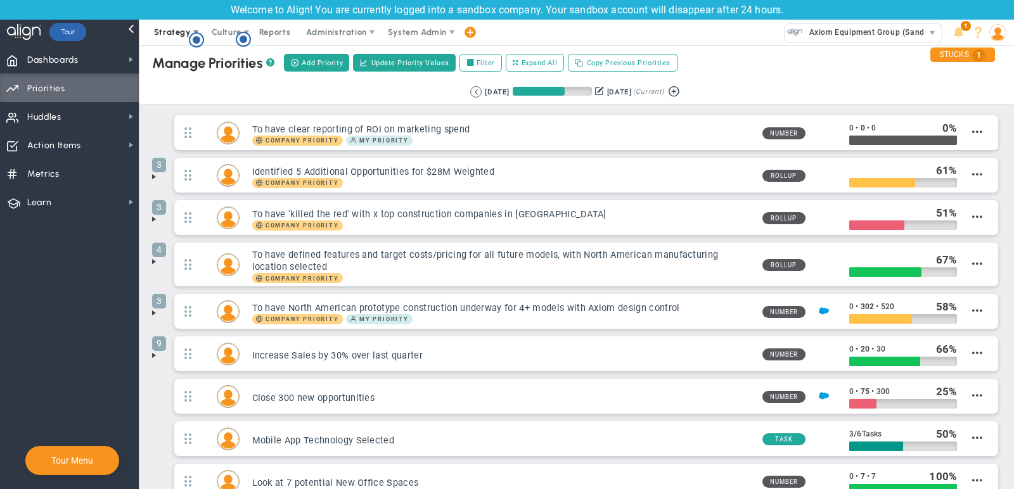
click at [172, 31] on span "Strategy" at bounding box center [172, 32] width 37 height 10
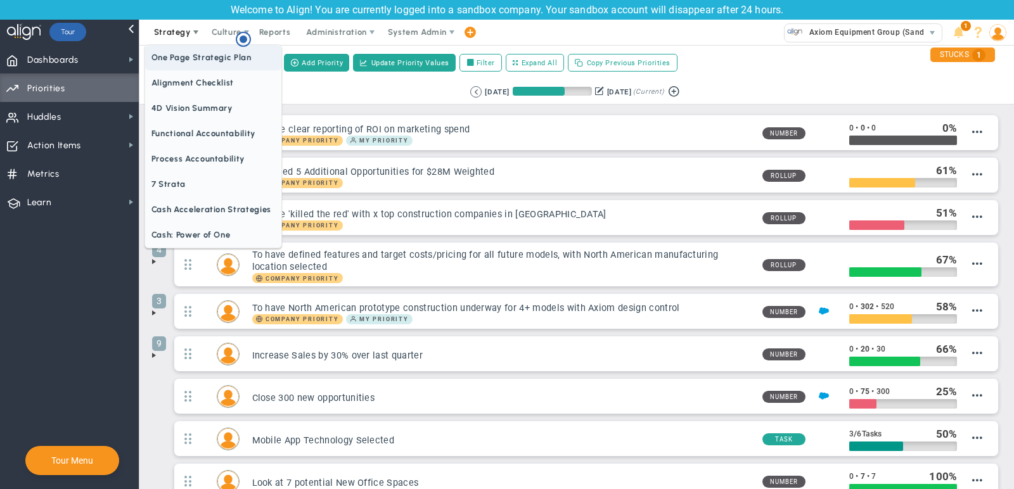
click at [187, 64] on span "One Page Strategic Plan" at bounding box center [213, 57] width 136 height 25
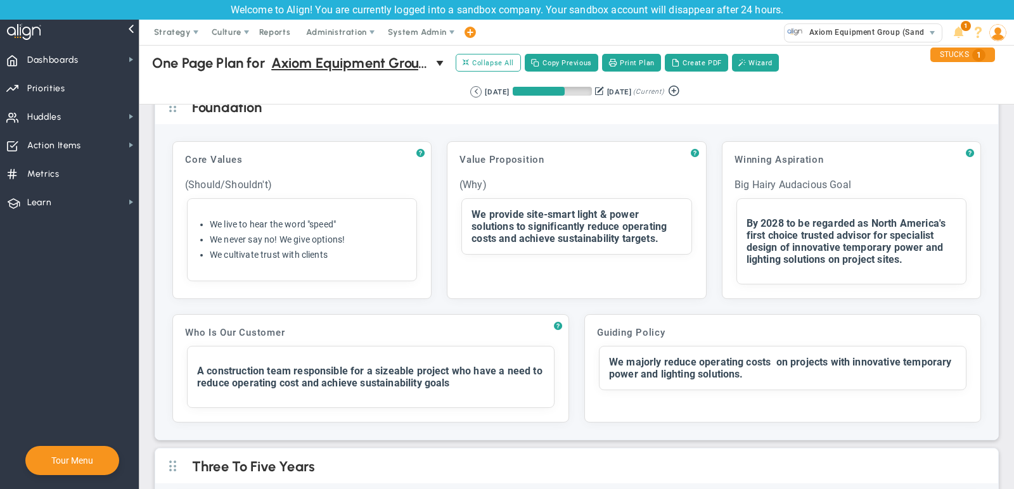
scroll to position [26, 0]
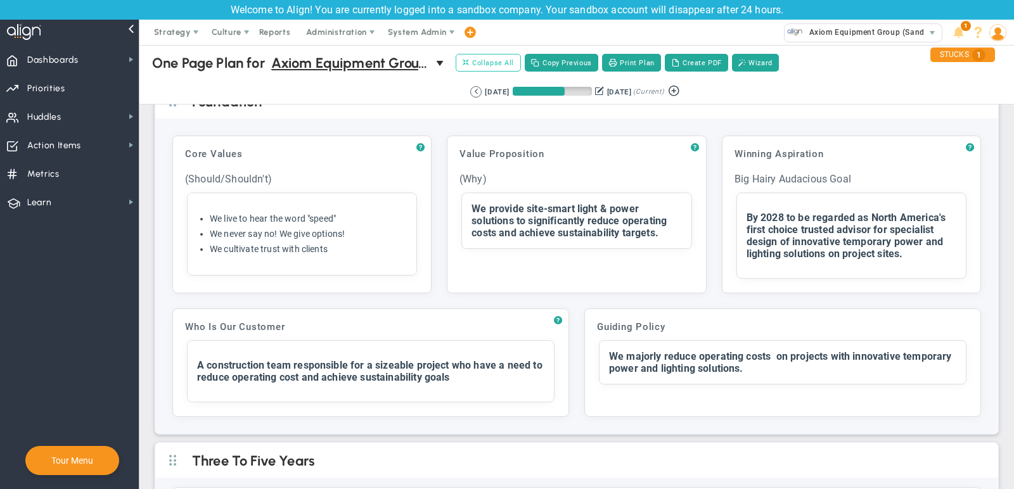
click at [494, 70] on button "Expand All Collapse All" at bounding box center [488, 63] width 65 height 18
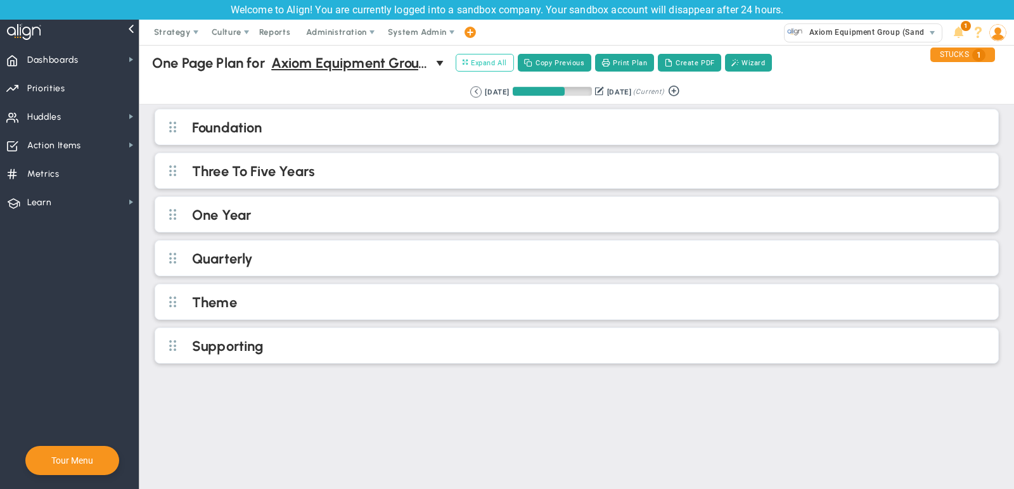
scroll to position [0, 0]
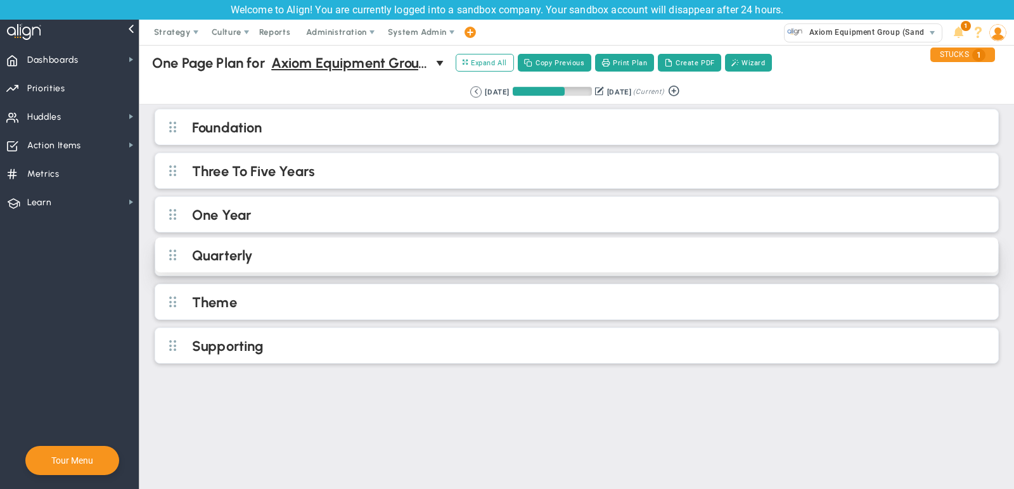
click at [419, 252] on h2 "Quarterly" at bounding box center [587, 256] width 791 height 19
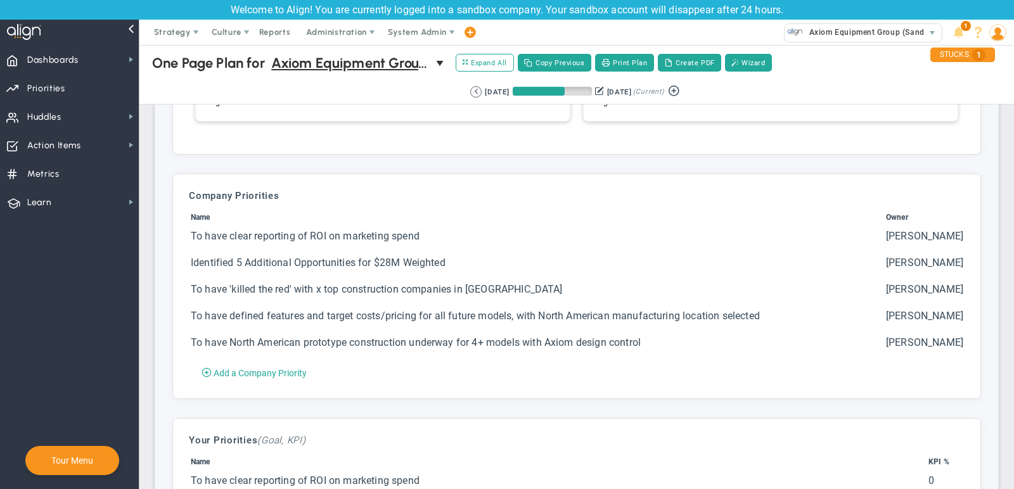
scroll to position [726, 0]
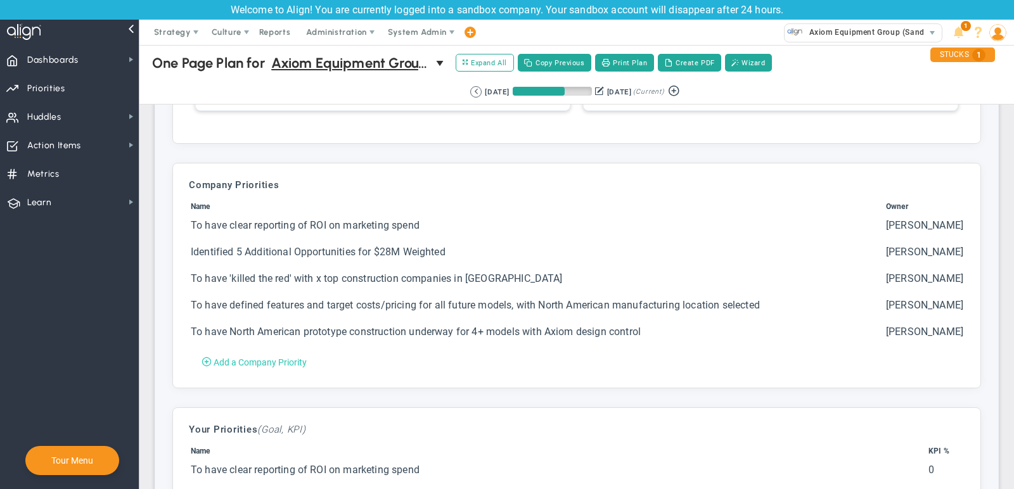
click at [249, 368] on span "Add a Company Priority" at bounding box center [260, 363] width 93 height 10
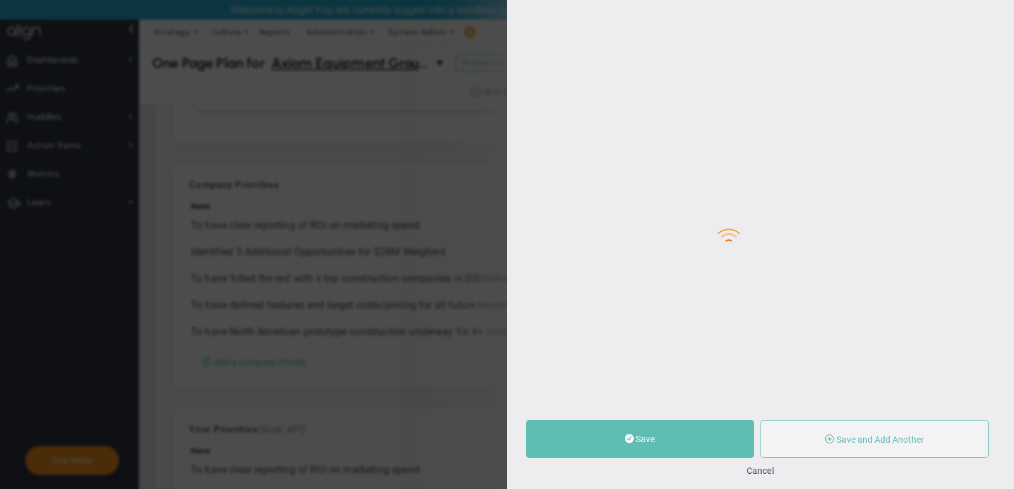
type input "0"
radio input "true"
type input "[PERSON_NAME]"
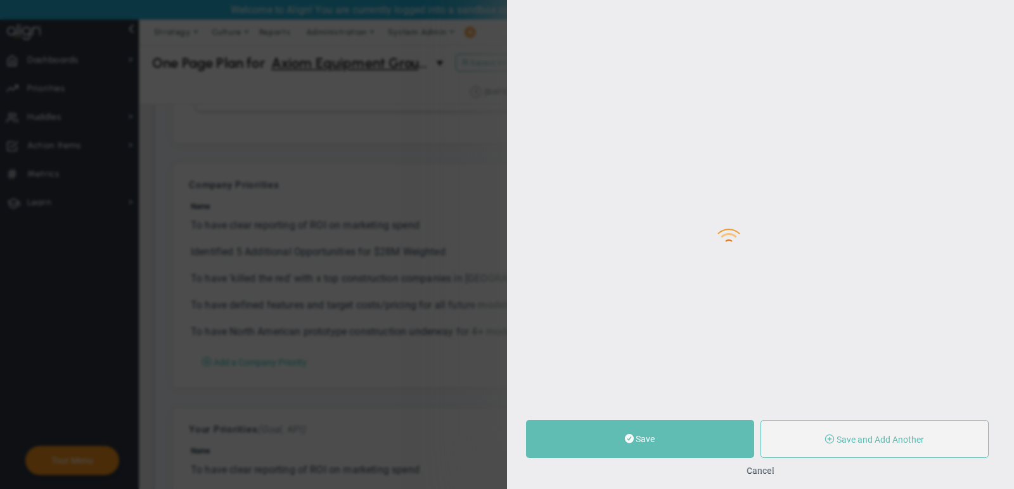
type input "0"
radio input "true"
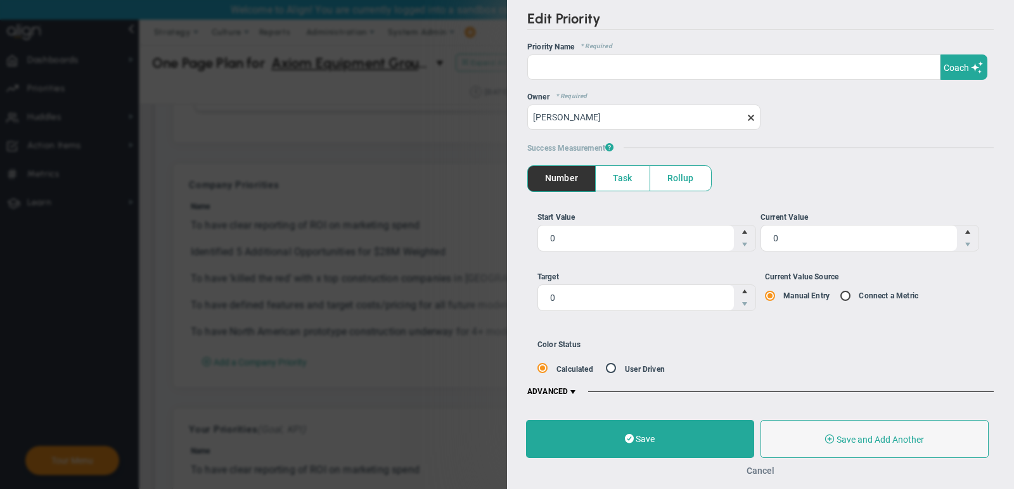
click at [764, 467] on button "Cancel" at bounding box center [761, 471] width 28 height 10
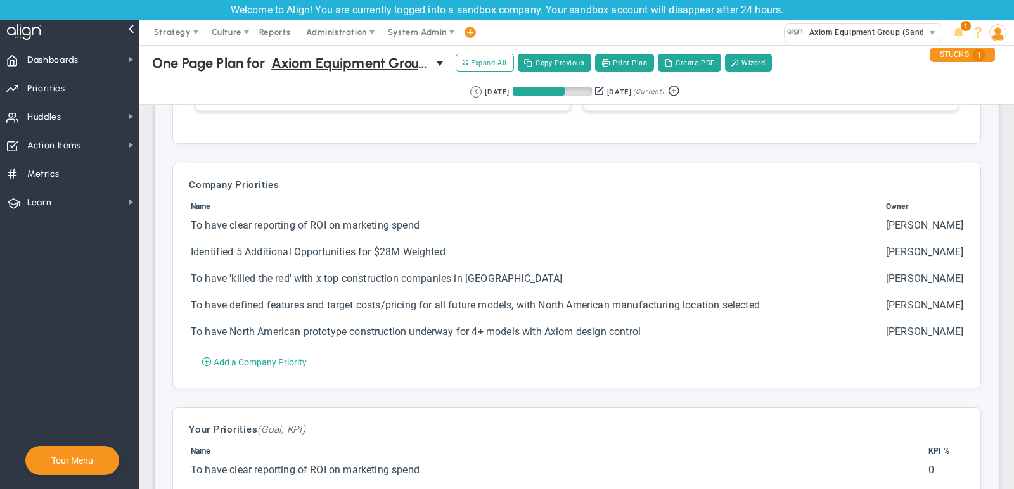
click at [525, 245] on td "Identified 5 Additional Opportunities for $28M Weighted" at bounding box center [537, 257] width 694 height 25
click at [389, 263] on td "Identified 5 Additional Opportunities for $28M Weighted" at bounding box center [537, 257] width 694 height 25
click at [382, 254] on td "Identified 5 Additional Opportunities for $28M Weighted" at bounding box center [537, 257] width 694 height 25
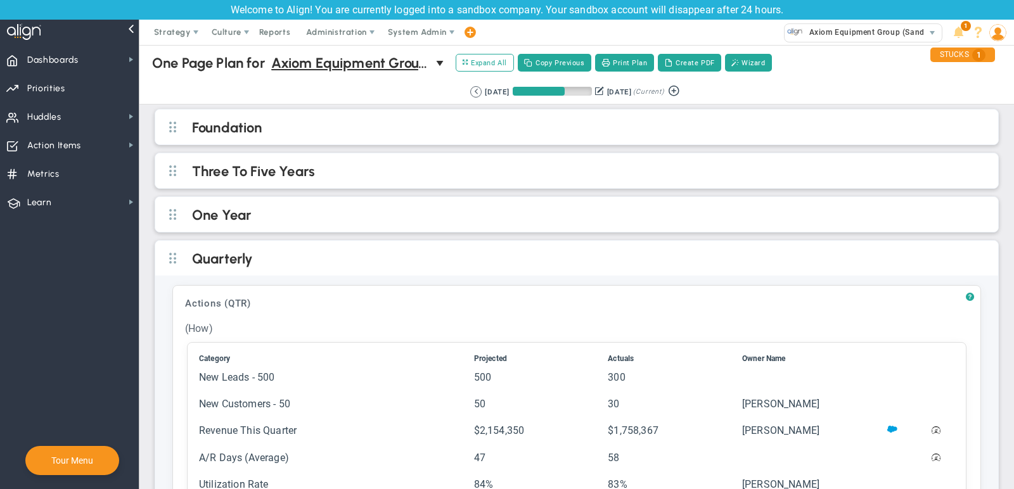
scroll to position [1, 0]
click at [100, 81] on span "Priorities OKR Tree Priorities OKRs" at bounding box center [69, 88] width 139 height 29
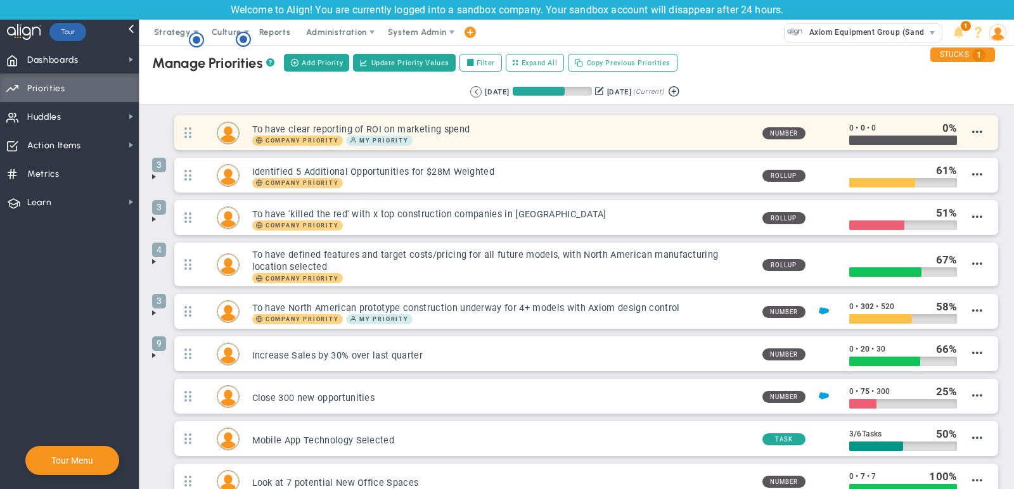
click at [487, 126] on h3 "To have clear reporting of ROI on marketing spend" at bounding box center [502, 130] width 500 height 12
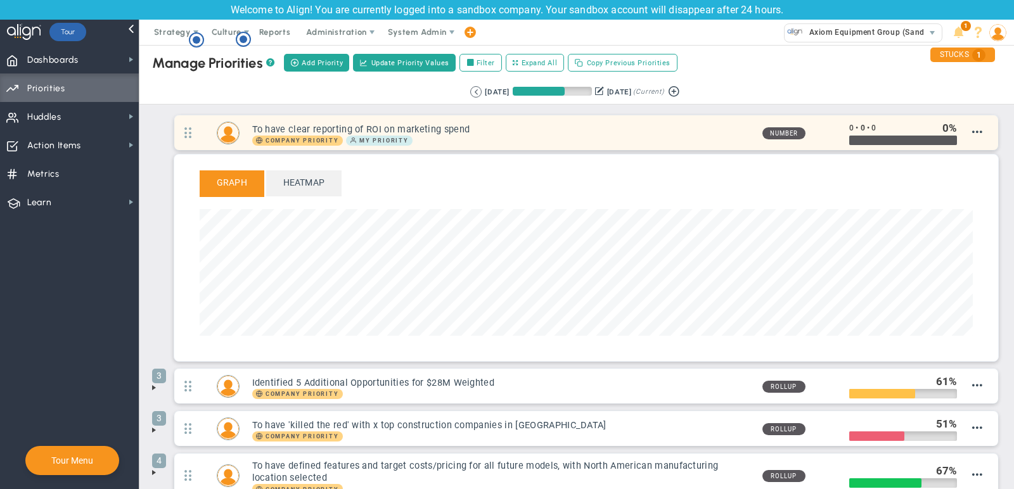
scroll to position [146, 773]
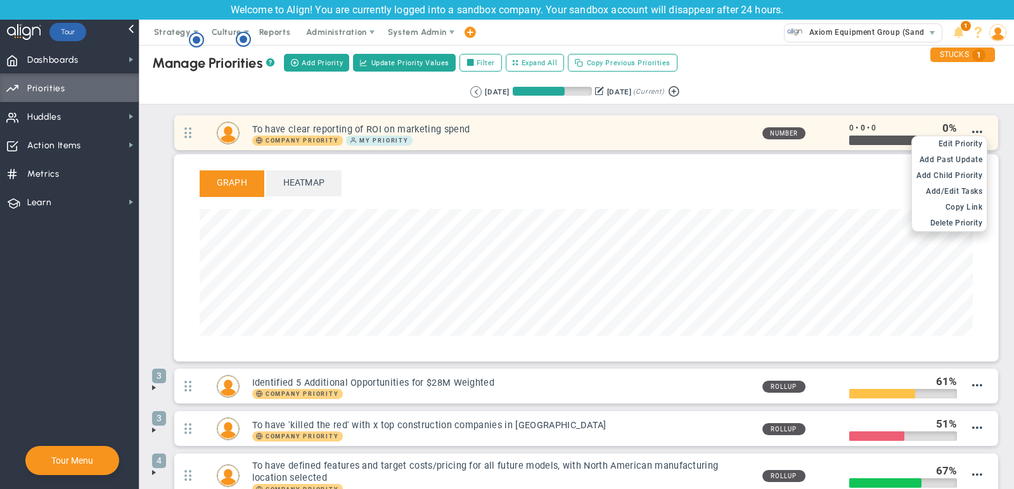
click at [978, 136] on div "Edit OKR Edit Priority Add Past Update Add Child OKR Add Child Priority Add/Edi…" at bounding box center [950, 184] width 76 height 96
click at [965, 219] on span "Delete Priority" at bounding box center [957, 223] width 53 height 9
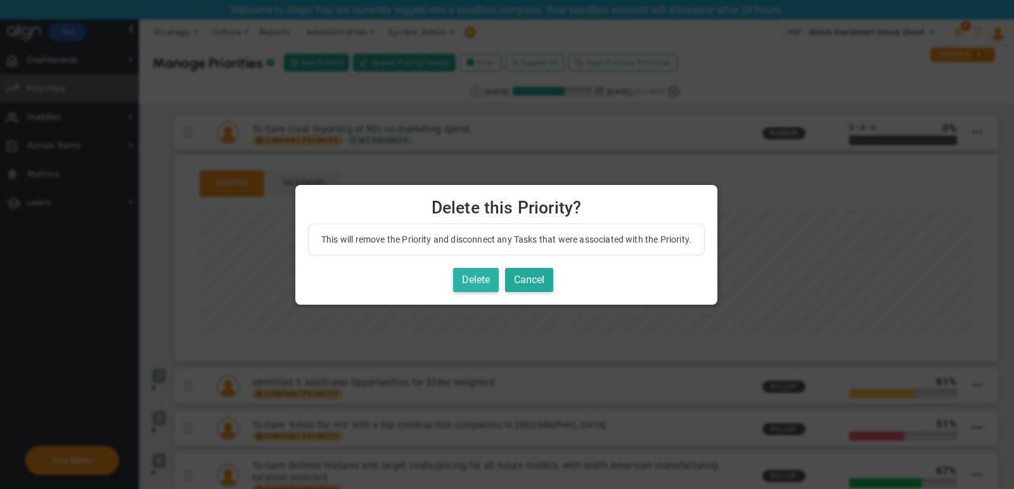
click at [474, 272] on button "Delete" at bounding box center [476, 280] width 46 height 25
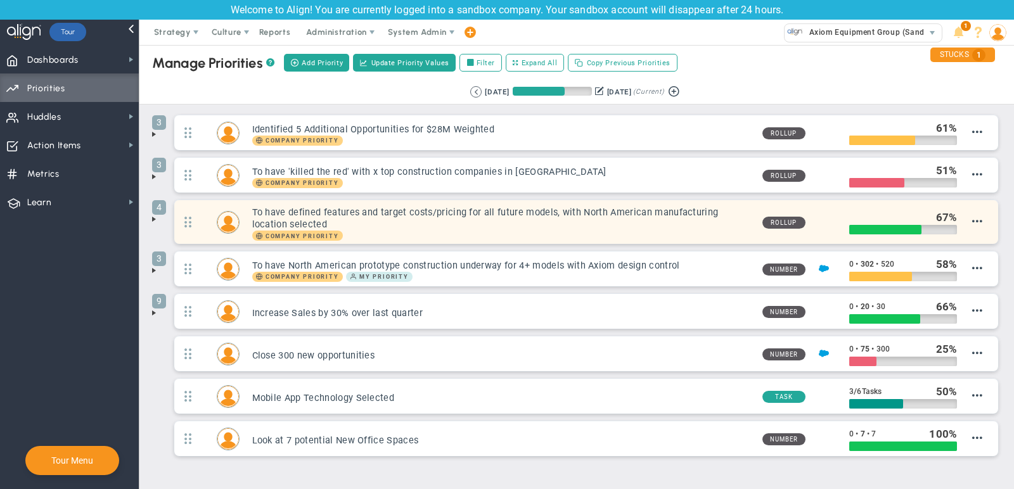
scroll to position [29, 0]
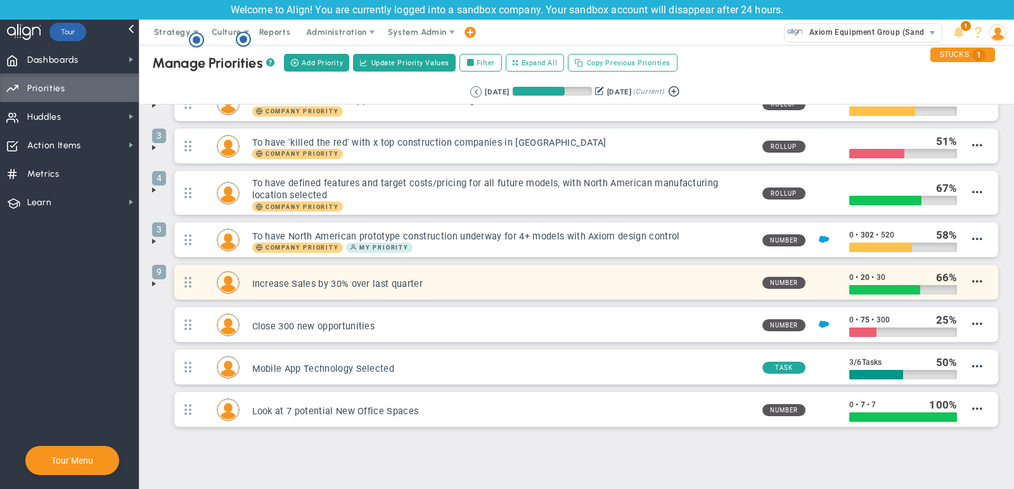
click at [986, 277] on div "9 Increase Sales by 30% over last quarter Number 0 • 20 • 30 66" at bounding box center [586, 282] width 824 height 35
click at [980, 277] on span at bounding box center [977, 281] width 10 height 10
click at [969, 290] on span "Edit Priority" at bounding box center [961, 293] width 44 height 9
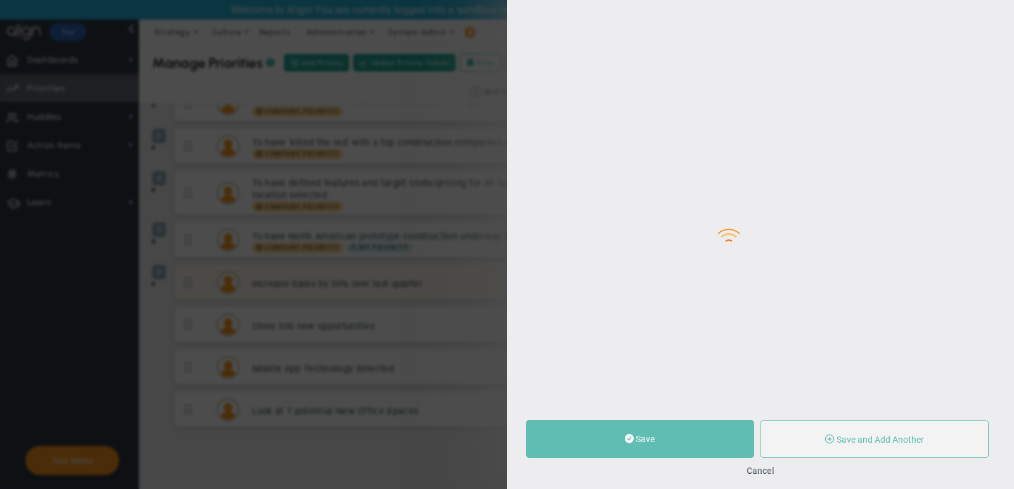
type input "Increase Sales by 30% over last quarter"
type input "0"
type input "20"
type input "30"
radio input "true"
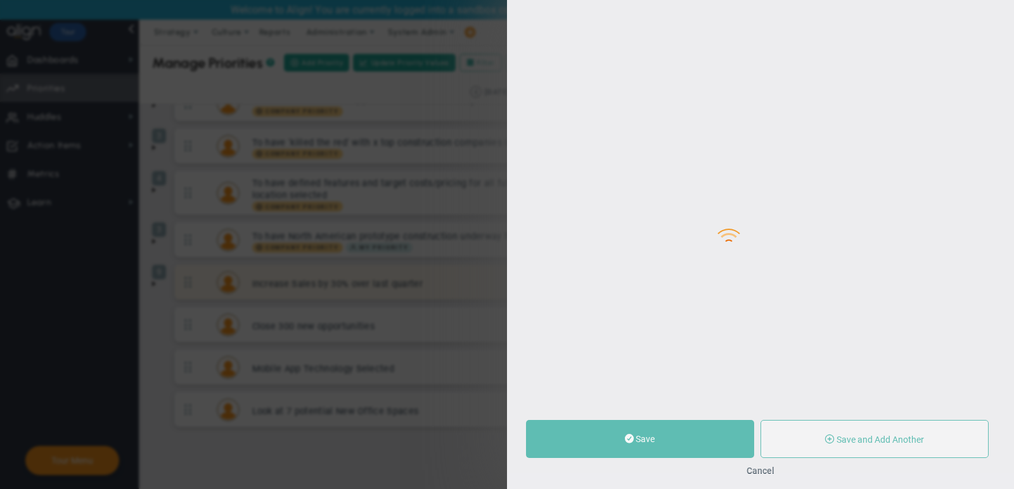
type input "[PERSON_NAME]"
type input "0"
type input "20"
type input "30"
radio input "true"
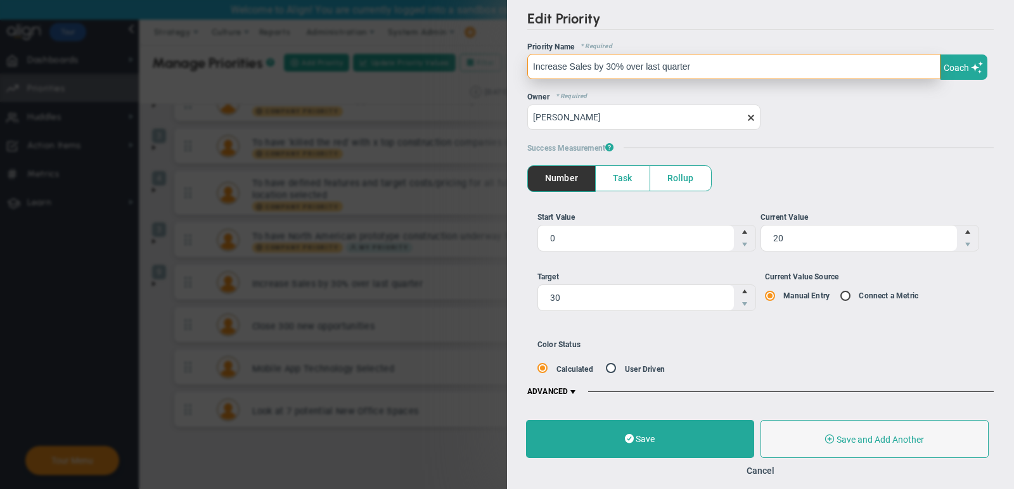
click at [750, 70] on input "Increase Sales by 30% over last quarter" at bounding box center [733, 66] width 413 height 25
paste input "To have clear reporting of ROI on marketing spend."
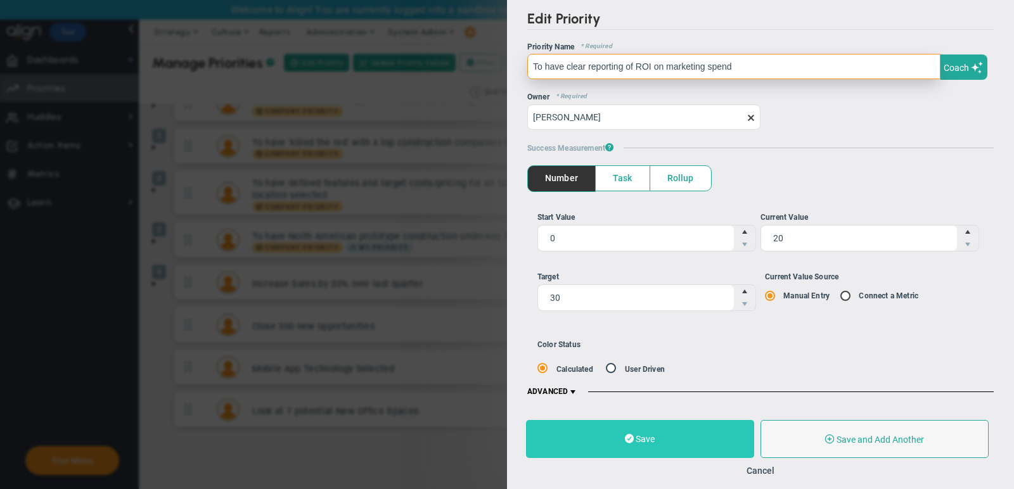
type input "To have clear reporting of ROI on marketing spend"
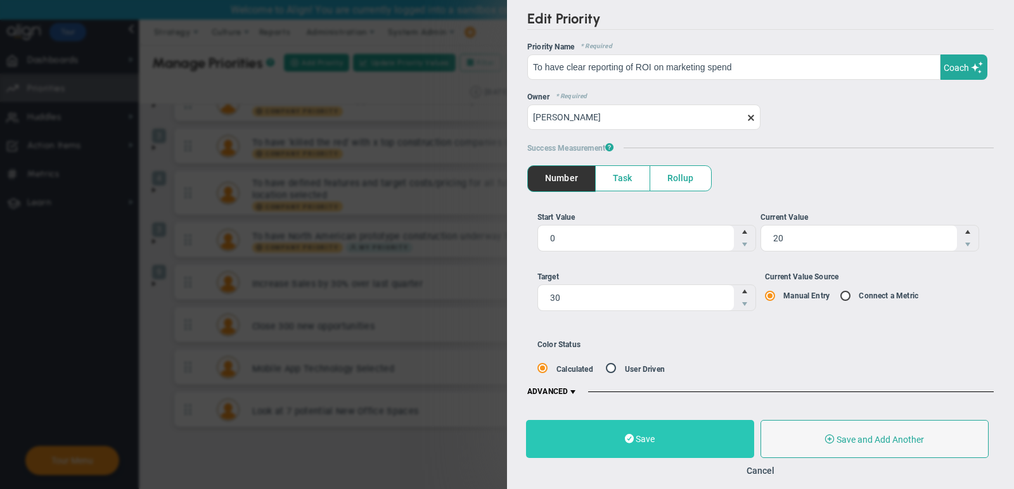
click at [647, 430] on button "Save" at bounding box center [640, 439] width 228 height 38
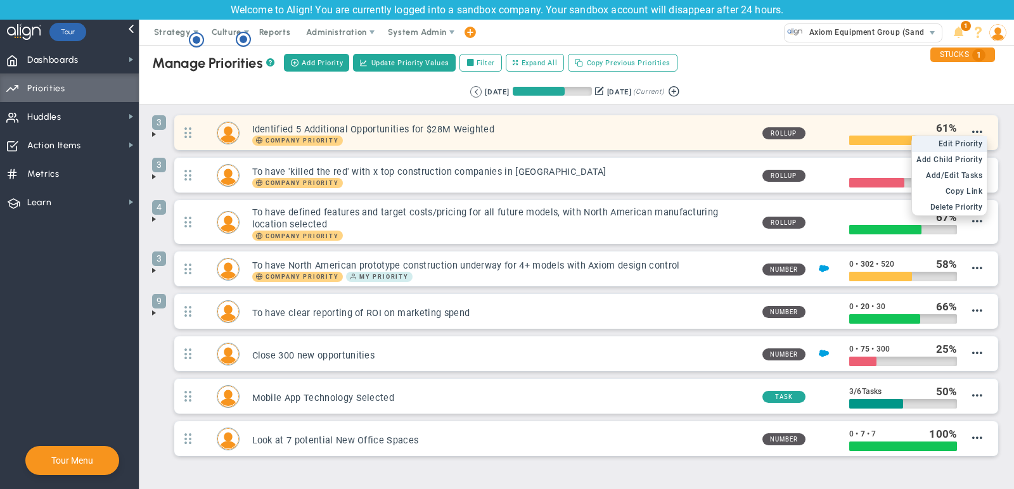
click at [969, 141] on span "Edit Priority" at bounding box center [961, 143] width 44 height 9
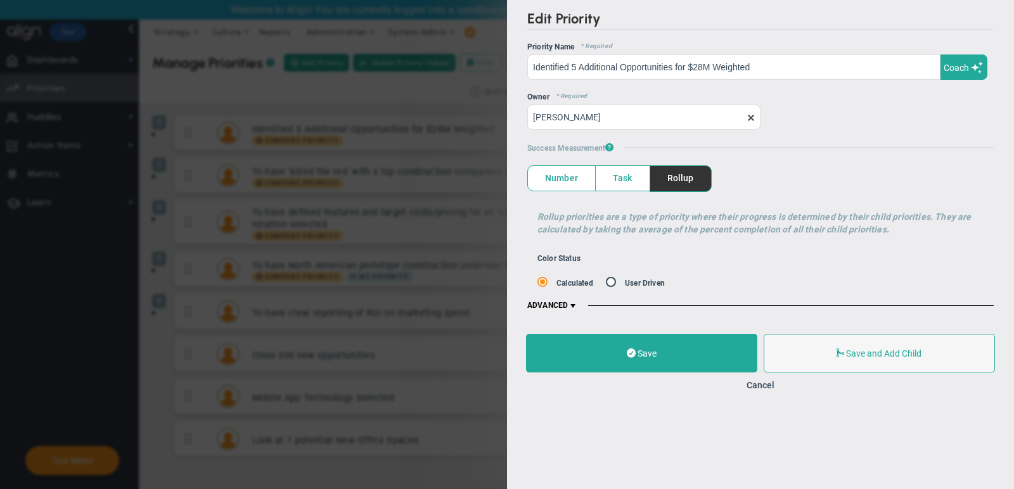
click at [558, 186] on span "Number" at bounding box center [561, 178] width 67 height 25
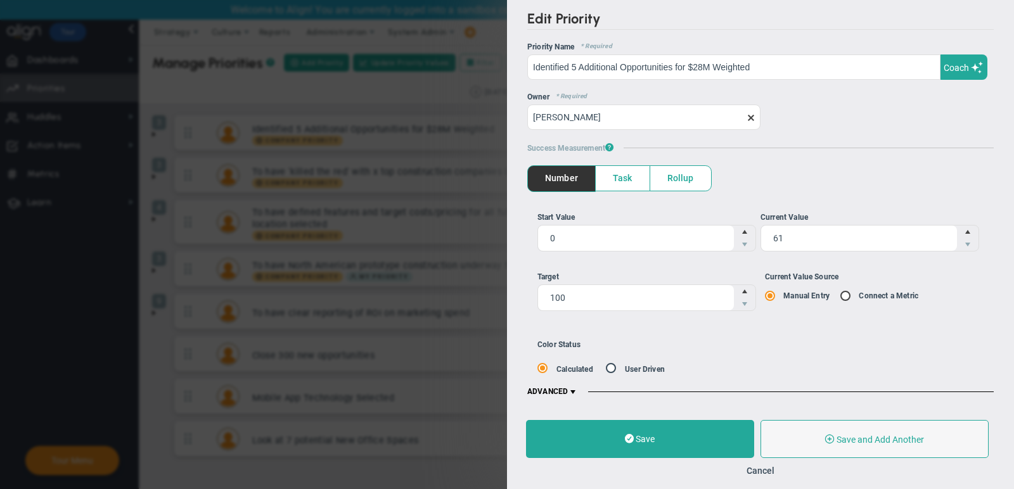
click at [610, 184] on span "Task" at bounding box center [623, 178] width 54 height 25
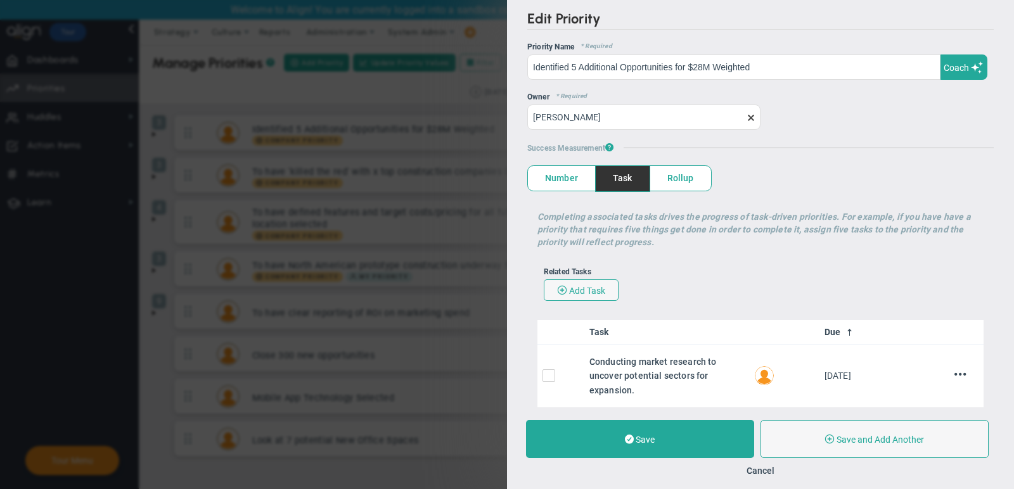
click at [554, 183] on span "Number" at bounding box center [561, 178] width 67 height 25
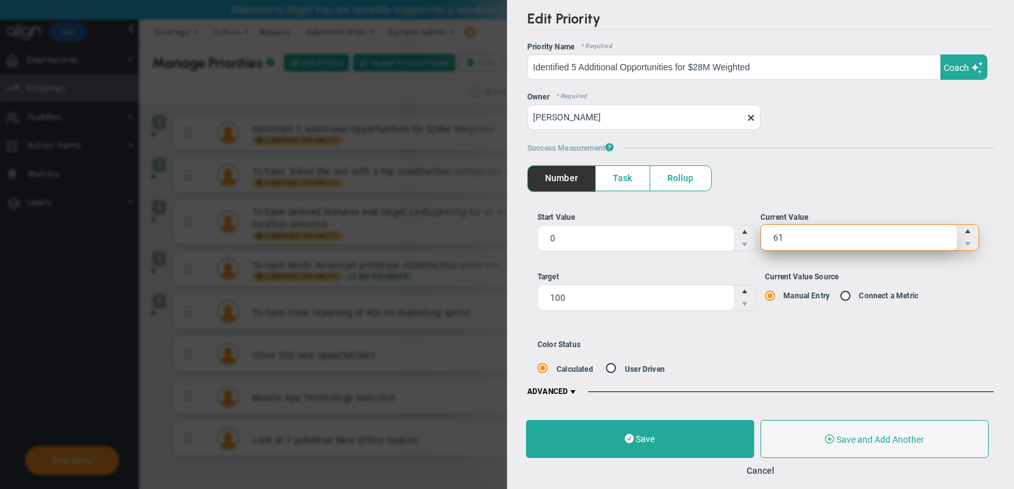
click at [789, 230] on span "61 61" at bounding box center [870, 237] width 219 height 27
click at [0, 0] on input "61" at bounding box center [0, 0] width 0 height 0
click at [773, 233] on input "61" at bounding box center [859, 237] width 196 height 25
type input "25"
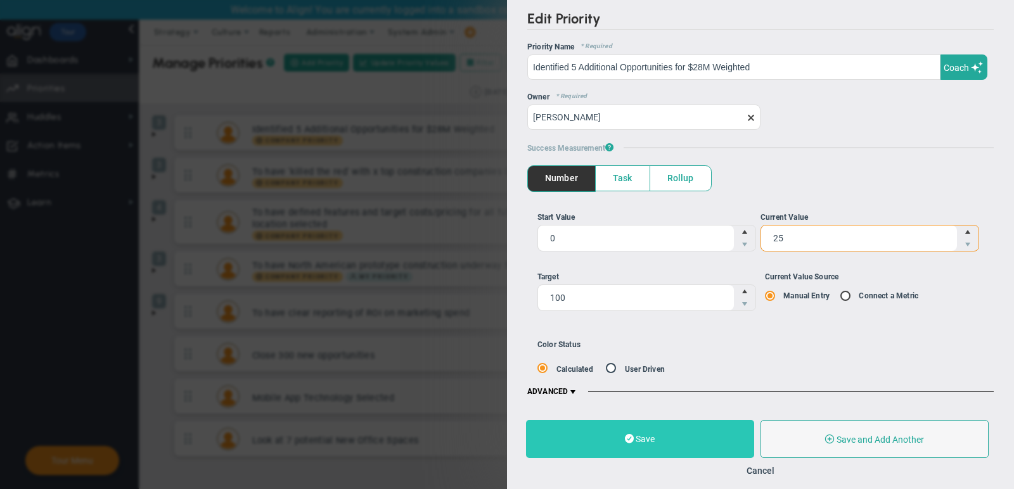
type input "25"
click at [675, 429] on button "Save" at bounding box center [640, 439] width 228 height 38
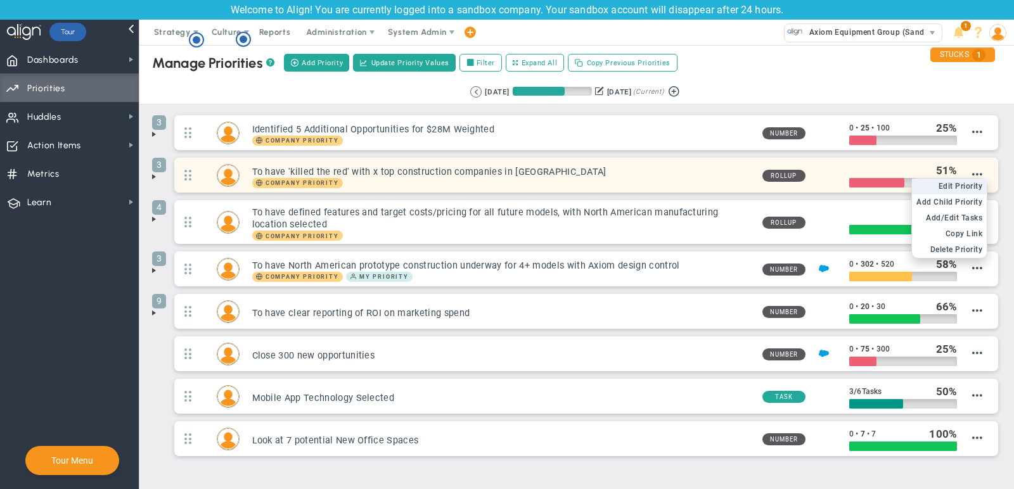
click at [964, 185] on span "Edit Priority" at bounding box center [961, 186] width 44 height 9
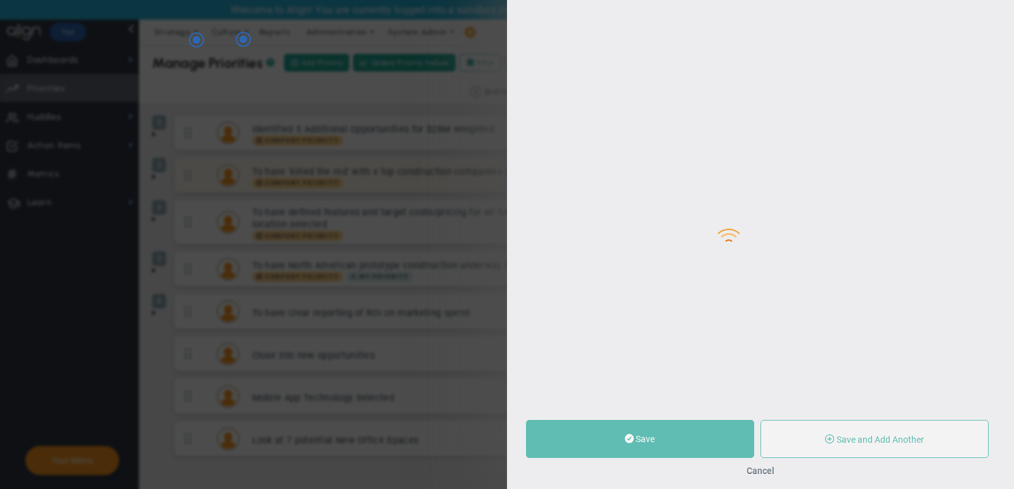
type input "To have 'killed the red' with x top construction companies in [GEOGRAPHIC_DATA]"
type input "0"
type input "51"
type input "100"
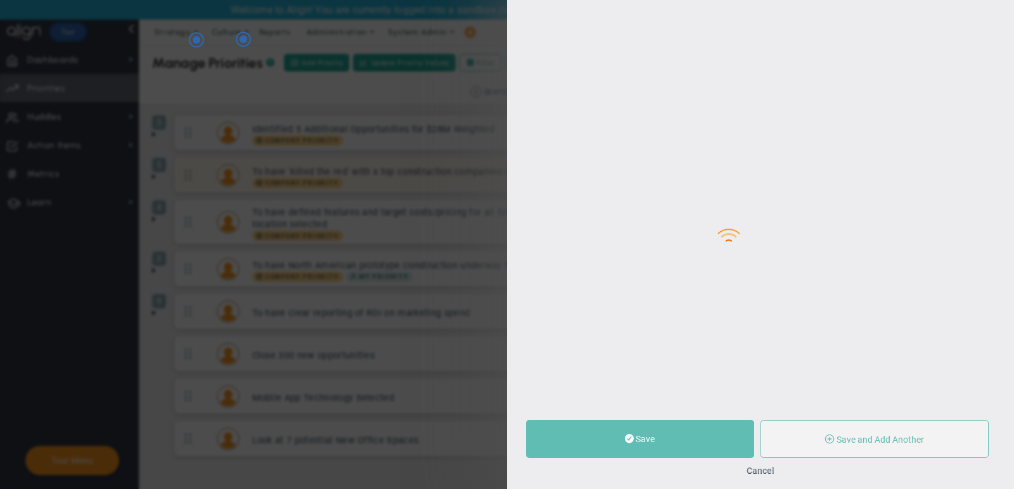
radio input "true"
type input "[PERSON_NAME]"
type input "0"
type input "51"
type input "100"
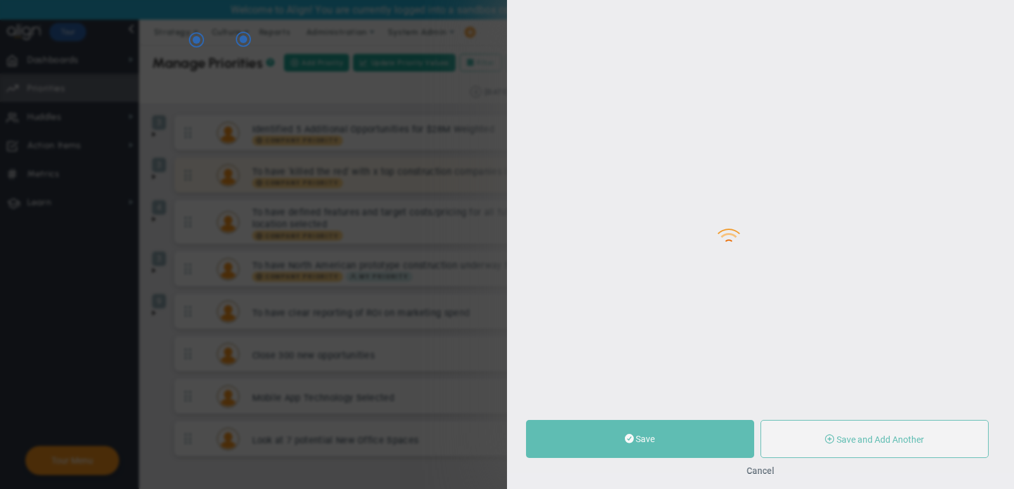
radio input "true"
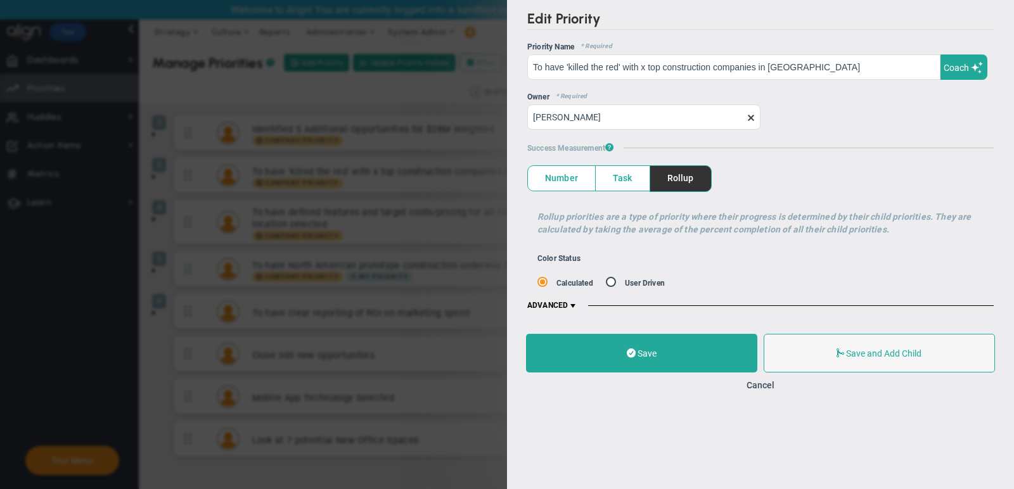
click at [571, 178] on span "Number" at bounding box center [561, 178] width 67 height 25
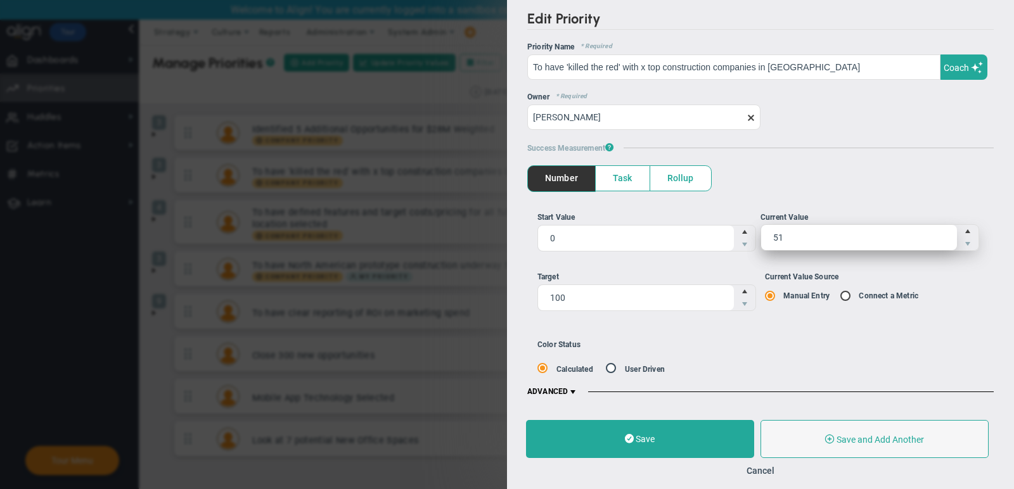
click at [846, 236] on span "51 51" at bounding box center [870, 237] width 219 height 27
click at [846, 236] on input "51" at bounding box center [859, 237] width 196 height 25
type input "0"
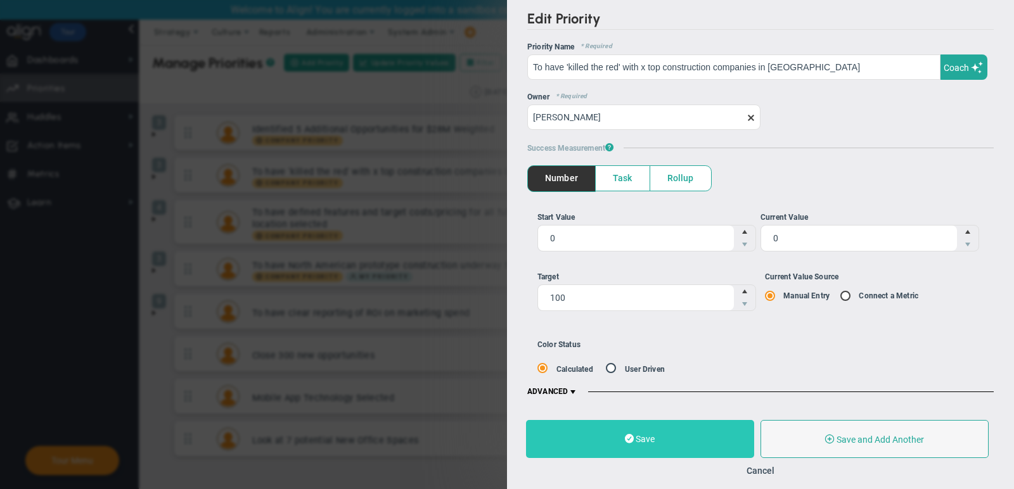
click at [636, 427] on button "Save" at bounding box center [640, 439] width 228 height 38
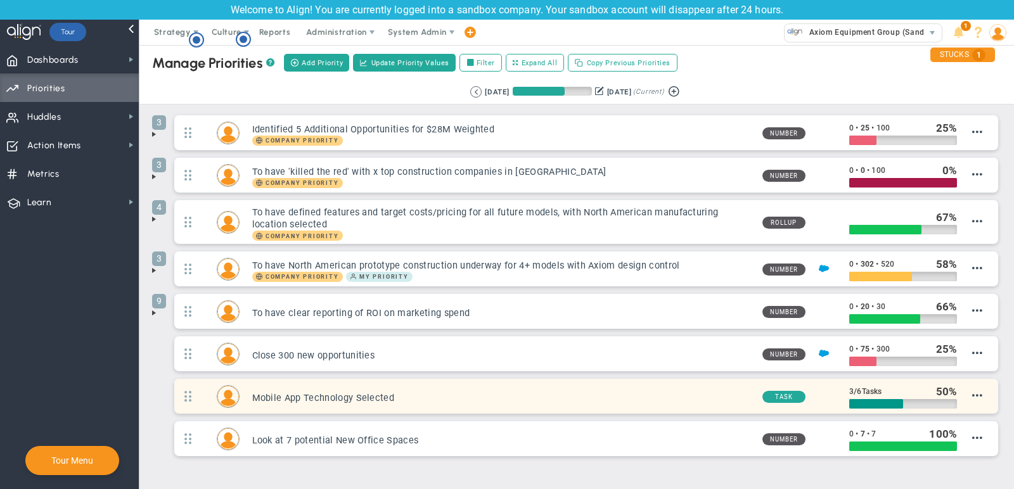
scroll to position [1, 0]
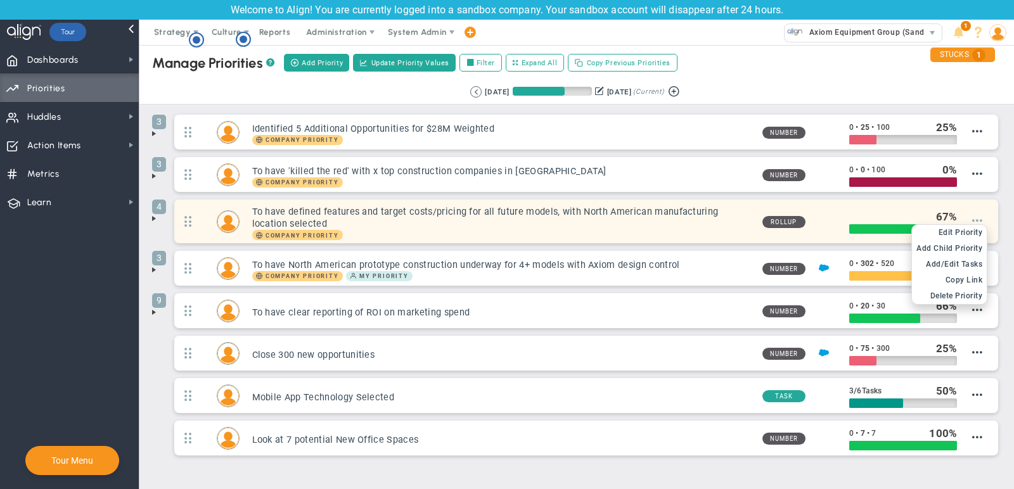
click at [981, 216] on span at bounding box center [977, 221] width 10 height 10
click at [974, 229] on span "Edit Priority" at bounding box center [961, 232] width 44 height 9
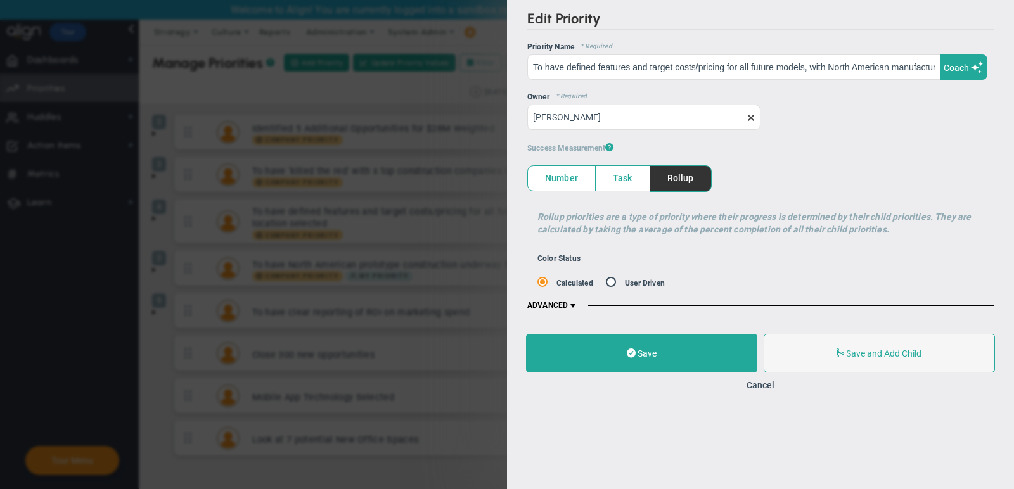
click at [567, 183] on span "Number" at bounding box center [561, 178] width 67 height 25
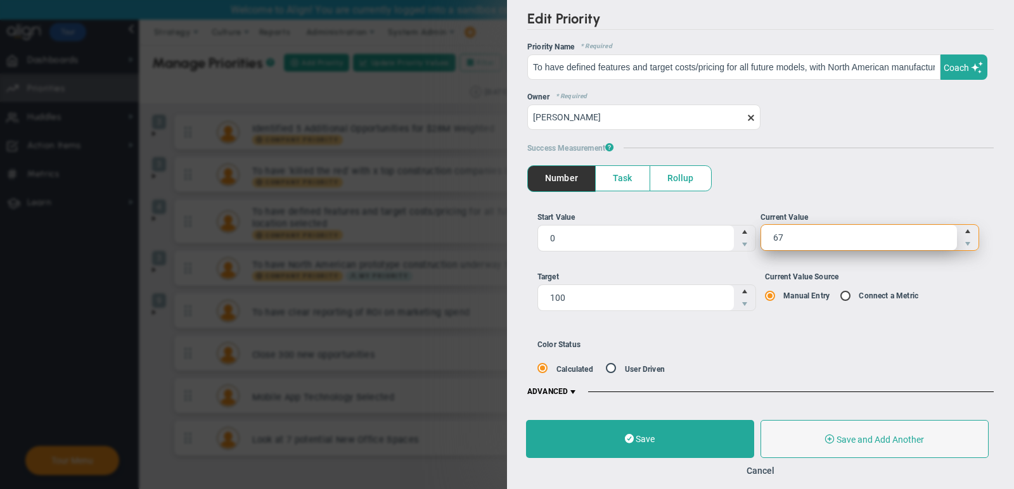
click at [798, 226] on span "67 67" at bounding box center [870, 237] width 219 height 27
click at [0, 0] on input "67" at bounding box center [0, 0] width 0 height 0
click at [798, 226] on input "67" at bounding box center [859, 237] width 196 height 25
type input "25"
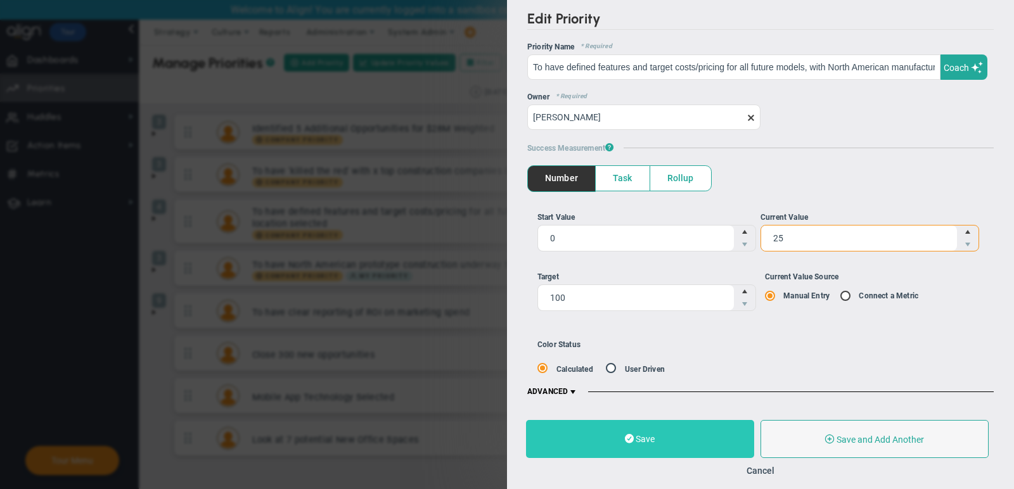
type input "25"
click at [619, 428] on button "Save" at bounding box center [640, 439] width 228 height 38
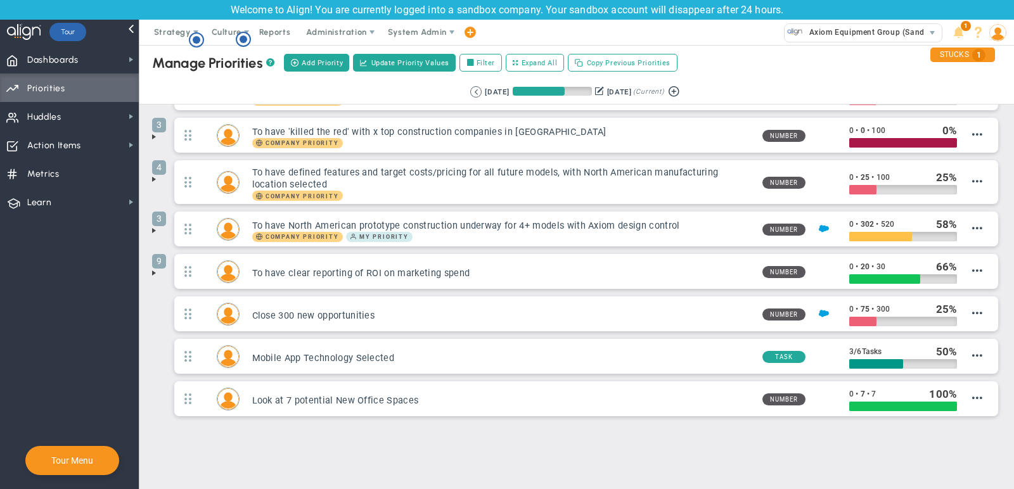
scroll to position [41, 0]
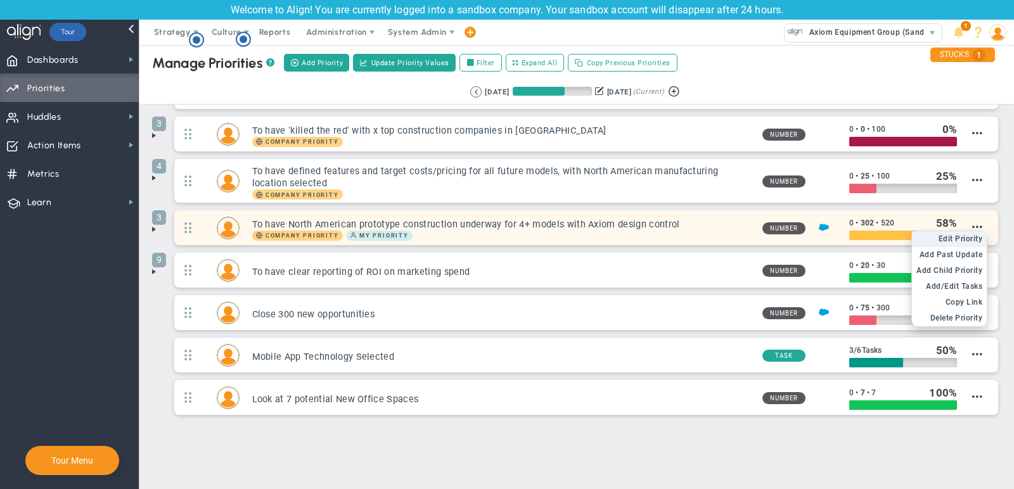
click at [963, 236] on span "Edit Priority" at bounding box center [961, 239] width 44 height 9
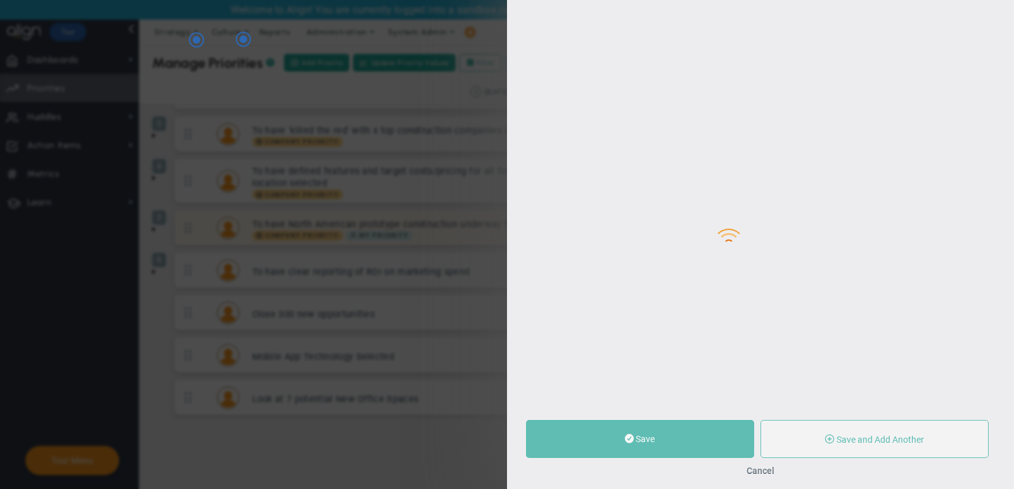
type input "To have North American prototype construction underway for 4+ models with Axiom…"
type input "0"
type input "302"
type input "520"
radio input "true"
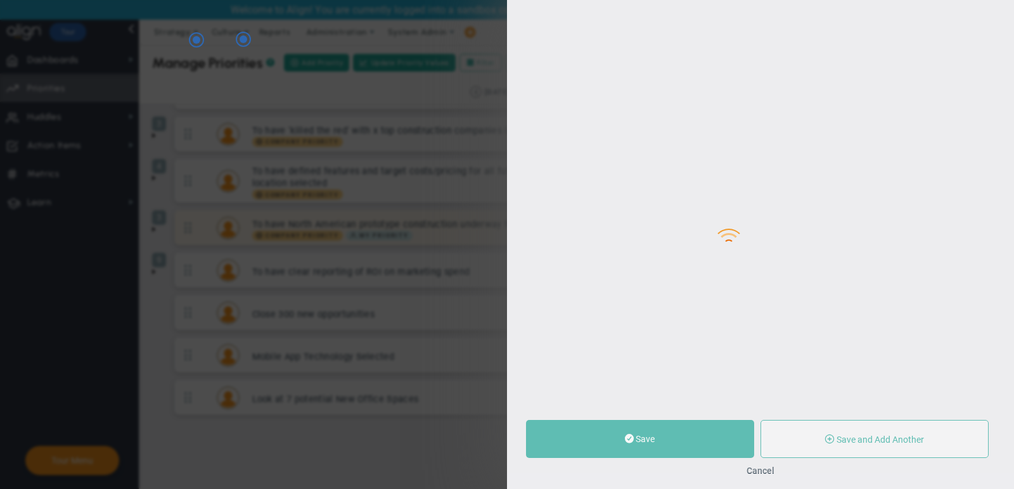
type input "[PERSON_NAME]"
type input "0"
type input "302"
type input "520"
radio input "true"
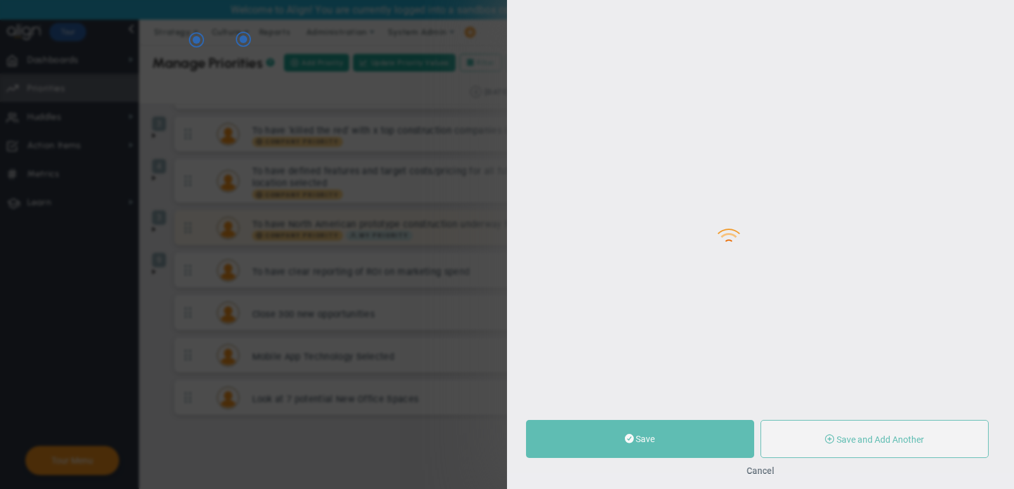
type input "Quarterly SQLs : Salesforce"
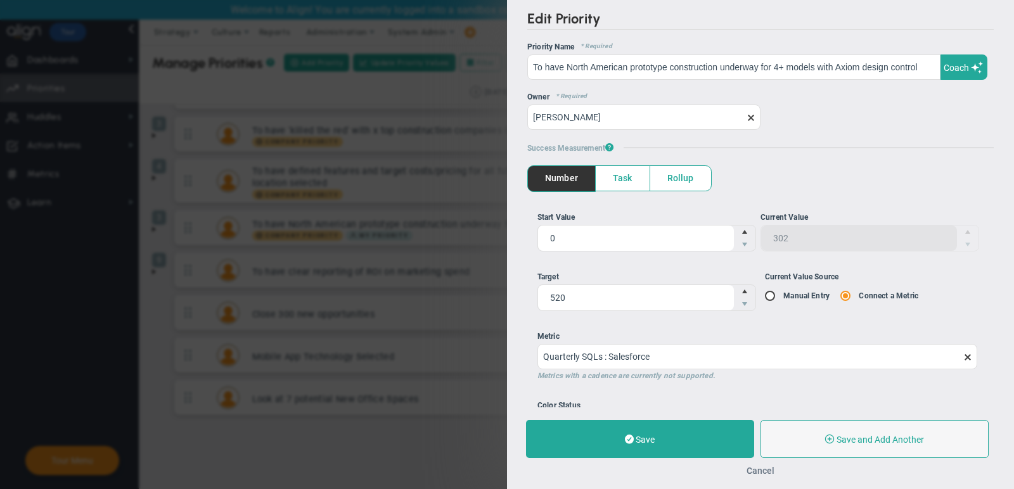
click at [759, 473] on button "Cancel" at bounding box center [761, 471] width 28 height 10
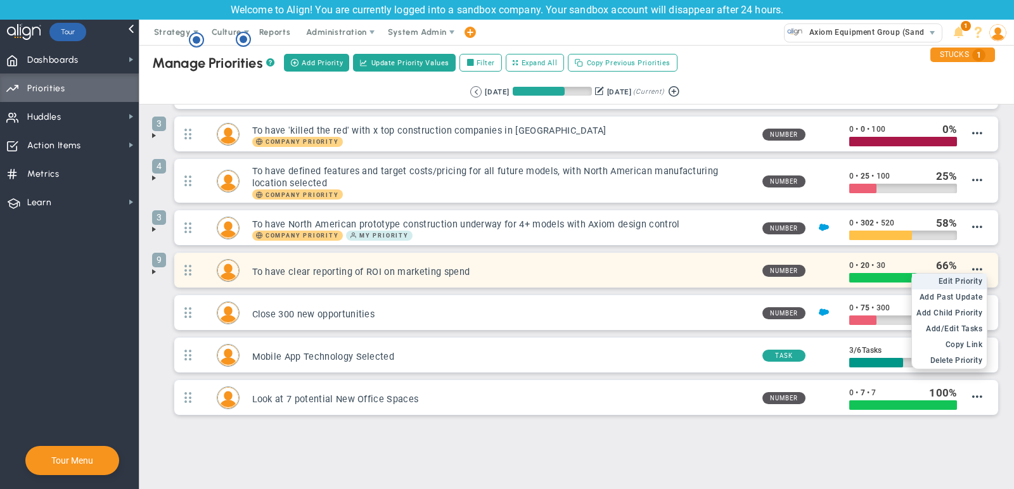
click at [976, 277] on span "Edit Priority" at bounding box center [961, 281] width 44 height 9
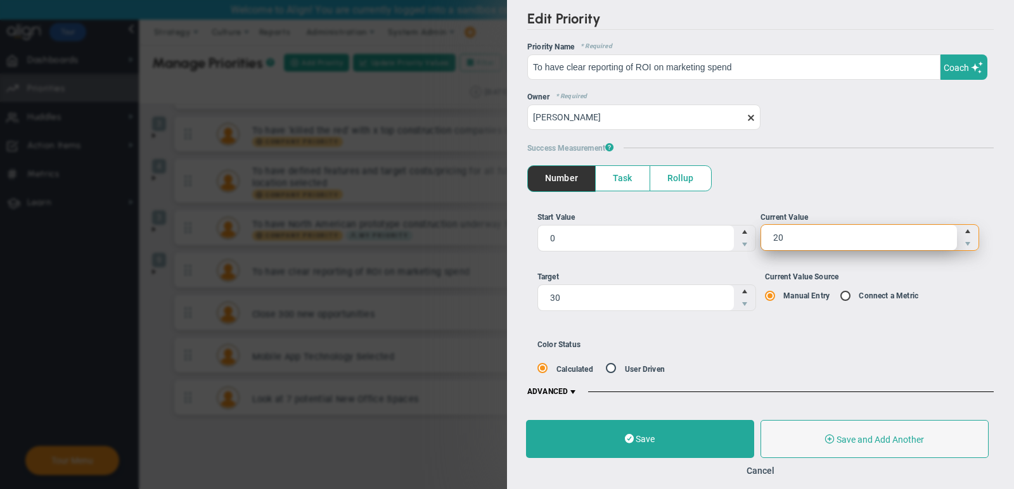
click at [882, 233] on span "20 20" at bounding box center [870, 237] width 219 height 27
click at [0, 0] on input "20" at bounding box center [0, 0] width 0 height 0
type input "23"
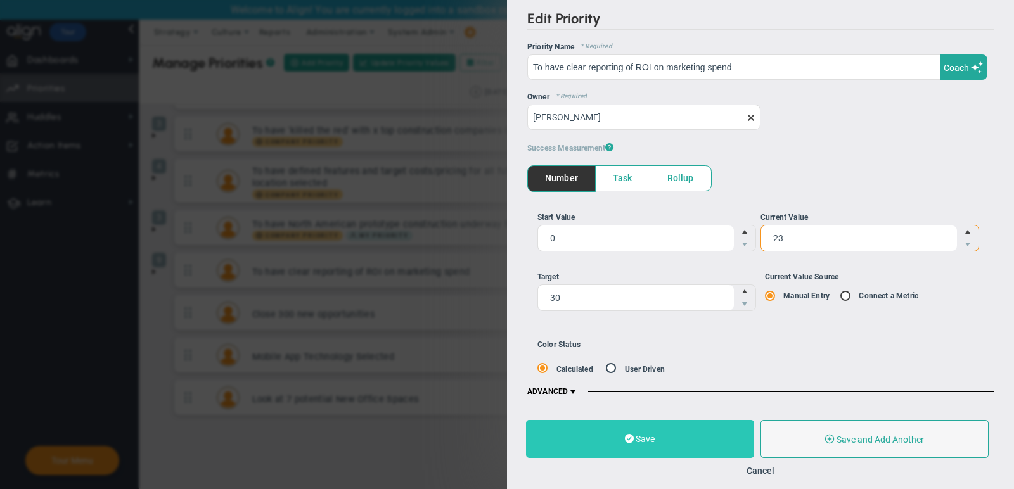
type input "23"
click at [598, 441] on button "Save" at bounding box center [640, 439] width 228 height 38
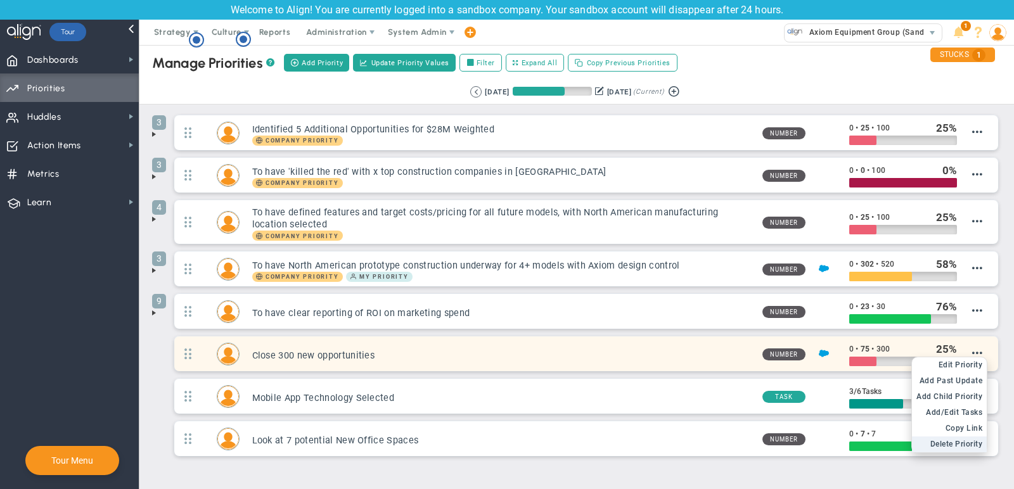
click at [964, 442] on span "Delete Priority" at bounding box center [957, 444] width 53 height 9
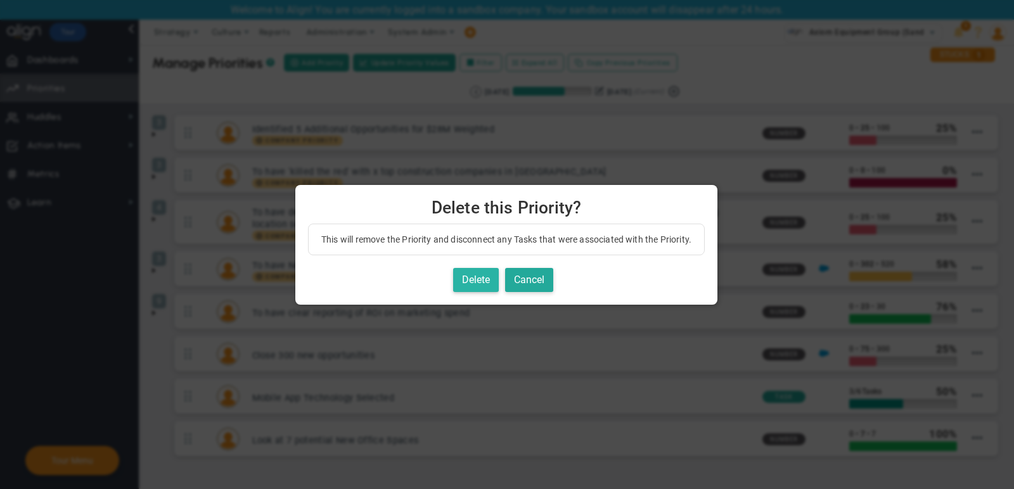
click at [488, 277] on button "Delete" at bounding box center [476, 280] width 46 height 25
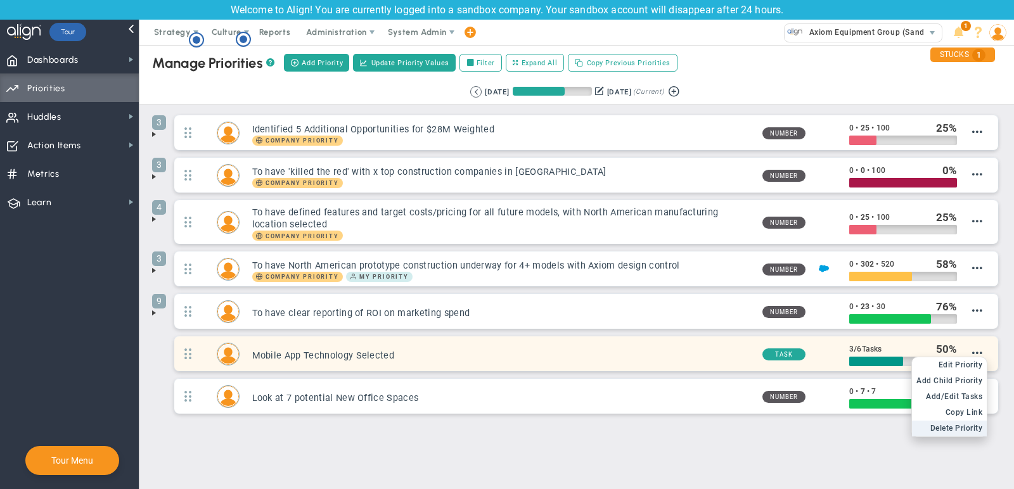
click at [948, 424] on span "Delete Priority" at bounding box center [957, 428] width 53 height 9
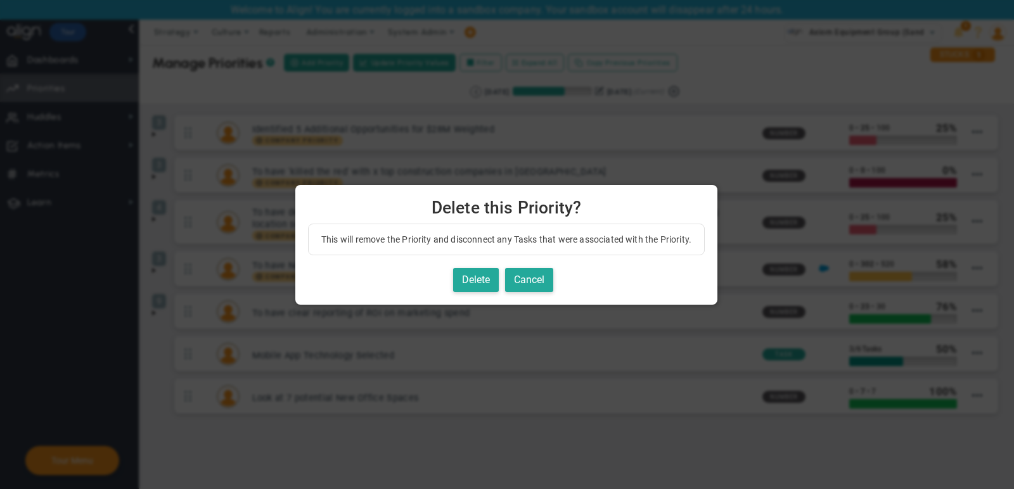
click at [449, 271] on div "Delete Cancel" at bounding box center [506, 280] width 397 height 25
click at [474, 280] on button "Delete" at bounding box center [476, 280] width 46 height 25
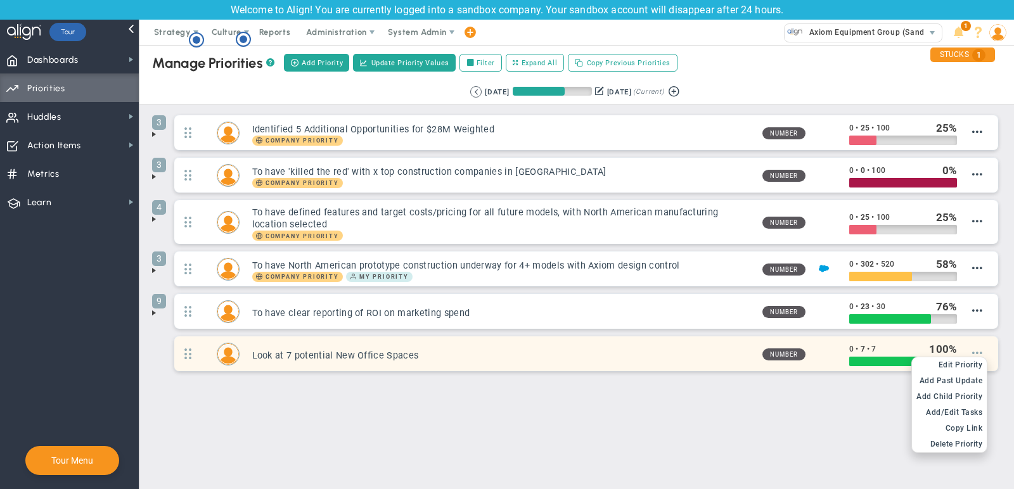
click at [978, 349] on span at bounding box center [977, 353] width 10 height 10
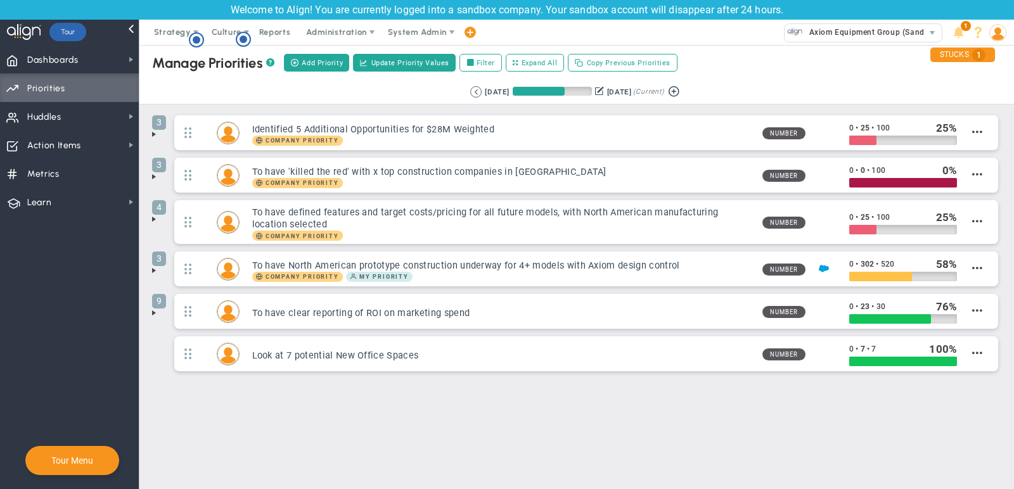
click at [711, 427] on div "Manage OKRs ? Manage Priorities ? Add Priority Create Project Update Priority V…" at bounding box center [576, 248] width 875 height 406
click at [170, 34] on span "Strategy" at bounding box center [172, 32] width 37 height 10
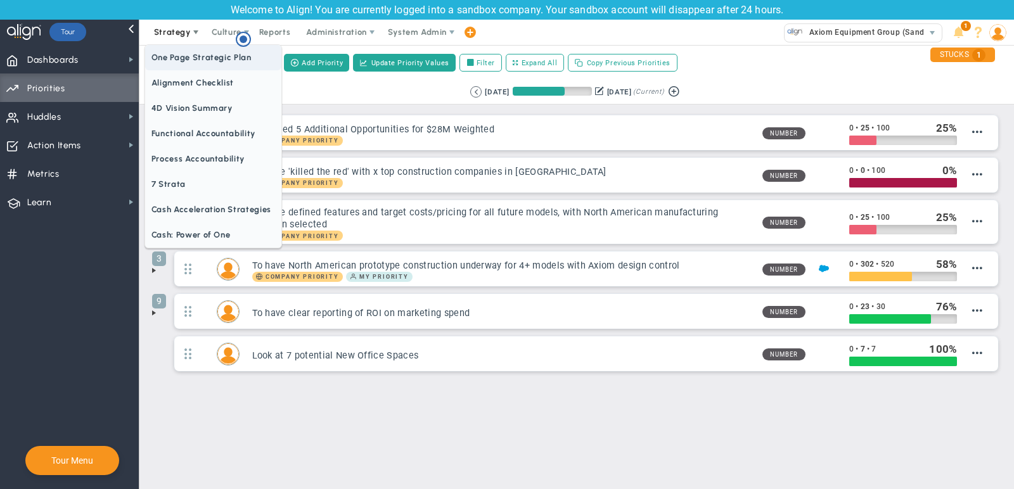
click at [180, 65] on span "One Page Strategic Plan" at bounding box center [213, 57] width 136 height 25
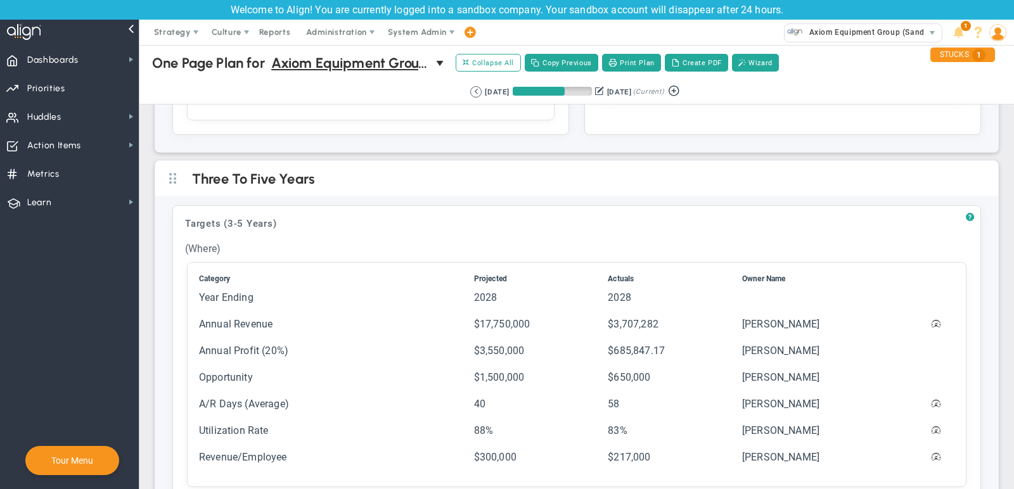
scroll to position [313, 0]
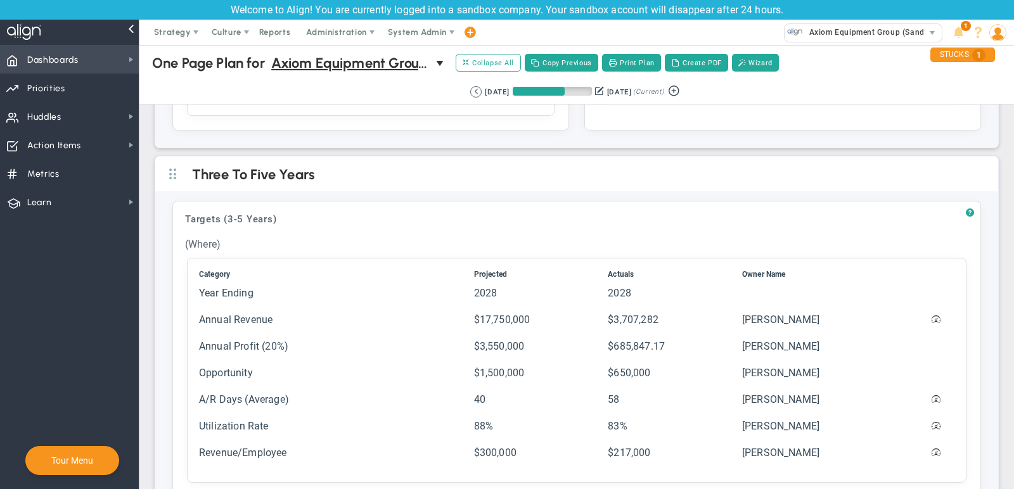
click at [87, 67] on span "Dashboards Dashboards" at bounding box center [69, 59] width 139 height 29
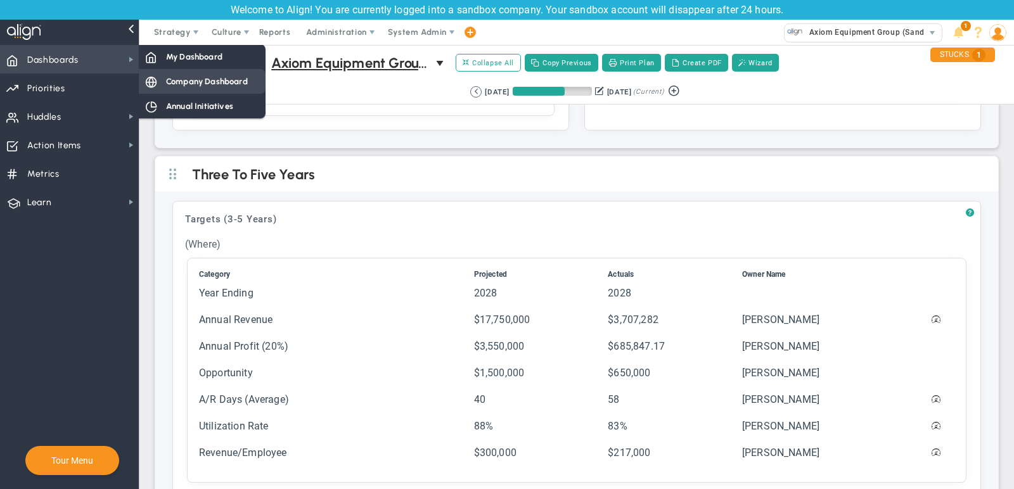
click at [195, 77] on span "Company Dashboard" at bounding box center [207, 81] width 82 height 12
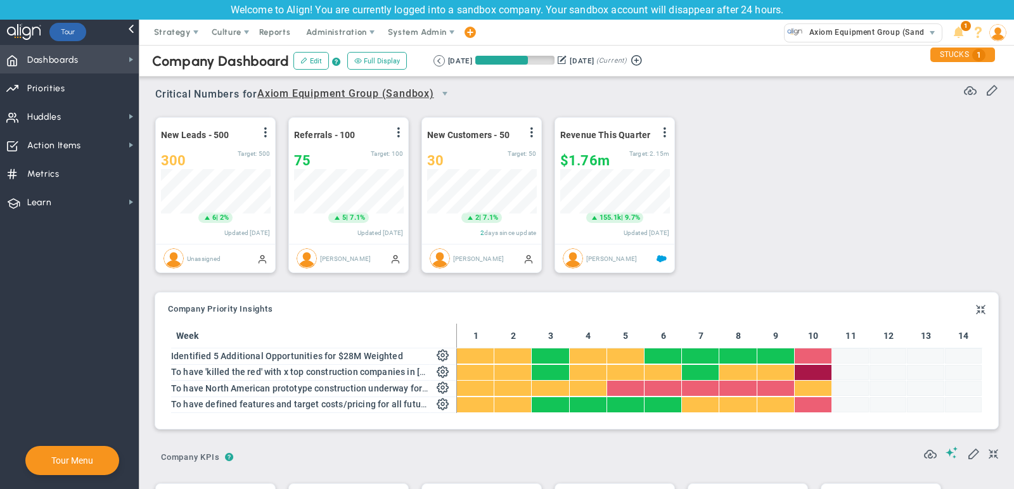
scroll to position [633919, 633854]
click at [265, 129] on span at bounding box center [266, 132] width 10 height 10
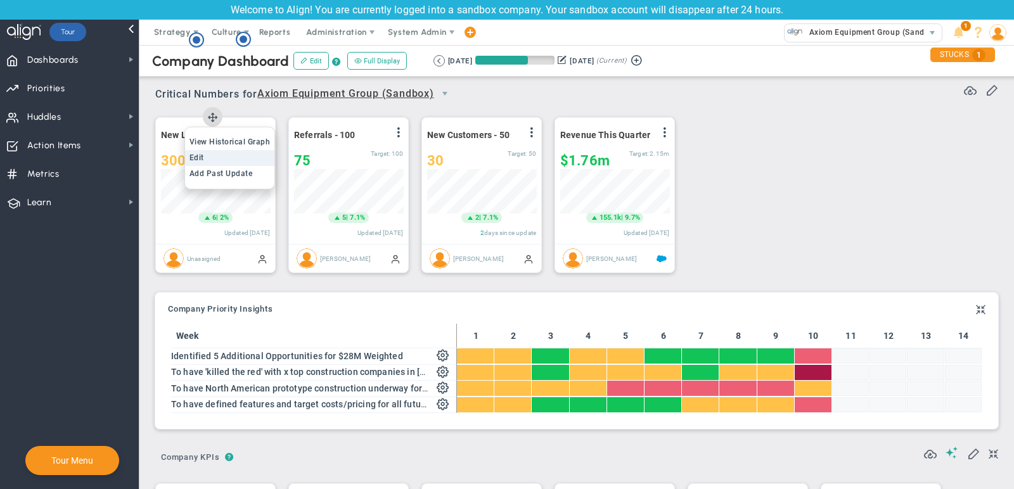
click at [242, 158] on li "Edit" at bounding box center [230, 158] width 90 height 16
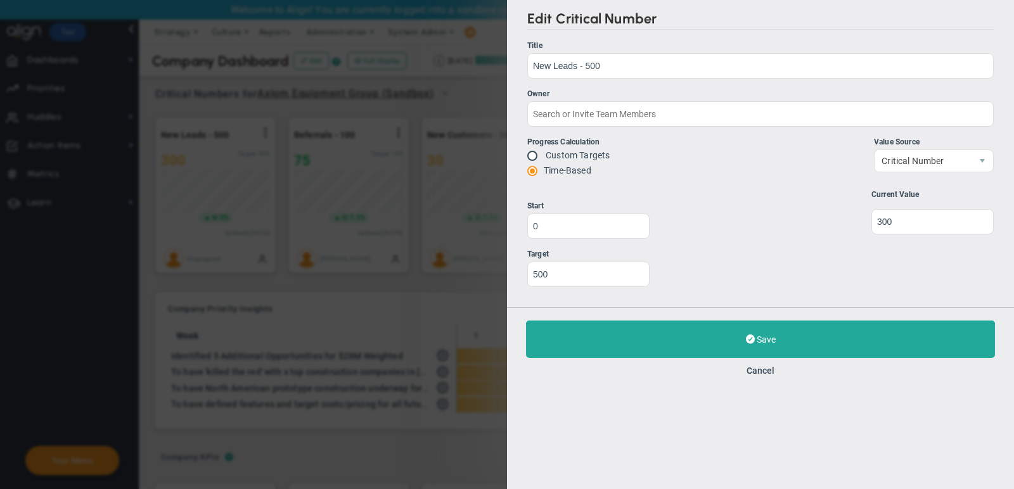
click at [588, 155] on label "Custom Targets" at bounding box center [578, 155] width 64 height 10
click at [540, 155] on input "radio" at bounding box center [537, 157] width 13 height 10
radio input "true"
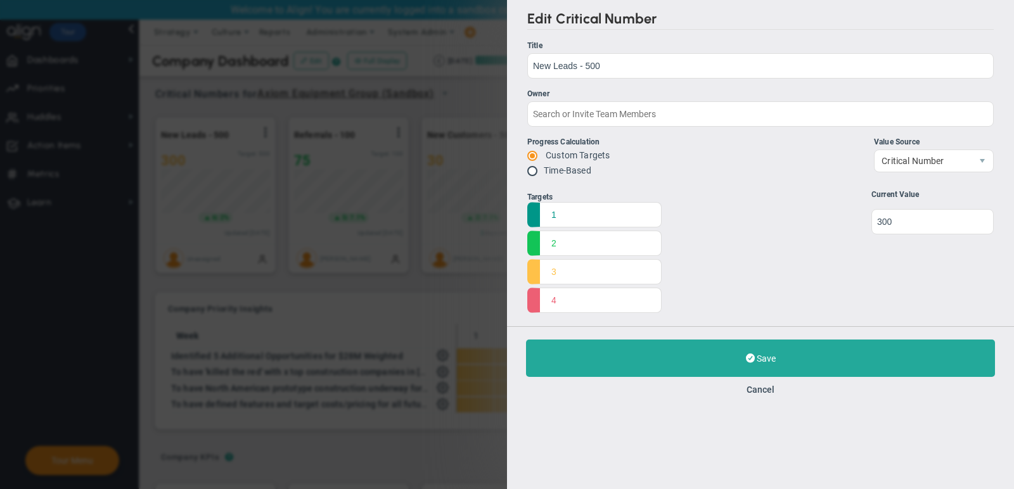
click at [536, 169] on input "radio" at bounding box center [537, 172] width 13 height 10
radio input "true"
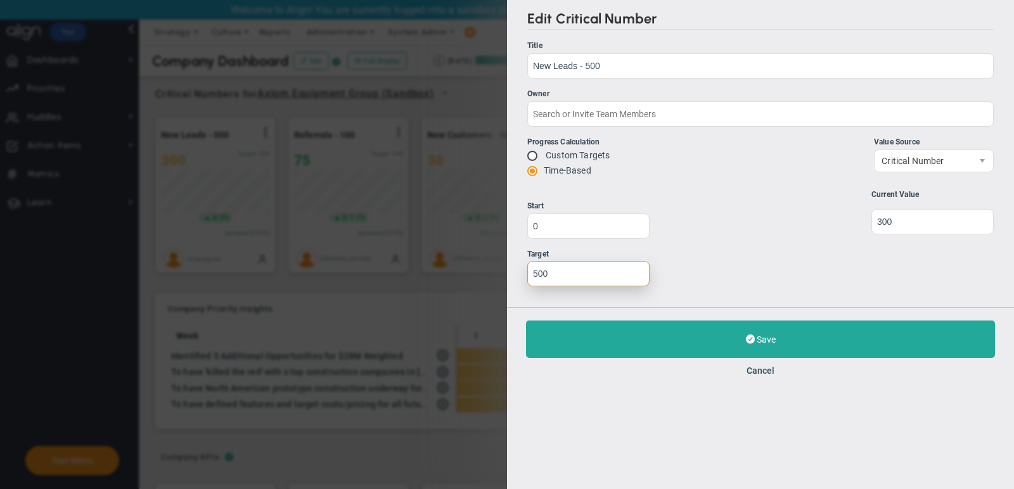
click at [583, 277] on input "500" at bounding box center [588, 273] width 122 height 25
paste input "number"
type input "60"
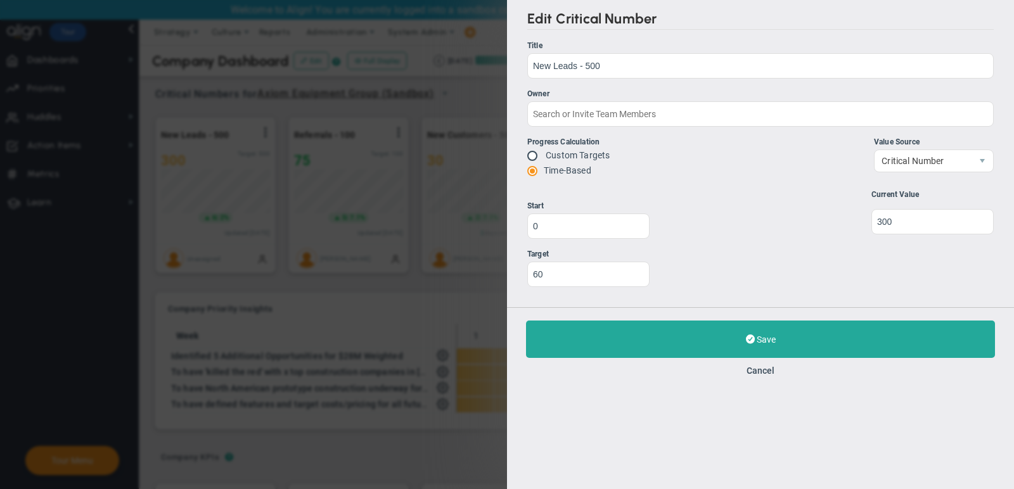
click at [579, 155] on label "Custom Targets" at bounding box center [578, 155] width 64 height 10
click at [551, 153] on label "Custom Targets" at bounding box center [578, 155] width 64 height 10
click at [534, 155] on input "radio" at bounding box center [537, 157] width 13 height 10
radio input "true"
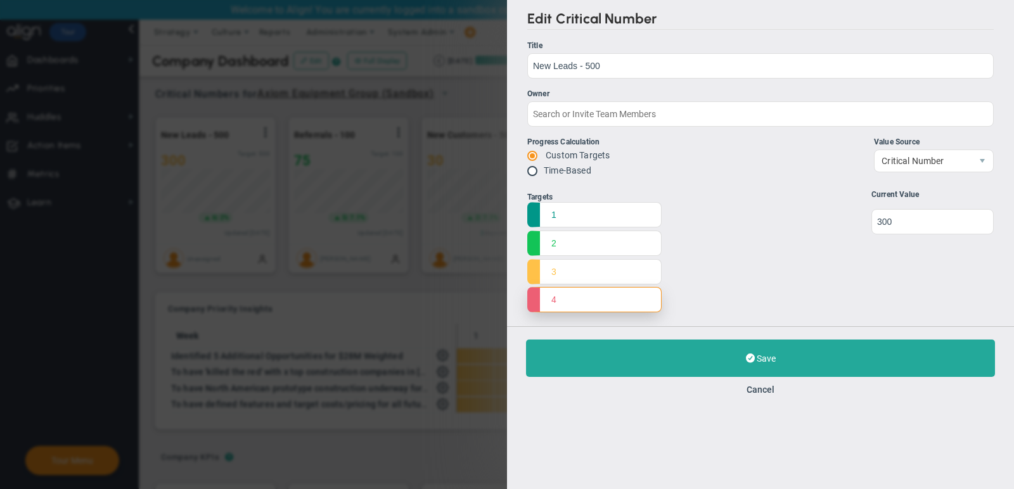
click at [564, 304] on input "4" at bounding box center [594, 299] width 134 height 25
click at [568, 213] on input "1" at bounding box center [594, 214] width 134 height 25
type input "60"
click at [579, 240] on input "2" at bounding box center [594, 242] width 134 height 25
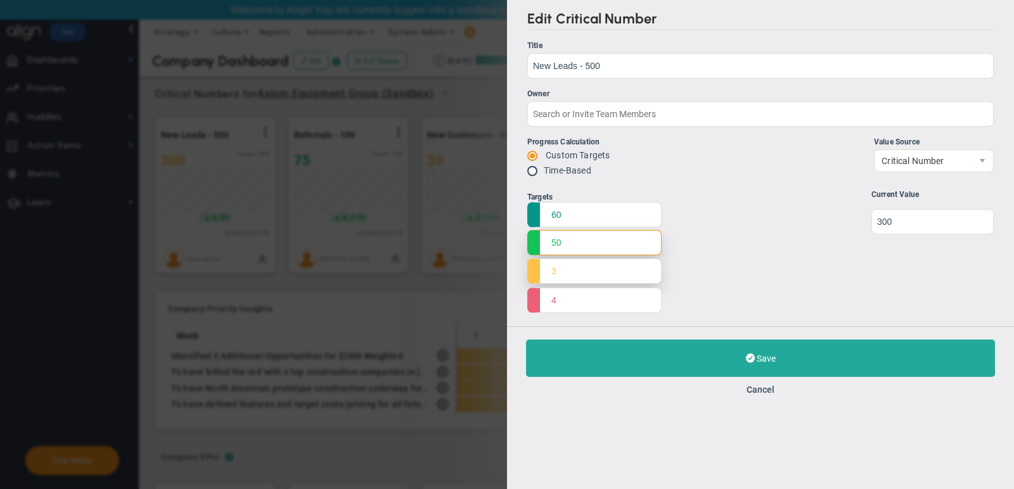
type input "50"
click at [579, 266] on input "3" at bounding box center [594, 271] width 134 height 25
type input "40"
click at [572, 300] on input "4" at bounding box center [594, 299] width 134 height 25
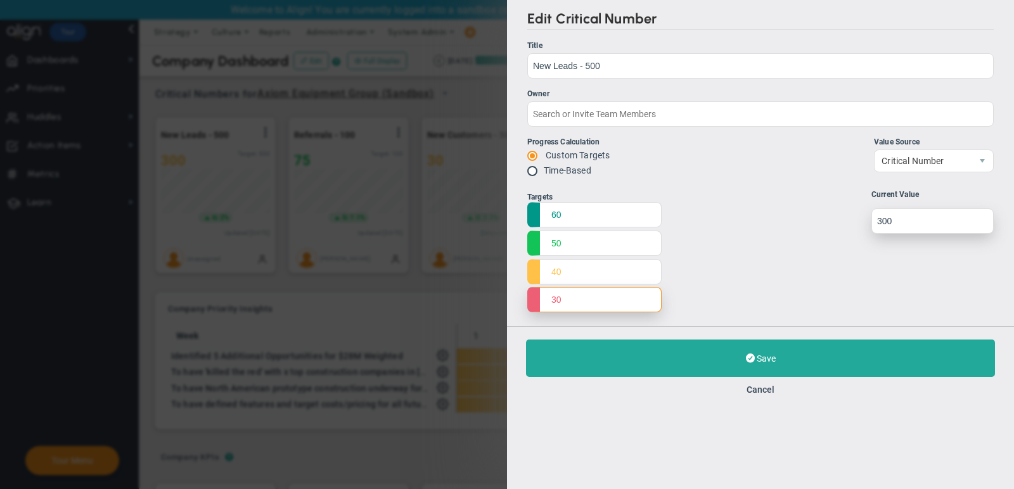
type input "30"
click at [938, 224] on input "undefined" at bounding box center [933, 221] width 122 height 25
type input "30"
click at [847, 236] on div "Targets 60 50 40 30 Start 0 60" at bounding box center [760, 253] width 467 height 126
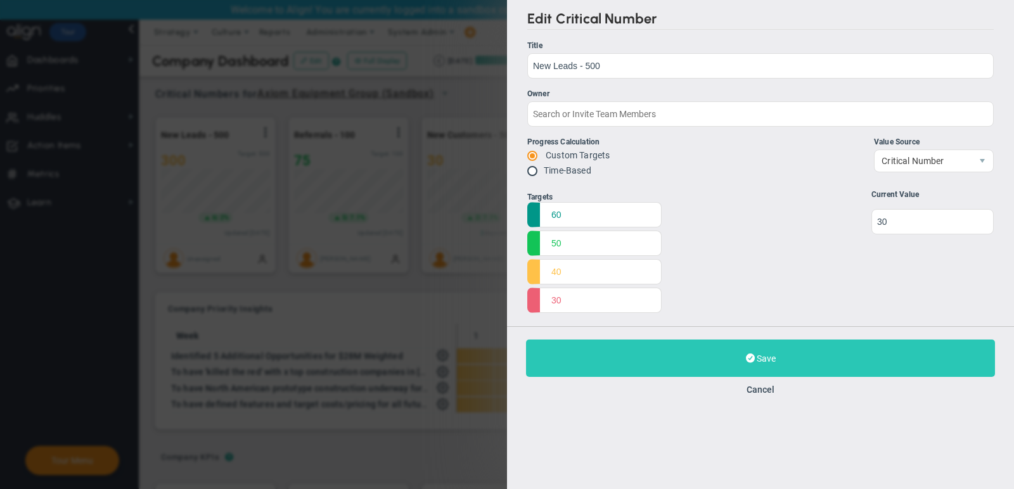
click at [759, 354] on span "Save" at bounding box center [766, 359] width 19 height 10
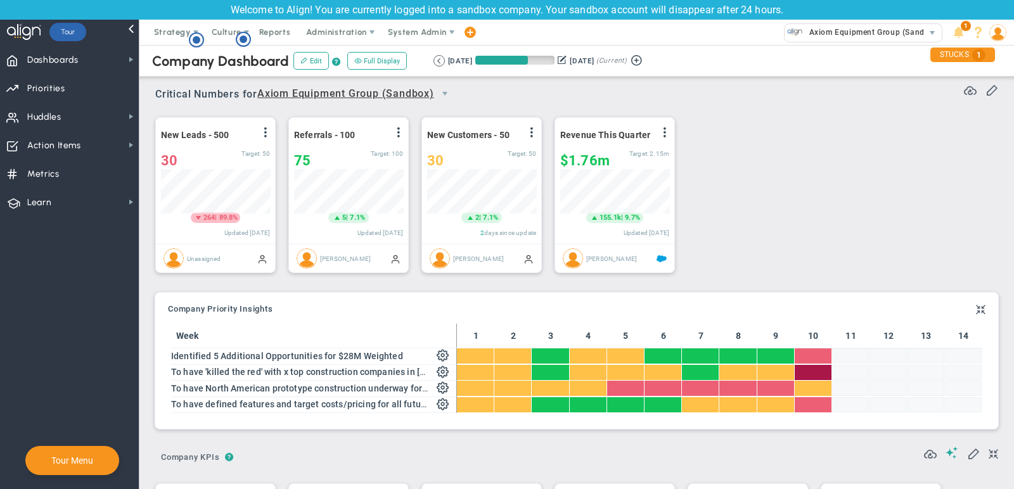
scroll to position [44, 109]
click at [265, 132] on span at bounding box center [266, 132] width 10 height 10
click at [226, 154] on li "Edit" at bounding box center [230, 158] width 90 height 16
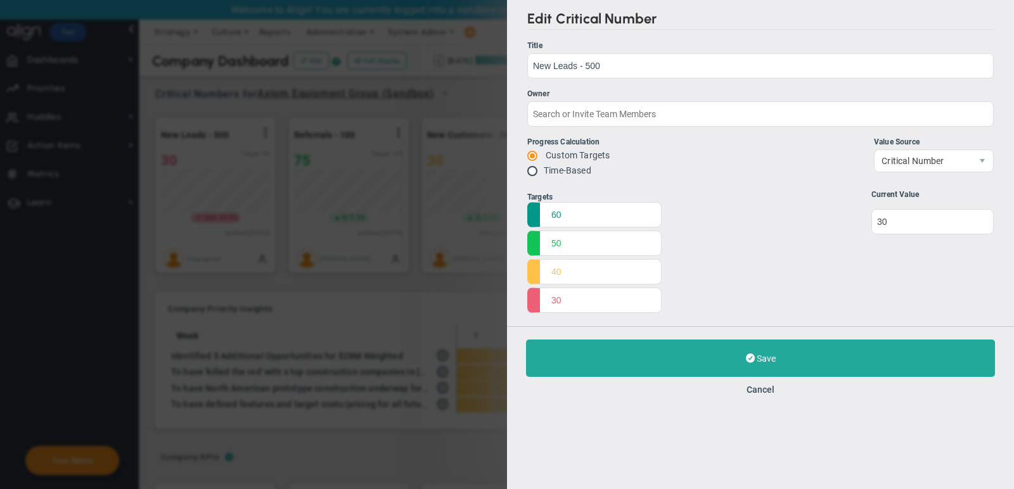
click at [645, 79] on ul "Title New Leads - 500 New Leads - 500 Owner Progress Calculation Custom Targets…" at bounding box center [760, 110] width 467 height 140
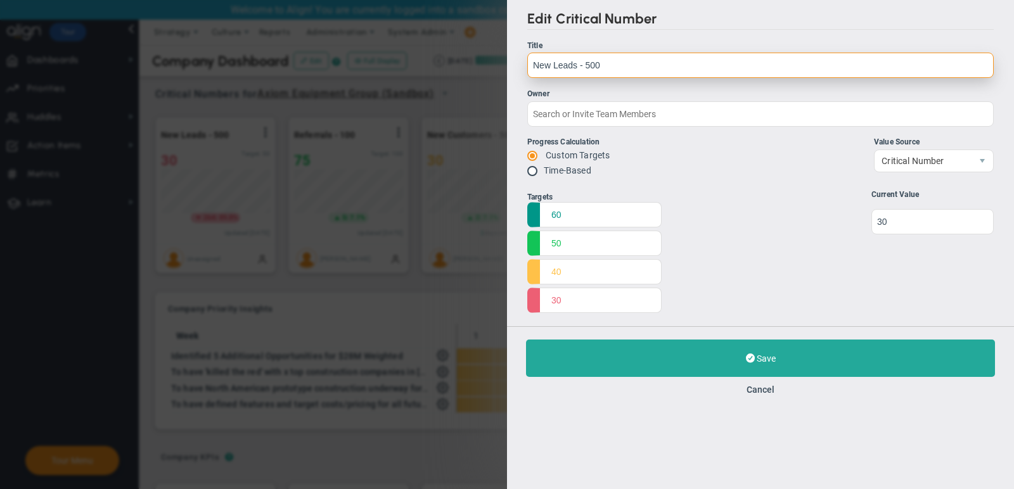
click at [631, 67] on input "New Leads - 500" at bounding box center [760, 65] width 467 height 25
paste input "Discovery Calls /Methodology Pitches per month"
type input "Discovery Calls /Methodology Pitches per month"
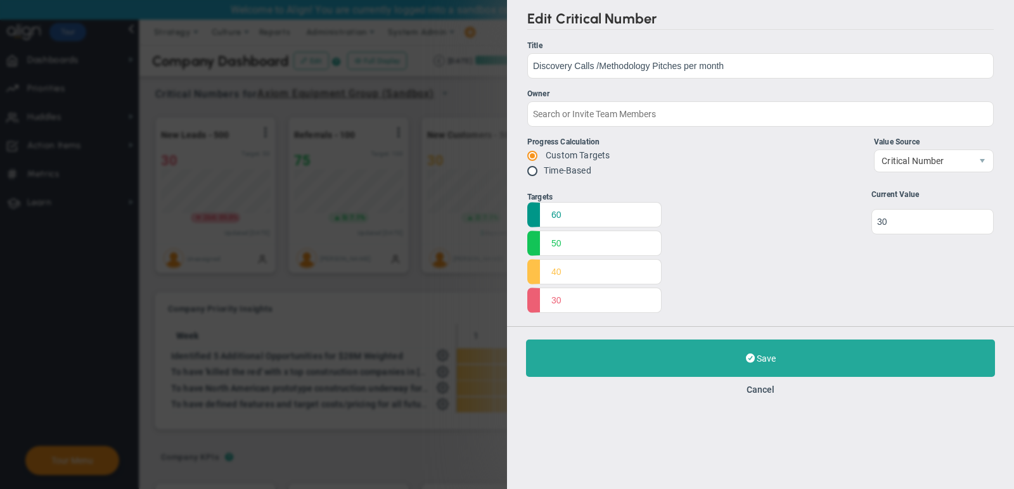
click at [571, 167] on label "Time-Based" at bounding box center [568, 170] width 48 height 10
click at [530, 172] on span at bounding box center [533, 170] width 13 height 10
click at [536, 171] on input "radio" at bounding box center [537, 172] width 13 height 10
radio input "true"
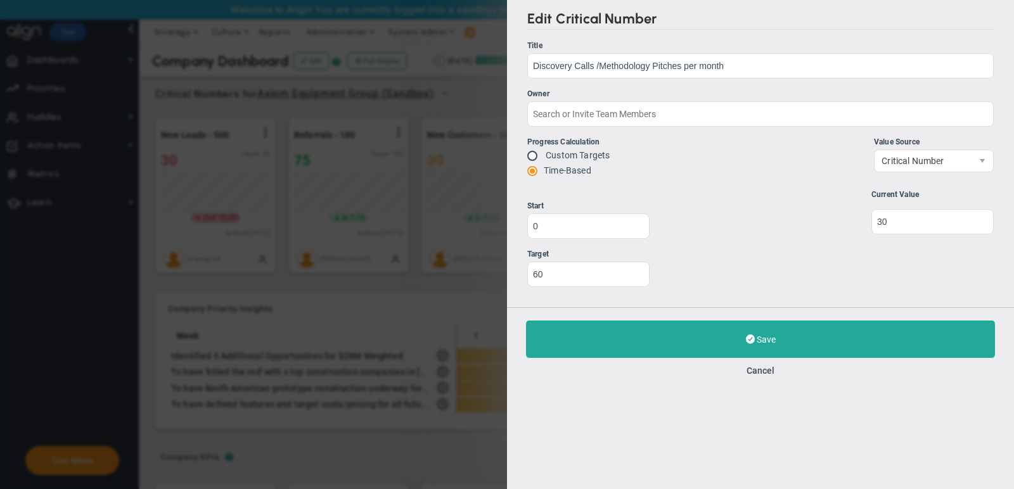
click at [529, 154] on span at bounding box center [533, 155] width 13 height 10
click at [528, 151] on span at bounding box center [533, 155] width 13 height 10
click at [536, 157] on input "radio" at bounding box center [537, 157] width 13 height 10
radio input "true"
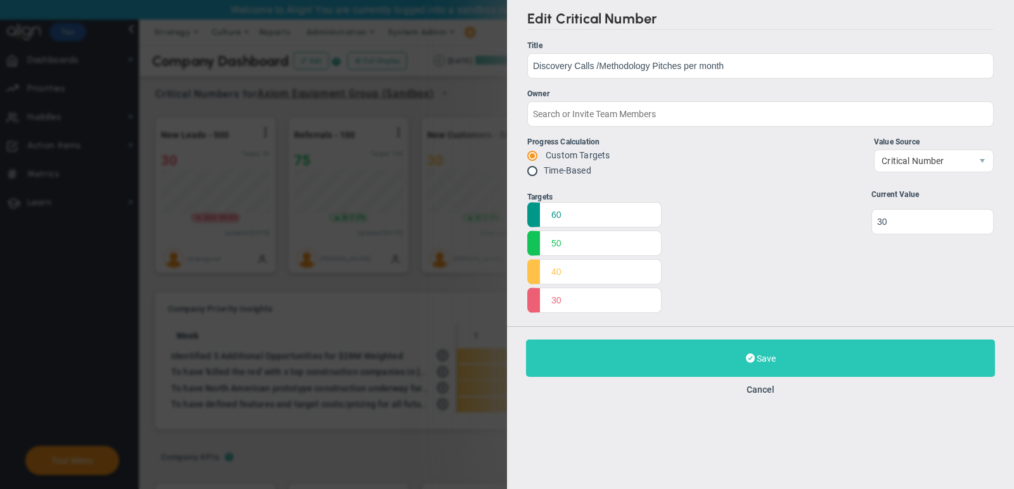
click at [639, 350] on button "Save Update" at bounding box center [760, 358] width 469 height 37
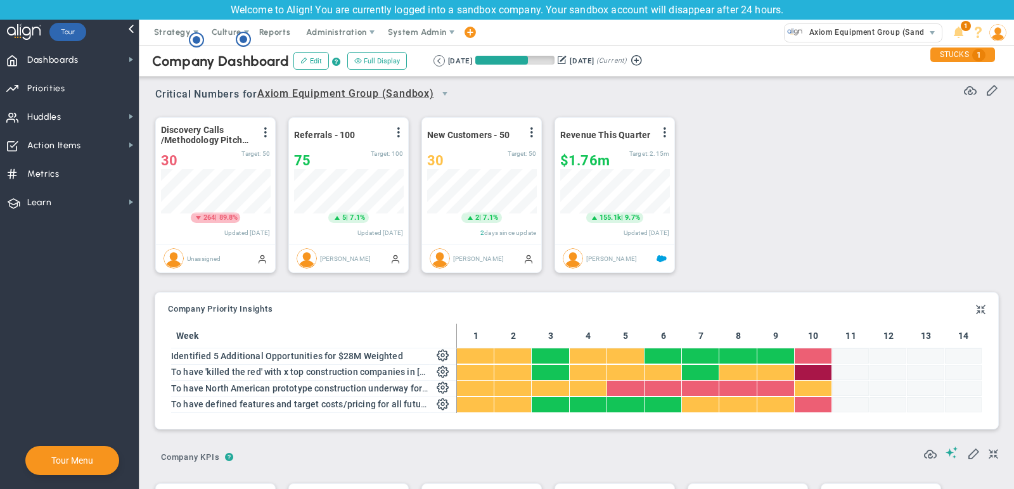
scroll to position [44, 109]
click at [266, 135] on span at bounding box center [266, 132] width 10 height 10
click at [260, 155] on li "Edit" at bounding box center [230, 158] width 90 height 16
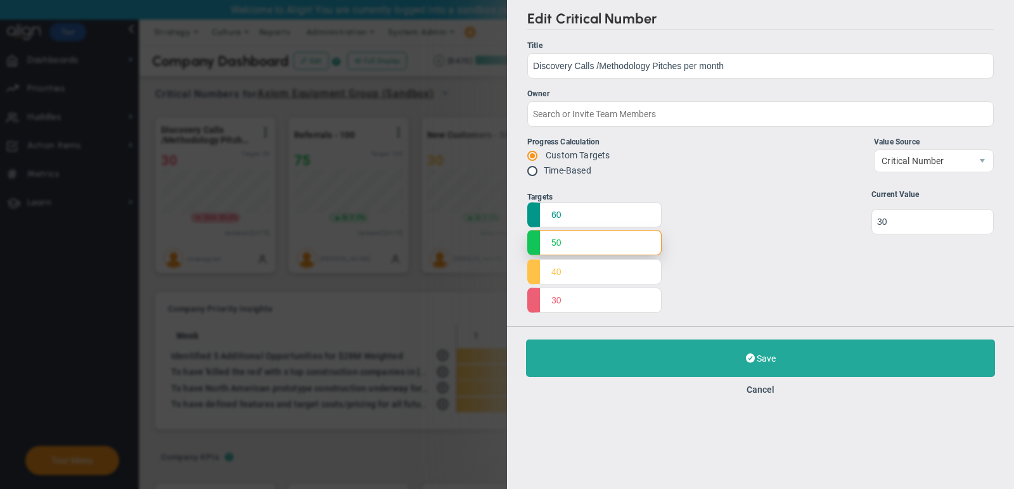
click at [576, 238] on input "50" at bounding box center [594, 242] width 134 height 25
type input "60"
click at [587, 270] on input "40" at bounding box center [594, 271] width 134 height 25
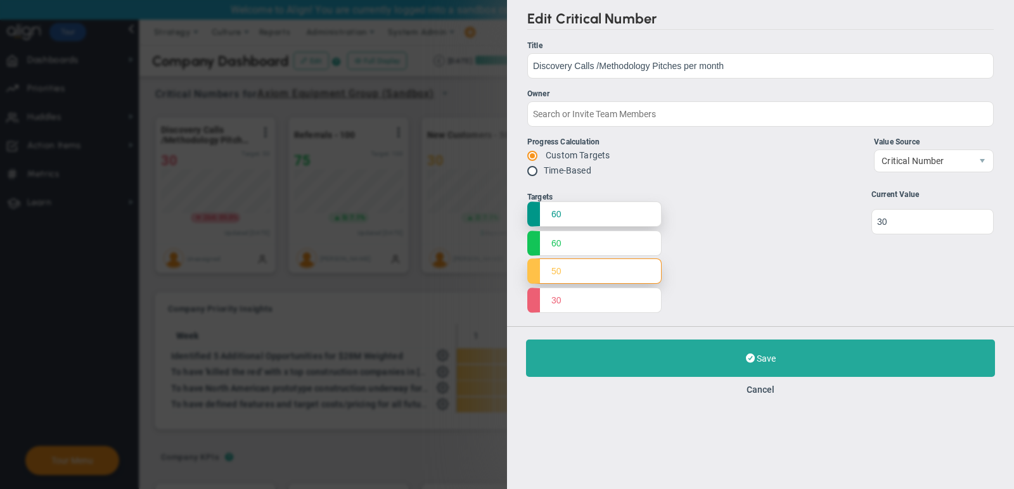
type input "50"
click at [569, 219] on input "60" at bounding box center [594, 214] width 134 height 25
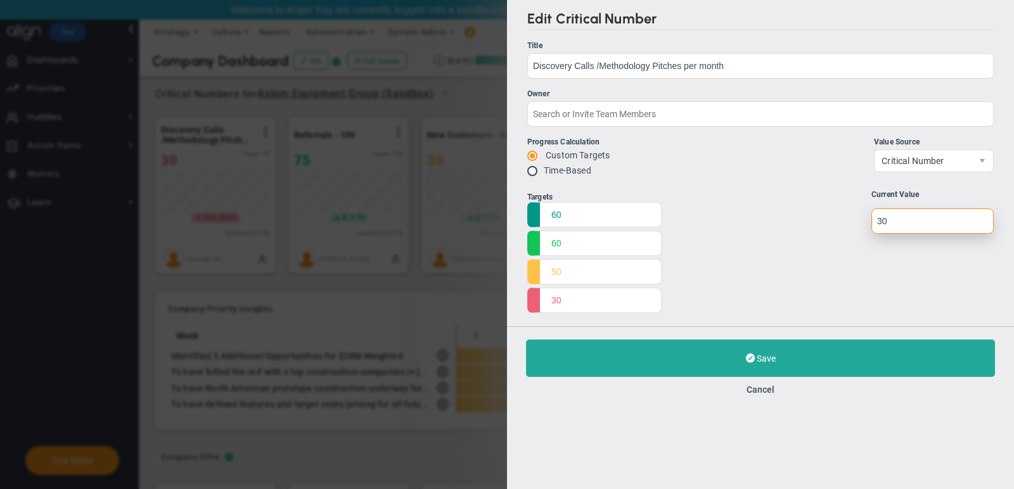
click at [914, 222] on input "undefined" at bounding box center [933, 221] width 122 height 25
type input "32"
click at [575, 209] on input "60" at bounding box center [594, 214] width 134 height 25
type input "6"
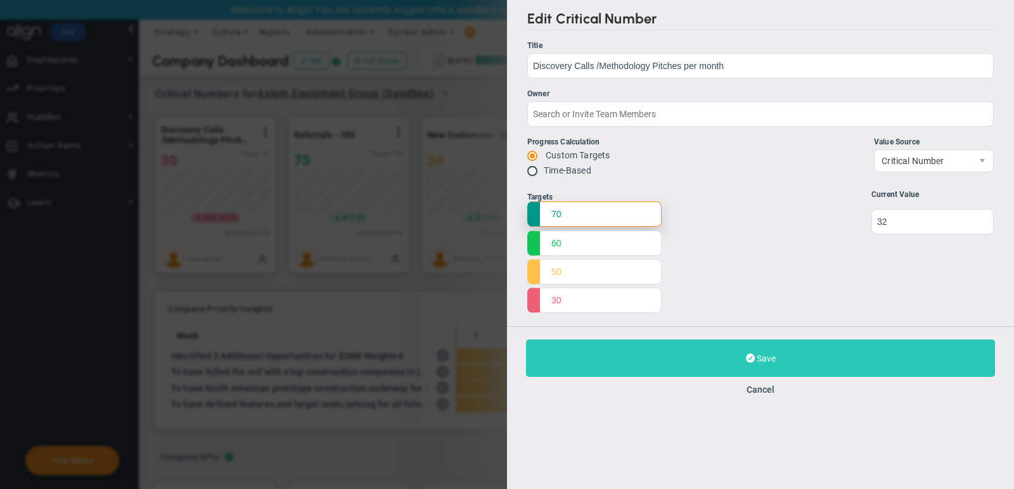
type input "70"
click at [612, 357] on button "Save Update" at bounding box center [760, 358] width 469 height 37
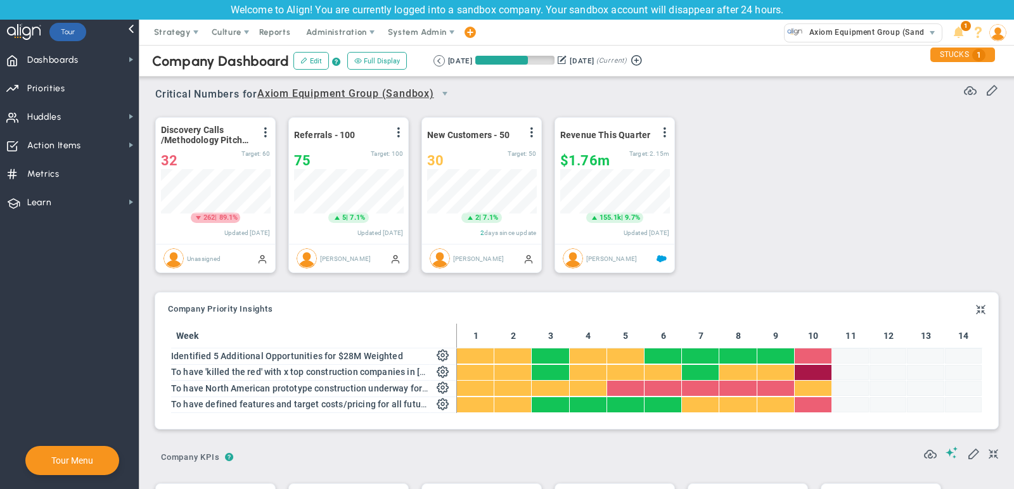
scroll to position [44, 109]
click at [668, 129] on span at bounding box center [665, 132] width 10 height 10
click at [636, 155] on li "Edit" at bounding box center [630, 158] width 90 height 16
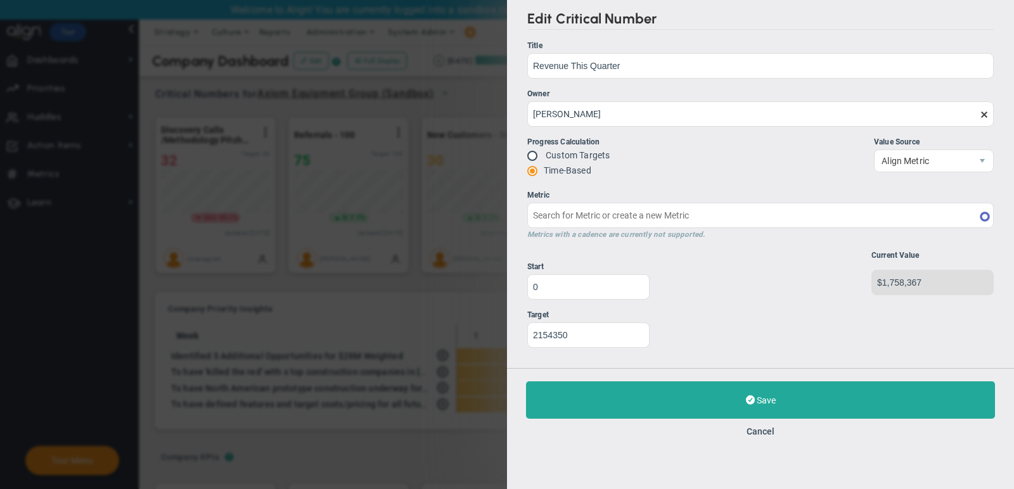
click at [675, 79] on ul "Title Revenue This Quarter Revenue This Quarter Owner Tom Johnson Progress Calc…" at bounding box center [760, 140] width 467 height 201
type input "Quarterly Revenue : Salesforce"
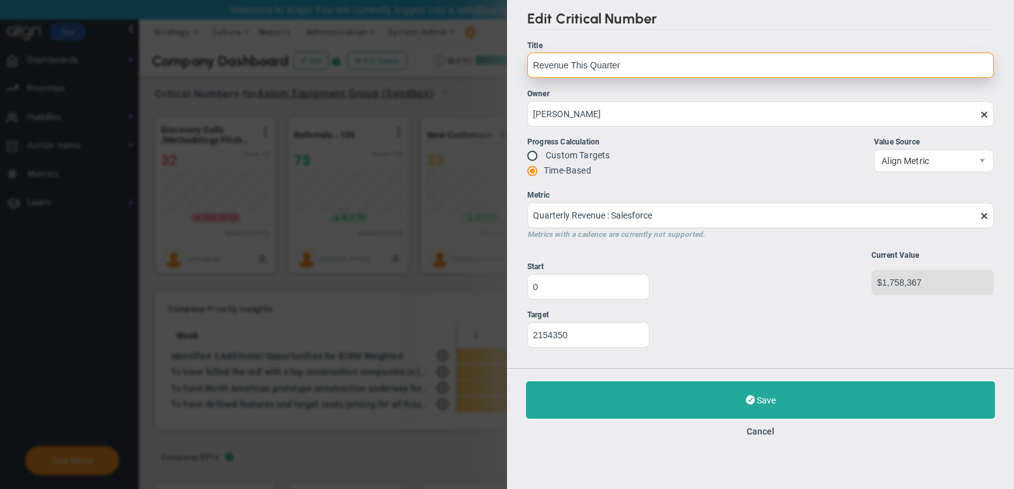
click at [661, 62] on input "Revenue This Quarter" at bounding box center [760, 65] width 467 height 25
type input "Growth"
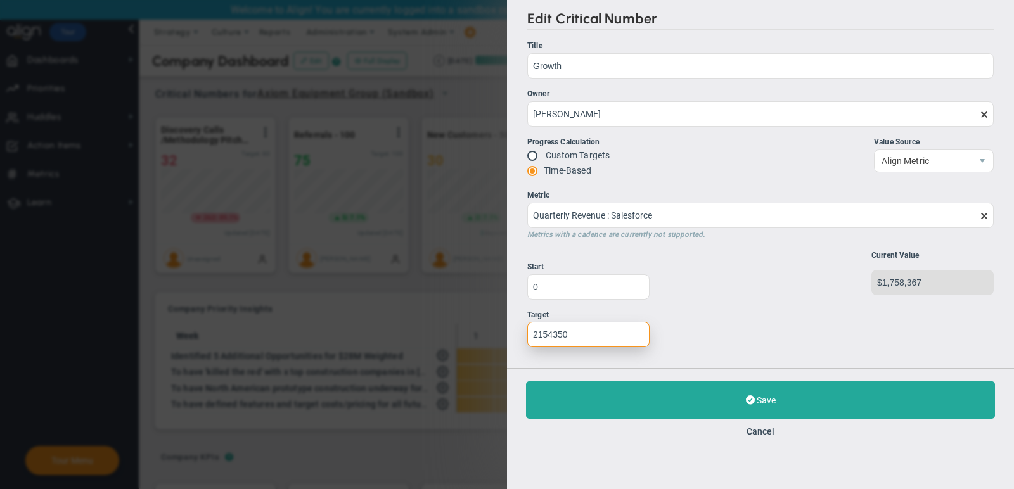
click at [587, 335] on input "2154350" at bounding box center [588, 334] width 122 height 25
click at [673, 285] on div "Targets $2,154,350 $2,154,350 3 4 Start 0 2154350" at bounding box center [760, 304] width 467 height 107
click at [763, 433] on button "Cancel" at bounding box center [761, 432] width 28 height 10
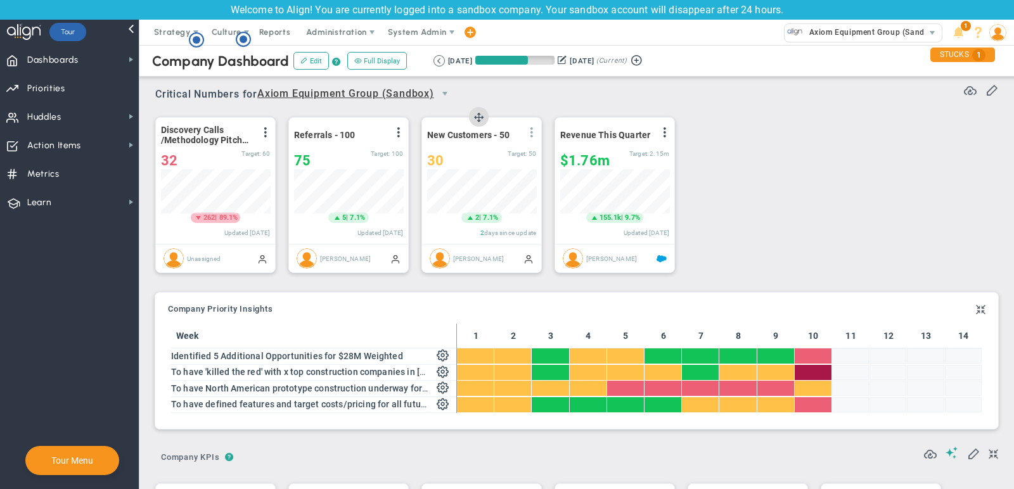
click at [529, 132] on span at bounding box center [532, 132] width 10 height 10
click at [497, 158] on li "Edit" at bounding box center [488, 158] width 108 height 16
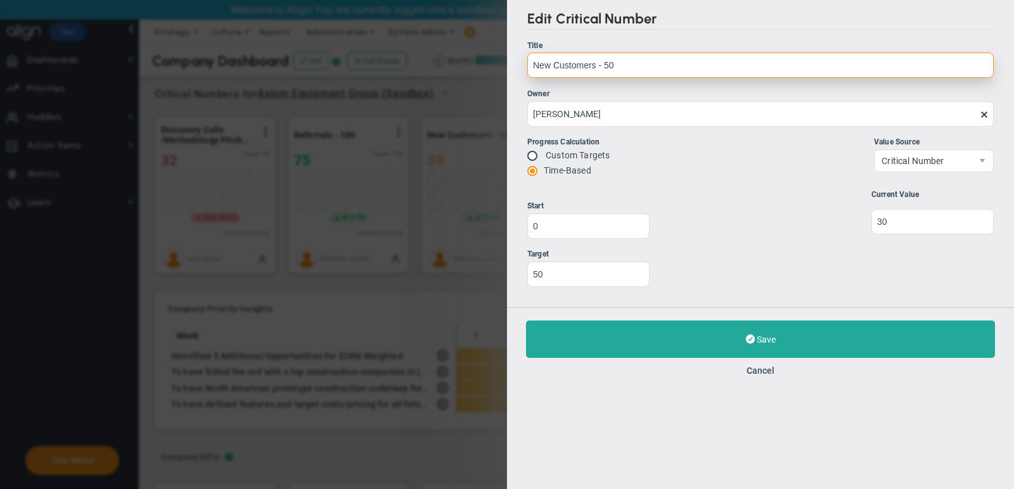
click at [661, 68] on input "New Customers - 50" at bounding box center [760, 65] width 467 height 25
paste input "Discovery Calls /Methodology Pitches per month"
drag, startPoint x: 739, startPoint y: 70, endPoint x: 504, endPoint y: 68, distance: 235.2
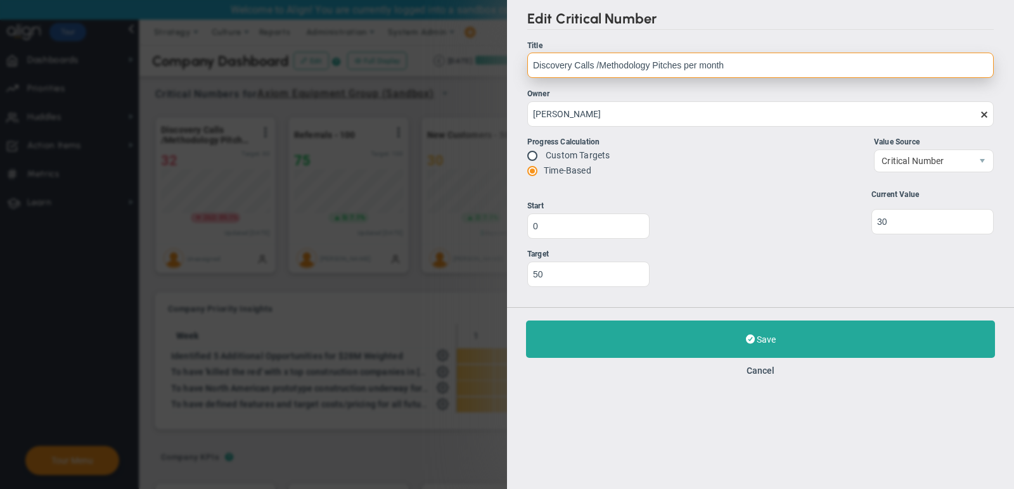
click at [503, 68] on div "Edit Critical Number Title Discovery Calls /Methodology Pitches per month New C…" at bounding box center [507, 244] width 1014 height 489
type input "Growth"
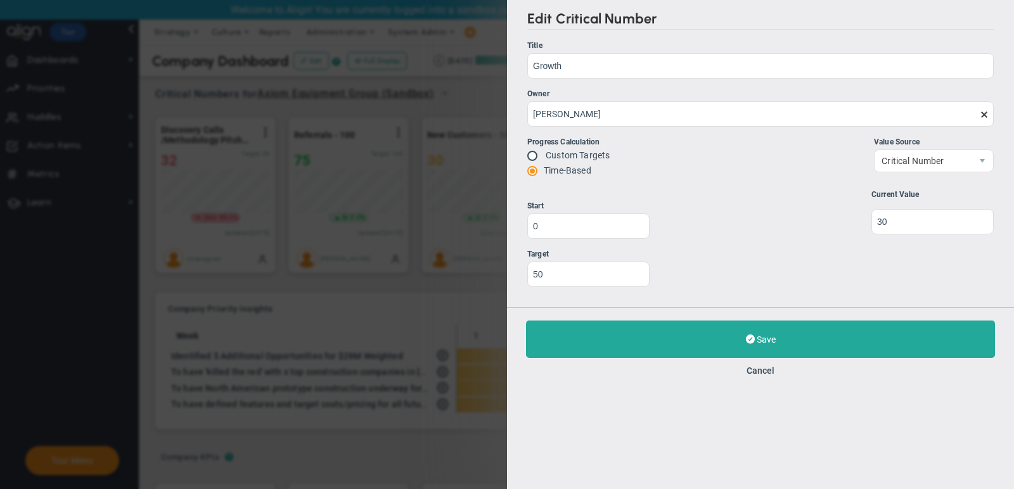
click at [531, 156] on input "radio" at bounding box center [537, 157] width 13 height 10
radio input "true"
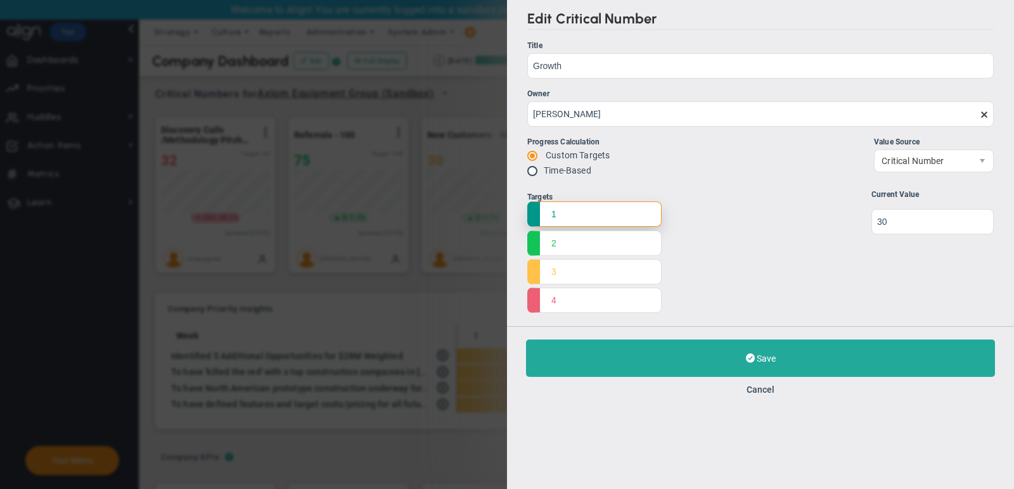
click at [577, 216] on input "1" at bounding box center [594, 214] width 134 height 25
type input "35000000"
click at [590, 252] on input "2" at bounding box center [594, 242] width 134 height 25
type input "35000000"
click at [561, 211] on input "35000000" at bounding box center [594, 214] width 134 height 25
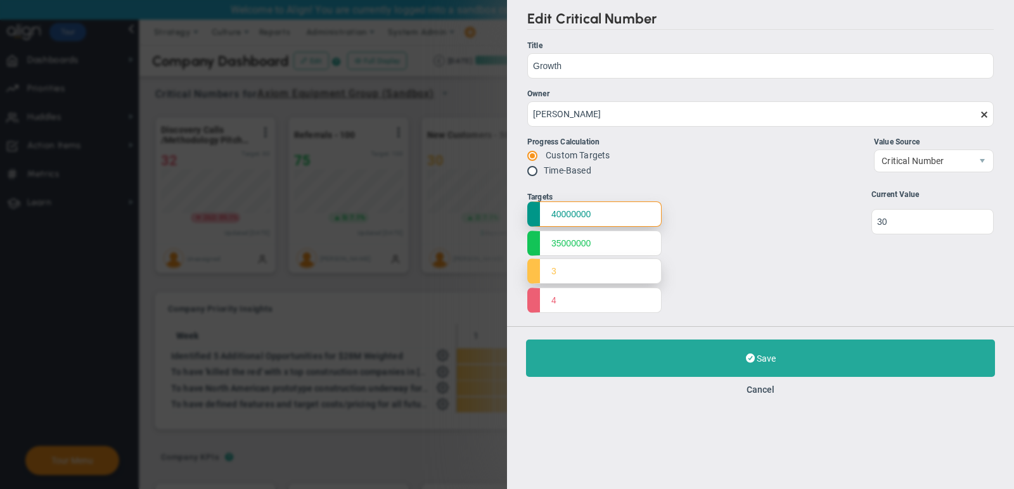
type input "40000000"
click at [573, 274] on input "3" at bounding box center [594, 271] width 134 height 25
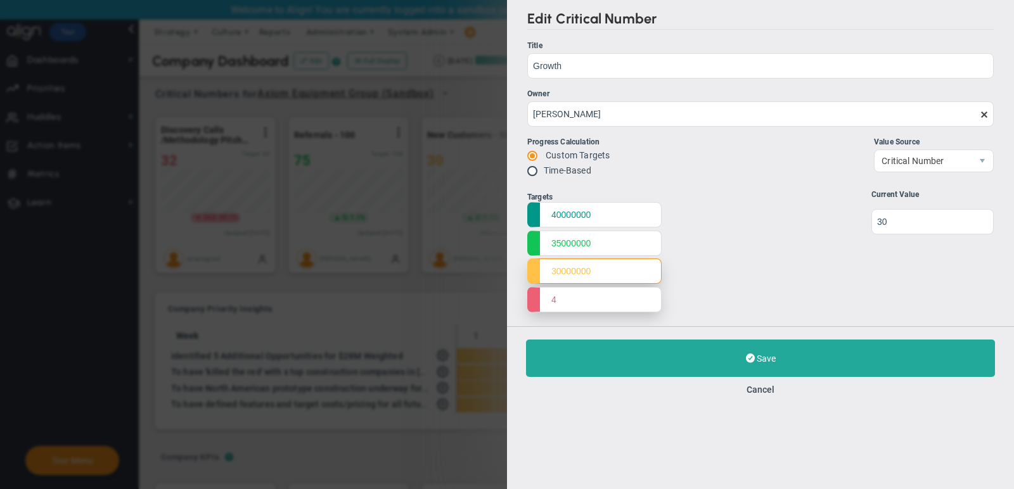
type input "30000000"
click at [593, 305] on input "4" at bounding box center [594, 299] width 134 height 25
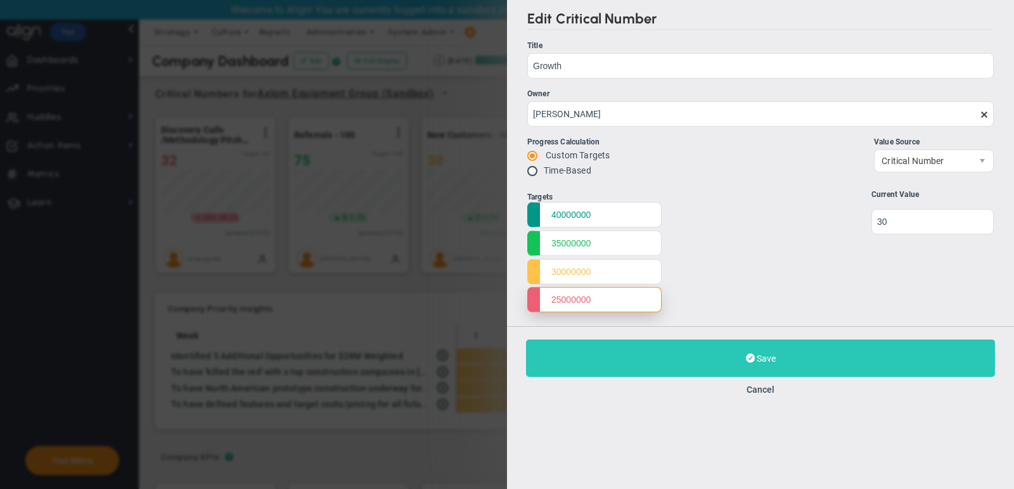
type input "25000000"
click at [620, 365] on button "Save Update" at bounding box center [760, 358] width 469 height 37
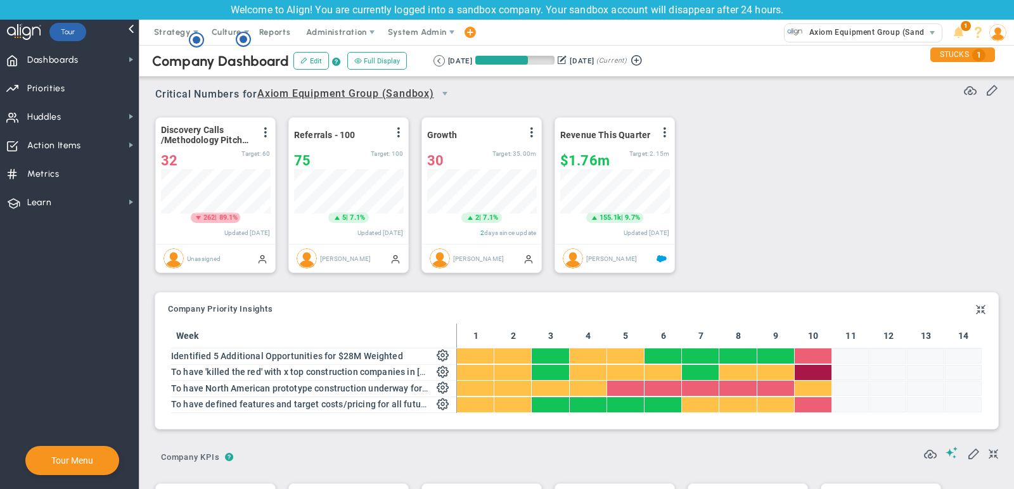
scroll to position [44, 109]
click at [472, 137] on div "Growth View Historical Graph Edit Make "No Change" Update Add Past Update" at bounding box center [481, 135] width 109 height 16
click at [536, 129] on span at bounding box center [532, 132] width 10 height 10
click at [503, 160] on li "Edit" at bounding box center [488, 158] width 108 height 16
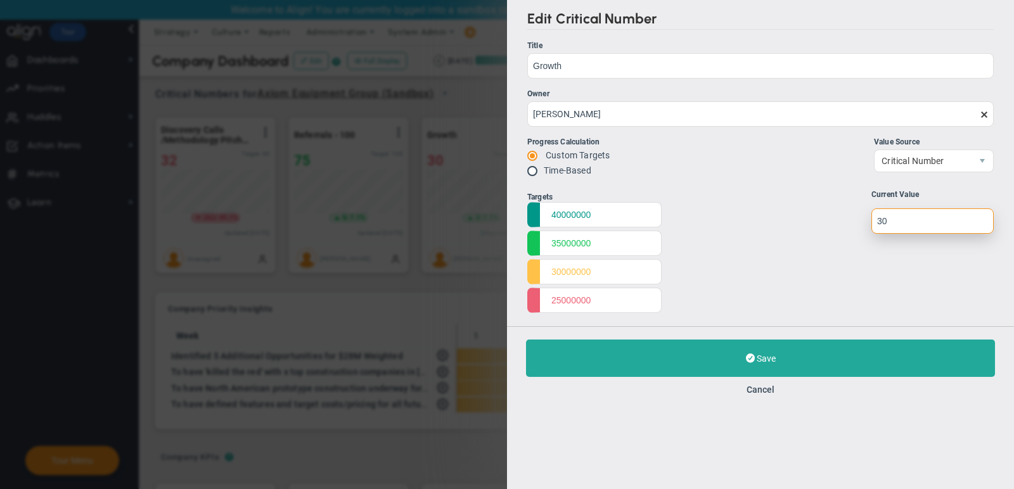
click at [934, 224] on input "undefined" at bounding box center [933, 221] width 122 height 25
type input "3"
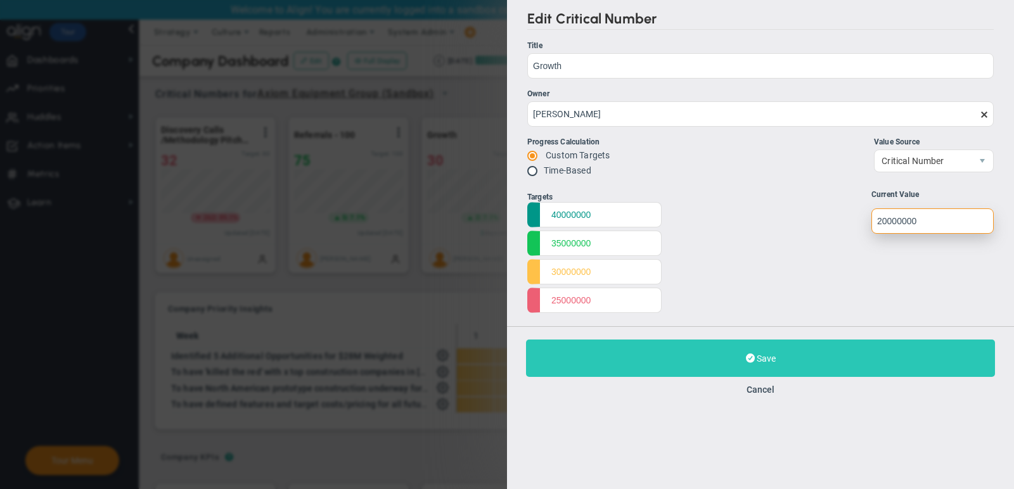
type input "20000000"
click at [829, 340] on button "Save Update" at bounding box center [760, 358] width 469 height 37
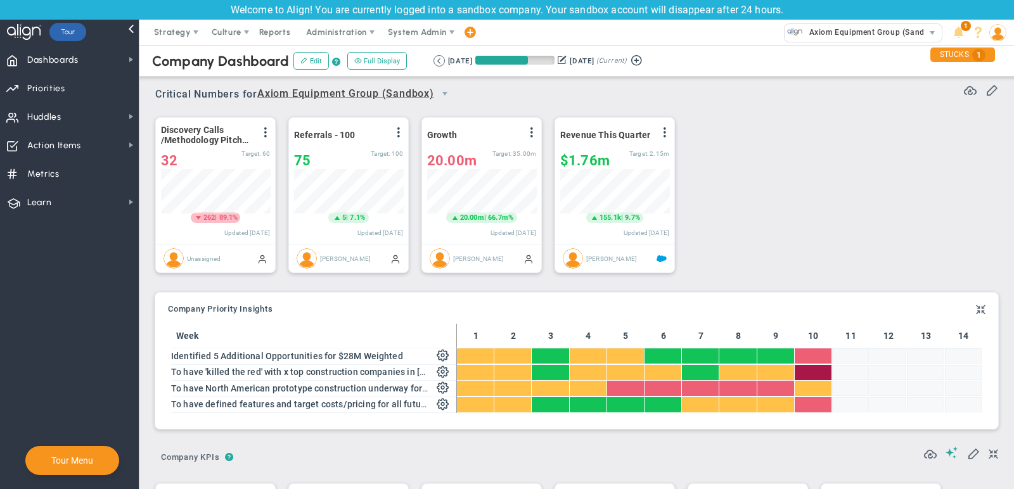
scroll to position [44, 109]
click at [399, 134] on span at bounding box center [399, 132] width 10 height 10
click at [365, 158] on li "Edit" at bounding box center [363, 158] width 90 height 16
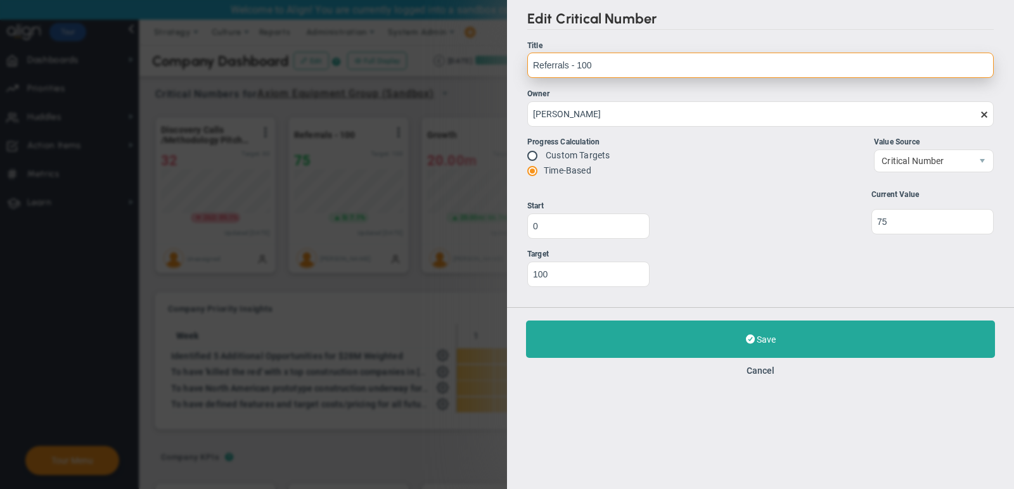
click at [687, 68] on input "Referrals - 100" at bounding box center [760, 65] width 467 height 25
paste input "Weighted Pipeline"
type input "Weighted Pipeline"
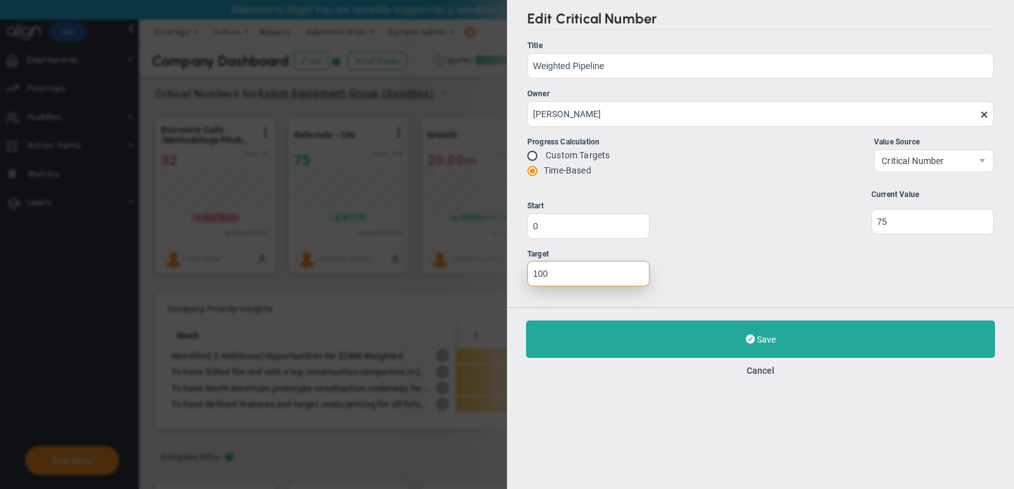
click at [576, 283] on input "100" at bounding box center [588, 273] width 122 height 25
type input "35000000"
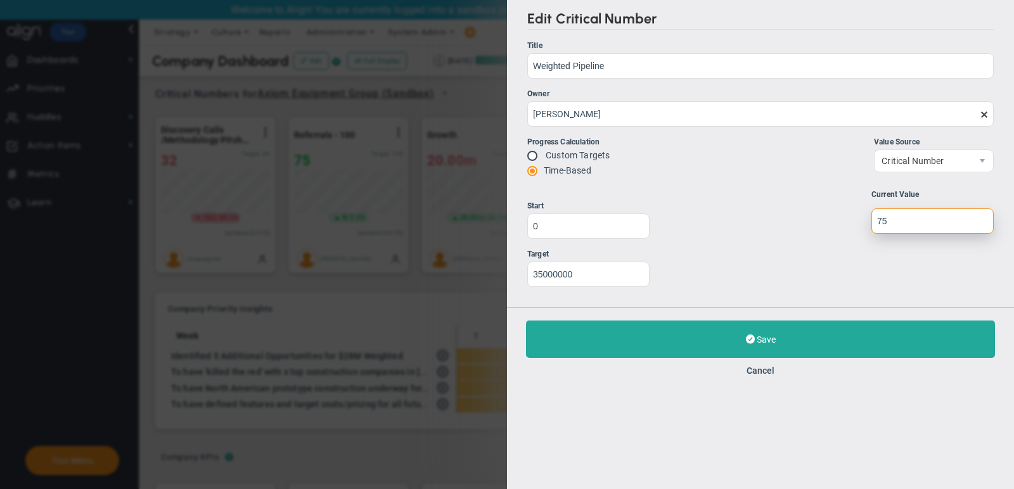
click at [925, 217] on input "undefined" at bounding box center [933, 221] width 122 height 25
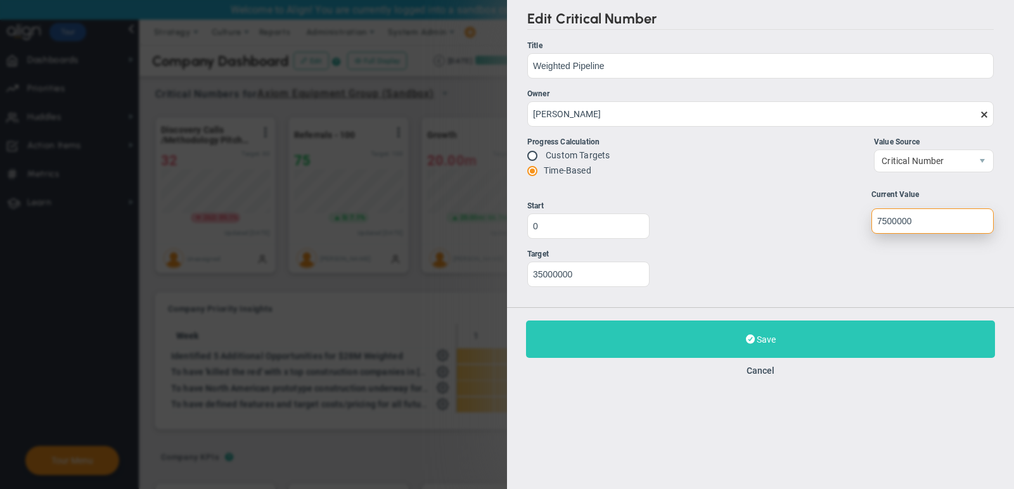
type input "7500000"
click at [844, 335] on button "Save Update" at bounding box center [760, 339] width 469 height 37
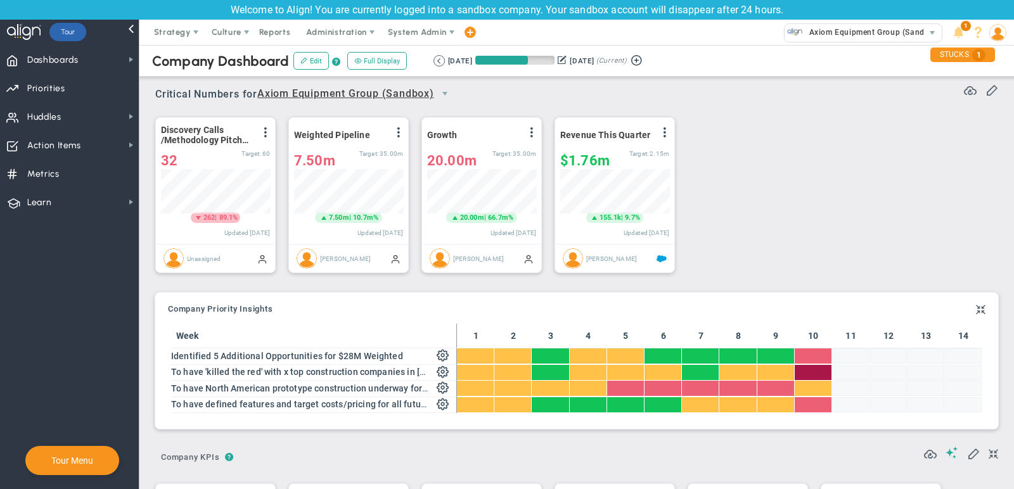
scroll to position [44, 109]
click at [668, 132] on span at bounding box center [665, 132] width 10 height 10
click at [642, 155] on li "Edit" at bounding box center [630, 158] width 90 height 16
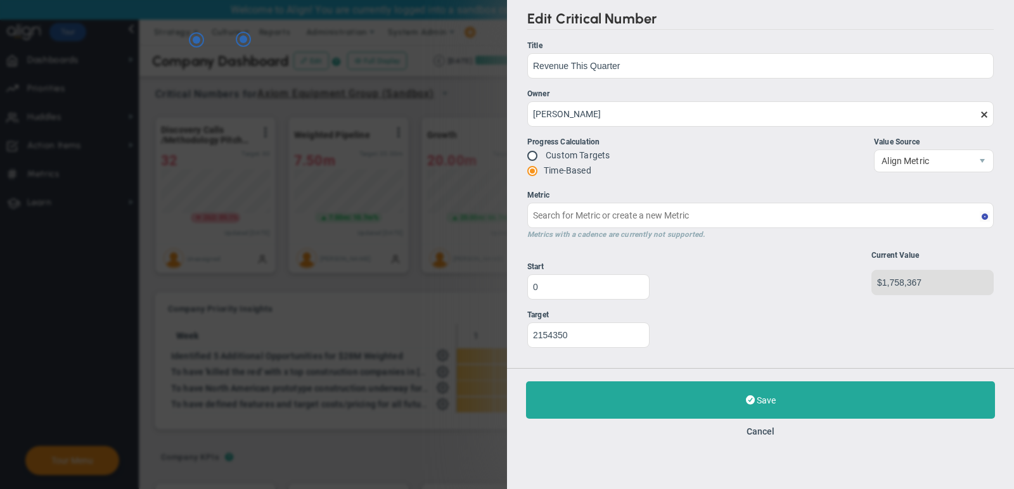
type input "Quarterly Revenue : Salesforce"
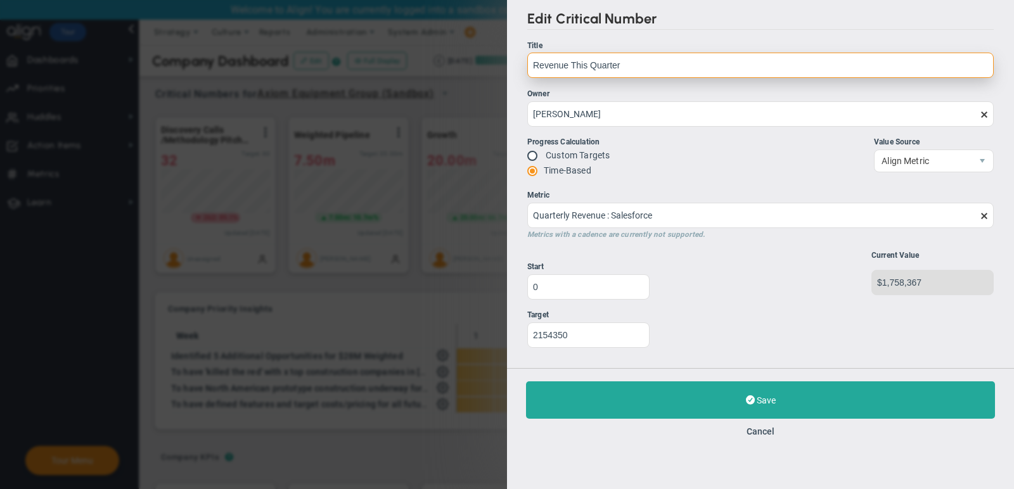
click at [626, 63] on input "Revenue This Quarter" at bounding box center [760, 65] width 467 height 25
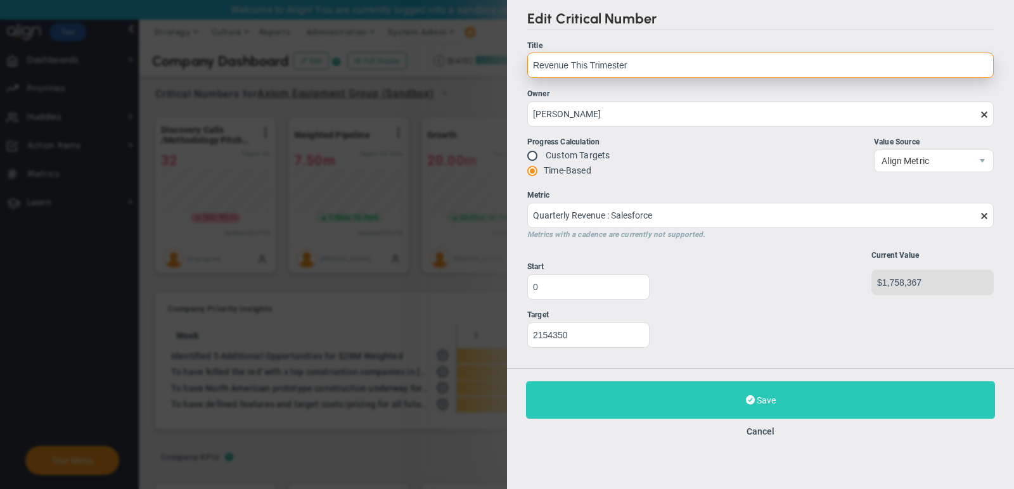
type input "Revenue This Trimester"
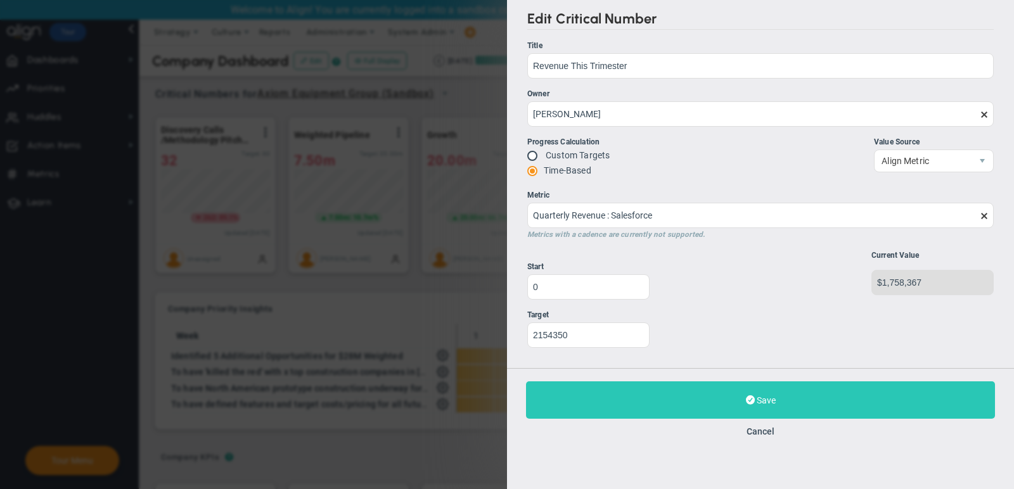
click at [722, 402] on button "Save Update" at bounding box center [760, 400] width 469 height 37
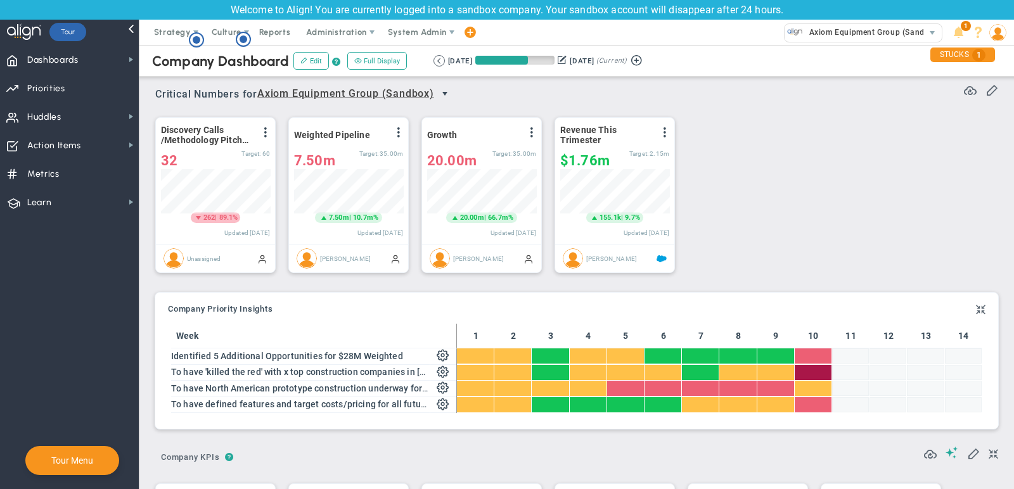
click at [444, 93] on span "select" at bounding box center [445, 94] width 10 height 10
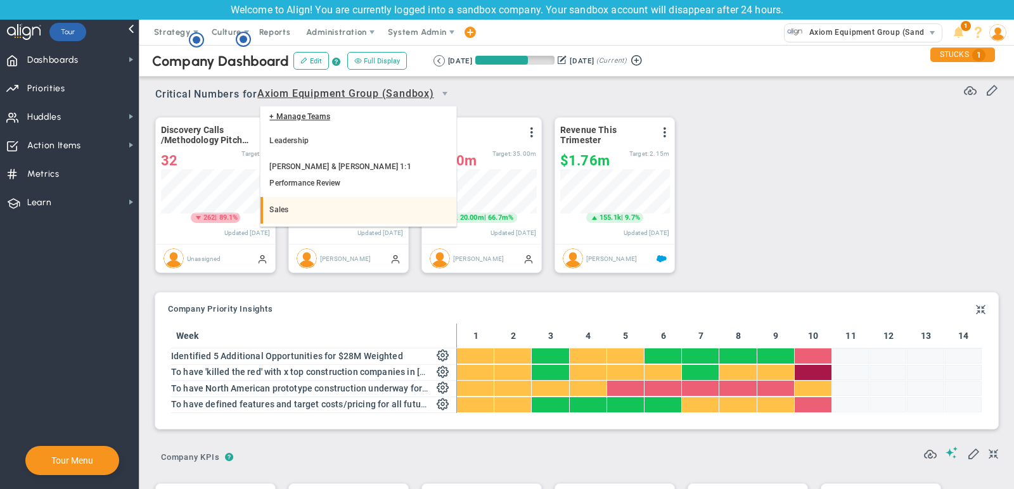
click at [357, 197] on li "Sales" at bounding box center [359, 210] width 196 height 27
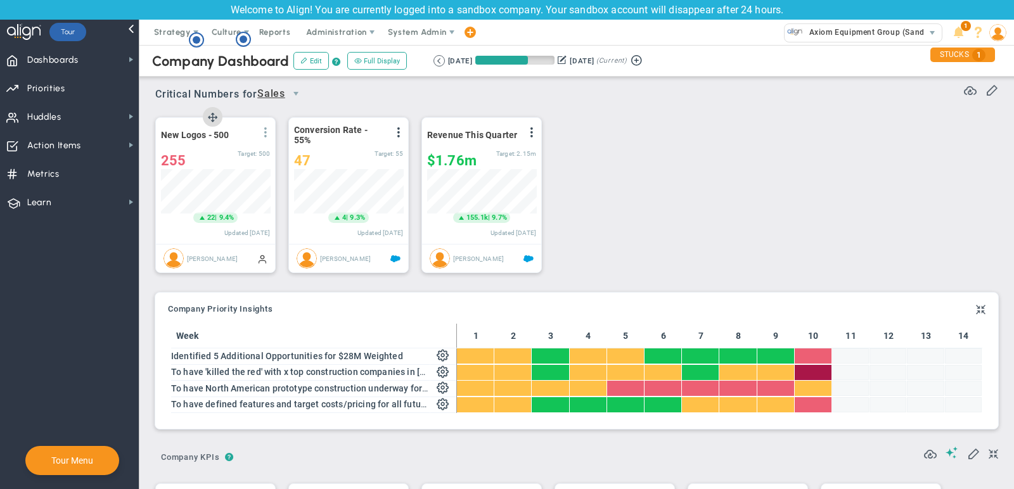
click at [268, 128] on span at bounding box center [266, 132] width 10 height 10
click at [252, 159] on li "Edit" at bounding box center [230, 158] width 90 height 16
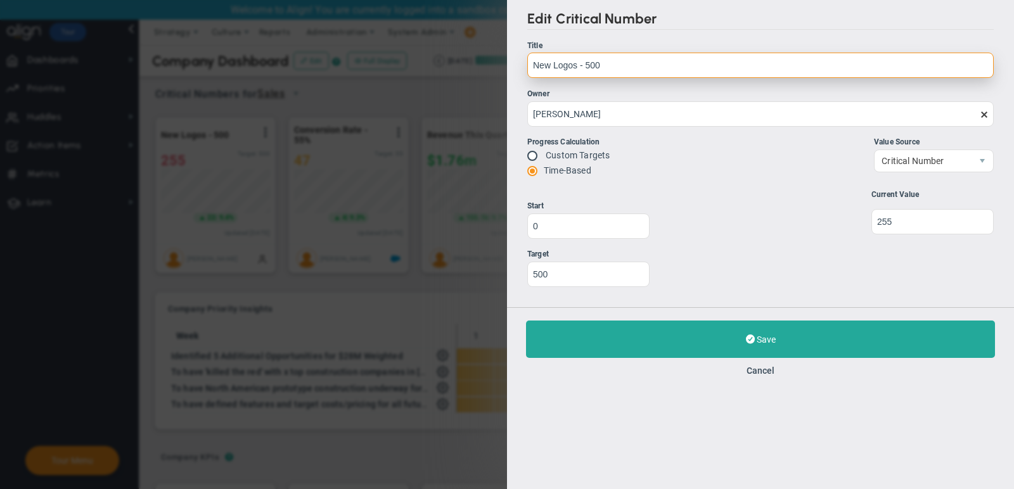
click at [637, 52] on label "Title New Logos - 500 New Logos - 500" at bounding box center [760, 59] width 467 height 39
click at [637, 53] on input "New Logos - 500" at bounding box center [760, 65] width 467 height 25
click at [637, 60] on input "New Logos - 500" at bounding box center [760, 65] width 467 height 25
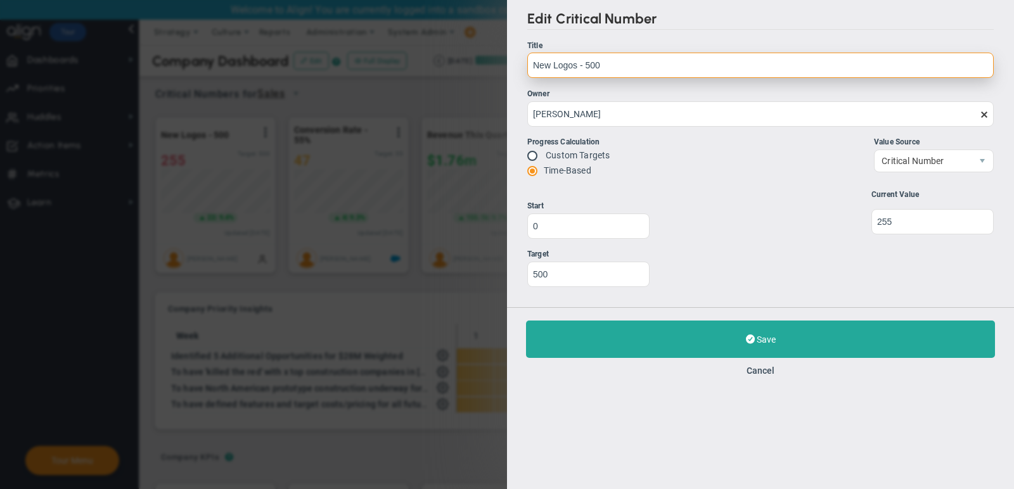
paste input "# of demo units with clients"
drag, startPoint x: 549, startPoint y: 63, endPoint x: 513, endPoint y: 60, distance: 36.3
click at [513, 61] on div "Edit Critical Number Title # of demo units with clients New Logos - 500 Owner M…" at bounding box center [760, 153] width 507 height 307
click at [564, 64] on input "Demo units with clients" at bounding box center [760, 65] width 467 height 25
click at [604, 61] on input "Demo Units with clients" at bounding box center [760, 65] width 467 height 25
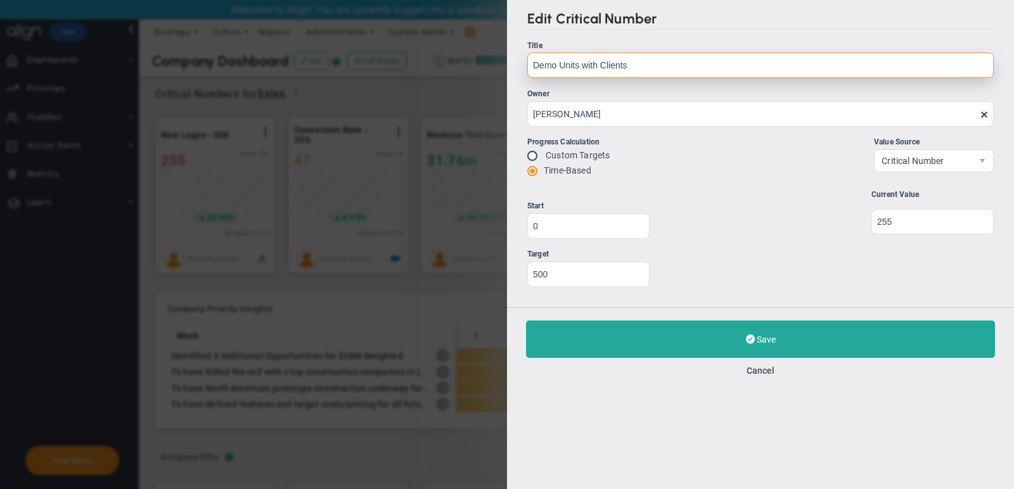
type input "Demo Units with Clients"
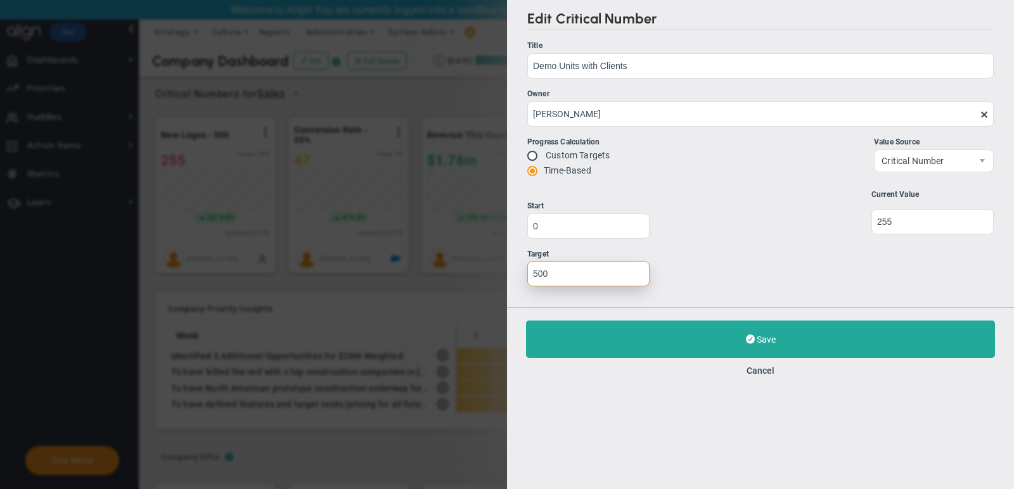
click at [585, 278] on input "500" at bounding box center [588, 273] width 122 height 25
type input "8"
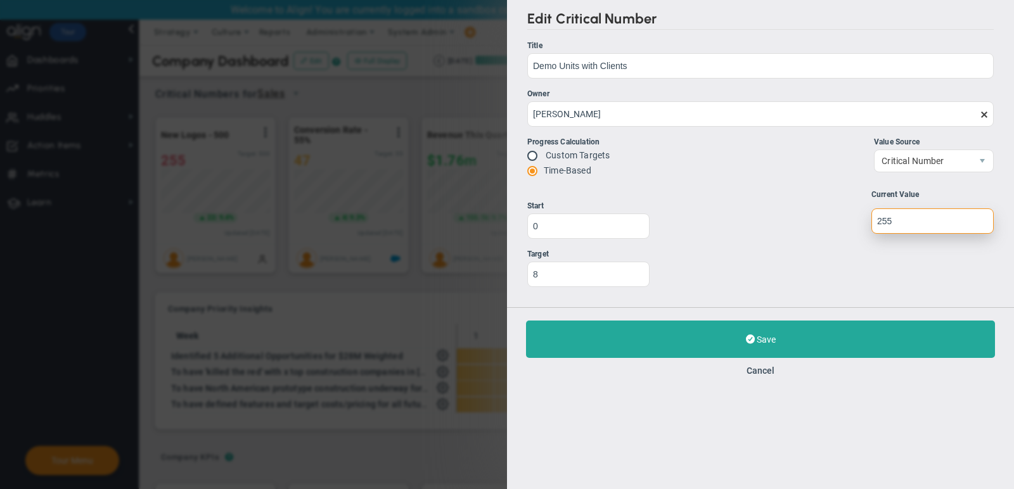
click at [942, 224] on input "undefined" at bounding box center [933, 221] width 122 height 25
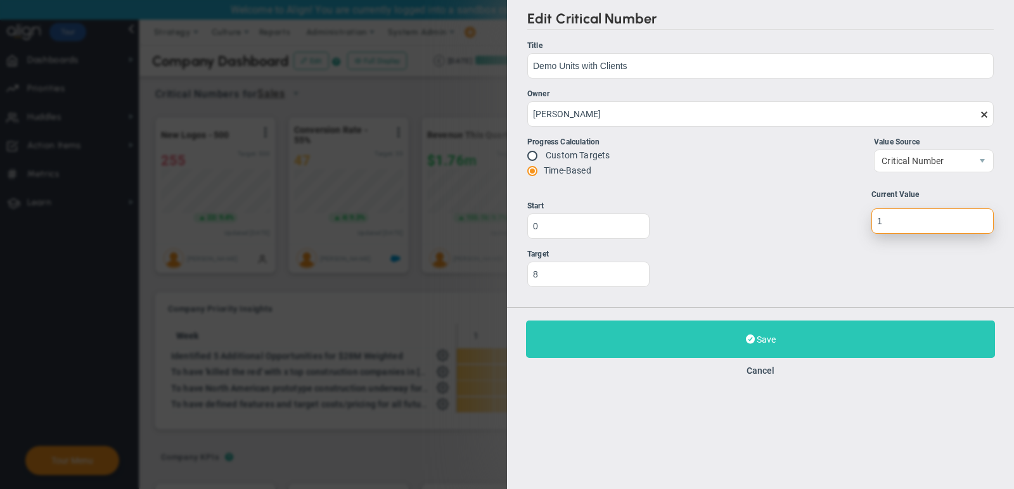
type input "1"
click at [761, 335] on span "Save" at bounding box center [766, 340] width 19 height 10
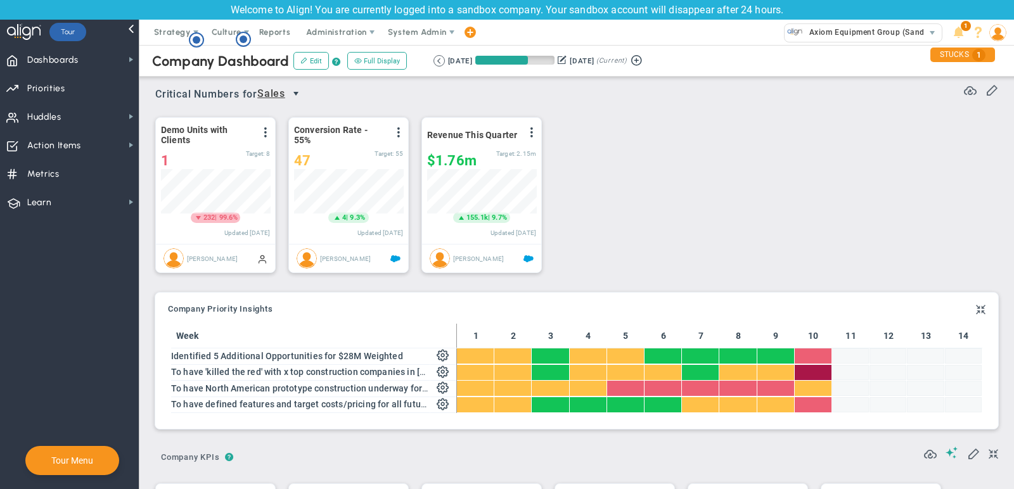
click at [301, 94] on span "select" at bounding box center [296, 94] width 10 height 10
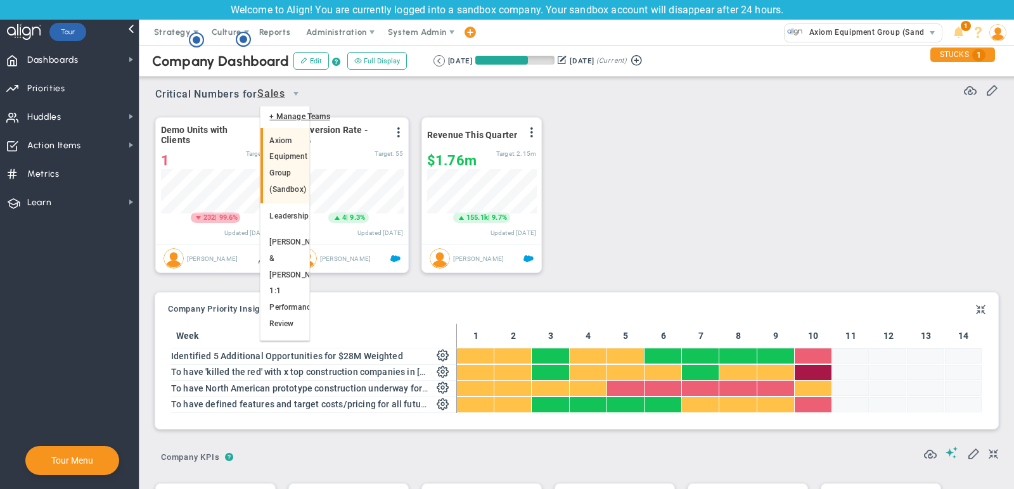
click at [288, 170] on li "Axiom Equipment Group (Sandbox)" at bounding box center [285, 165] width 48 height 75
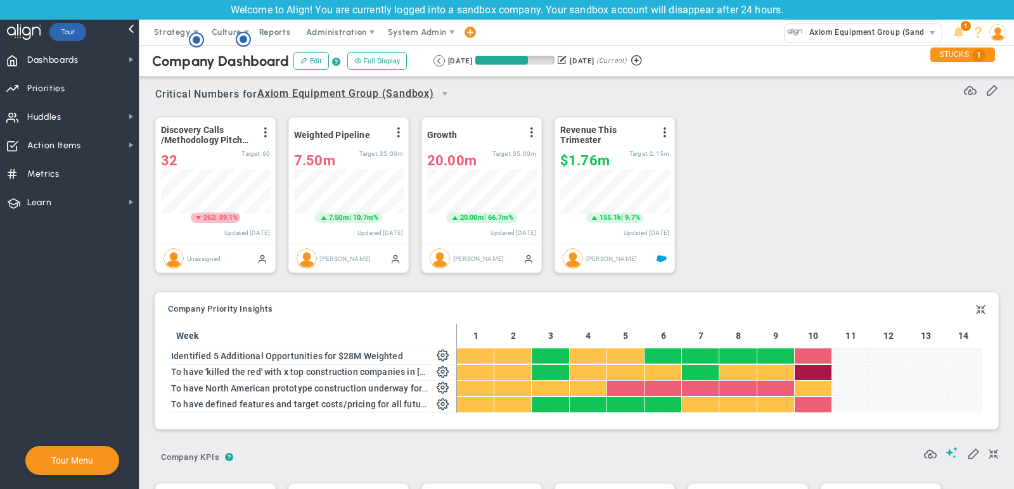
scroll to position [1, 0]
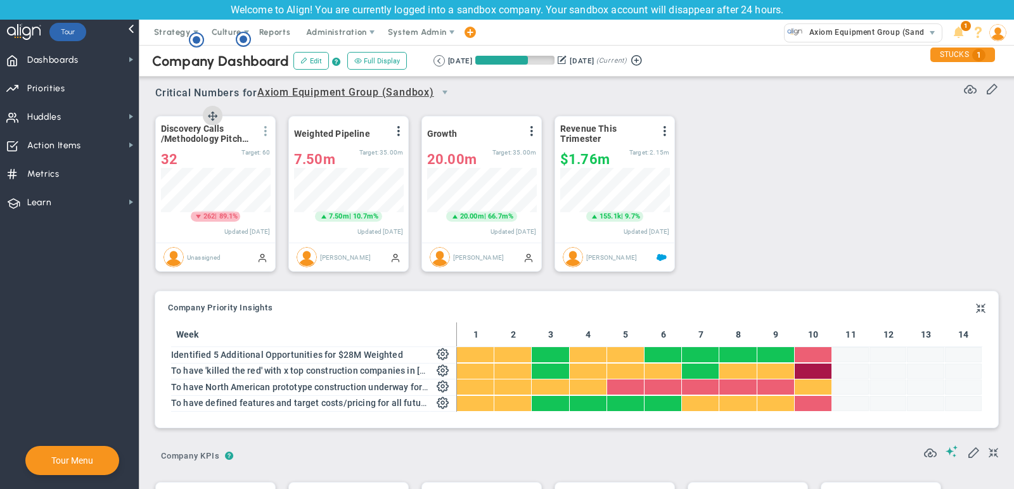
click at [264, 130] on span at bounding box center [266, 131] width 10 height 10
click at [242, 149] on li "Edit" at bounding box center [230, 157] width 90 height 16
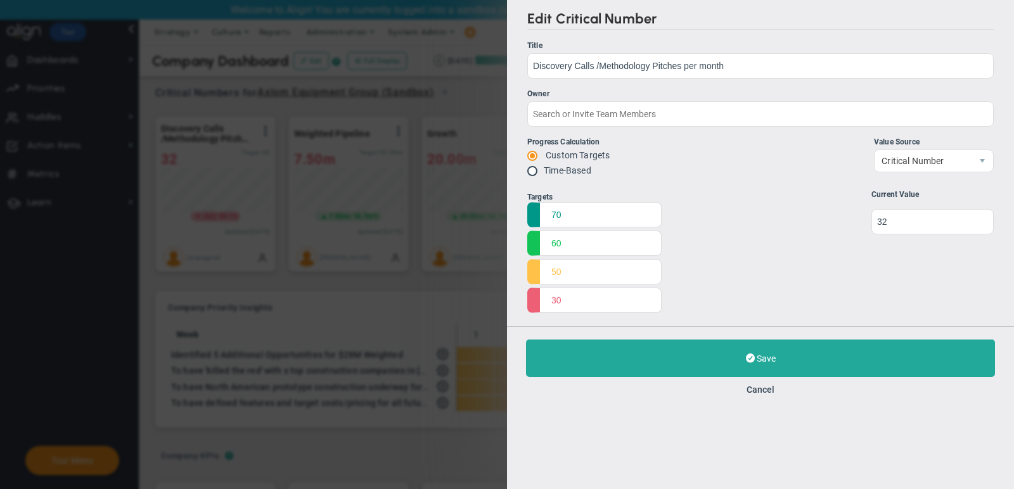
click at [764, 395] on div "Save Update Cancel" at bounding box center [760, 367] width 507 height 82
click at [571, 168] on label "Time-Based" at bounding box center [568, 170] width 48 height 10
click at [533, 171] on input "radio" at bounding box center [537, 172] width 13 height 10
radio input "true"
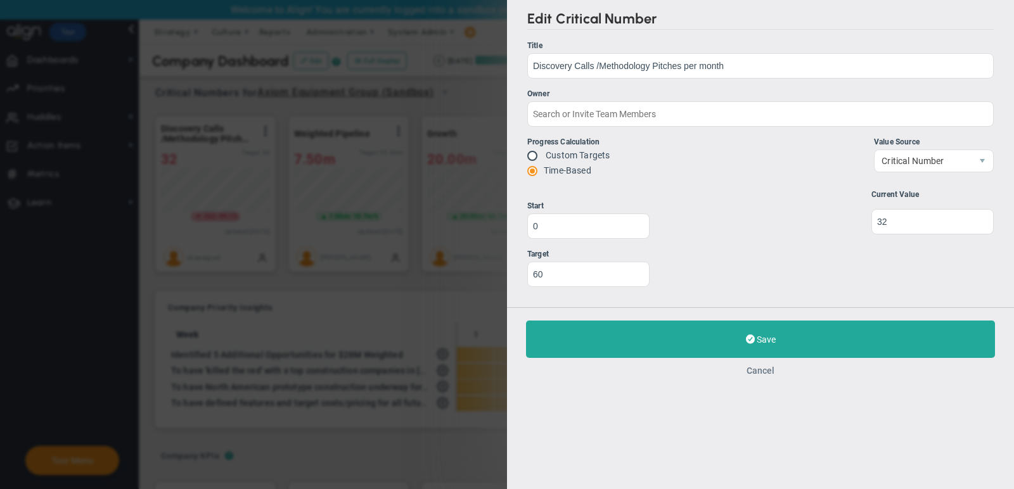
click at [751, 374] on button "Cancel" at bounding box center [761, 371] width 28 height 10
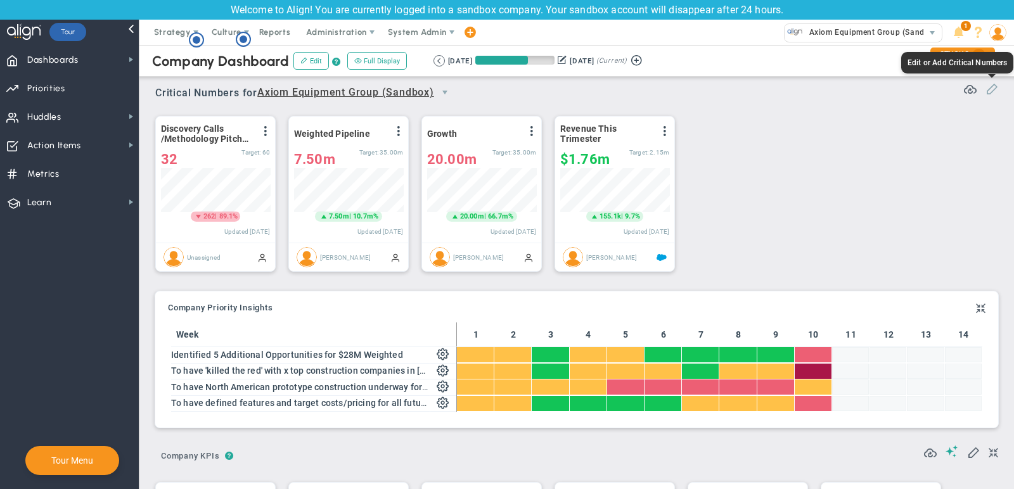
click at [996, 86] on span at bounding box center [992, 88] width 13 height 13
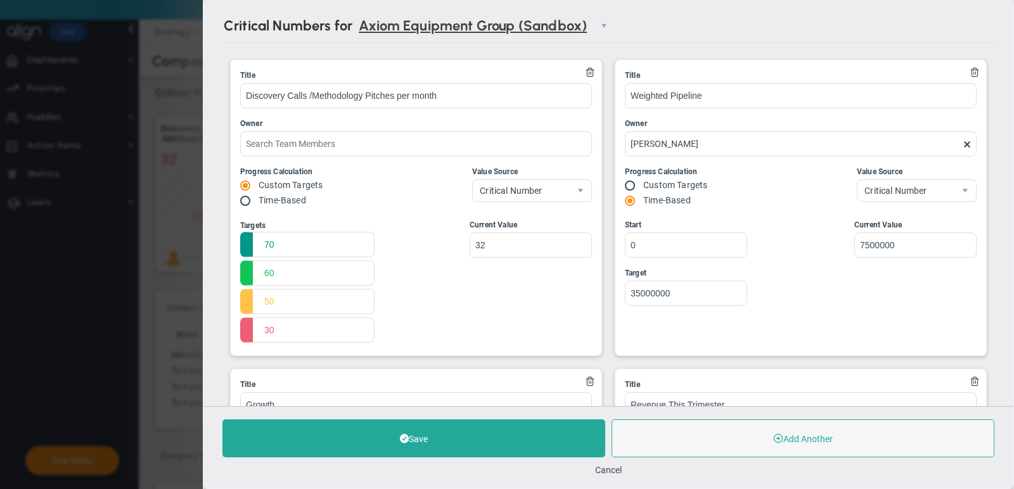
type input "Quarterly Revenue : Salesforce"
click at [549, 188] on span "Critical Number" at bounding box center [521, 190] width 97 height 22
click at [614, 472] on button "Cancel" at bounding box center [608, 470] width 27 height 10
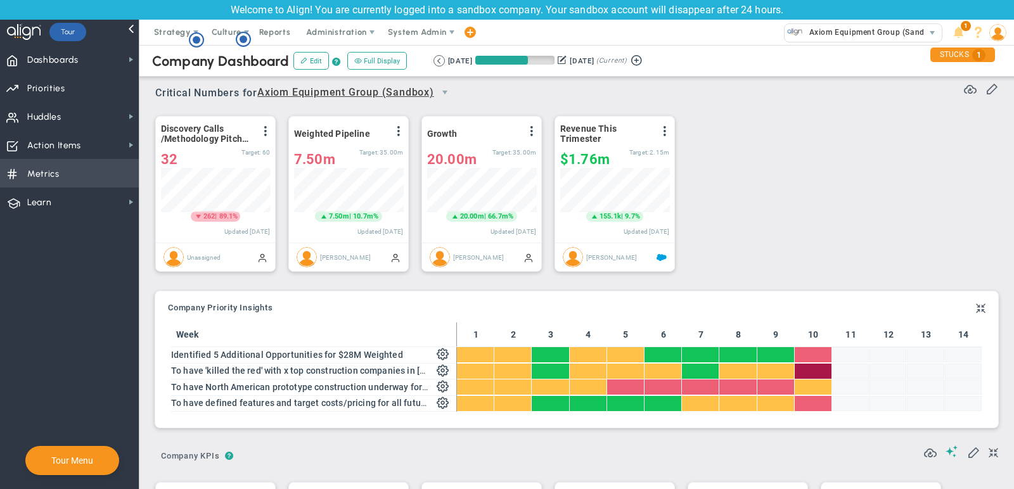
click at [82, 177] on span "Metrics Metrics" at bounding box center [69, 173] width 139 height 29
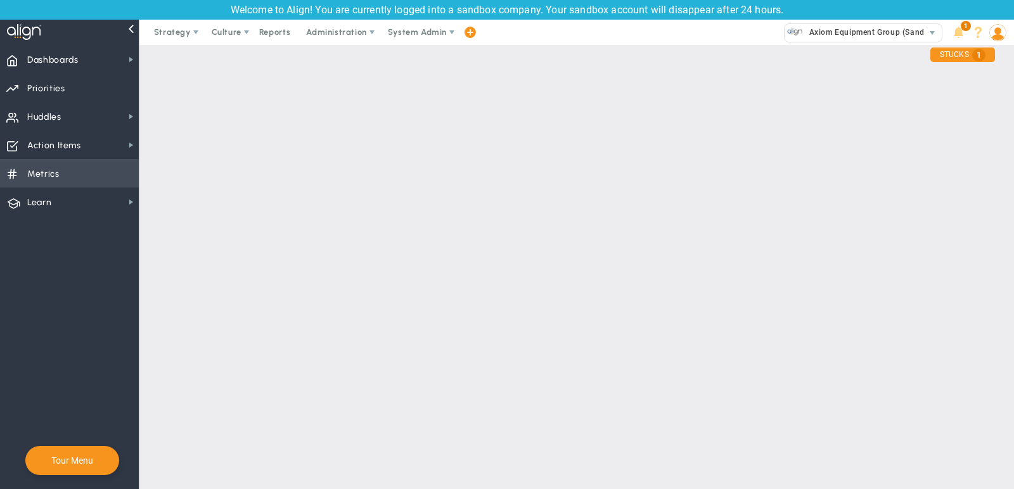
checkbox input "false"
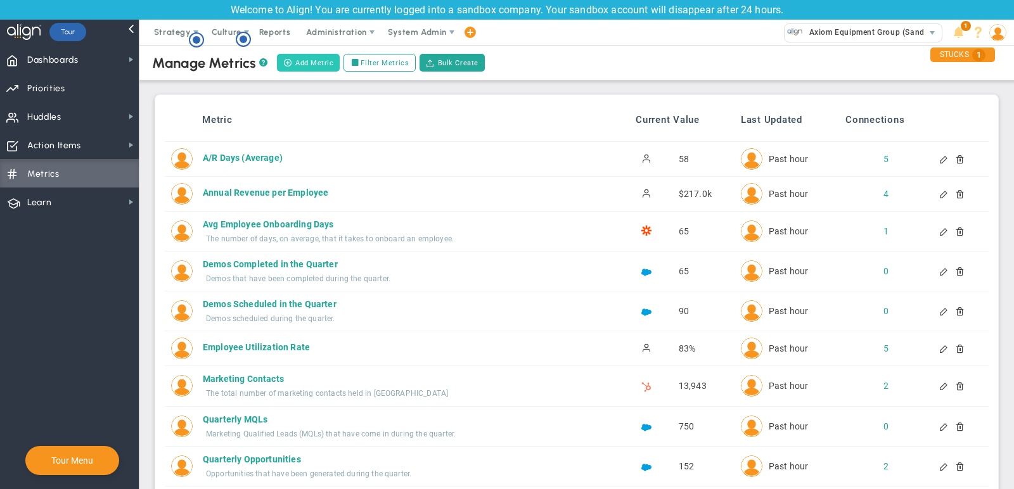
click at [306, 56] on button "Add Metric" at bounding box center [308, 63] width 63 height 18
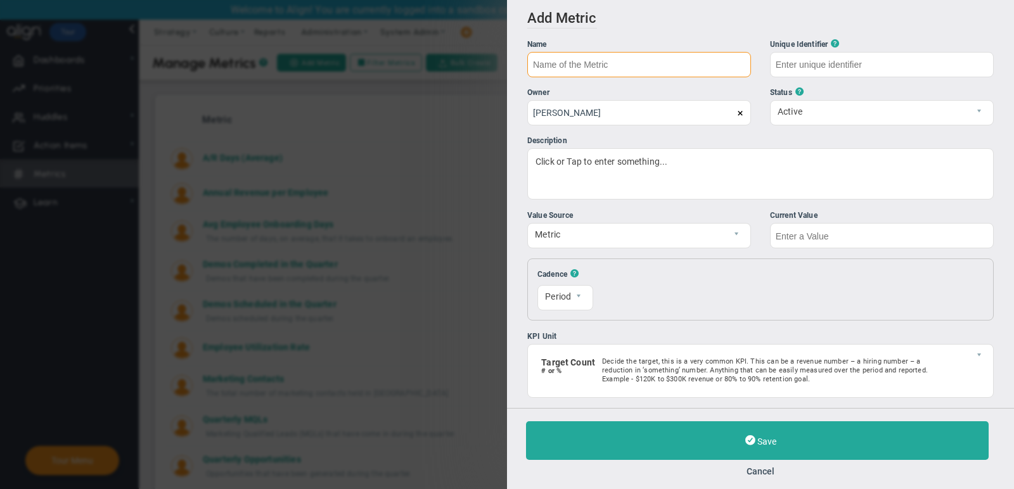
paste input "Discovery Calls /Methodology Pitches"
type input "Discovery Calls /Methodology Pitches"
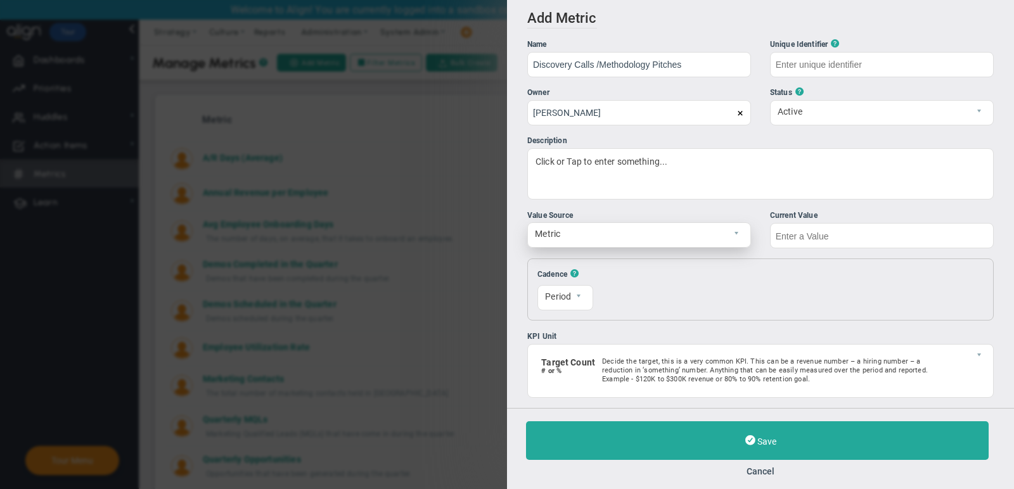
type input "Discovery-Calls-/Methodology-Pitches"
click at [685, 239] on span "Metric" at bounding box center [628, 234] width 201 height 22
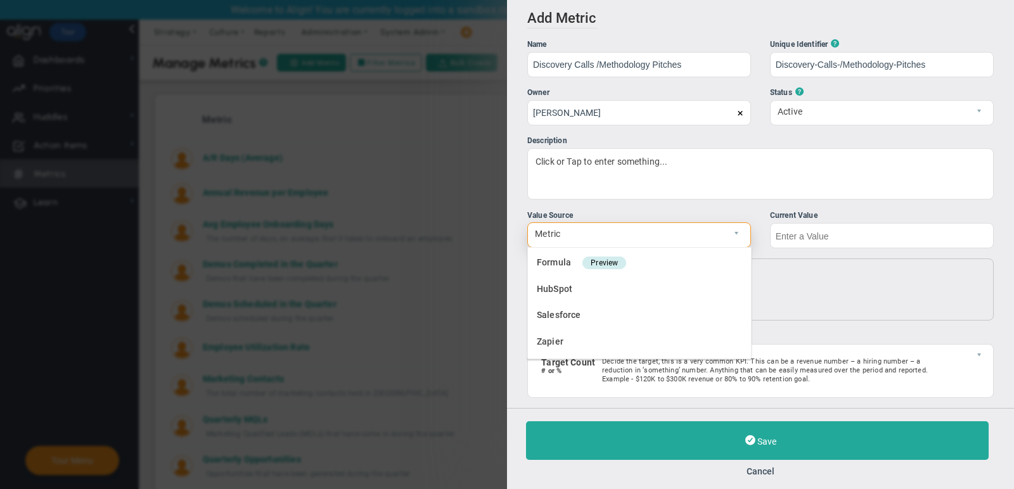
click at [685, 239] on span "Metric" at bounding box center [628, 234] width 201 height 22
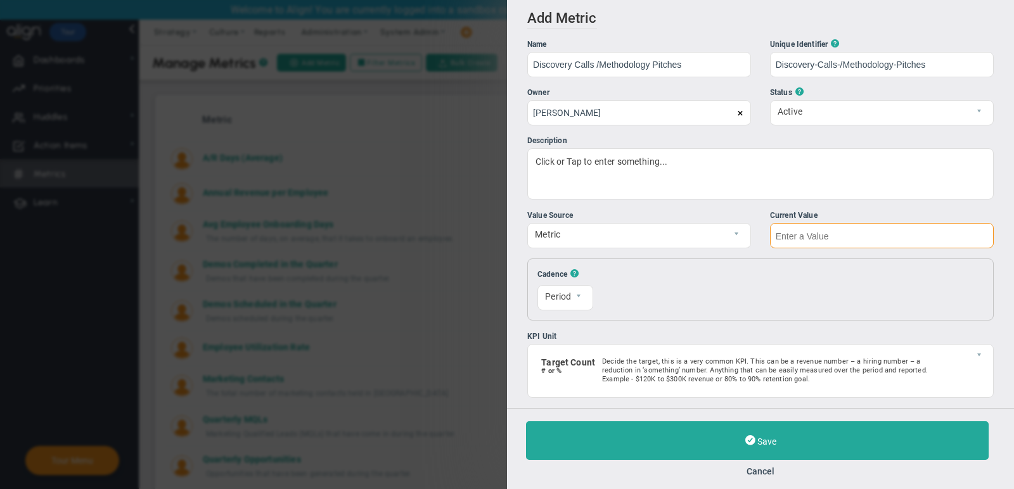
click at [807, 237] on input "text" at bounding box center [882, 235] width 224 height 25
type input "2"
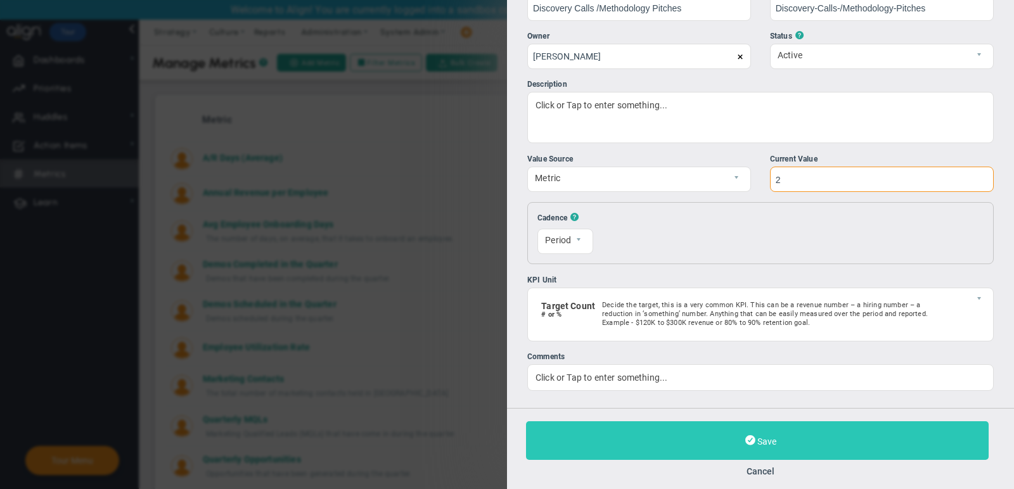
type input "2"
click at [766, 447] on button "Save" at bounding box center [757, 441] width 463 height 39
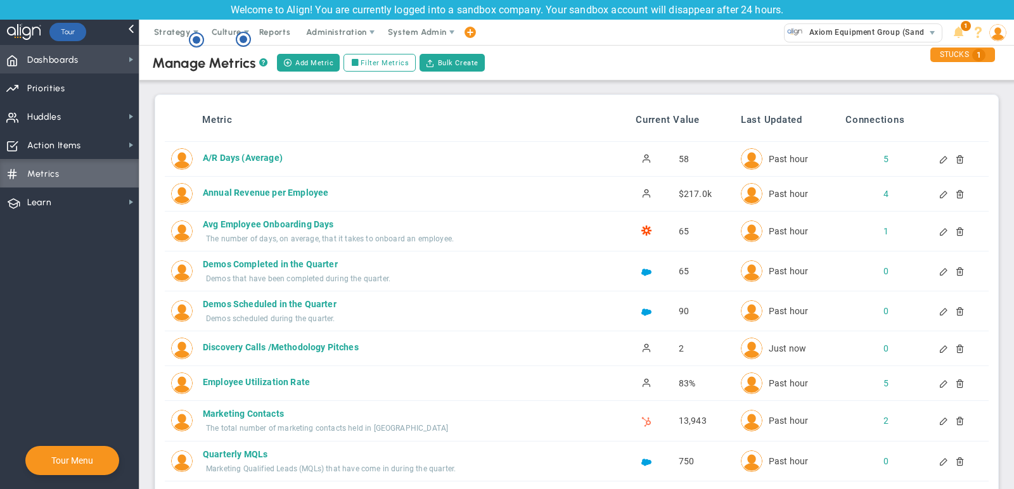
click at [99, 62] on span "Dashboards Dashboards" at bounding box center [69, 59] width 139 height 29
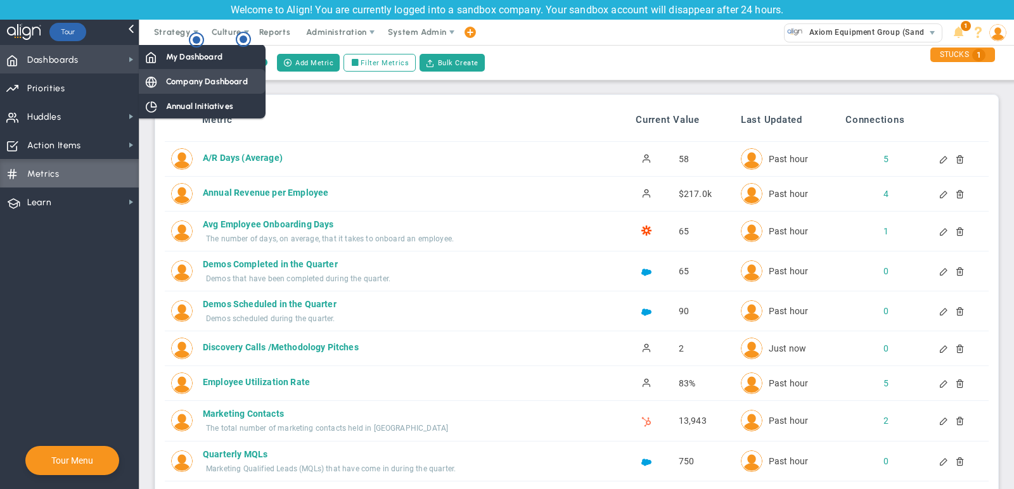
click at [205, 78] on span "Company Dashboard" at bounding box center [207, 81] width 82 height 12
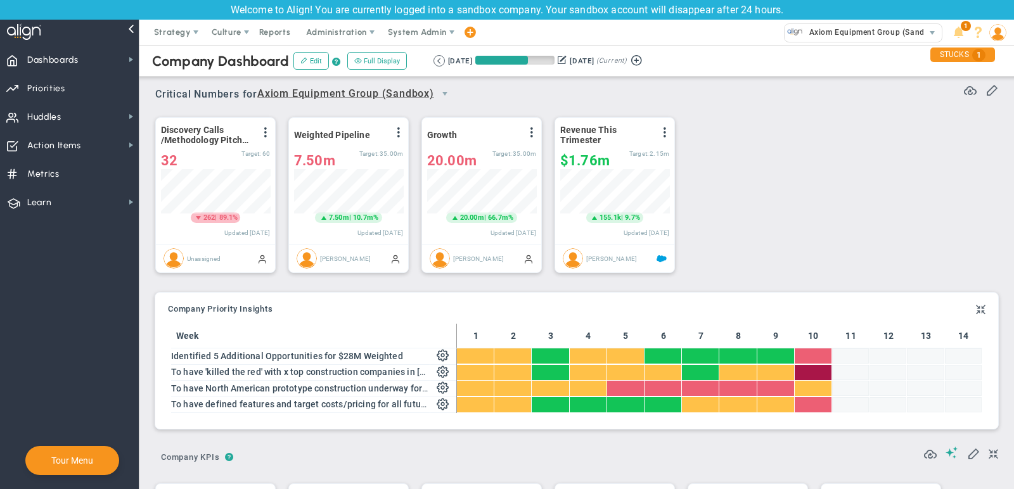
scroll to position [633919, 633854]
click at [267, 129] on span at bounding box center [266, 132] width 10 height 10
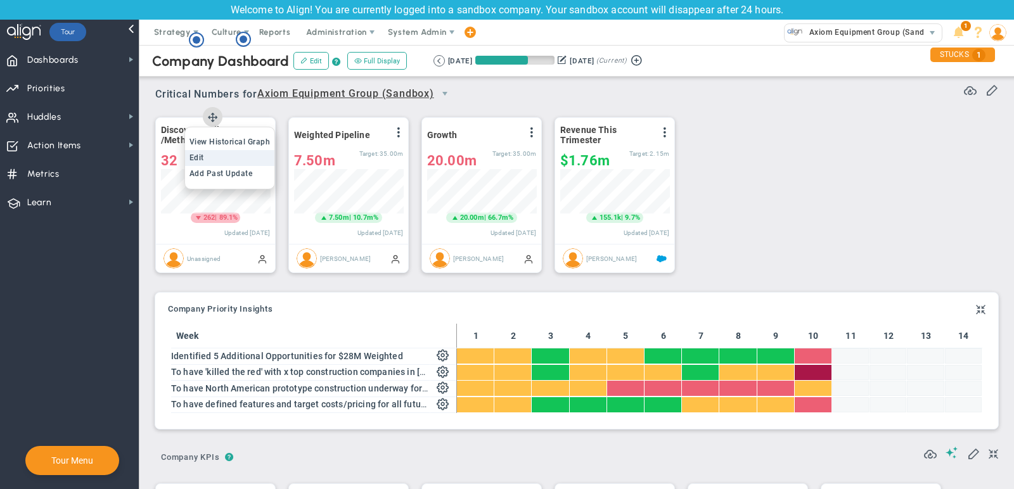
click at [262, 153] on li "Edit" at bounding box center [230, 158] width 90 height 16
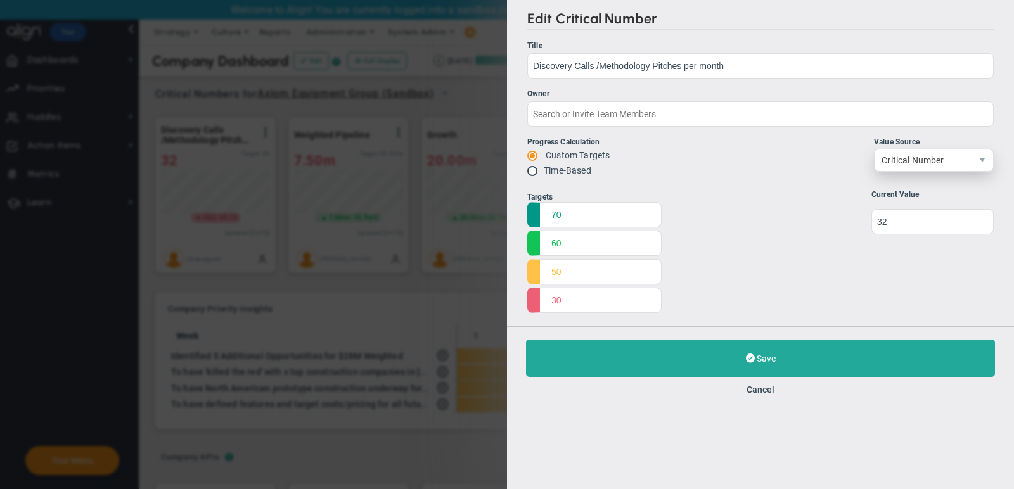
click at [938, 156] on span "Critical Number" at bounding box center [923, 161] width 97 height 22
click at [939, 180] on li "Align Metric" at bounding box center [934, 187] width 119 height 27
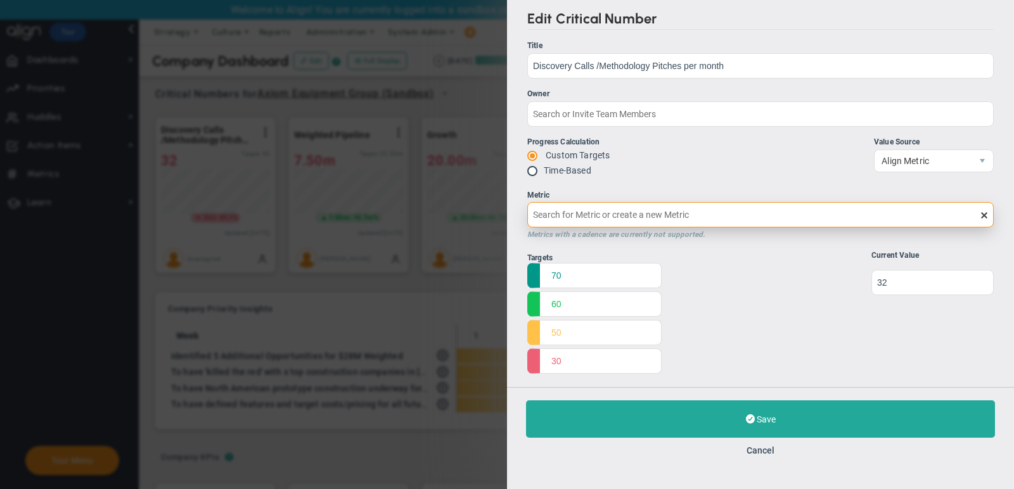
click at [708, 216] on input "Metric Metrics with a cadence are currently not supported." at bounding box center [760, 214] width 467 height 25
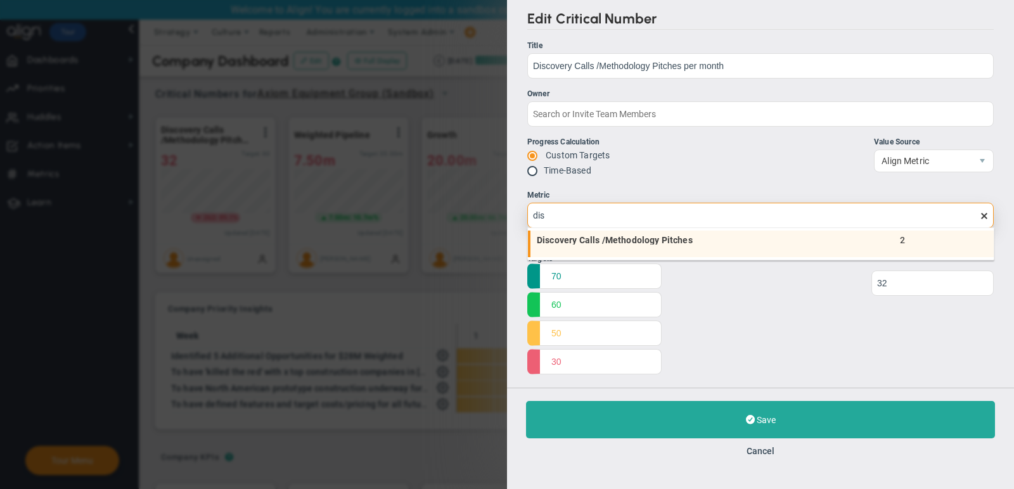
click at [711, 247] on li "Discovery Calls /Methodology Pitches 2" at bounding box center [761, 244] width 466 height 27
type input "Discovery Calls /Methodology Pitches"
type input "2"
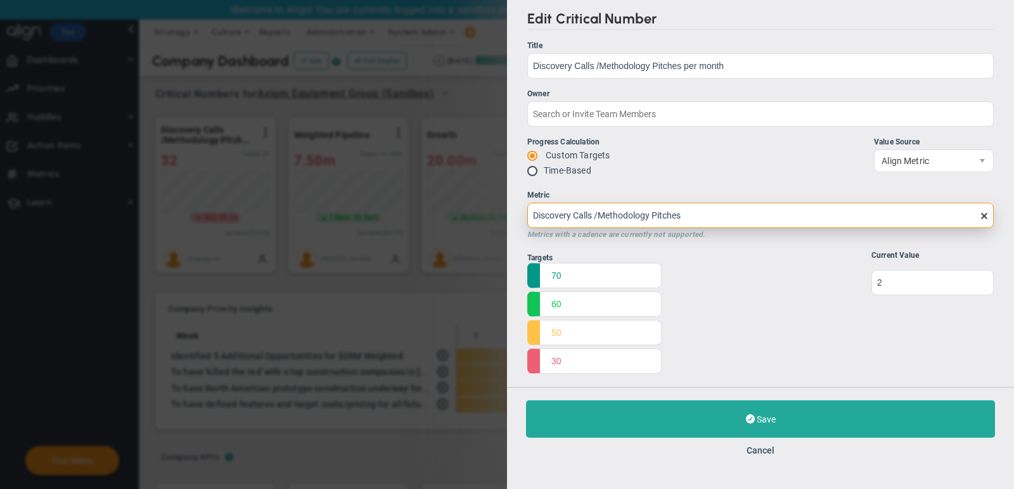
type input "Discovery Calls /Methodology Pitches"
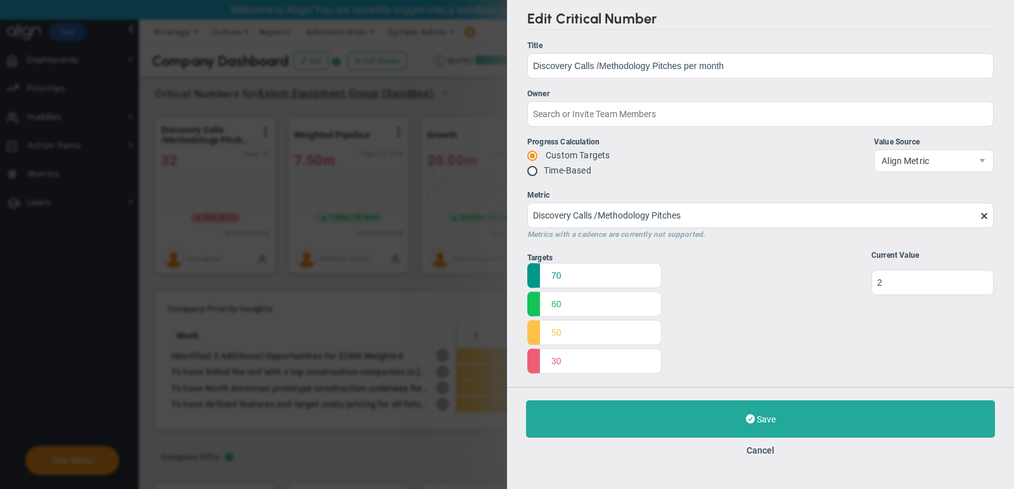
click at [556, 166] on label "Time-Based" at bounding box center [568, 170] width 48 height 10
click at [533, 172] on input "radio" at bounding box center [537, 172] width 13 height 10
radio input "true"
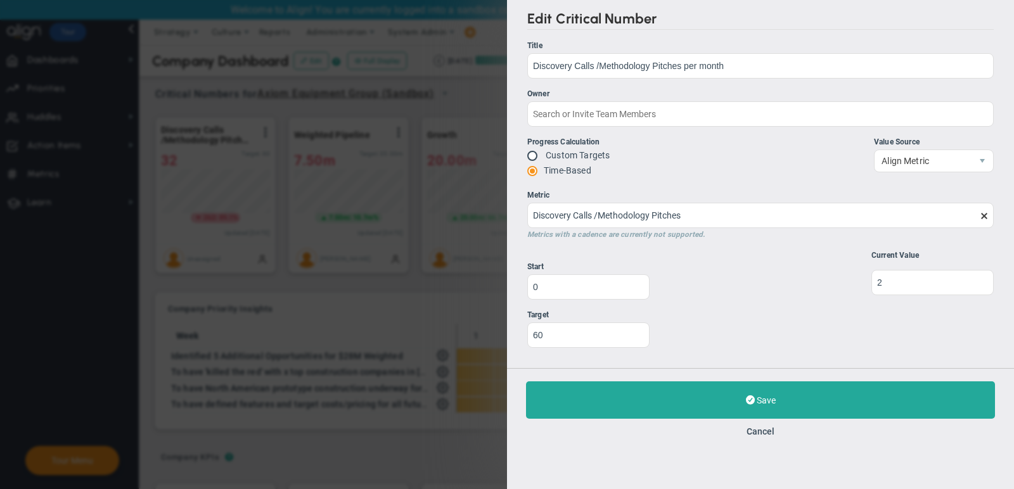
click at [533, 154] on input "radio" at bounding box center [537, 157] width 13 height 10
radio input "true"
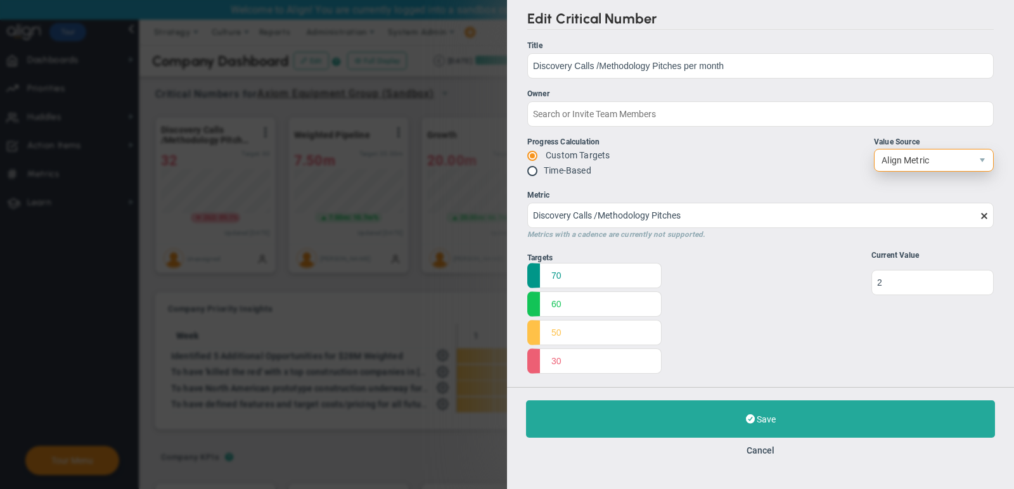
click at [940, 160] on span "Align Metric" at bounding box center [923, 161] width 97 height 22
click at [941, 183] on li "Critical Number" at bounding box center [934, 187] width 119 height 27
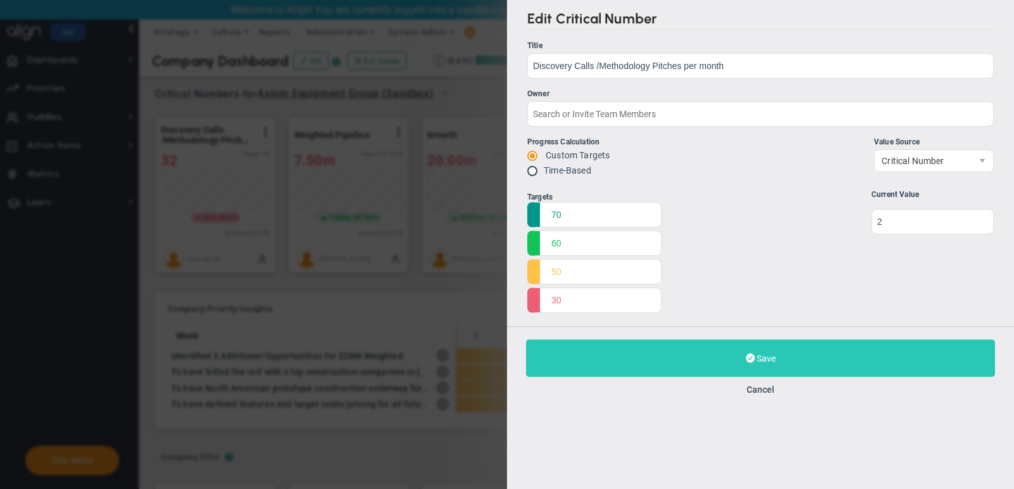
click at [792, 359] on button "Save Update" at bounding box center [760, 358] width 469 height 37
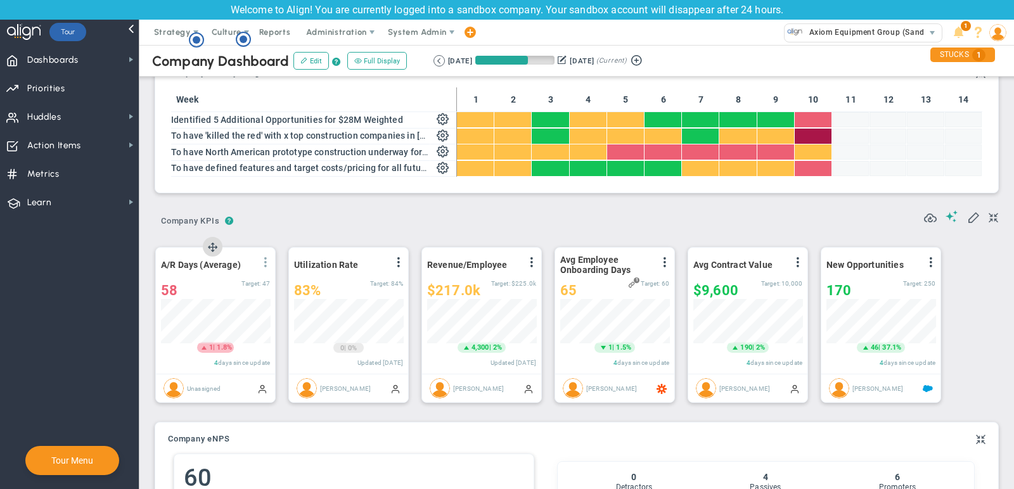
click at [266, 261] on span at bounding box center [266, 262] width 10 height 10
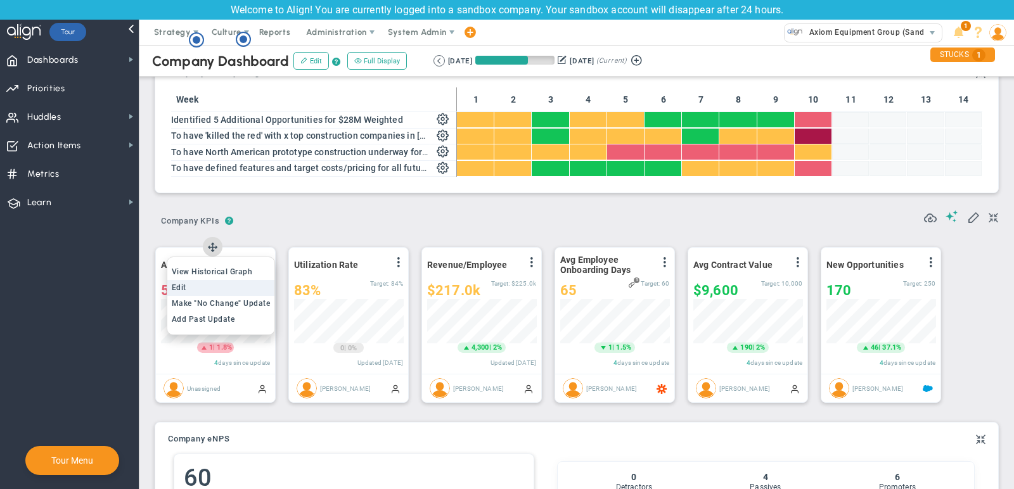
click at [264, 283] on li "Edit" at bounding box center [221, 288] width 108 height 16
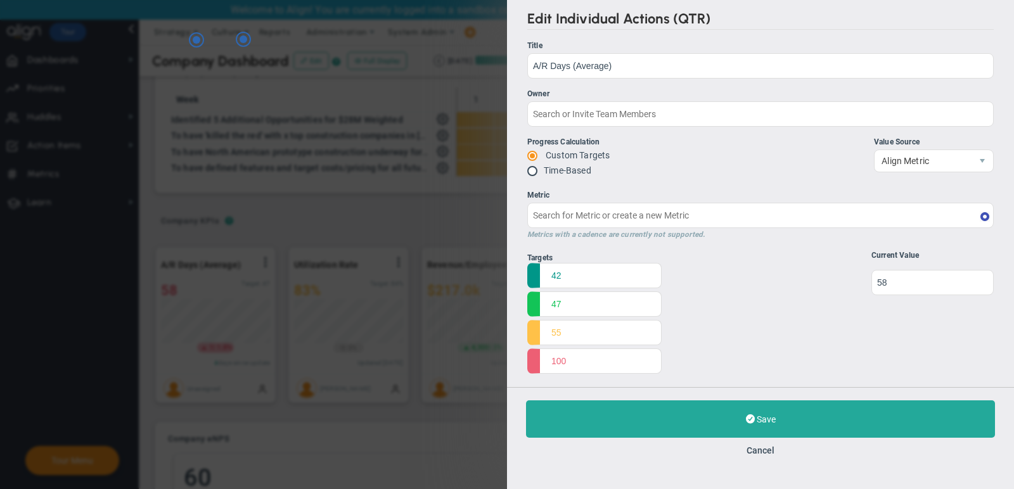
type input "A/R Days (Average)"
click at [564, 165] on label "Time-Based" at bounding box center [568, 170] width 48 height 10
click at [555, 168] on label "Time-Based" at bounding box center [568, 170] width 48 height 10
click at [526, 170] on div "Edit Individual Actions (QTR) Title A/R Days (Average) A/R Days (Average) Owner…" at bounding box center [760, 193] width 507 height 387
click at [531, 170] on input "radio" at bounding box center [537, 172] width 13 height 10
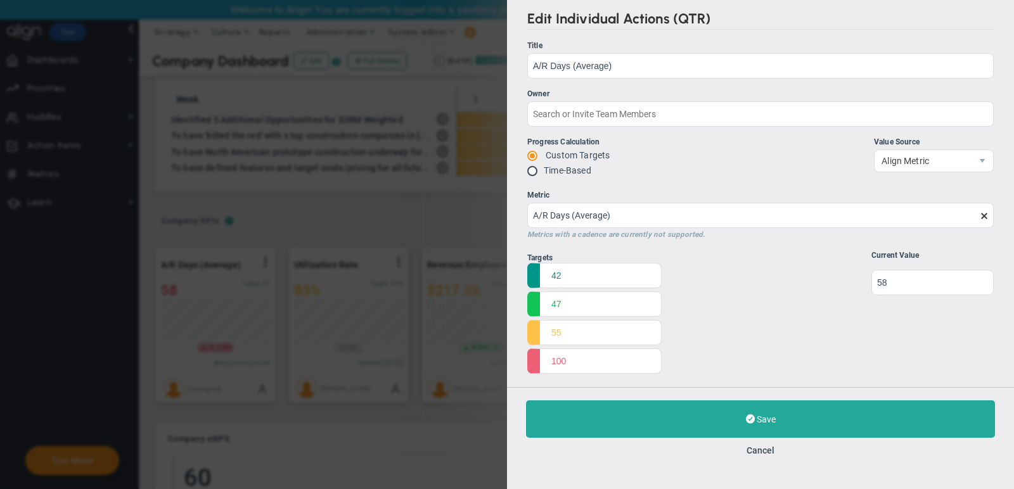
radio input "true"
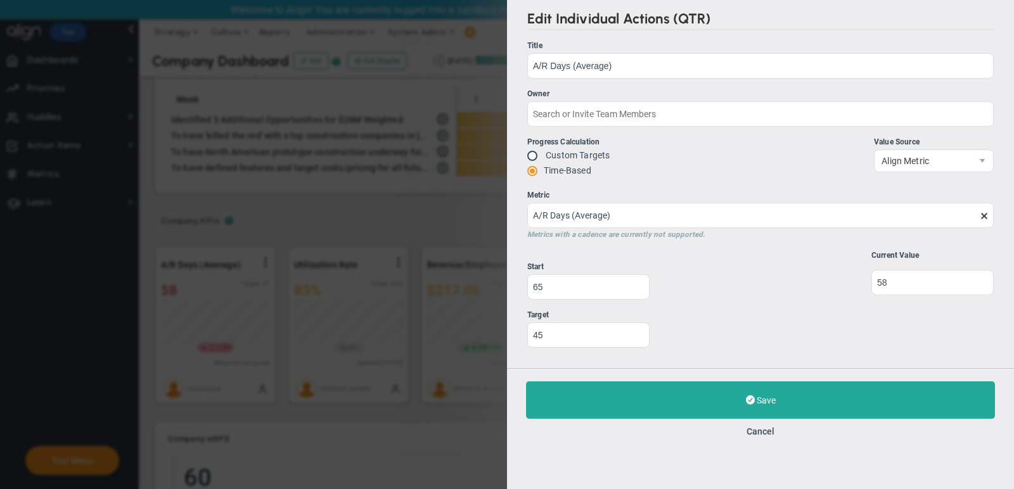
click at [530, 157] on span at bounding box center [533, 155] width 13 height 10
click at [534, 153] on input "radio" at bounding box center [537, 157] width 13 height 10
radio input "true"
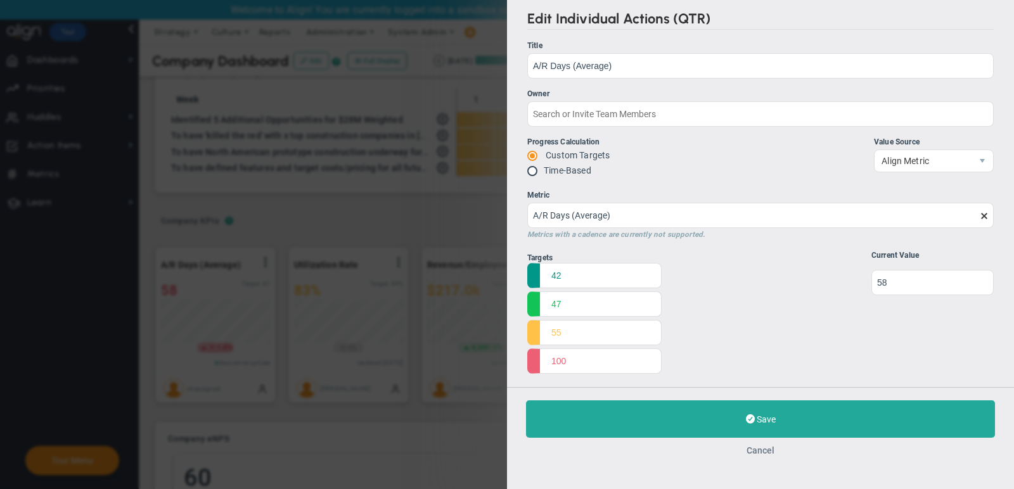
click at [755, 450] on button "Cancel" at bounding box center [761, 451] width 28 height 10
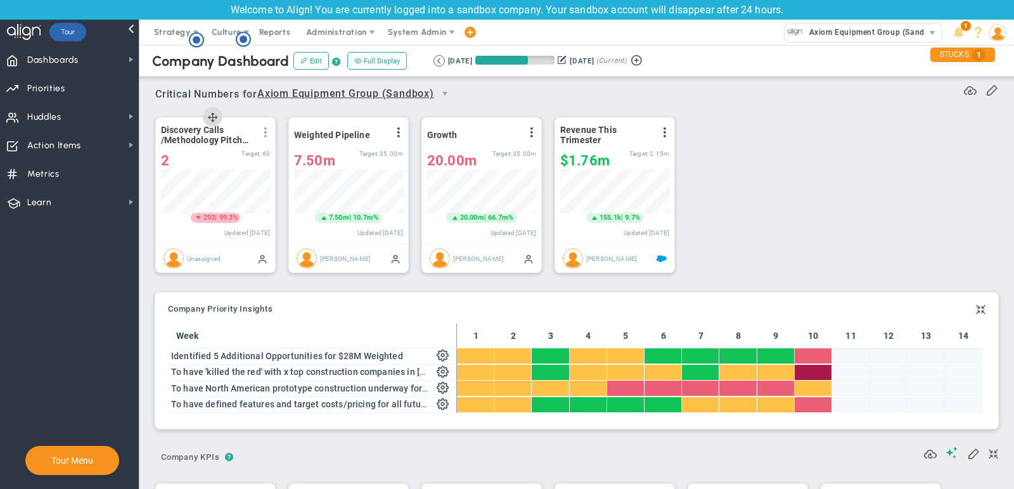
click at [269, 127] on span at bounding box center [266, 132] width 10 height 10
click at [241, 169] on span "Add Past Update" at bounding box center [221, 173] width 63 height 9
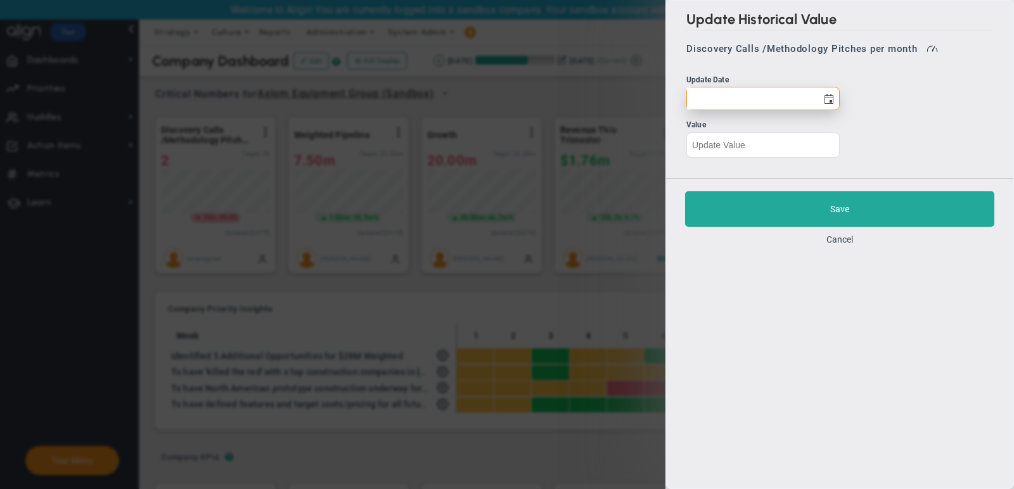
click at [806, 101] on input "text" at bounding box center [752, 98] width 131 height 22
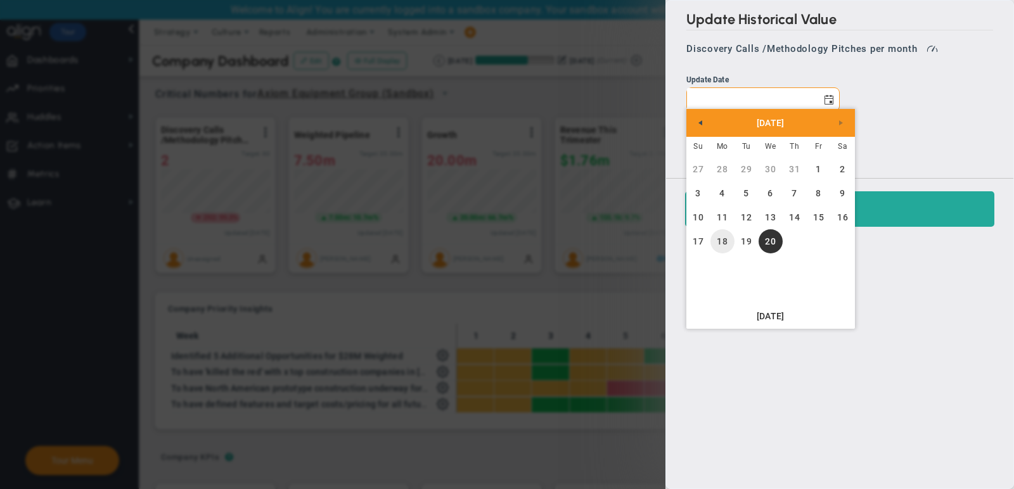
click at [720, 242] on link "18" at bounding box center [723, 241] width 24 height 24
type input "Monday, August 18, 2025"
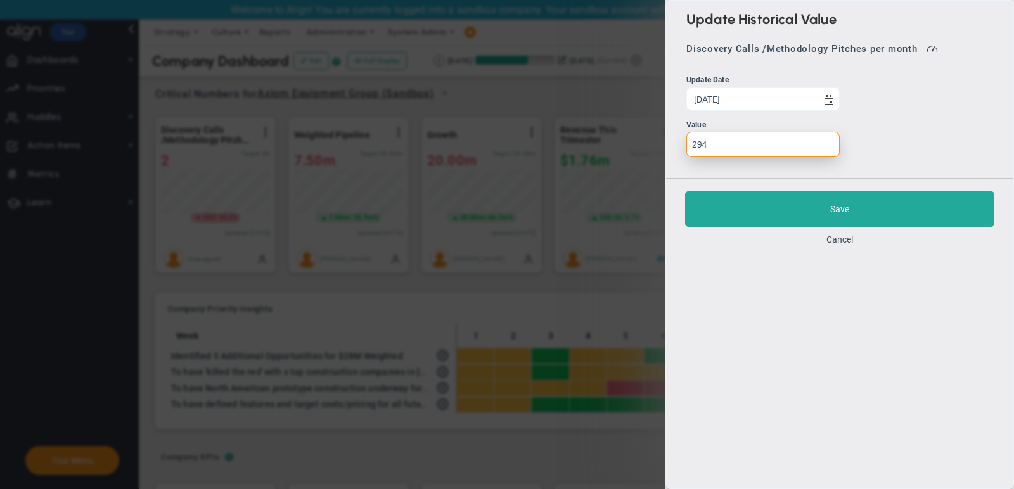
click at [716, 151] on input "294" at bounding box center [763, 144] width 153 height 25
type input "2"
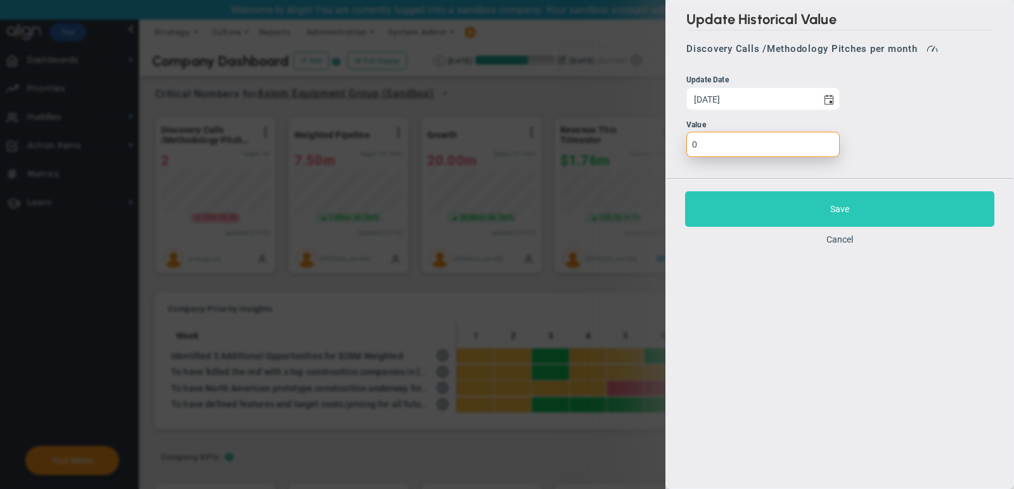
type input "0"
click at [746, 208] on button "Save" at bounding box center [839, 209] width 309 height 36
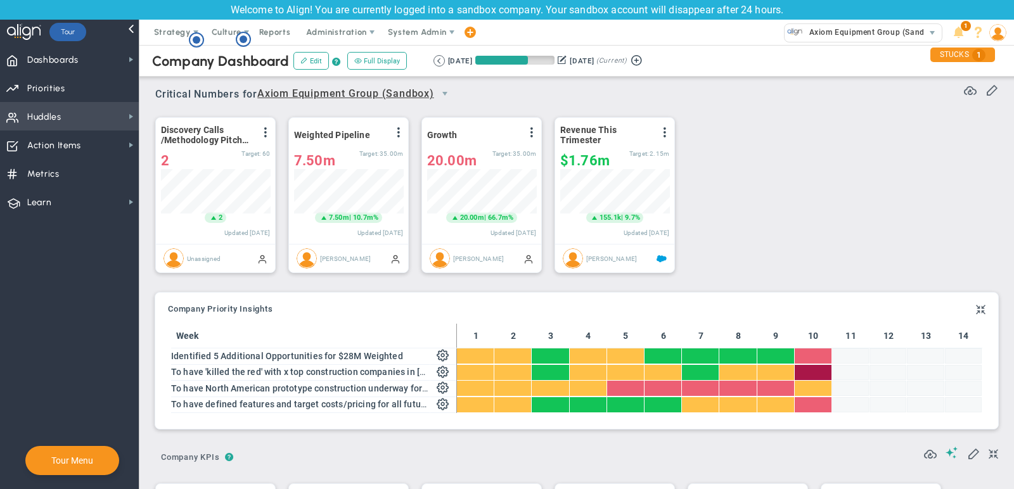
click at [71, 130] on span "Huddles Huddles" at bounding box center [69, 116] width 139 height 29
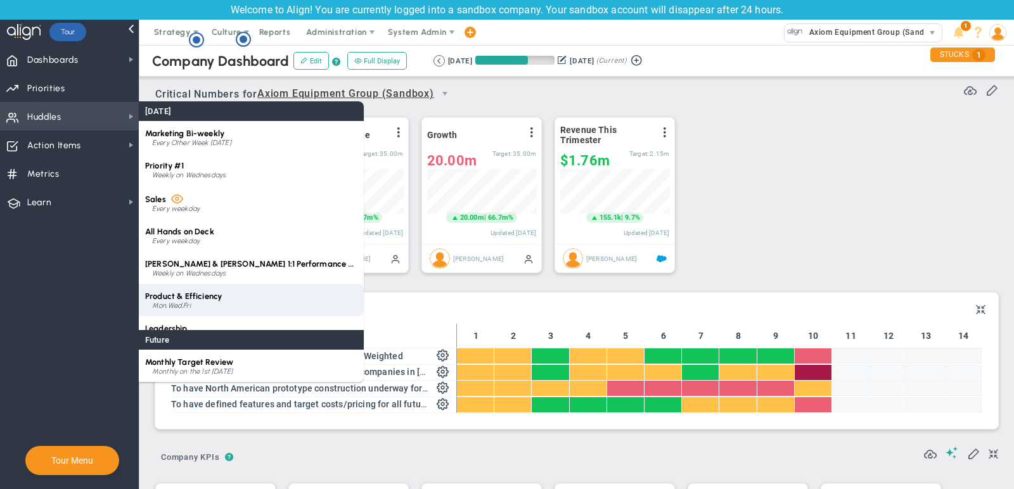
scroll to position [18, 0]
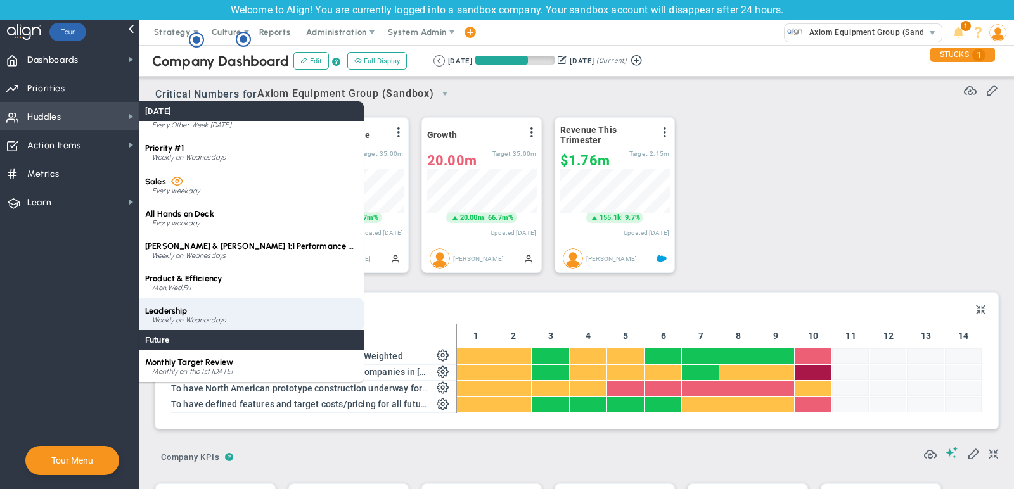
click at [227, 324] on div "Leadership Weekly on Wednesdays" at bounding box center [251, 315] width 225 height 32
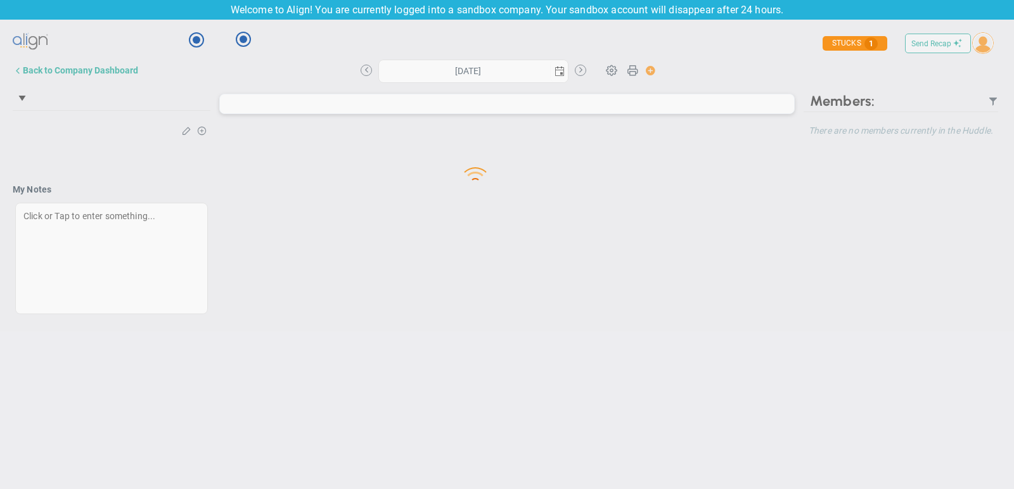
type input "Wednesday, August 20, 2025"
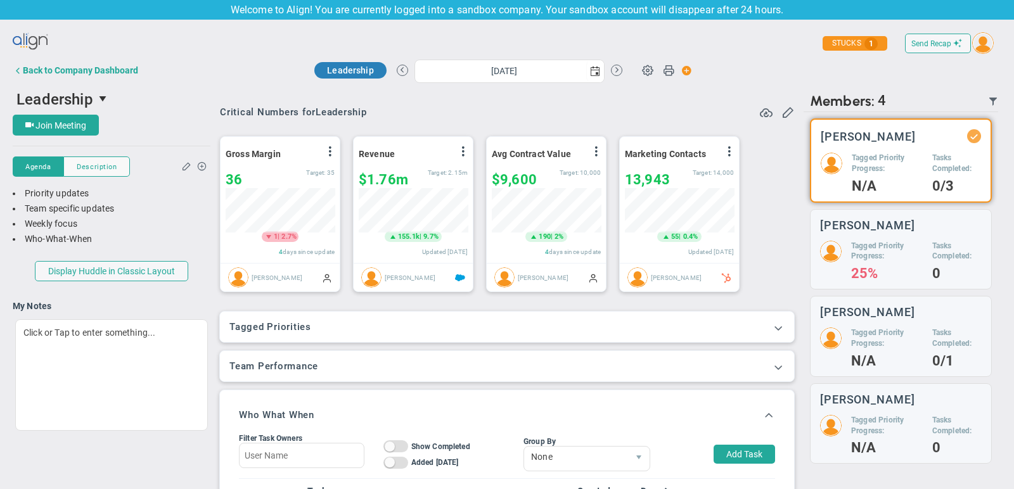
scroll to position [44, 109]
click at [275, 324] on h3 "Tagged Priorities" at bounding box center [506, 326] width 555 height 11
click at [783, 323] on span at bounding box center [778, 327] width 13 height 13
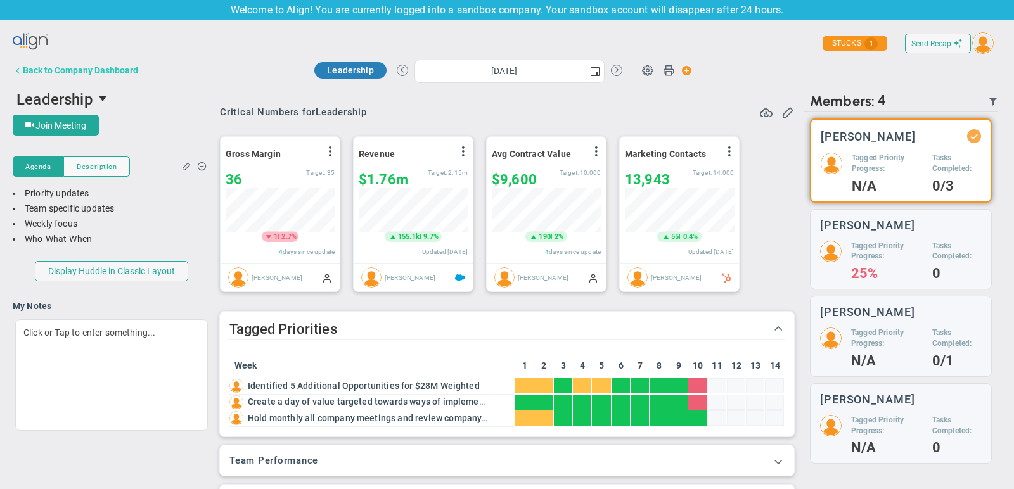
click at [136, 68] on div "Back to Company Dashboard" at bounding box center [80, 70] width 115 height 10
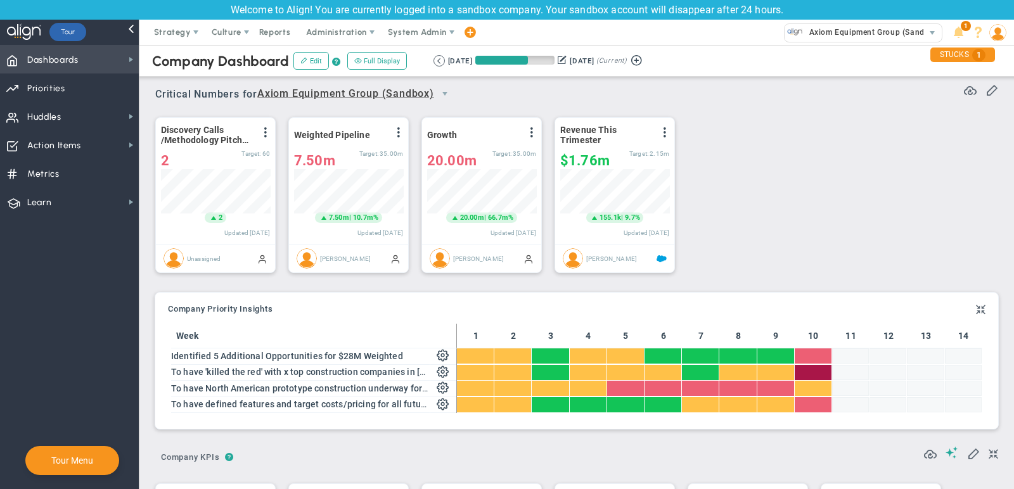
scroll to position [633919, 633854]
click at [166, 34] on span "Strategy" at bounding box center [172, 32] width 37 height 10
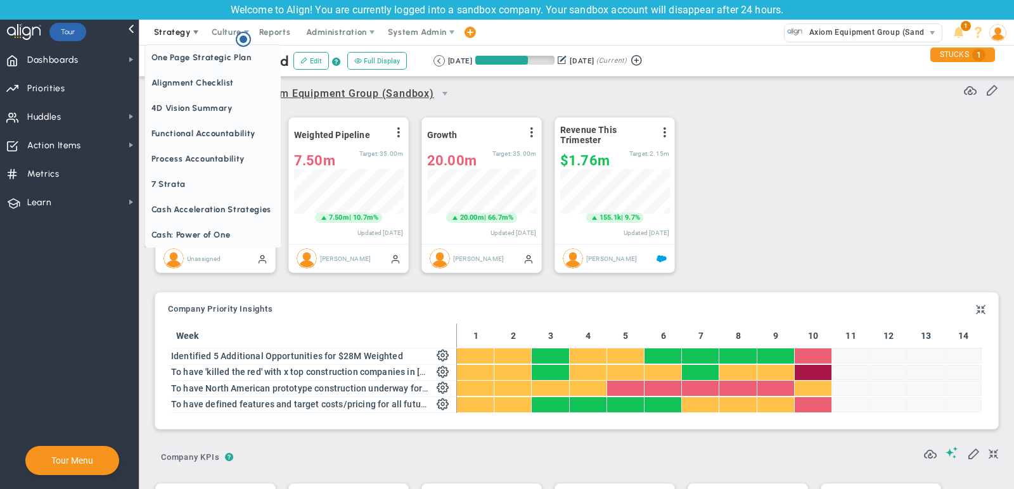
scroll to position [0, 0]
click at [177, 57] on span "One Page Strategic Plan" at bounding box center [213, 57] width 136 height 25
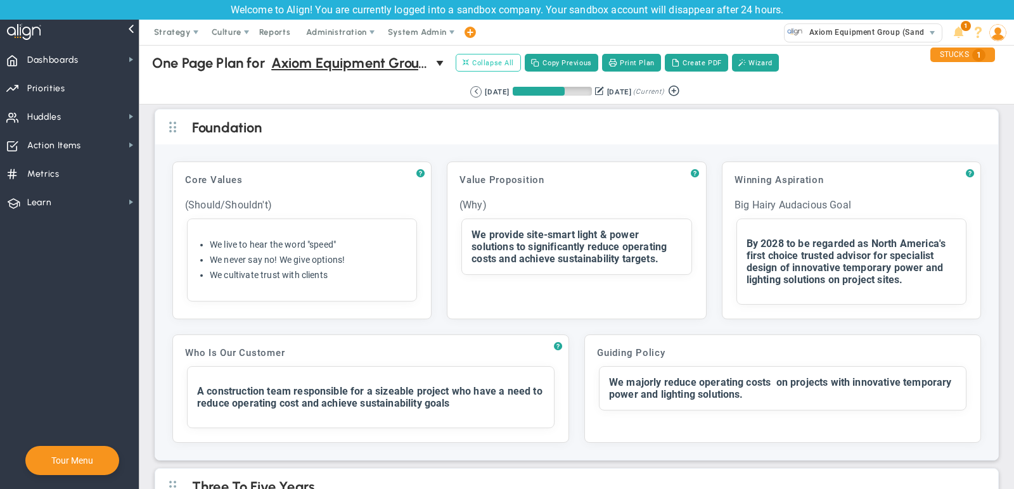
click at [489, 61] on span "Collapse All" at bounding box center [488, 62] width 51 height 11
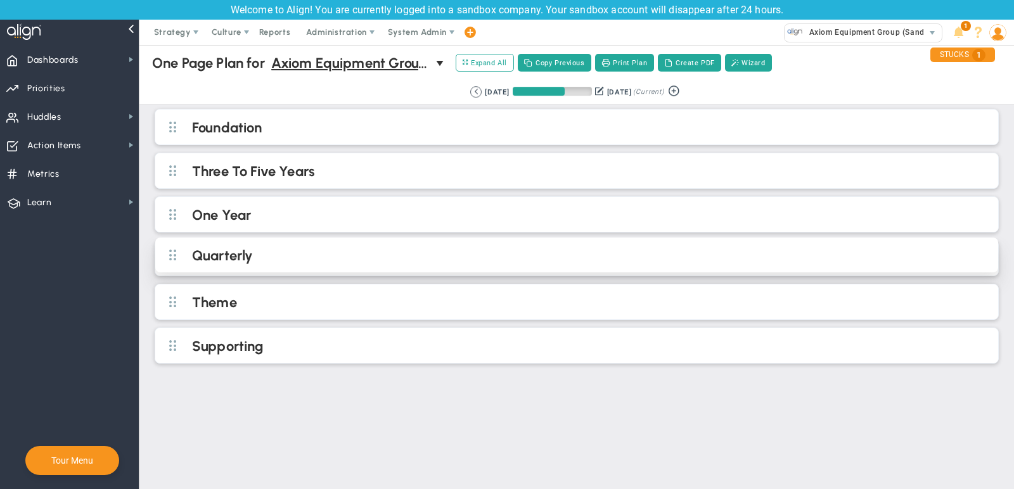
click at [323, 242] on div "Quarterly" at bounding box center [576, 255] width 843 height 35
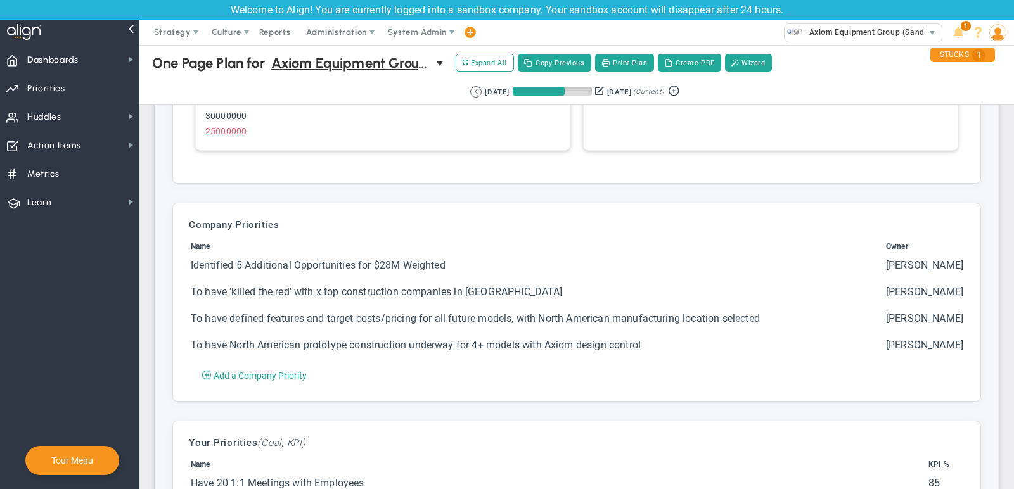
scroll to position [770, 0]
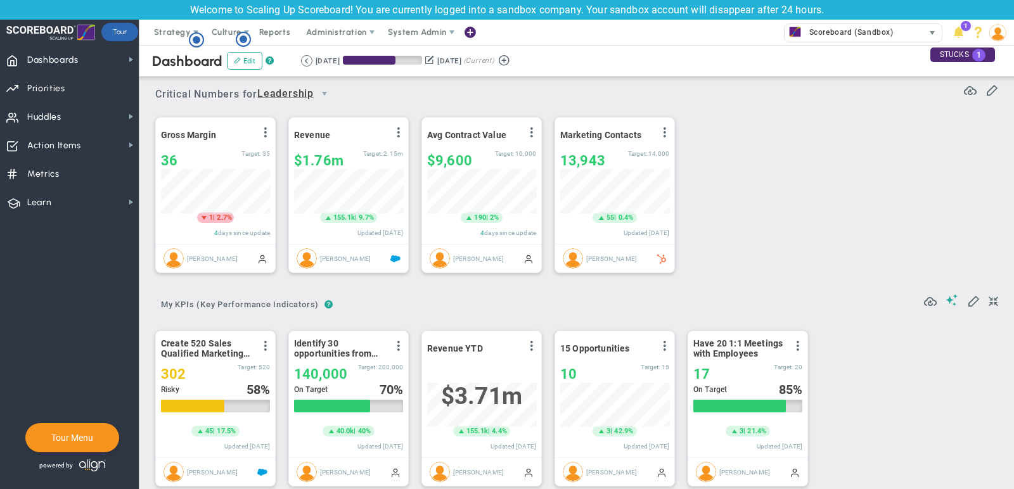
click at [877, 37] on span "Scoreboard (Sandbox)" at bounding box center [848, 32] width 91 height 16
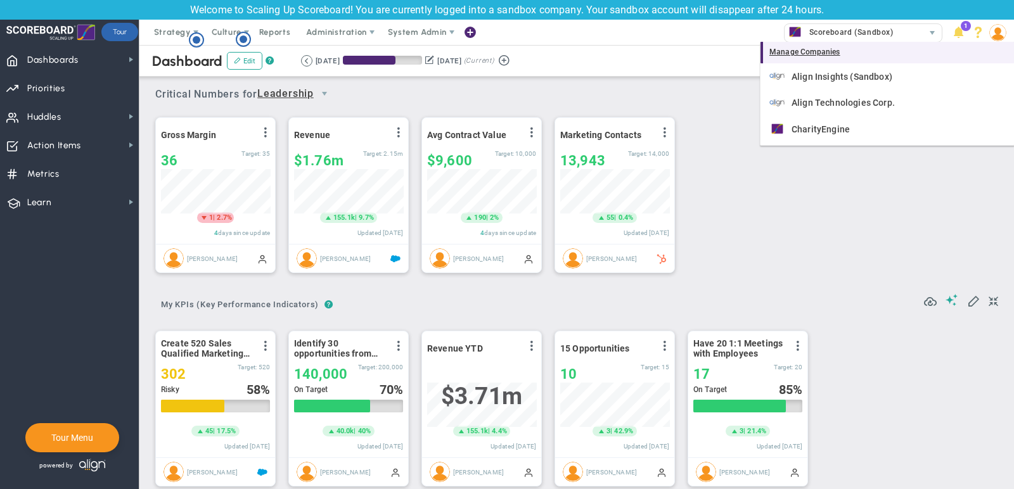
click at [868, 48] on div "Manage Companies" at bounding box center [888, 53] width 254 height 22
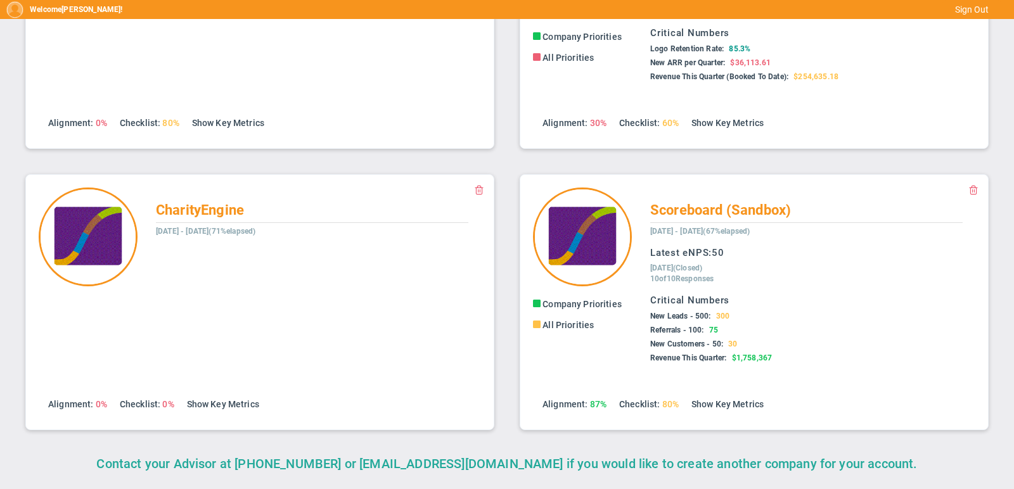
scroll to position [147, 0]
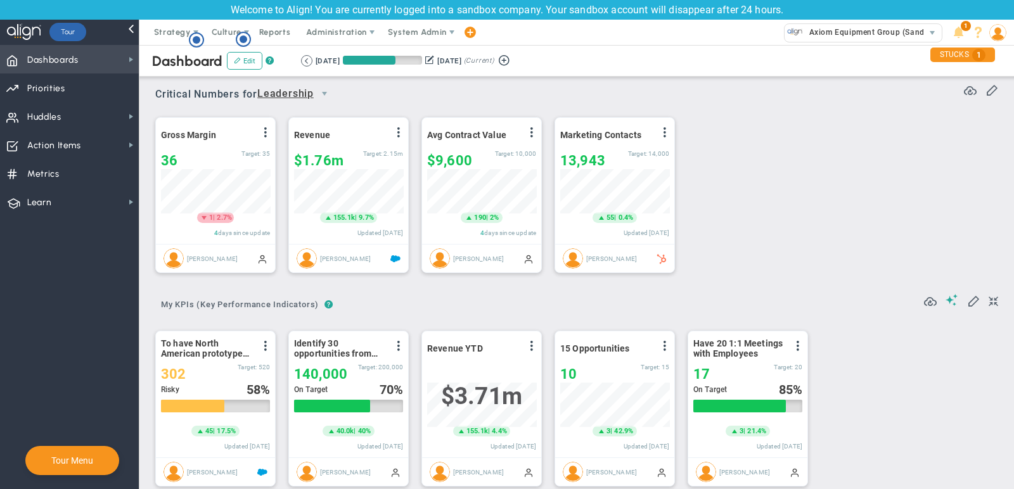
click at [120, 56] on span "Dashboards Dashboards" at bounding box center [69, 59] width 139 height 29
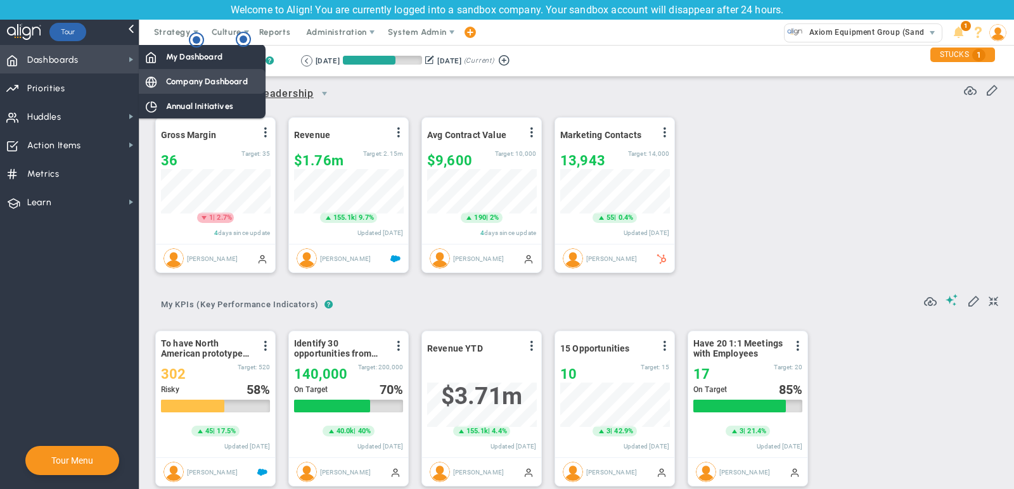
click at [176, 80] on span "Company Dashboard" at bounding box center [207, 81] width 82 height 12
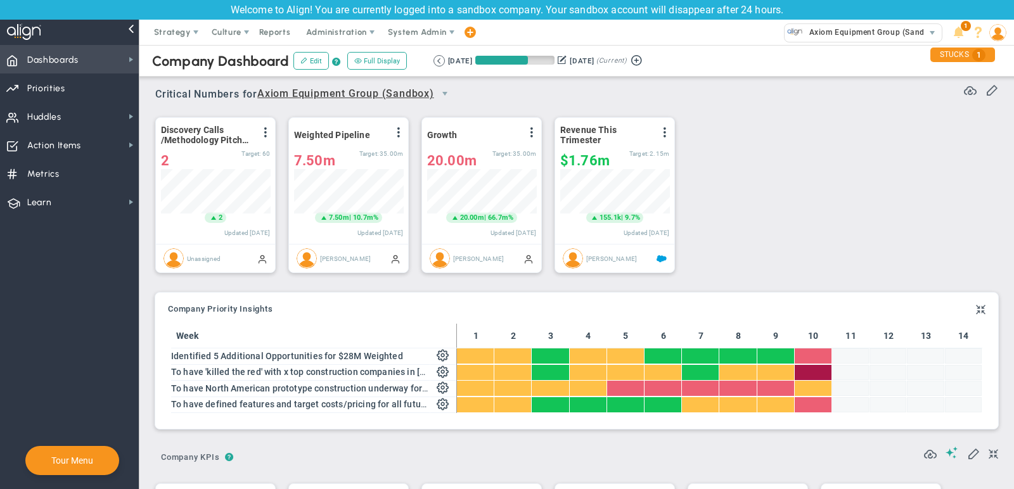
scroll to position [44, 109]
